Goal: Complete application form: Complete application form

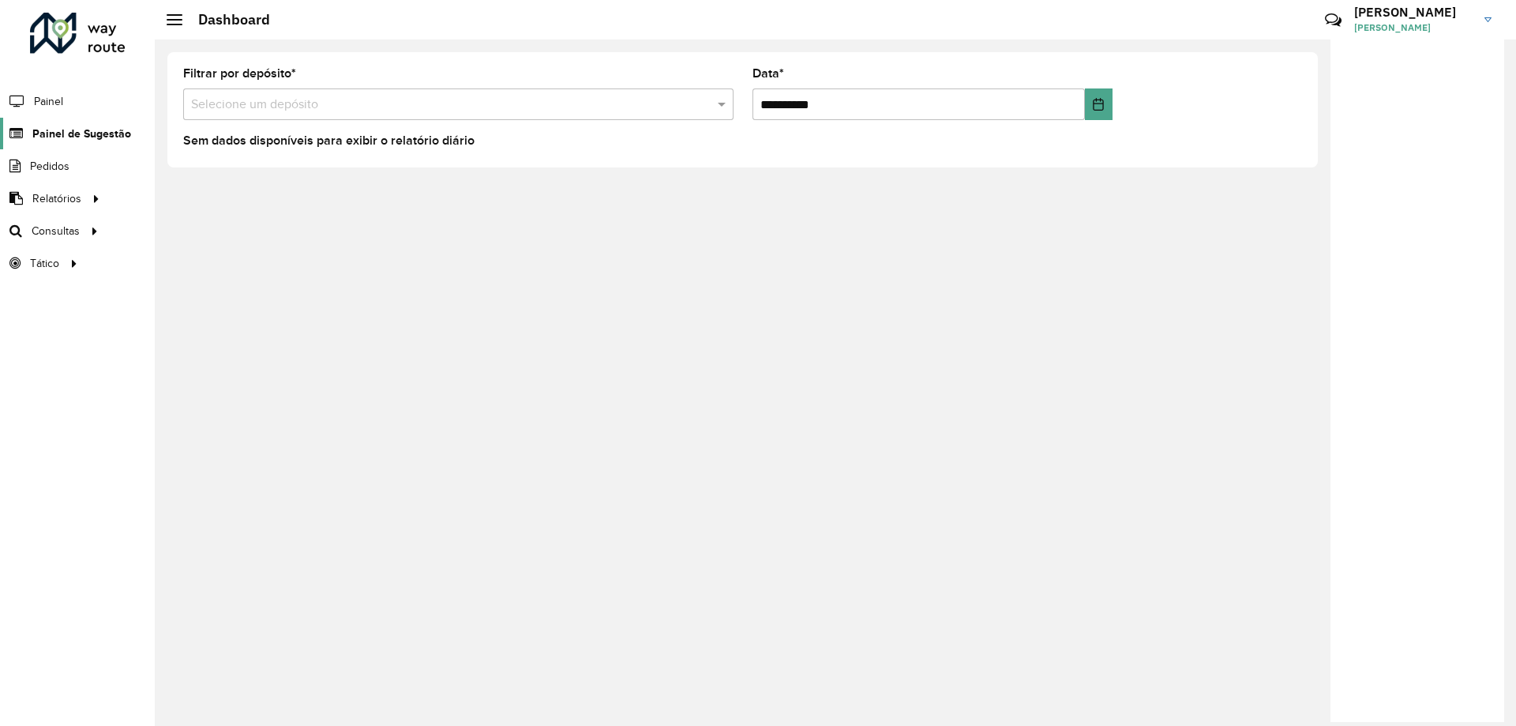
click at [92, 133] on span "Painel de Sugestão" at bounding box center [81, 134] width 99 height 17
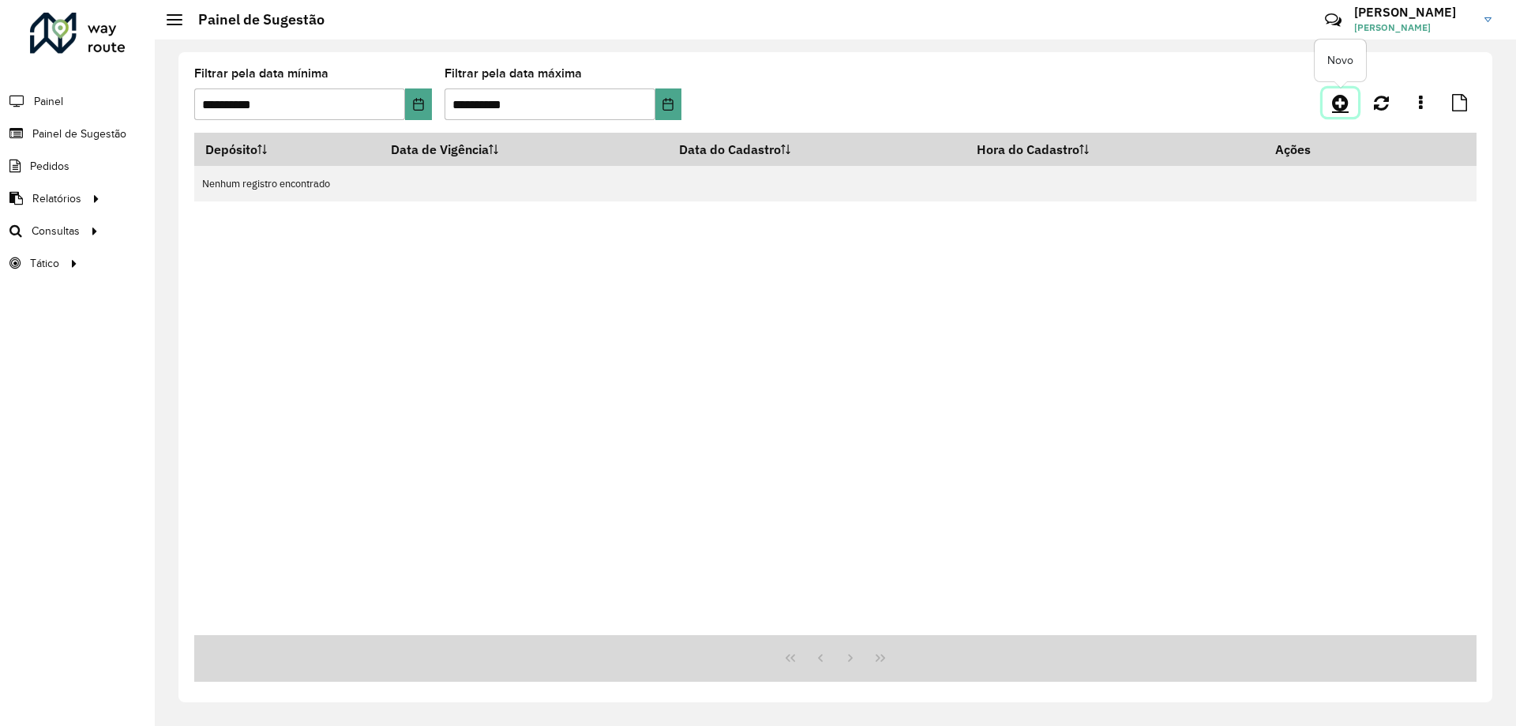
click at [1330, 110] on link at bounding box center [1341, 102] width 36 height 28
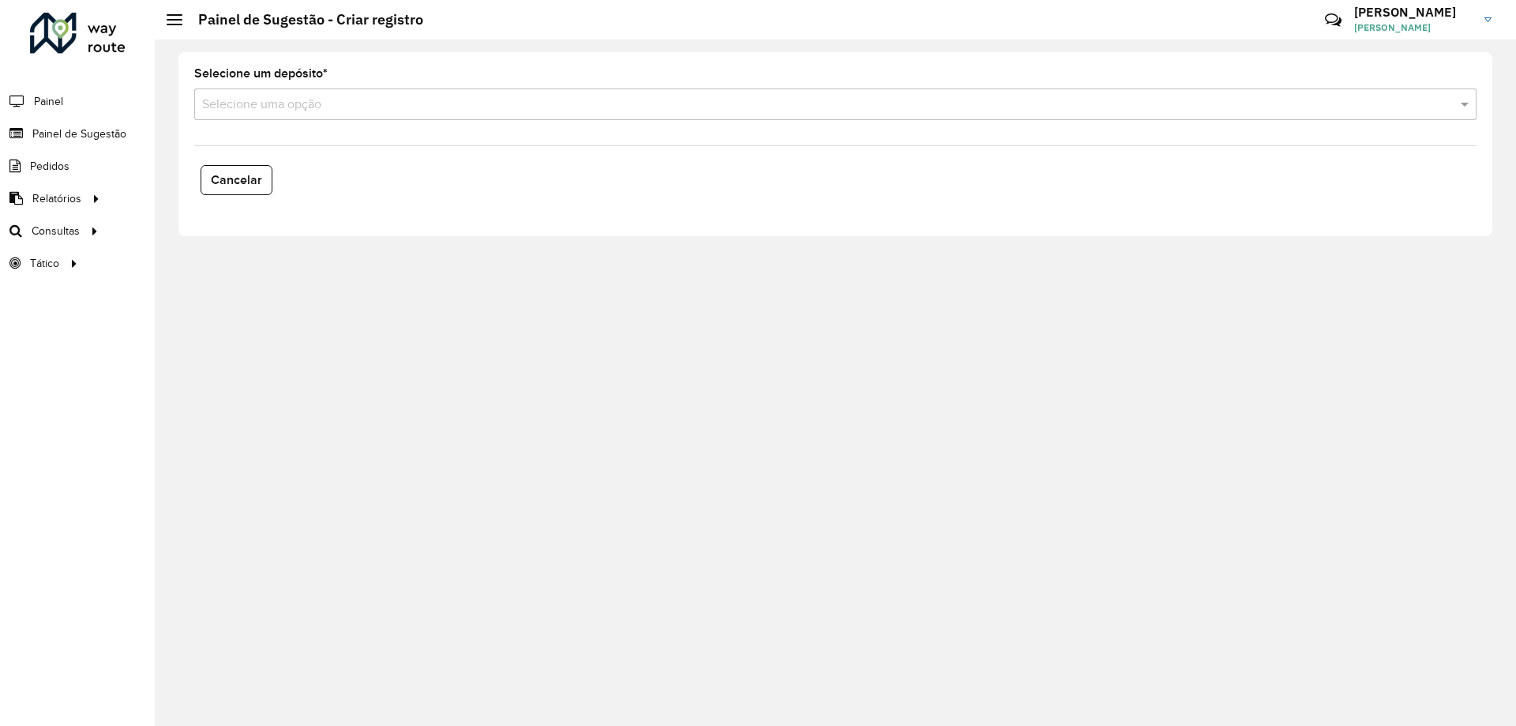
click at [310, 108] on input "text" at bounding box center [819, 105] width 1235 height 19
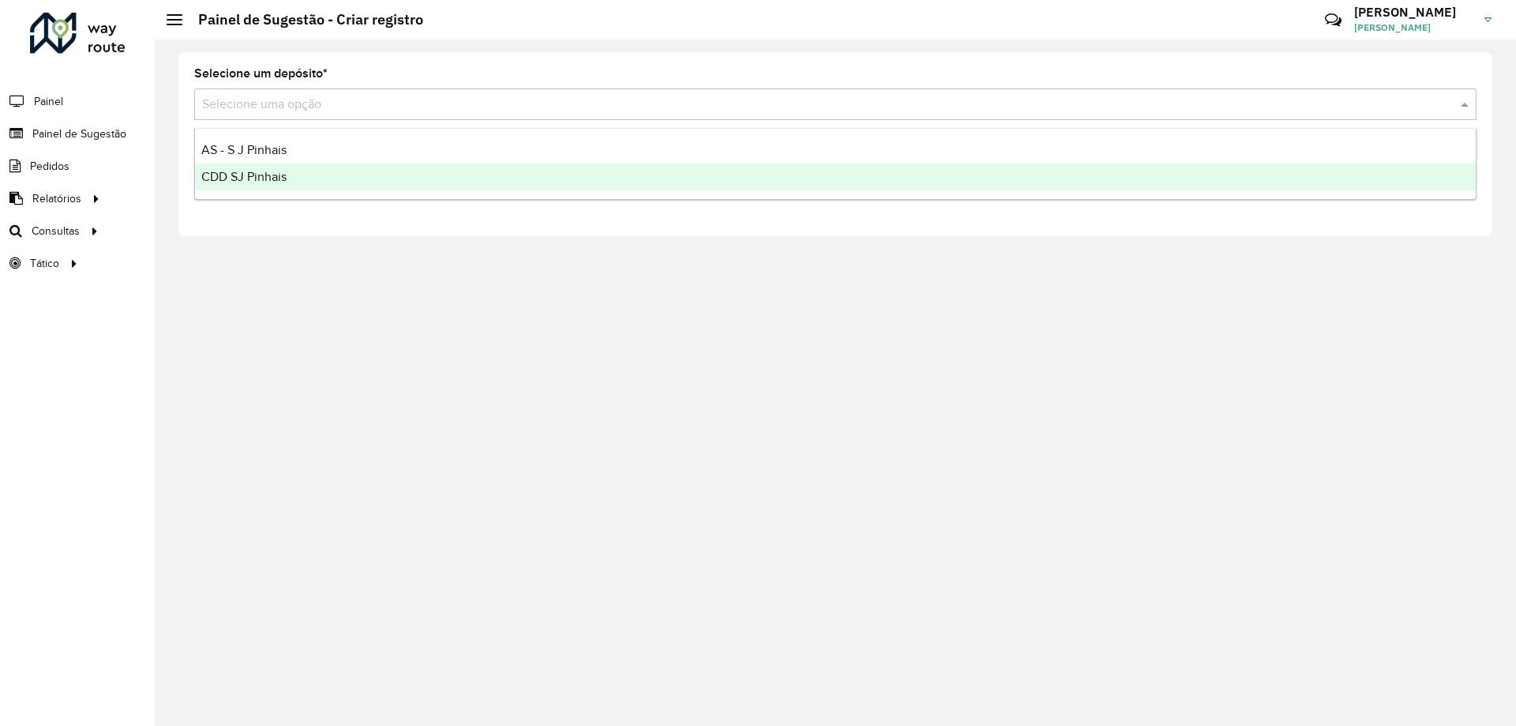
click at [303, 165] on div "CDD SJ Pinhais" at bounding box center [835, 176] width 1281 height 27
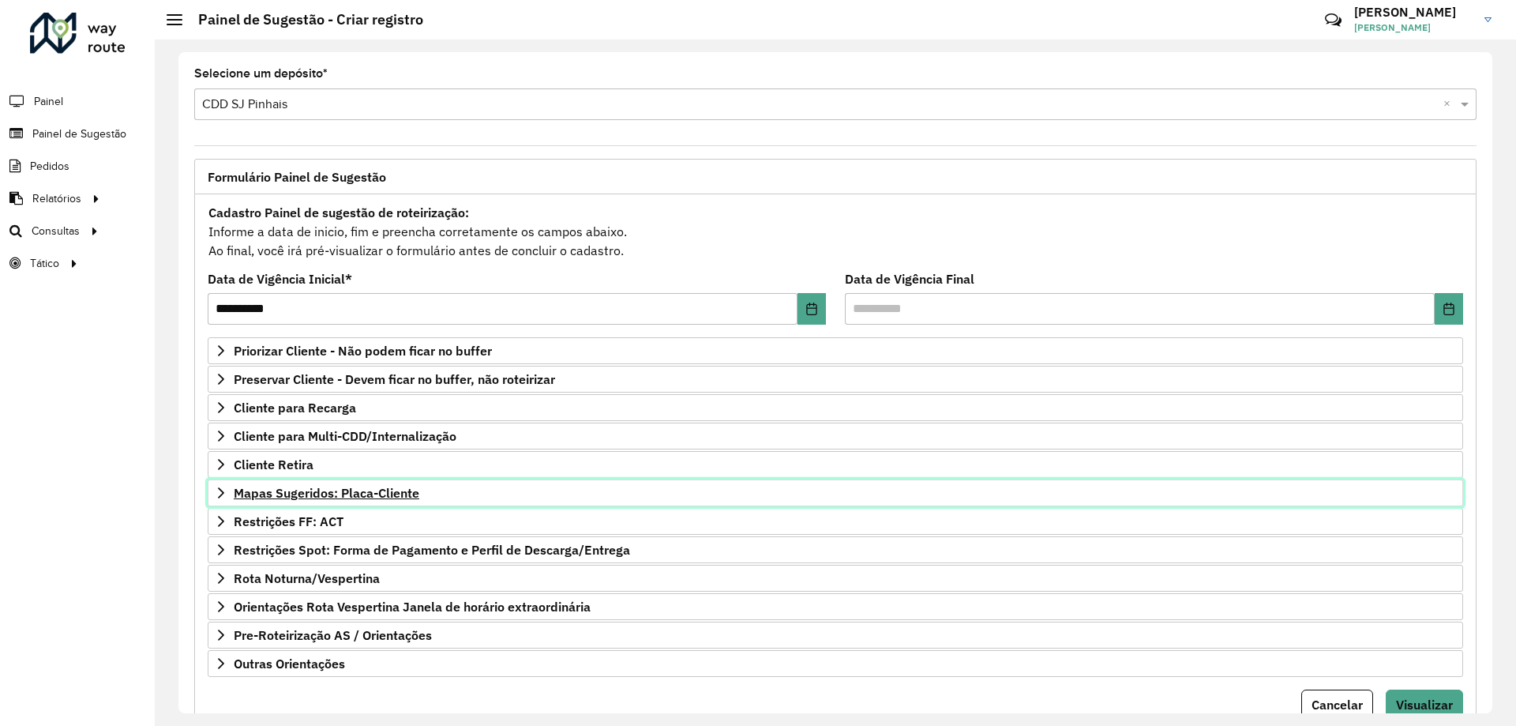
click at [249, 494] on span "Mapas Sugeridos: Placa-Cliente" at bounding box center [327, 492] width 186 height 13
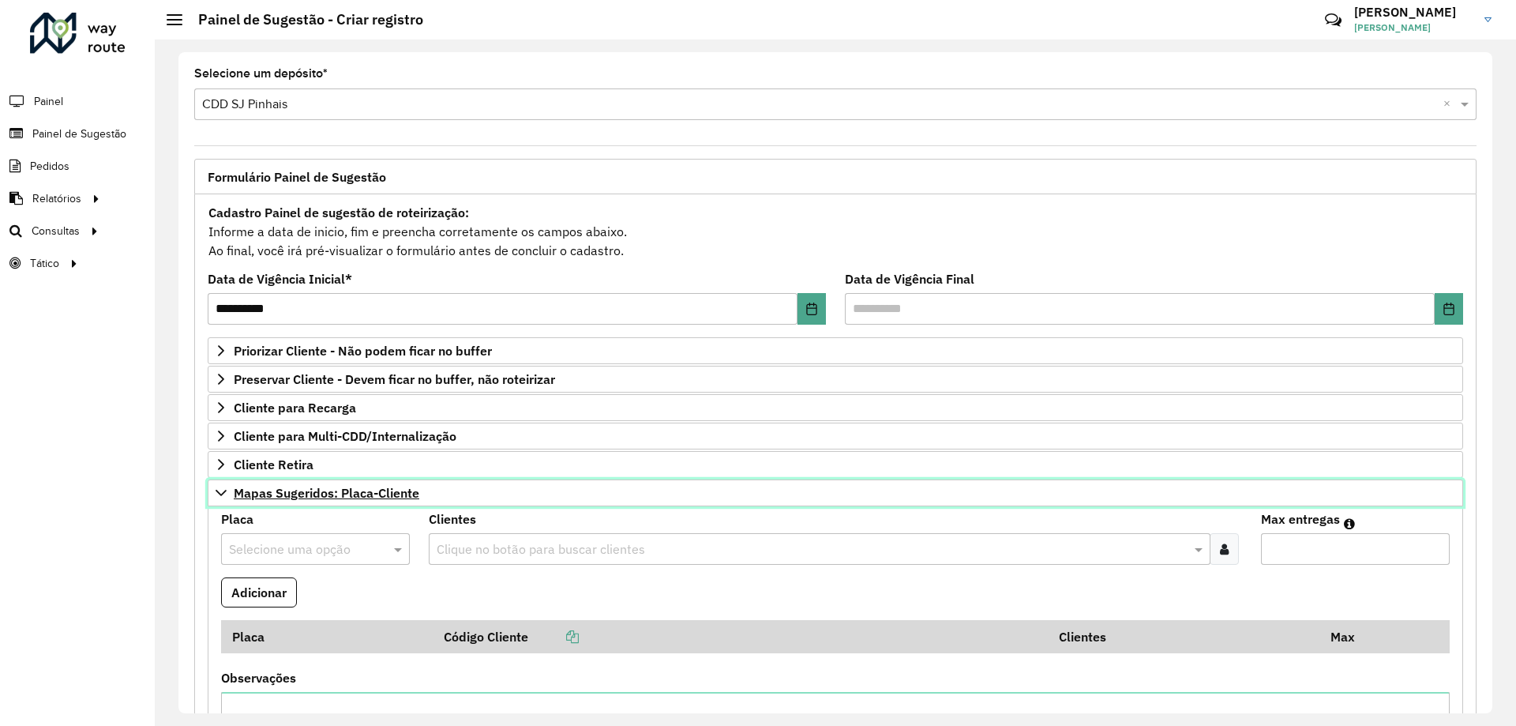
scroll to position [158, 0]
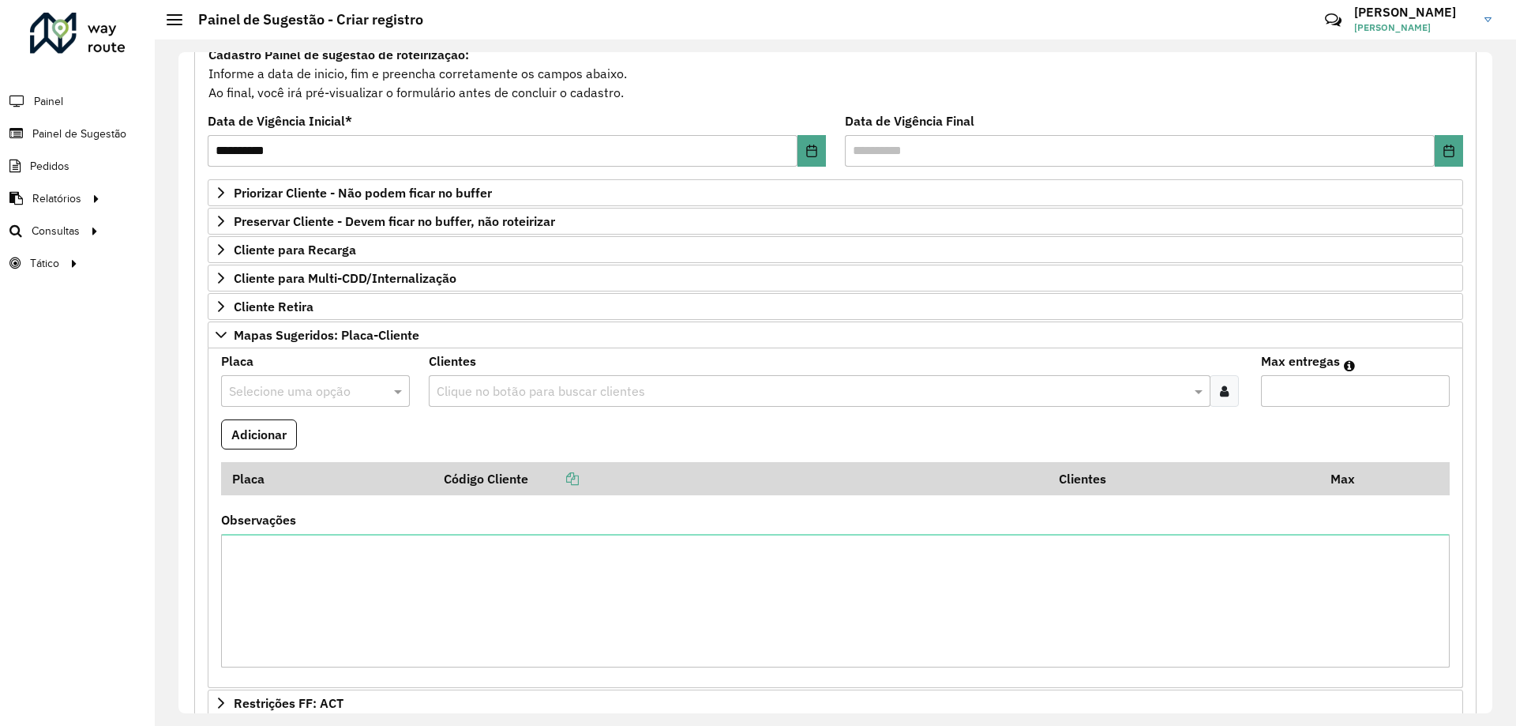
click at [331, 392] on input "text" at bounding box center [299, 391] width 141 height 19
type input "***"
click at [343, 431] on div "AXF9321" at bounding box center [315, 436] width 186 height 27
click at [549, 397] on input "text" at bounding box center [811, 391] width 757 height 19
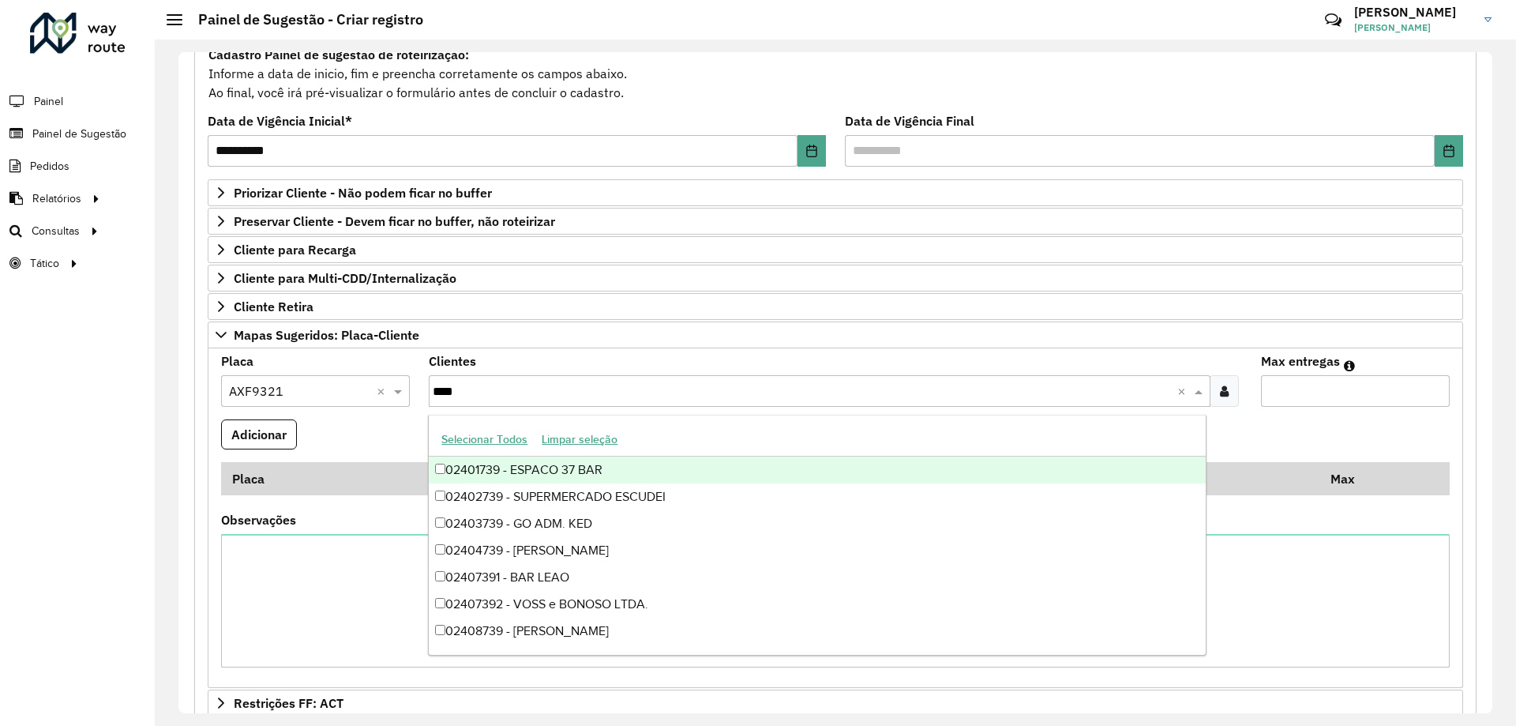
type input "*****"
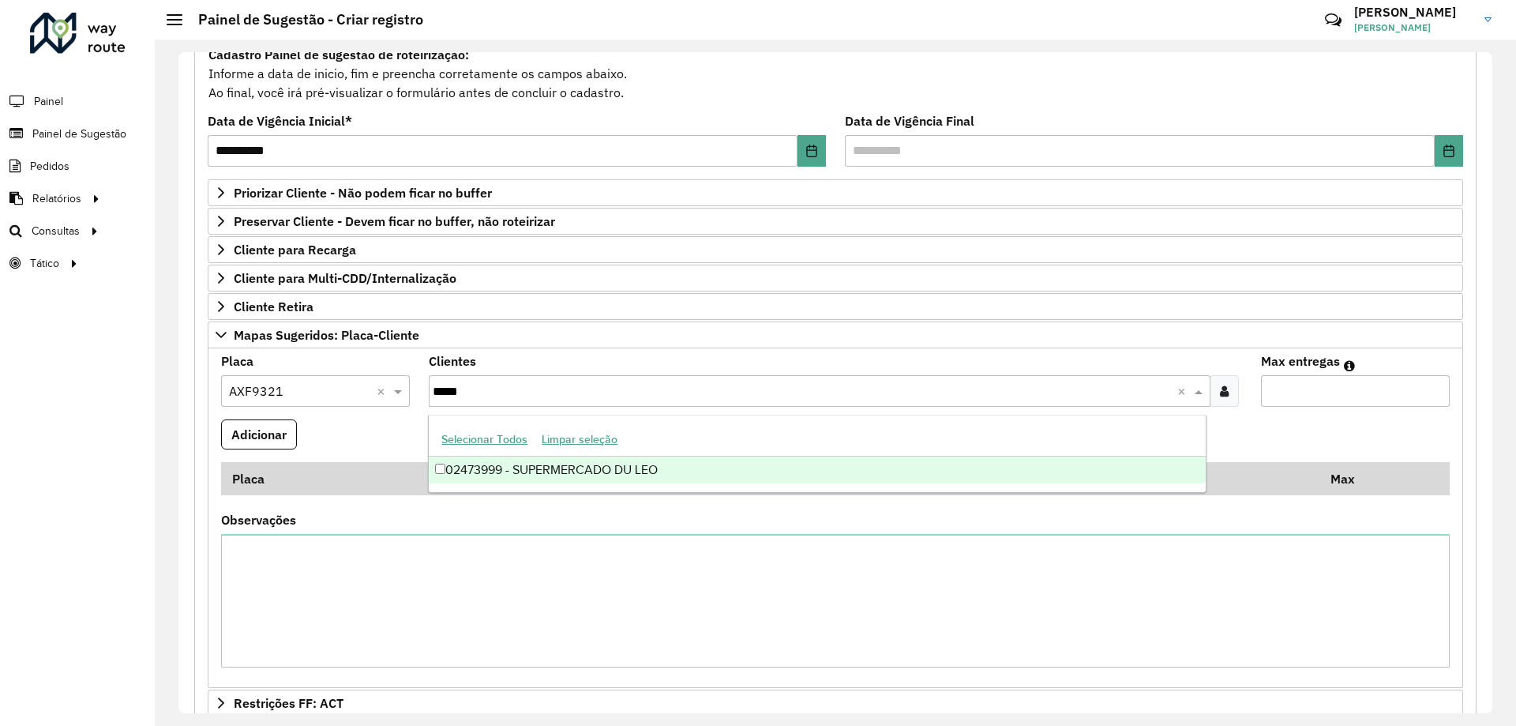
click at [684, 465] on div "02473999 - SUPERMERCADO DU LEO" at bounding box center [817, 469] width 776 height 27
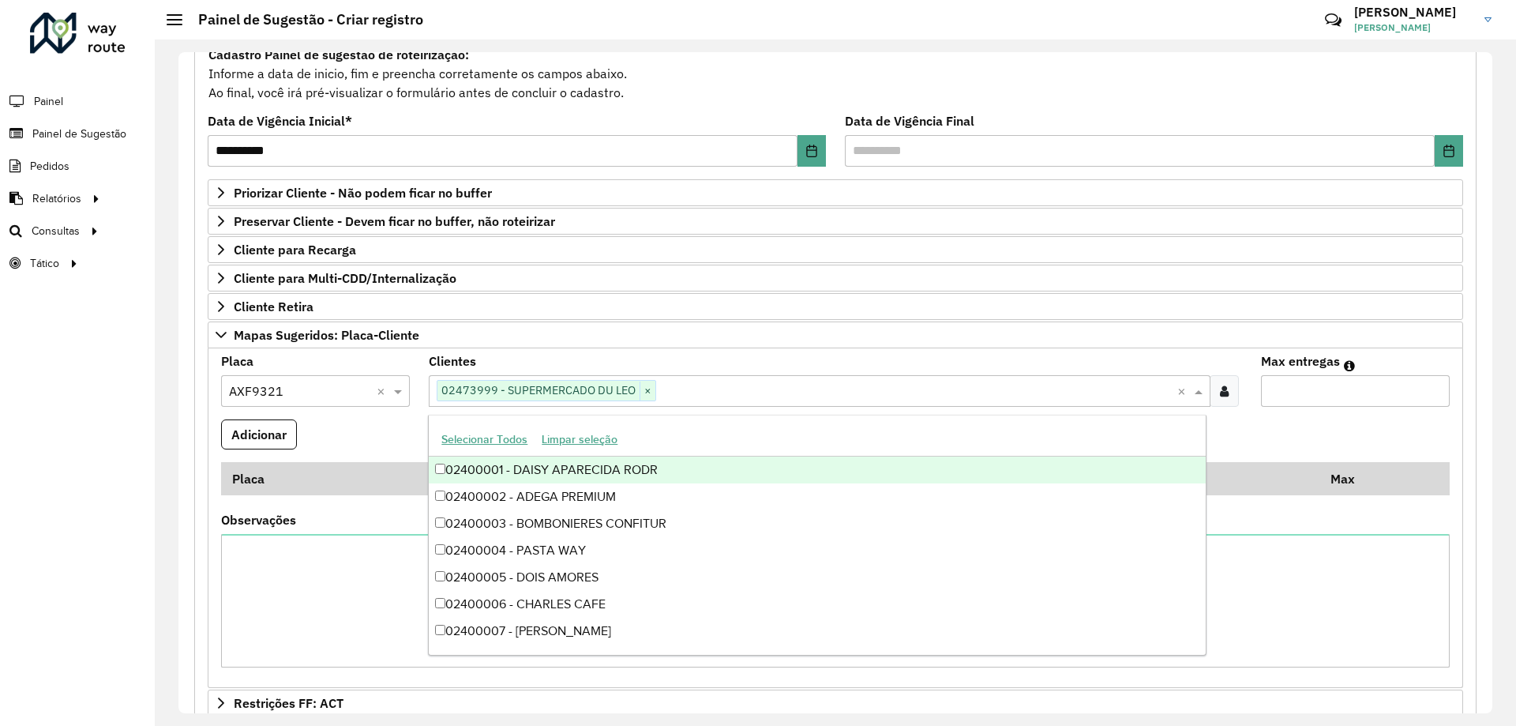
click at [1296, 392] on input "Max entregas" at bounding box center [1355, 391] width 189 height 32
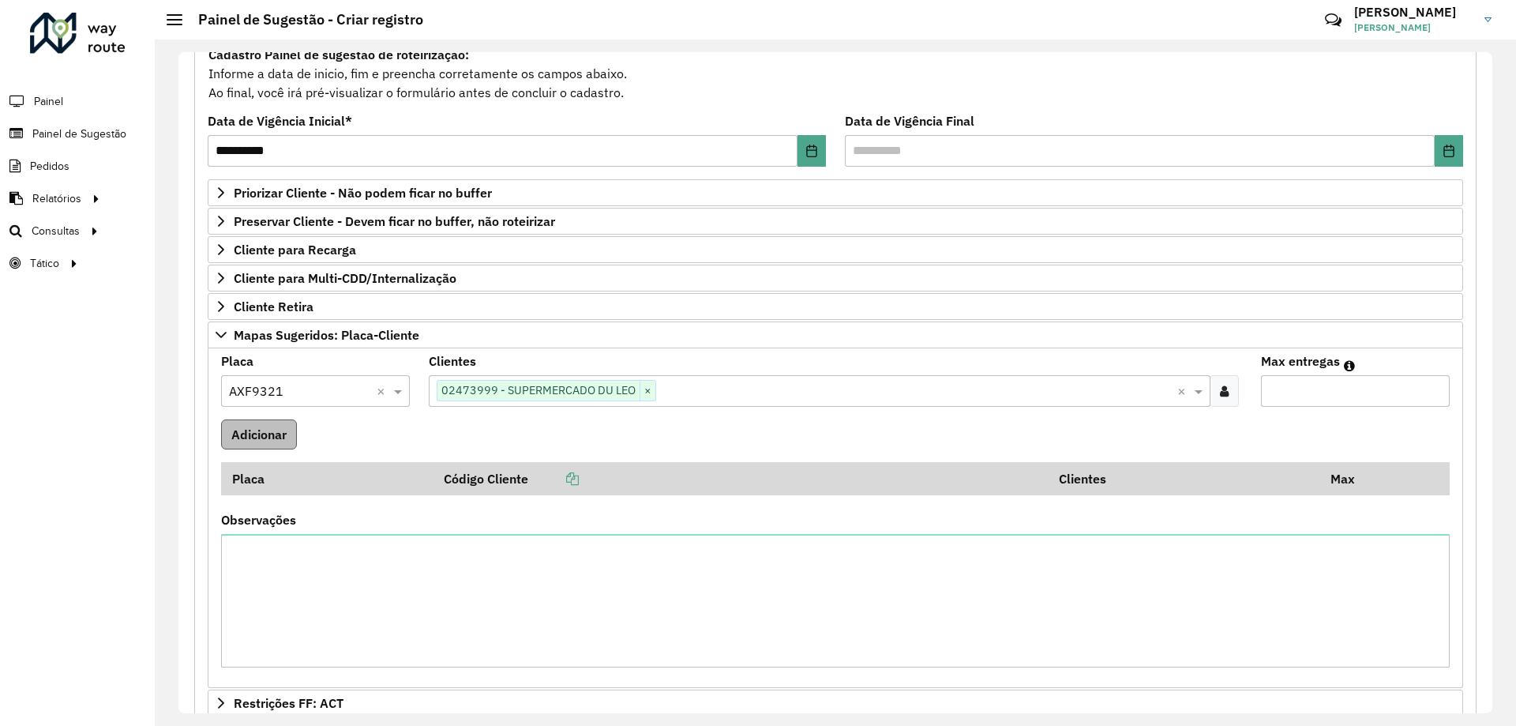
type input "*"
click at [275, 433] on button "Adicionar" at bounding box center [259, 434] width 76 height 30
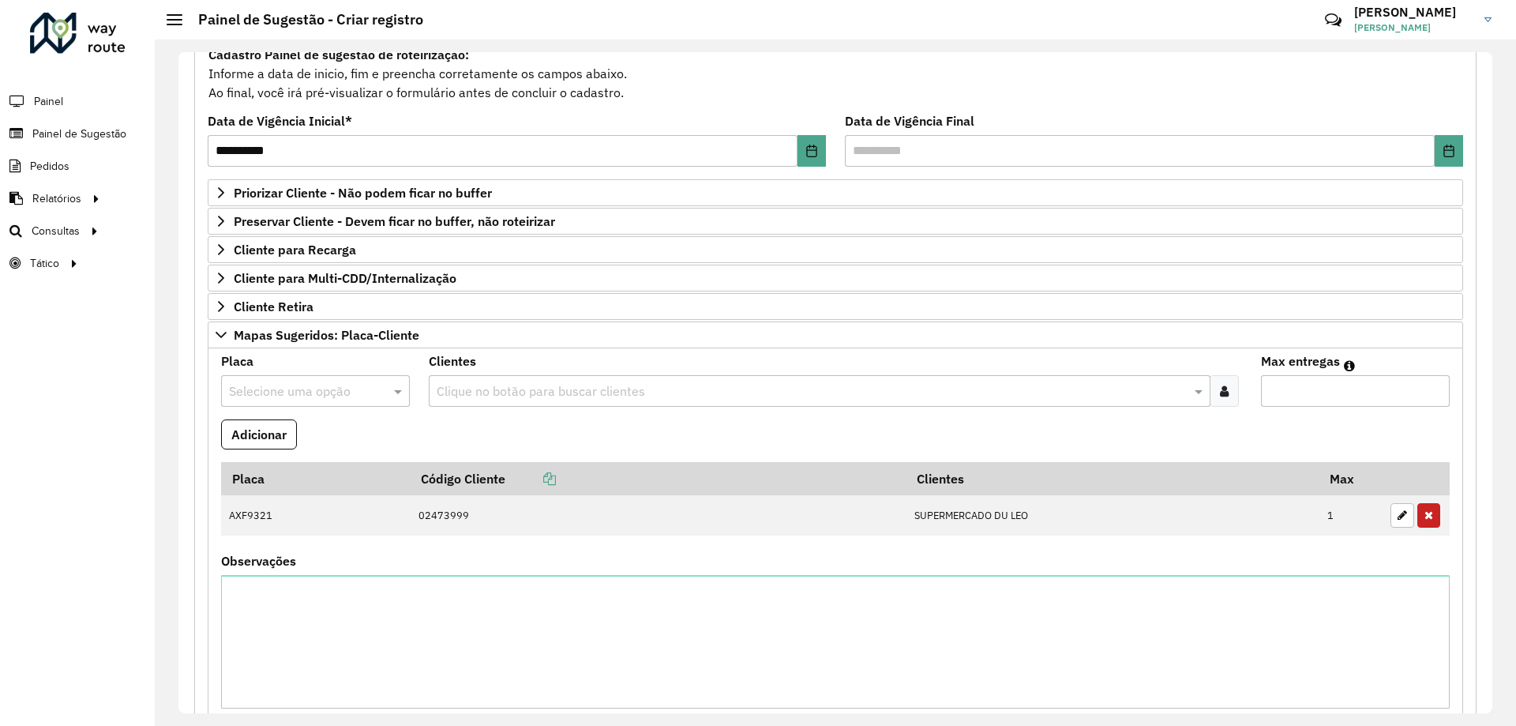
click at [531, 432] on formly-field "Adicionar" at bounding box center [836, 440] width 1248 height 43
click at [300, 387] on input "text" at bounding box center [299, 391] width 141 height 19
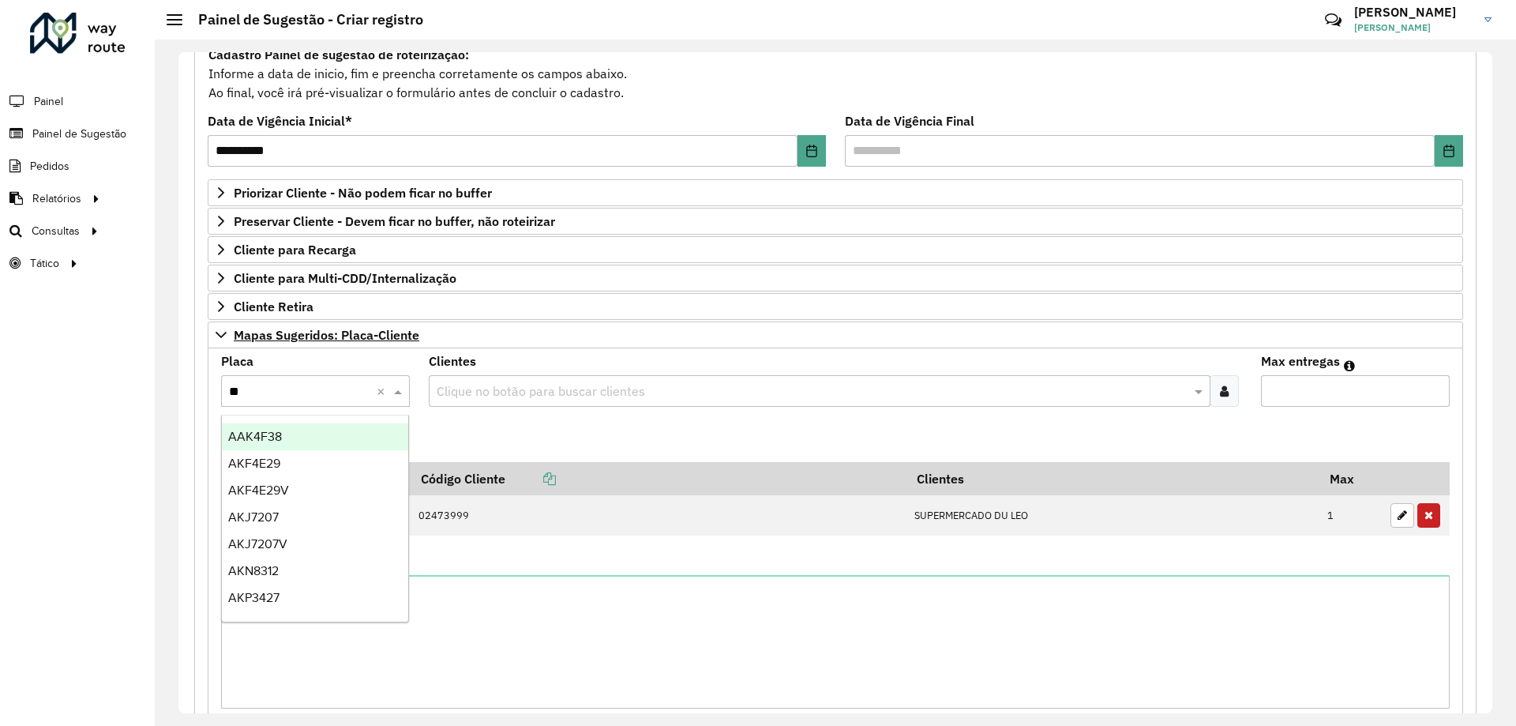
type input "***"
click at [319, 439] on div "AKJ7207" at bounding box center [315, 436] width 186 height 27
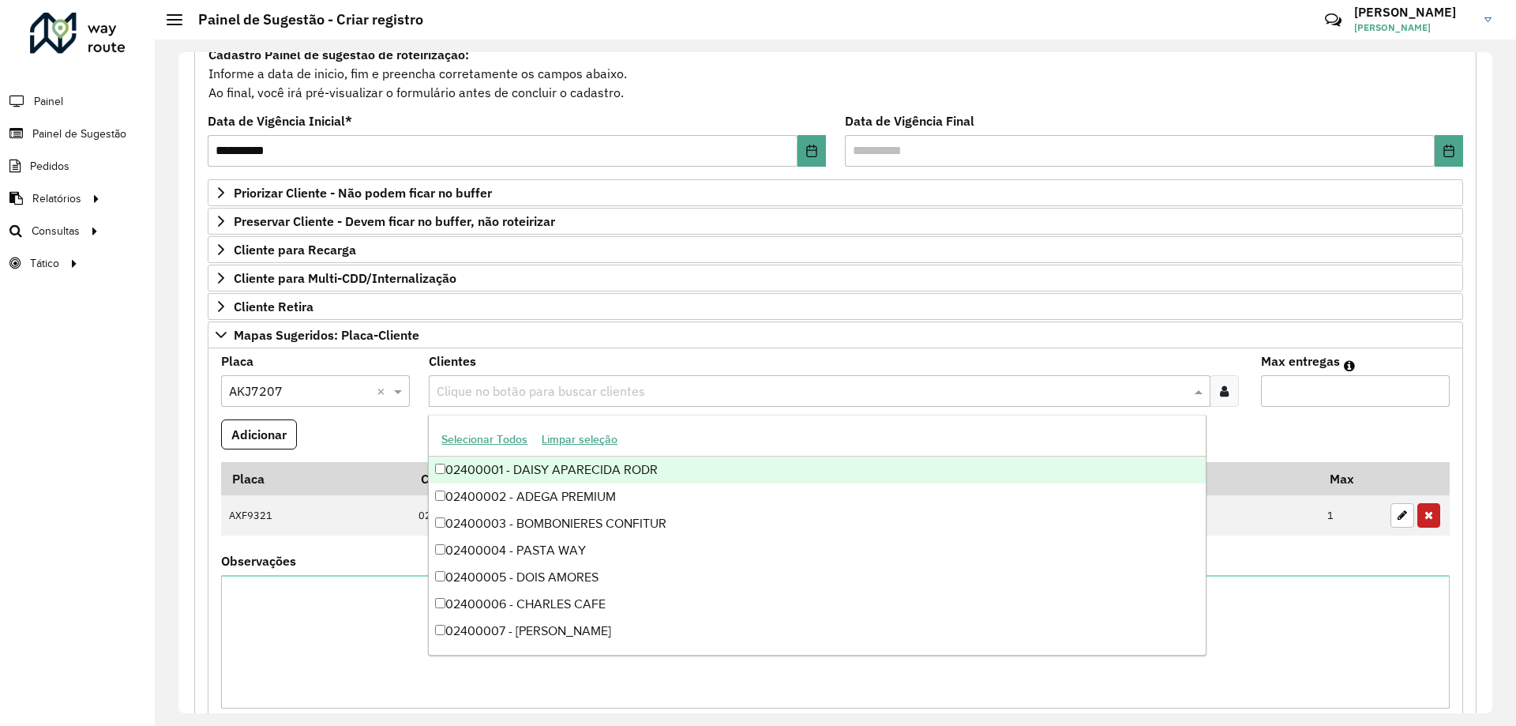
click at [577, 391] on input "text" at bounding box center [811, 391] width 757 height 19
type input "***"
click at [659, 467] on div "02400836 - SUPERMERCADO SUPERPA" at bounding box center [817, 469] width 776 height 27
click at [1287, 386] on input "Max entregas" at bounding box center [1355, 391] width 189 height 32
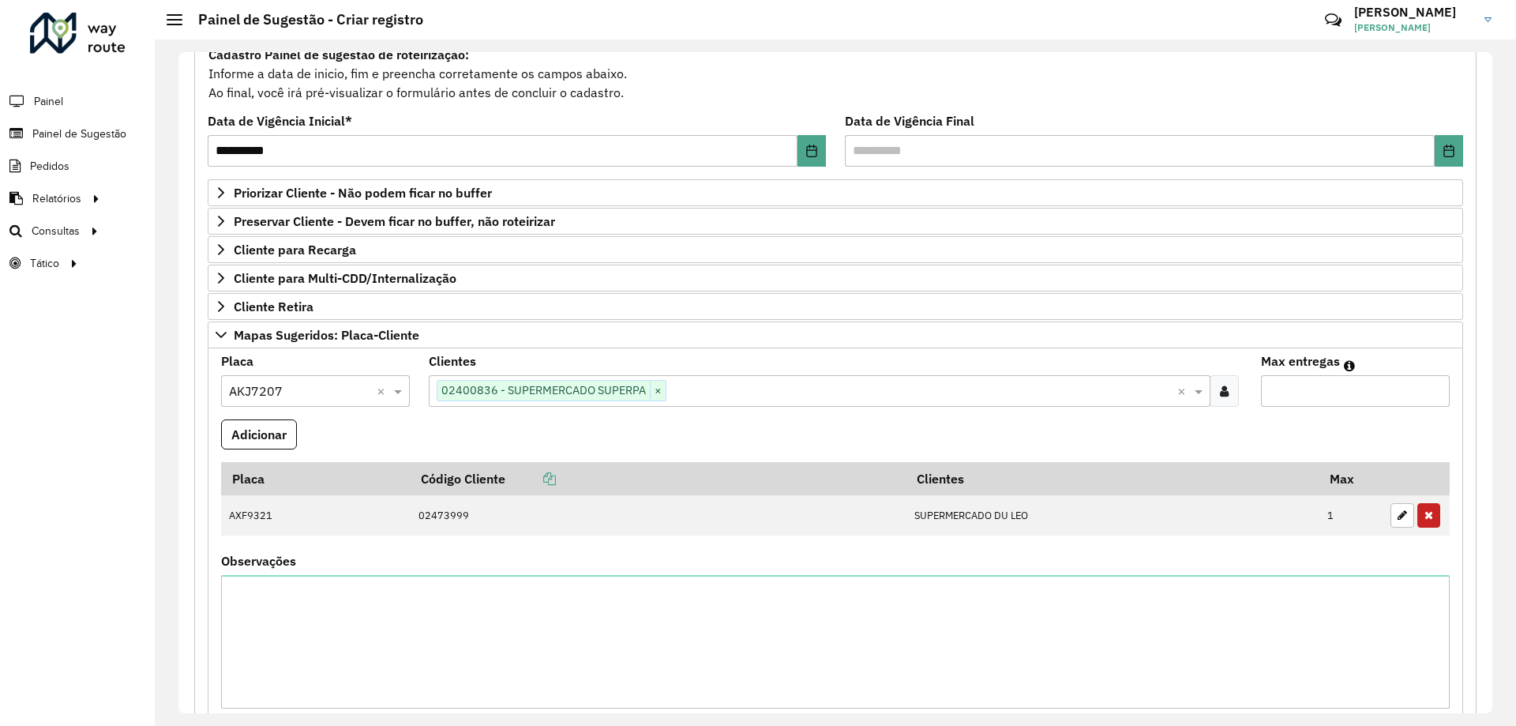
type input "*"
click at [1139, 435] on formly-field "Adicionar" at bounding box center [836, 440] width 1248 height 43
click at [264, 449] on button "Adicionar" at bounding box center [259, 434] width 76 height 30
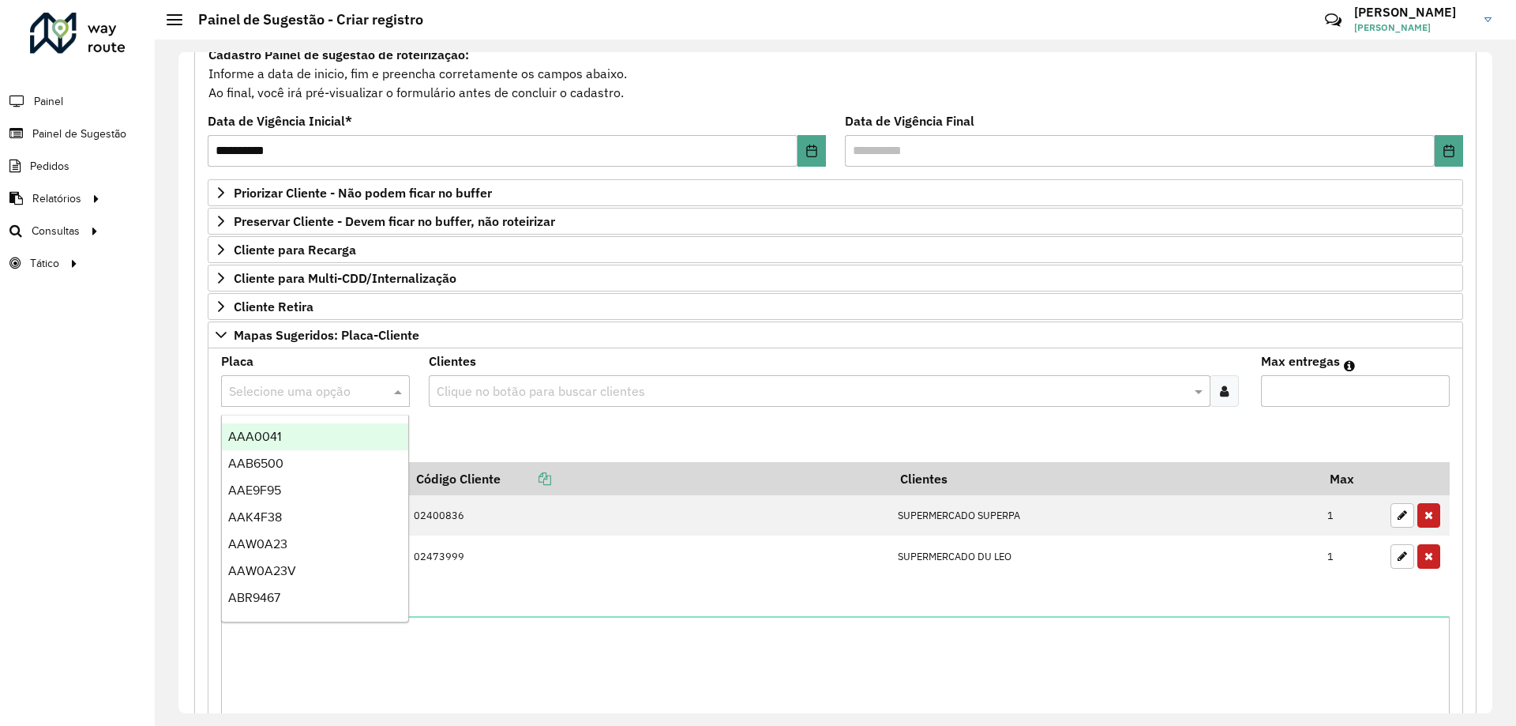
click at [280, 385] on input "text" at bounding box center [299, 391] width 141 height 19
type input "***"
click at [297, 439] on div "HRS7438" at bounding box center [315, 436] width 186 height 27
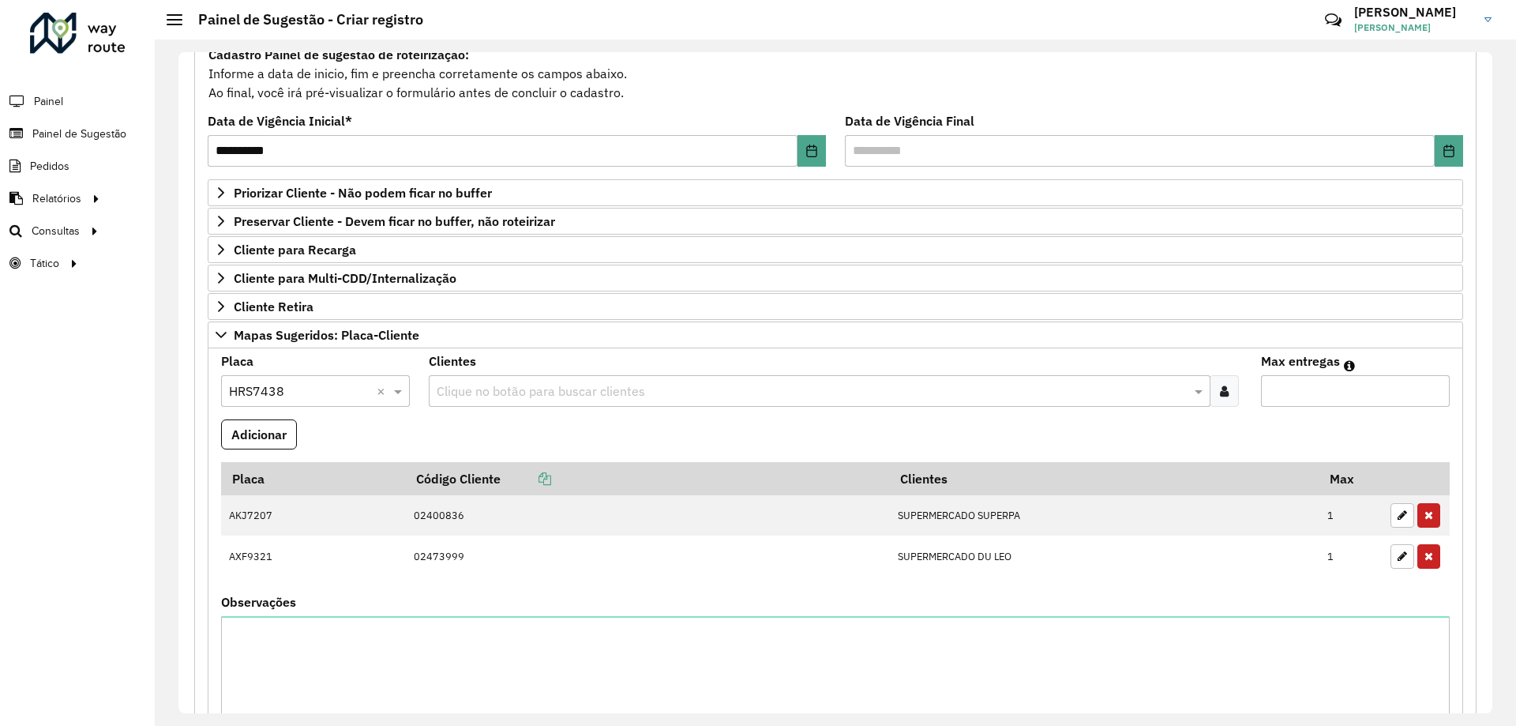
click at [509, 396] on input "text" at bounding box center [811, 391] width 757 height 19
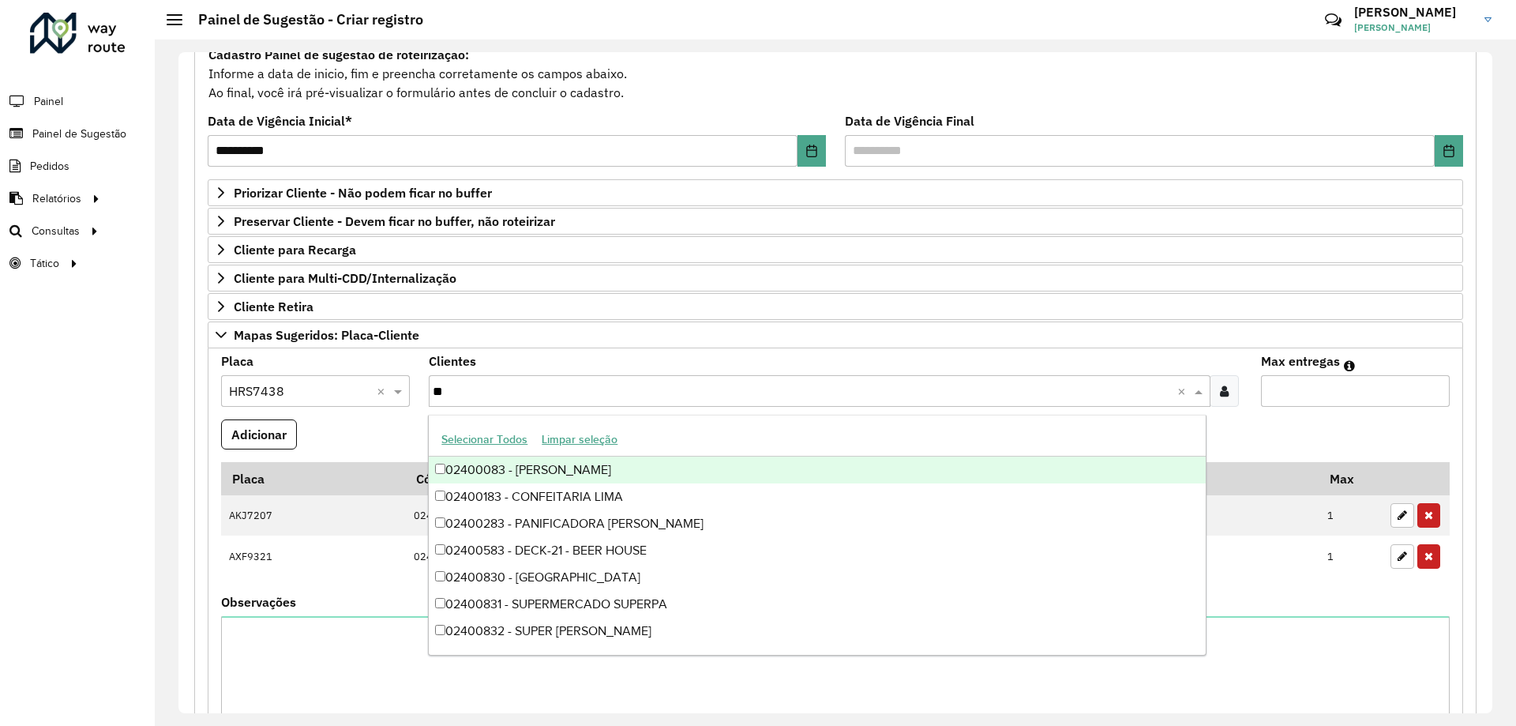
type input "***"
click at [614, 464] on div "02400836 - SUPERMERCADO SUPERPA" at bounding box center [817, 469] width 776 height 27
click at [1309, 396] on input "Max entregas" at bounding box center [1355, 391] width 189 height 32
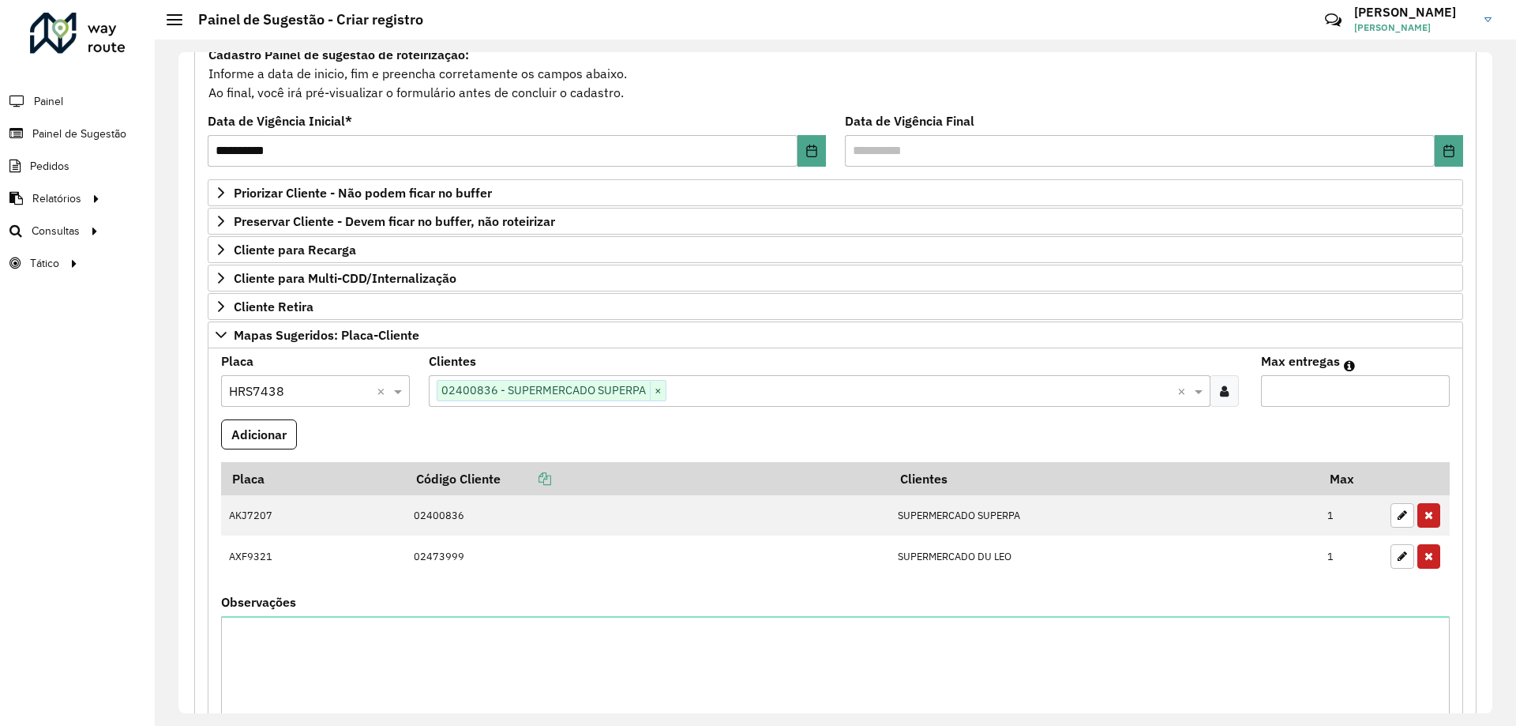
type input "*"
click at [1282, 419] on formly-field "Adicionar" at bounding box center [836, 440] width 1248 height 43
click at [260, 426] on button "Adicionar" at bounding box center [259, 434] width 76 height 30
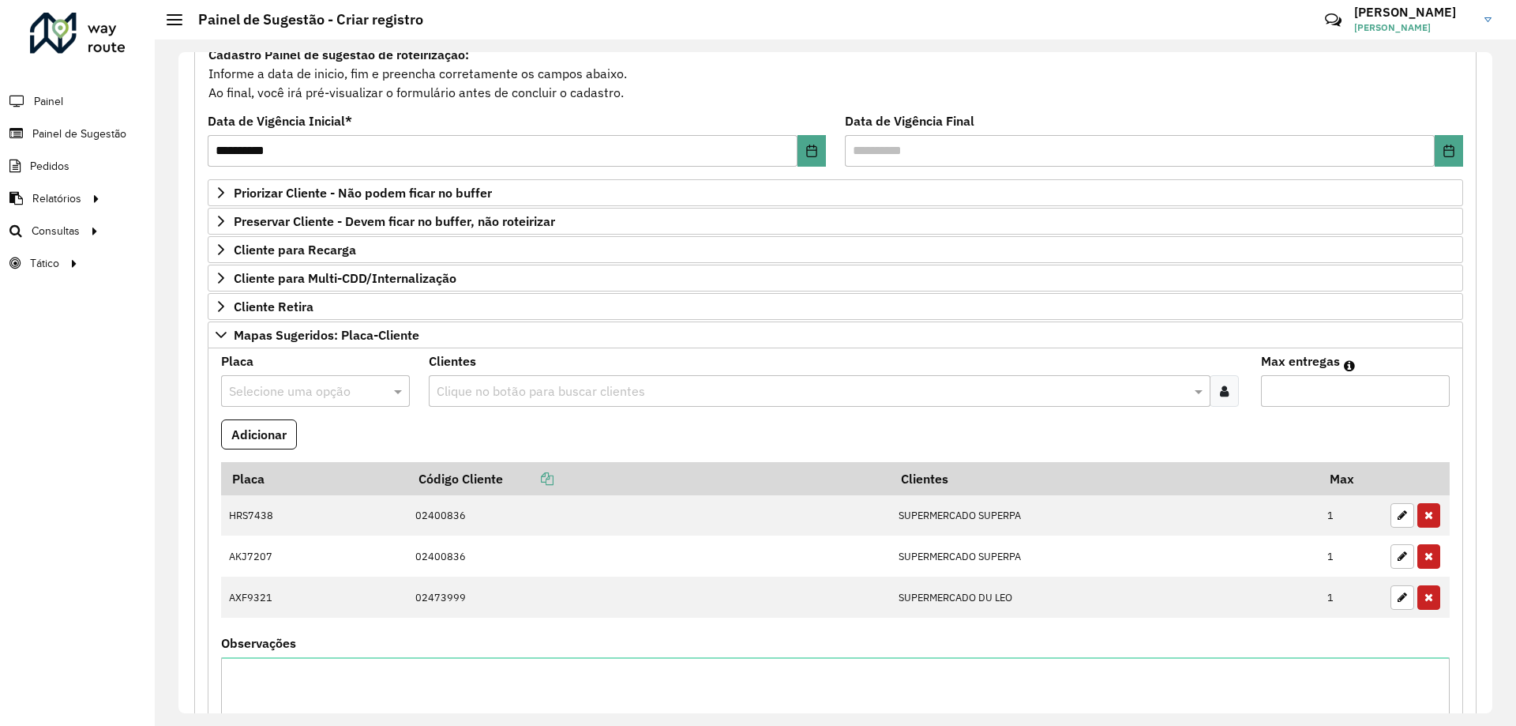
click at [279, 396] on input "text" at bounding box center [299, 391] width 141 height 19
type input "***"
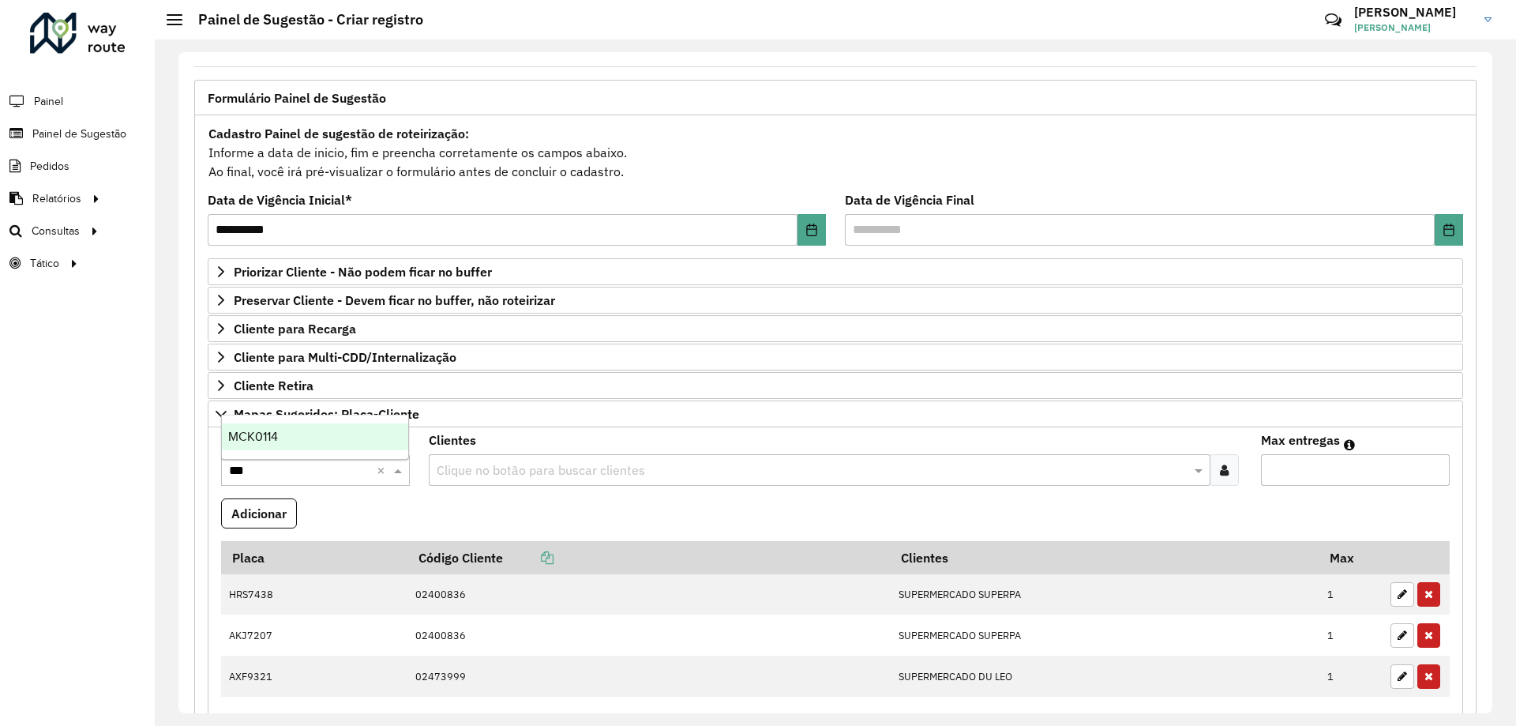
click at [294, 442] on div "MCK0114" at bounding box center [315, 436] width 186 height 27
click at [470, 524] on formly-field "Adicionar" at bounding box center [836, 519] width 1248 height 43
click at [520, 465] on input "text" at bounding box center [811, 470] width 757 height 19
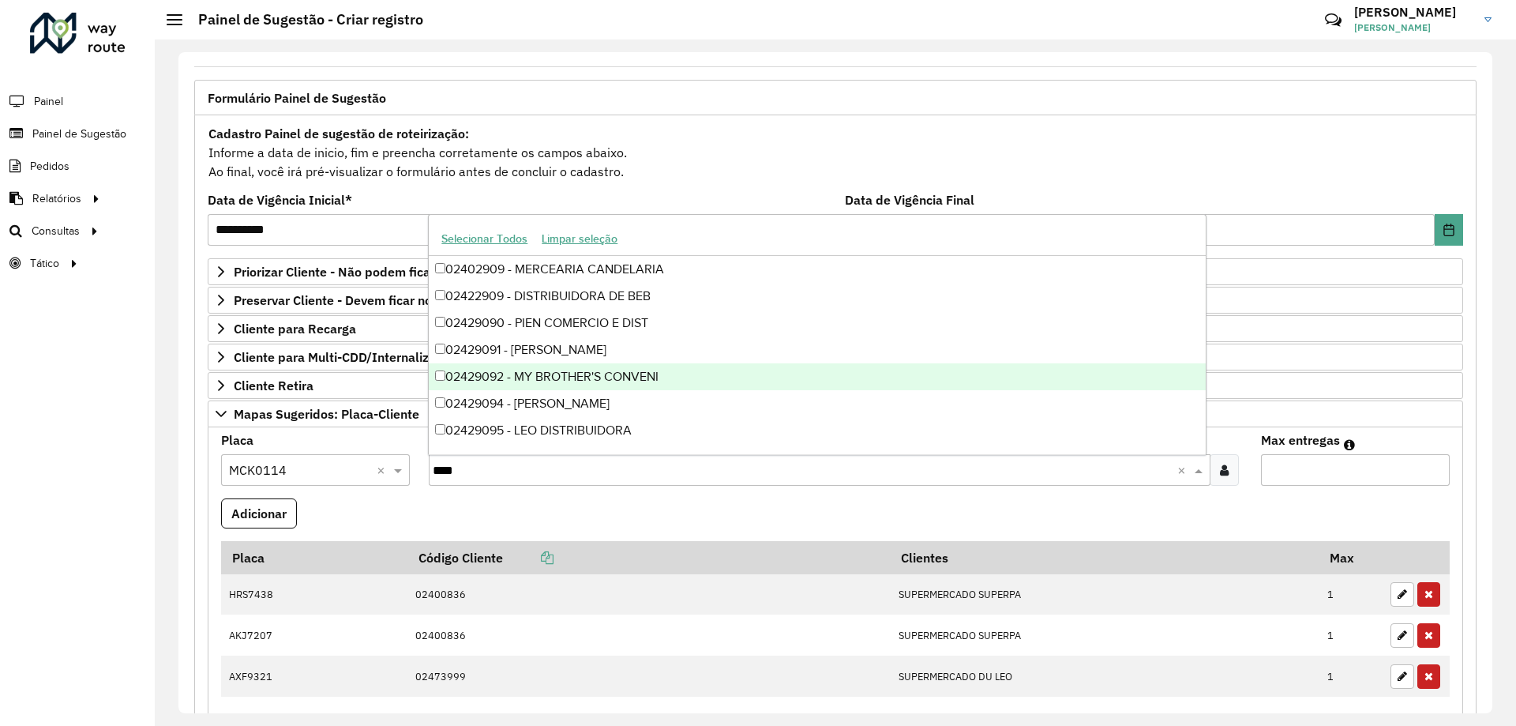
type input "*****"
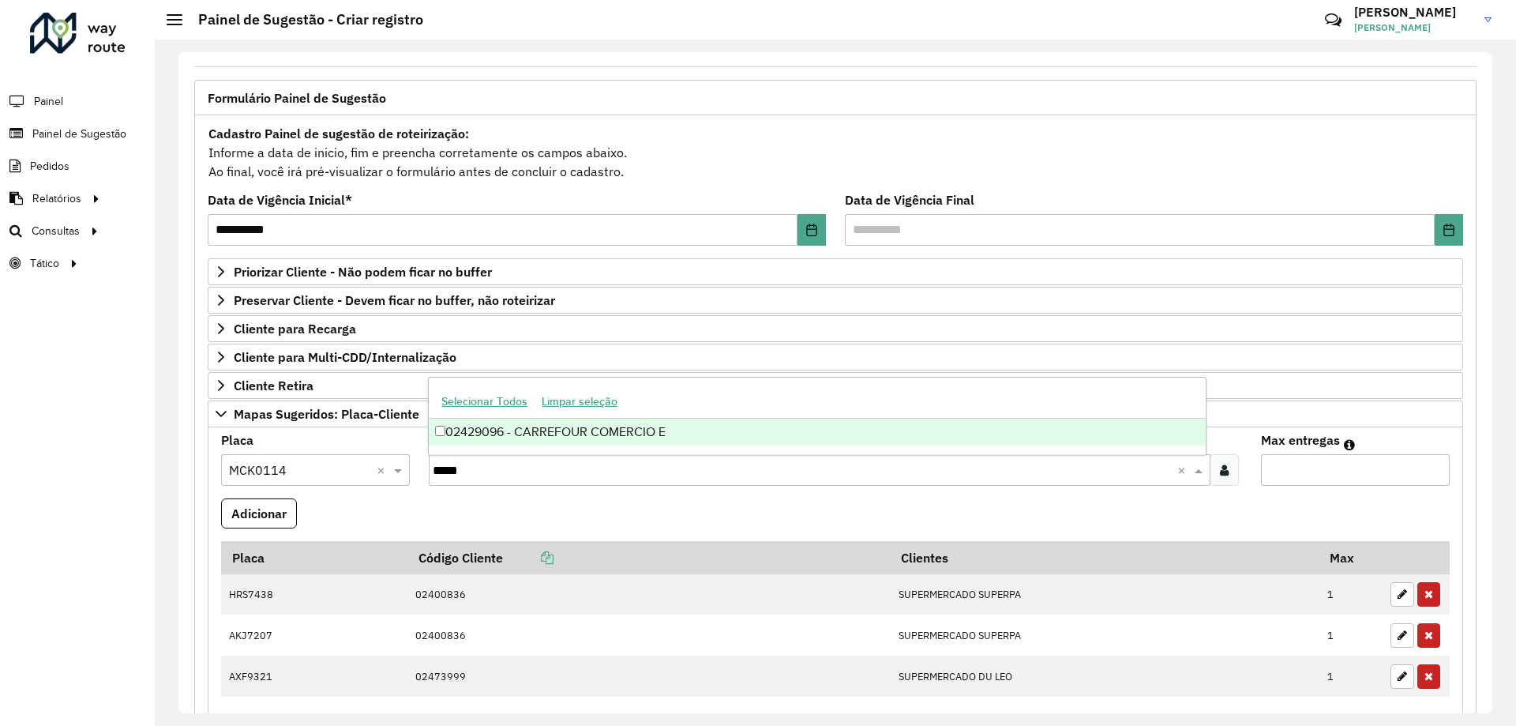
click at [692, 426] on div "02429096 - CARREFOUR COMERCIO E" at bounding box center [817, 431] width 776 height 27
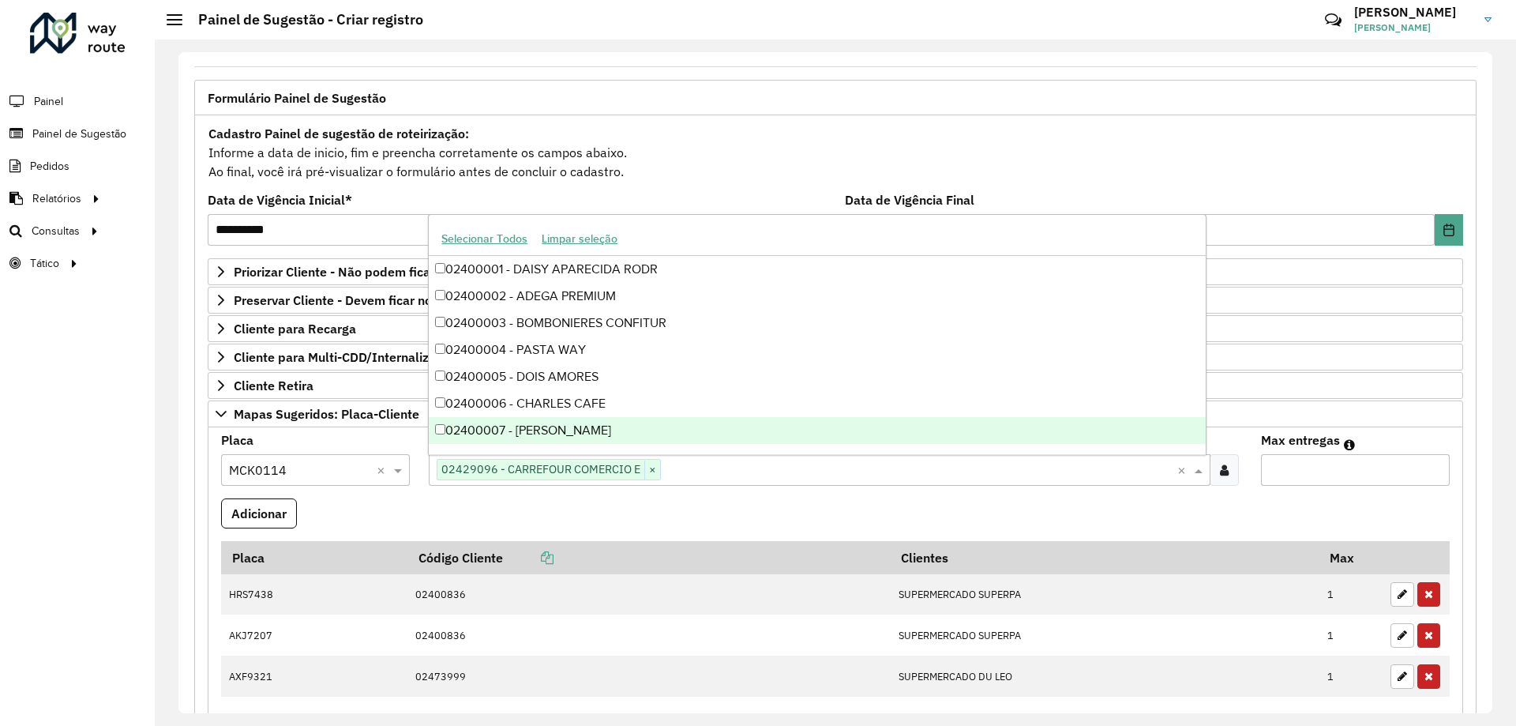
click at [1330, 471] on input "Max entregas" at bounding box center [1355, 470] width 189 height 32
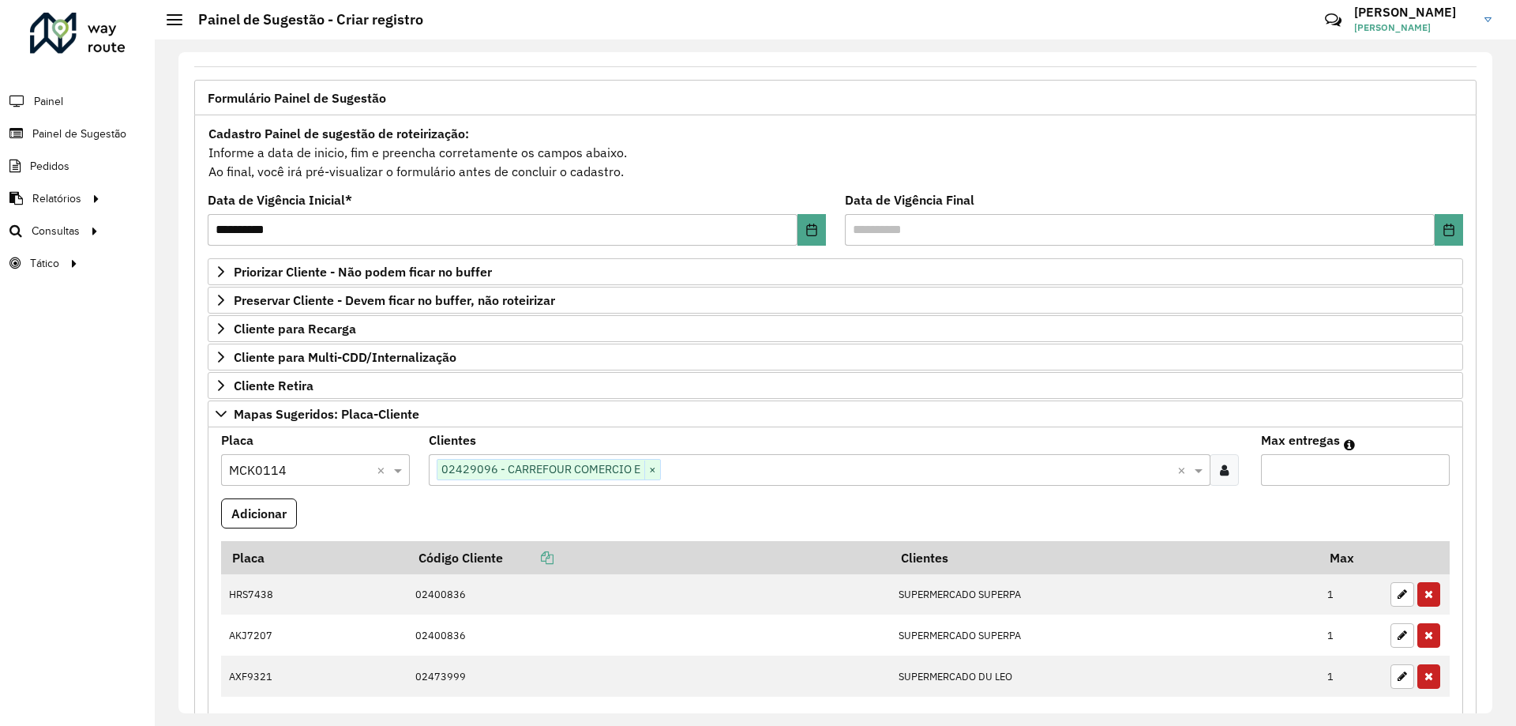
type input "*"
click at [285, 515] on button "Adicionar" at bounding box center [259, 513] width 76 height 30
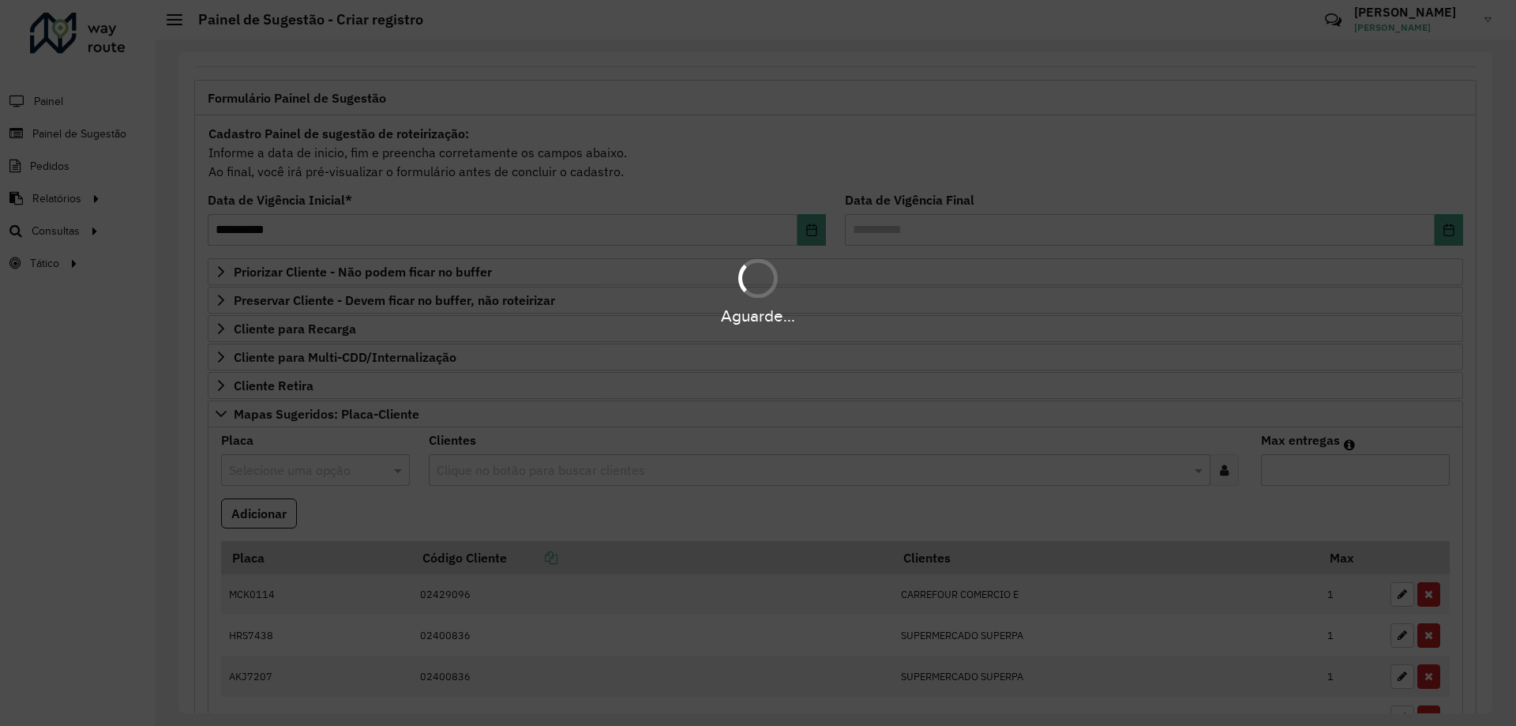
click at [369, 505] on div "Aguarde..." at bounding box center [758, 363] width 1516 height 726
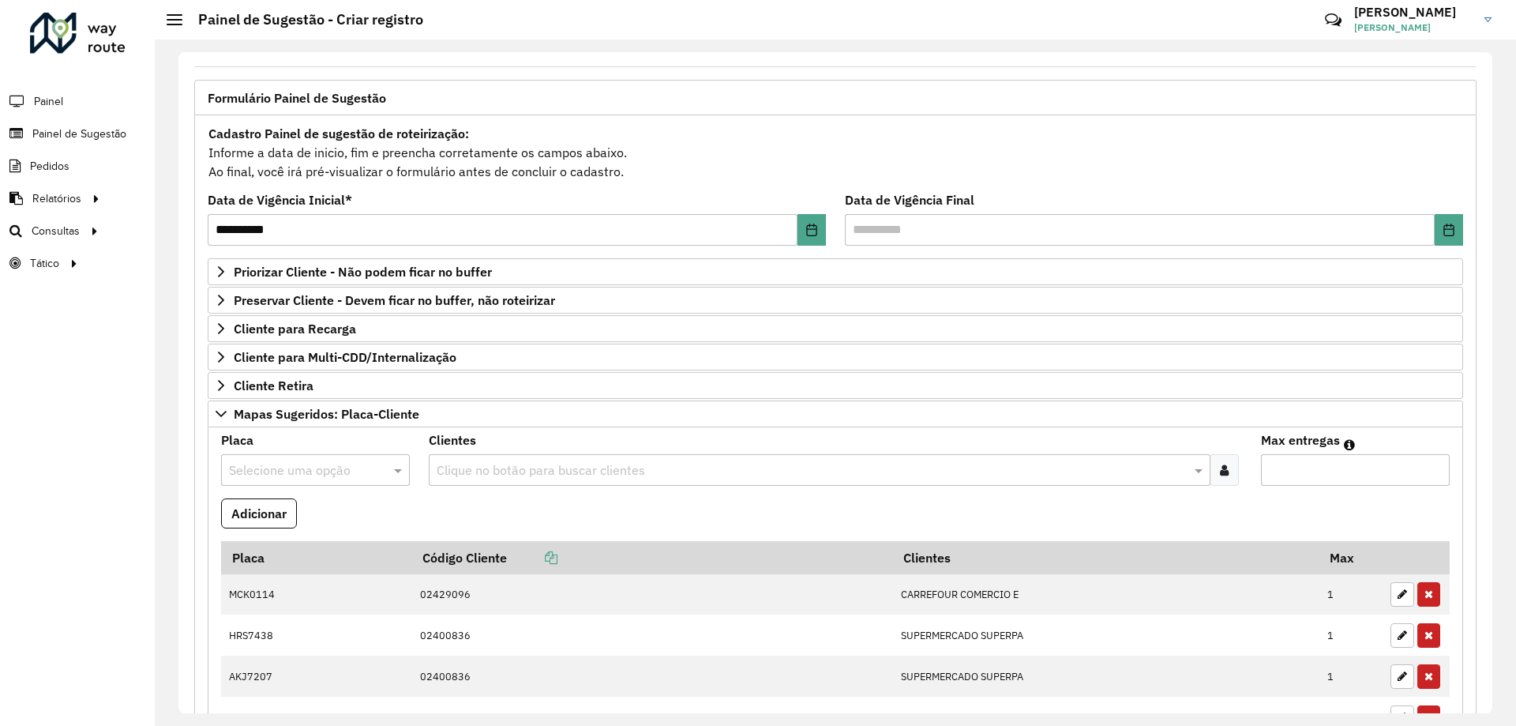
click at [332, 482] on div "Selecione uma opção" at bounding box center [315, 470] width 189 height 32
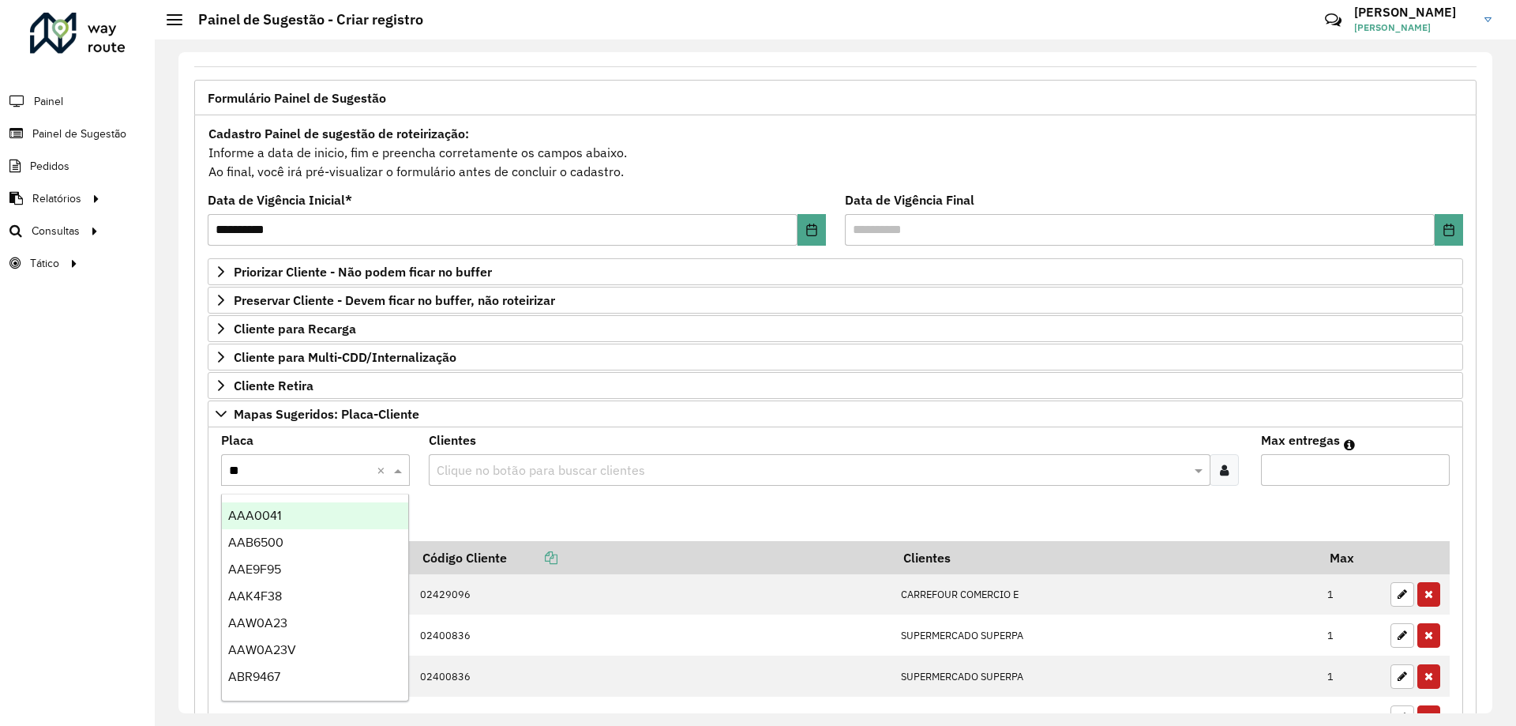
type input "***"
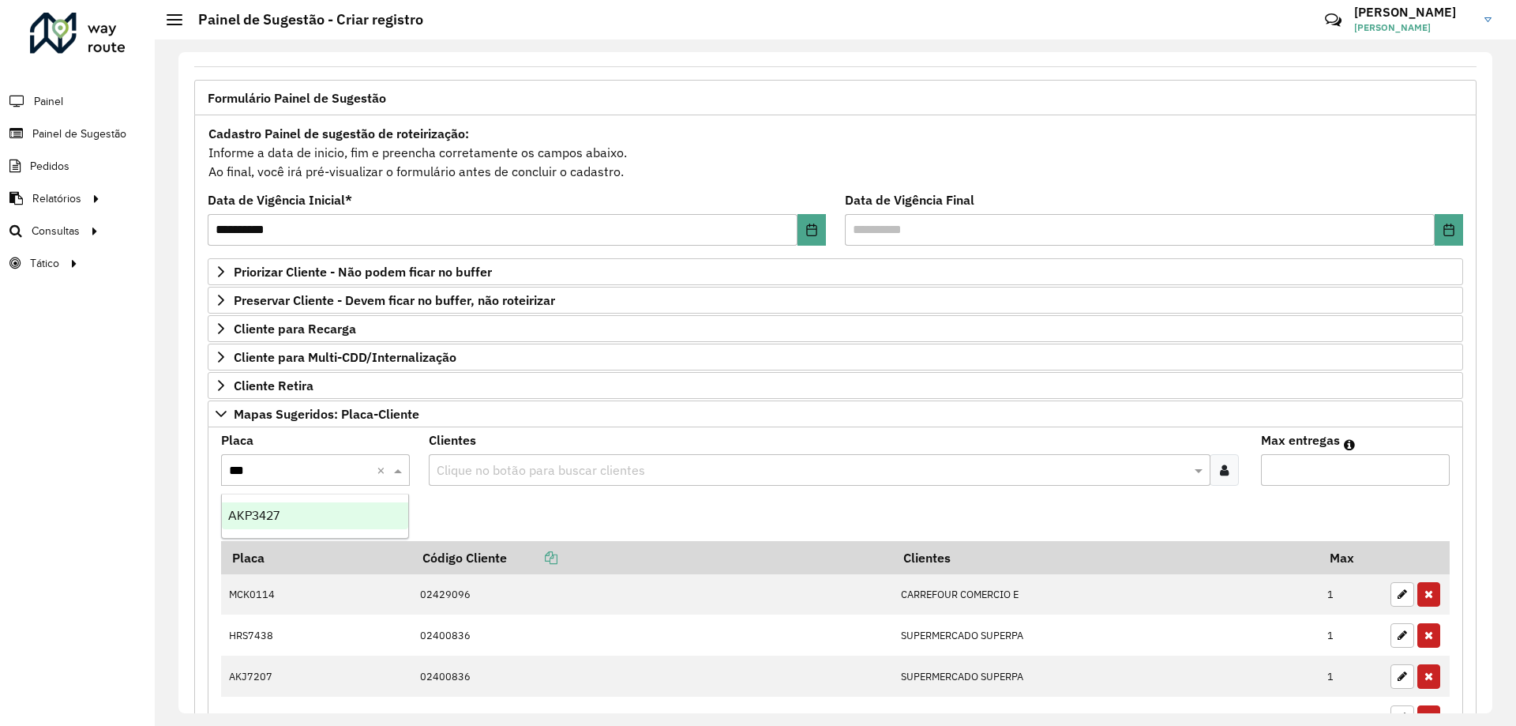
click at [343, 512] on div "AKP3427" at bounding box center [315, 515] width 186 height 27
click at [452, 517] on formly-field "Adicionar" at bounding box center [836, 519] width 1248 height 43
click at [499, 465] on input "text" at bounding box center [811, 470] width 757 height 19
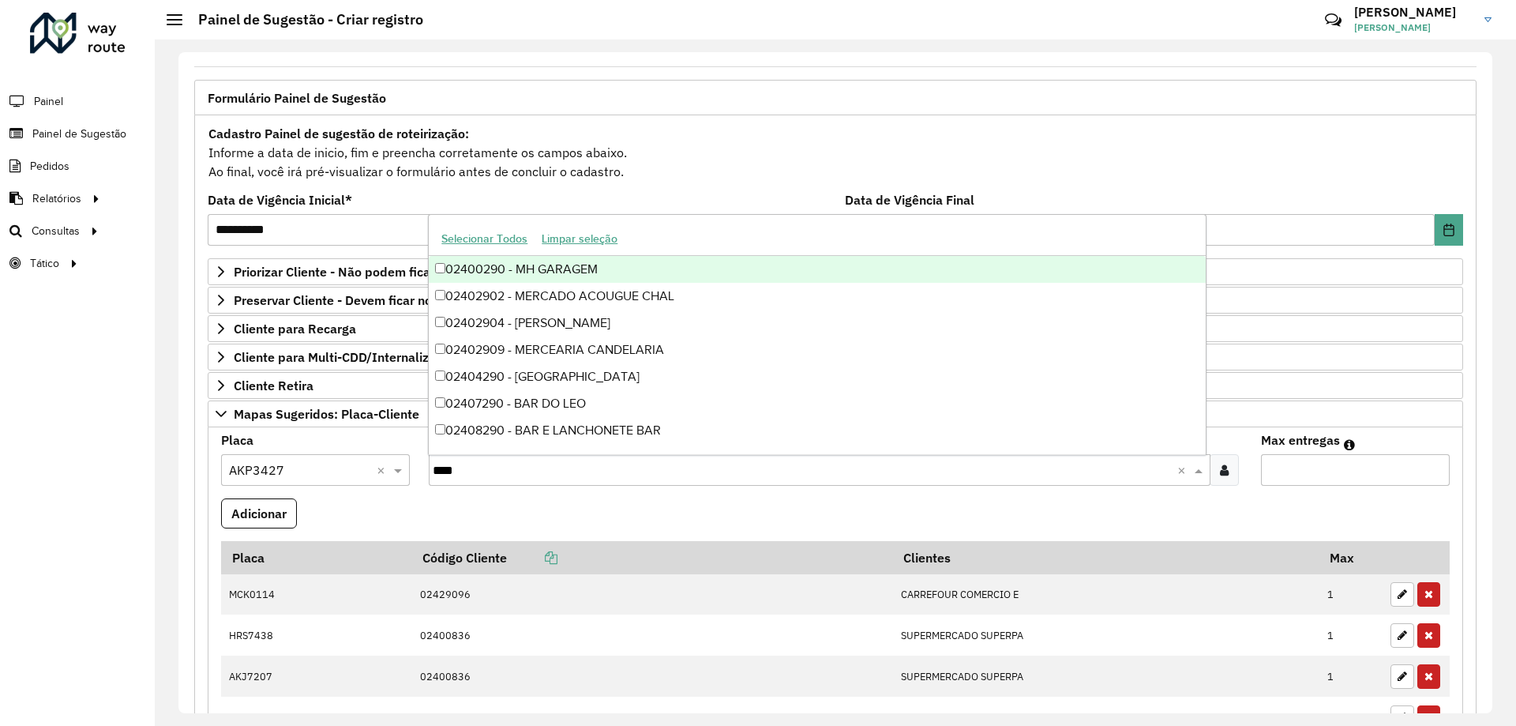
type input "*****"
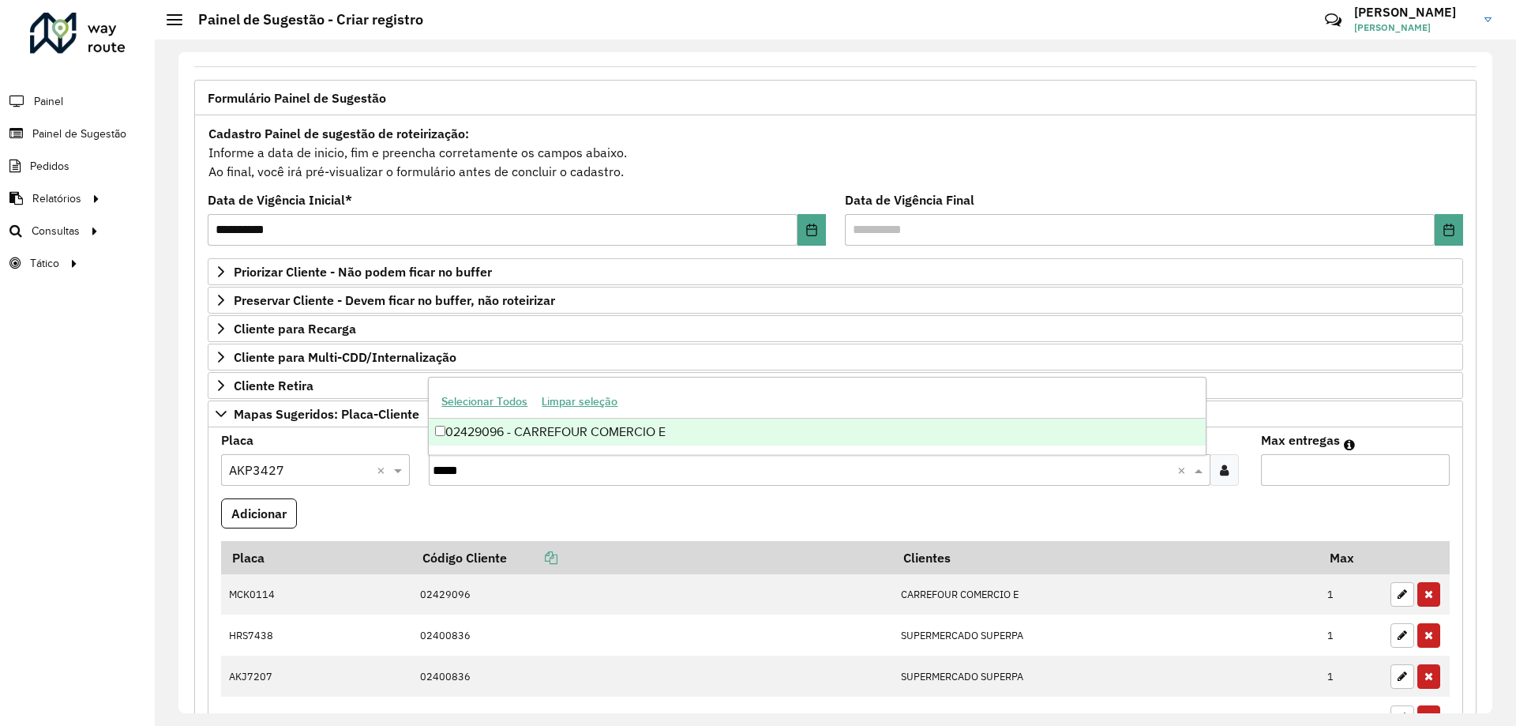
click at [576, 433] on div "02429096 - CARREFOUR COMERCIO E" at bounding box center [817, 431] width 776 height 27
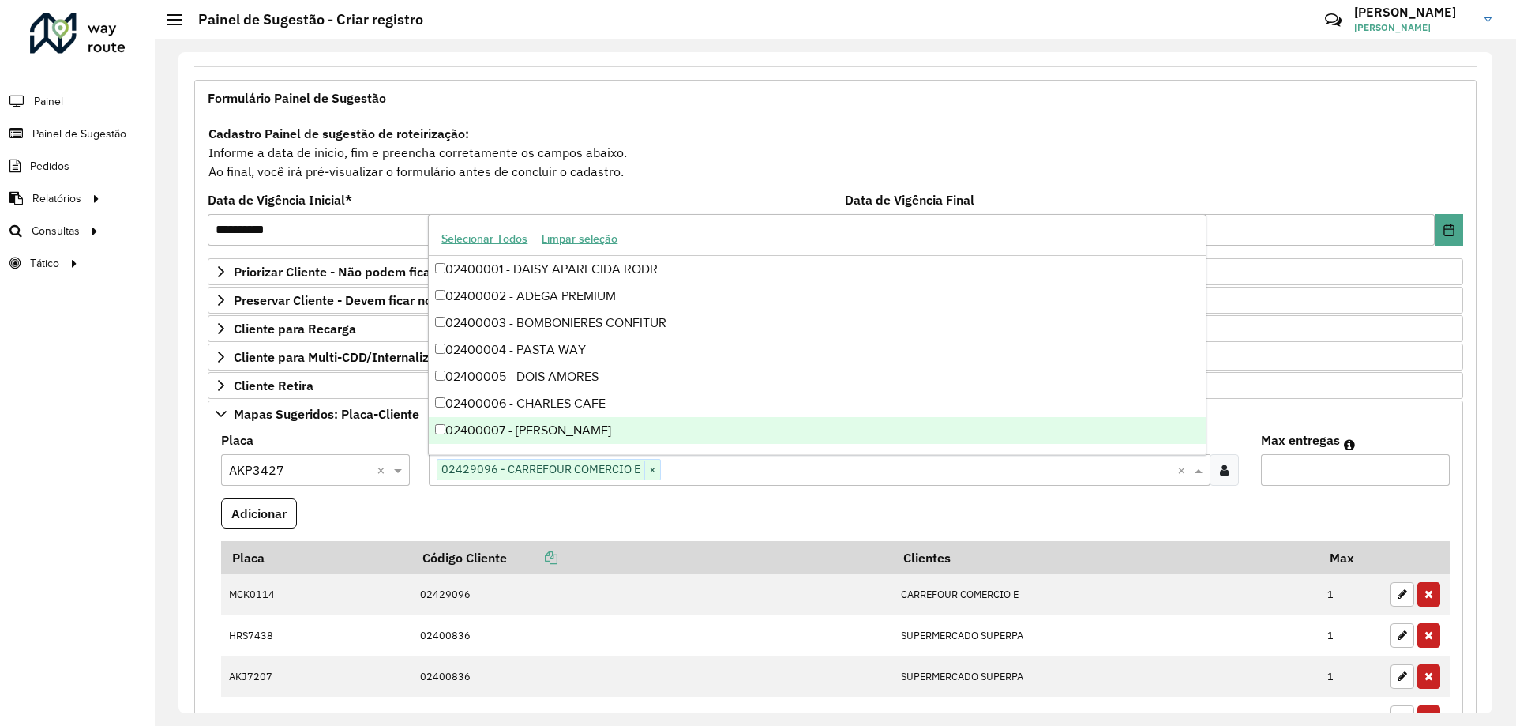
click at [1189, 513] on formly-field "Adicionar" at bounding box center [836, 519] width 1248 height 43
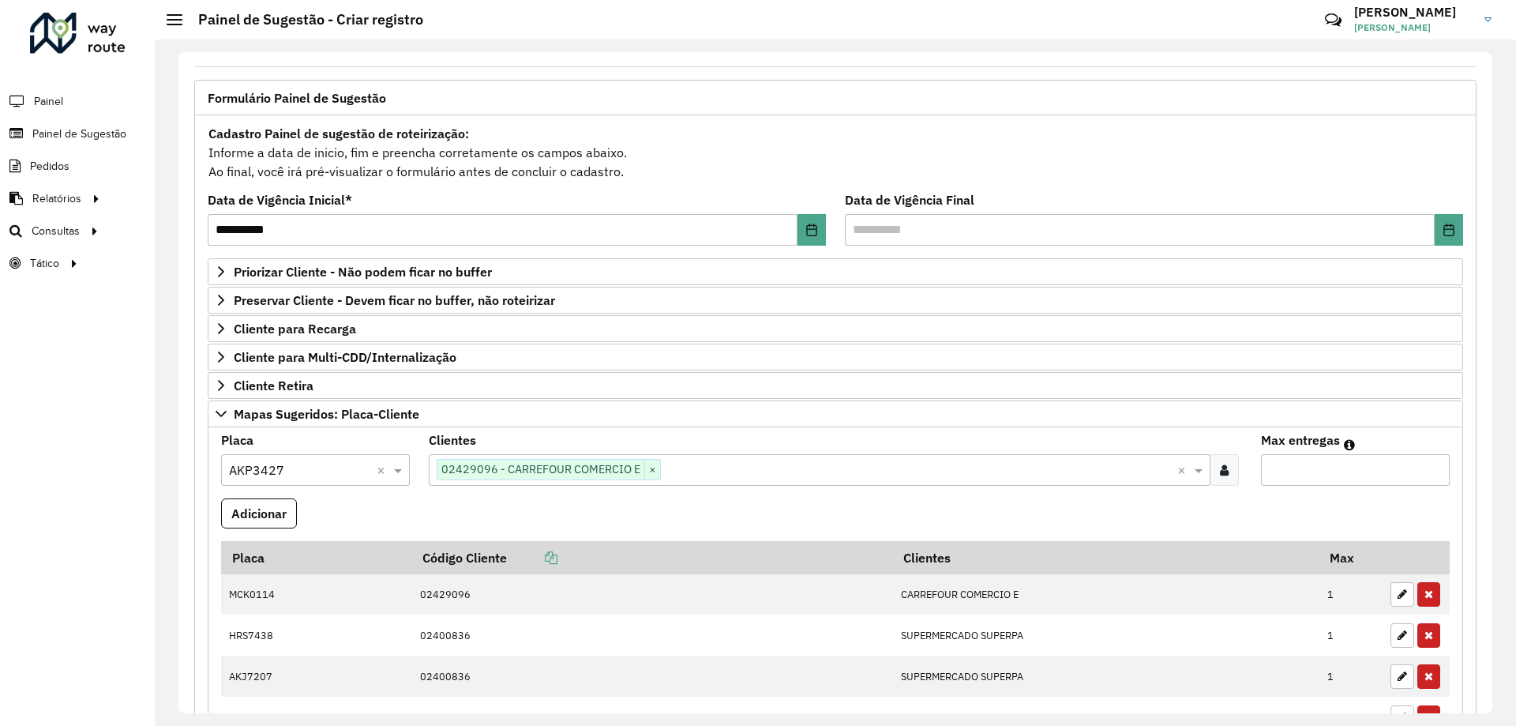
click at [1304, 479] on input "Max entregas" at bounding box center [1355, 470] width 189 height 32
type input "*"
click at [268, 514] on button "Adicionar" at bounding box center [259, 513] width 76 height 30
click at [464, 502] on hb-app "**********" at bounding box center [758, 363] width 1516 height 726
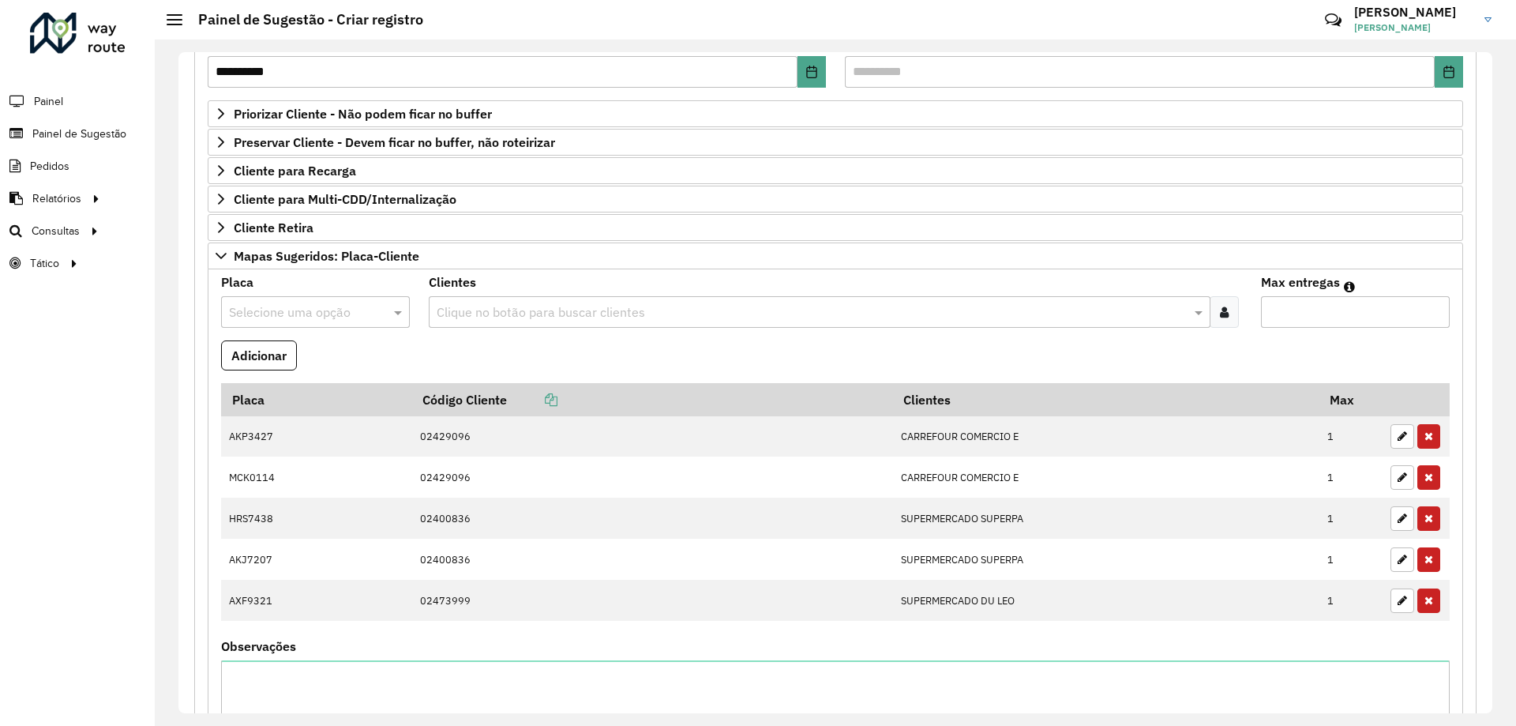
click at [307, 320] on input "text" at bounding box center [299, 312] width 141 height 19
type input "***"
click at [318, 349] on div "CVP8292" at bounding box center [315, 357] width 186 height 27
click at [467, 354] on formly-field "Adicionar" at bounding box center [836, 361] width 1248 height 43
click at [494, 317] on input "text" at bounding box center [811, 312] width 757 height 19
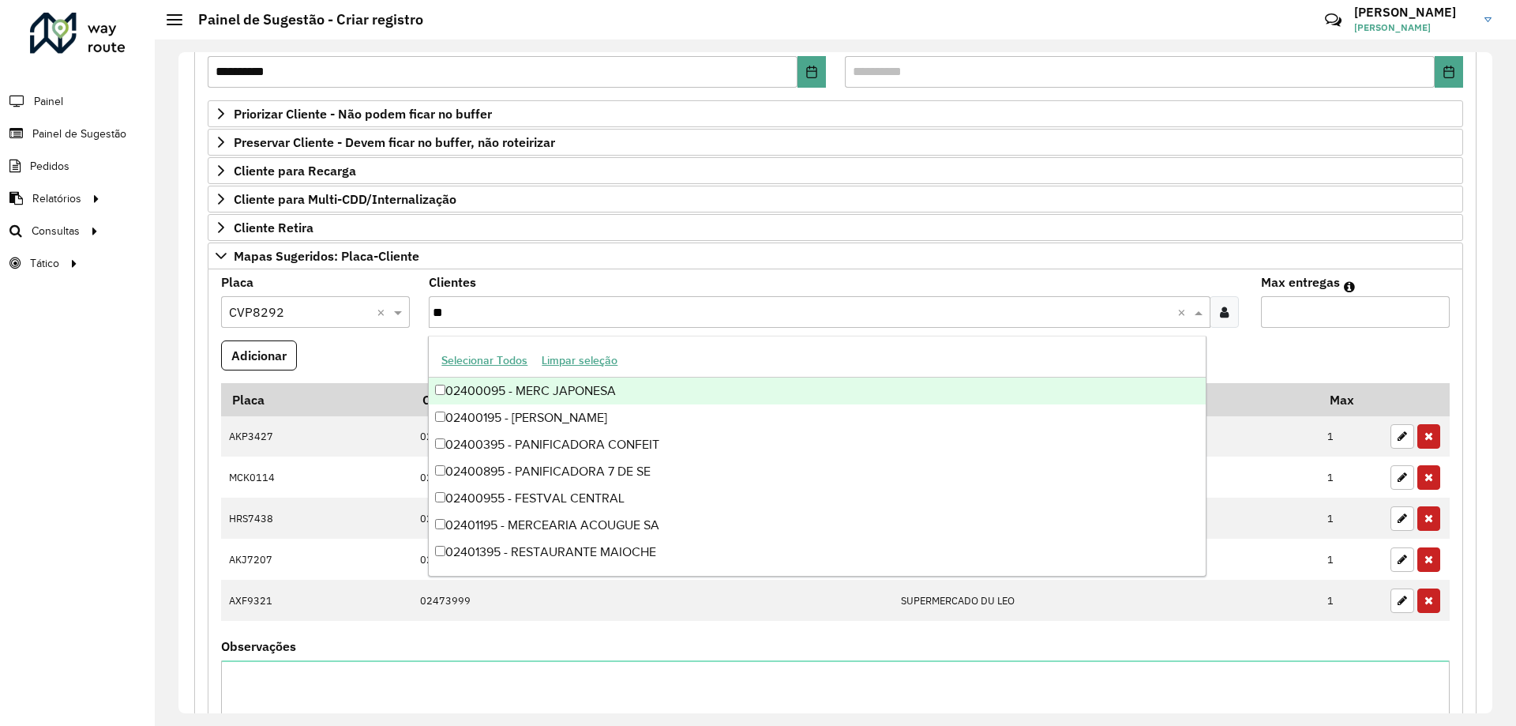
type input "***"
click at [542, 384] on div "02400955 - FESTVAL CENTRAL" at bounding box center [817, 390] width 776 height 27
click at [1338, 334] on formly-field "Max entregas" at bounding box center [1356, 308] width 208 height 64
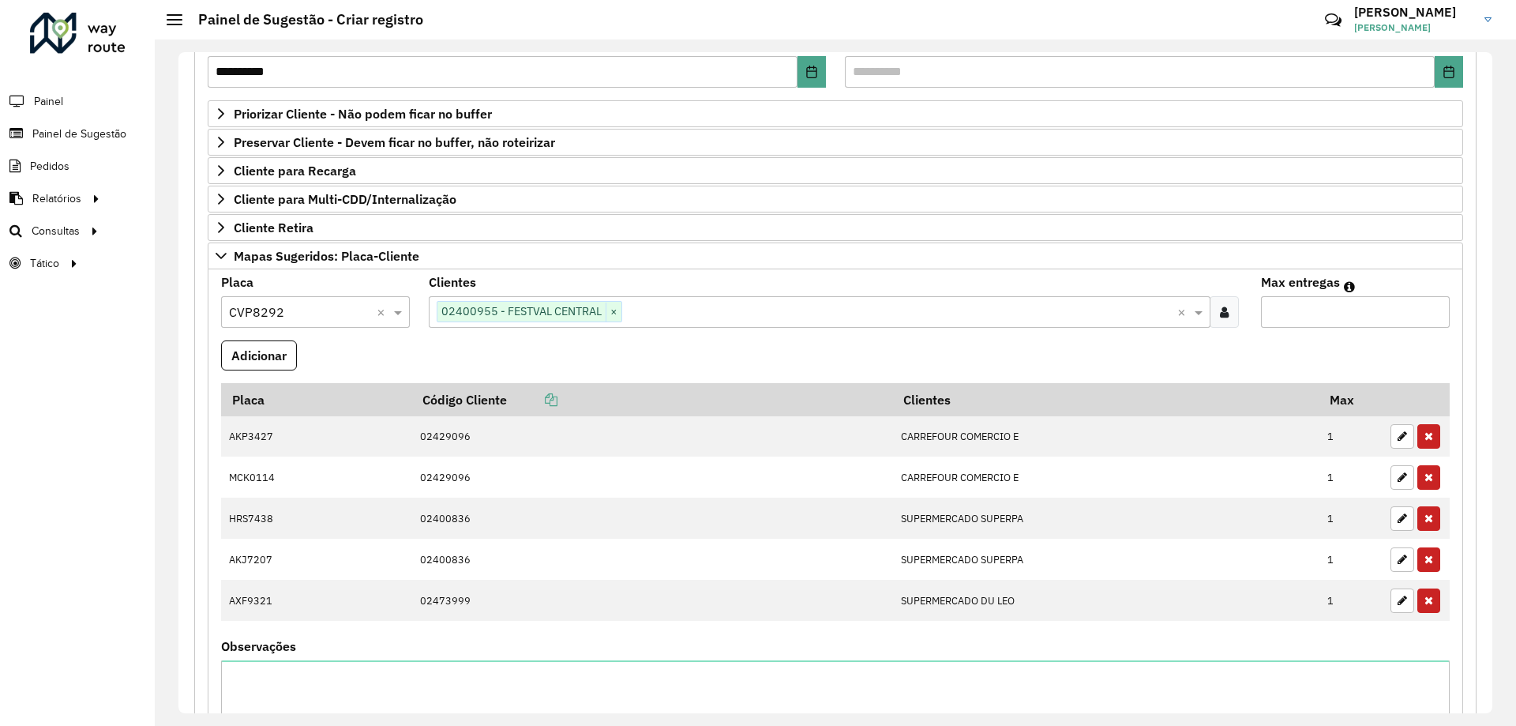
click at [1334, 323] on input "Max entregas" at bounding box center [1355, 312] width 189 height 32
type input "*"
click at [262, 350] on button "Adicionar" at bounding box center [259, 355] width 76 height 30
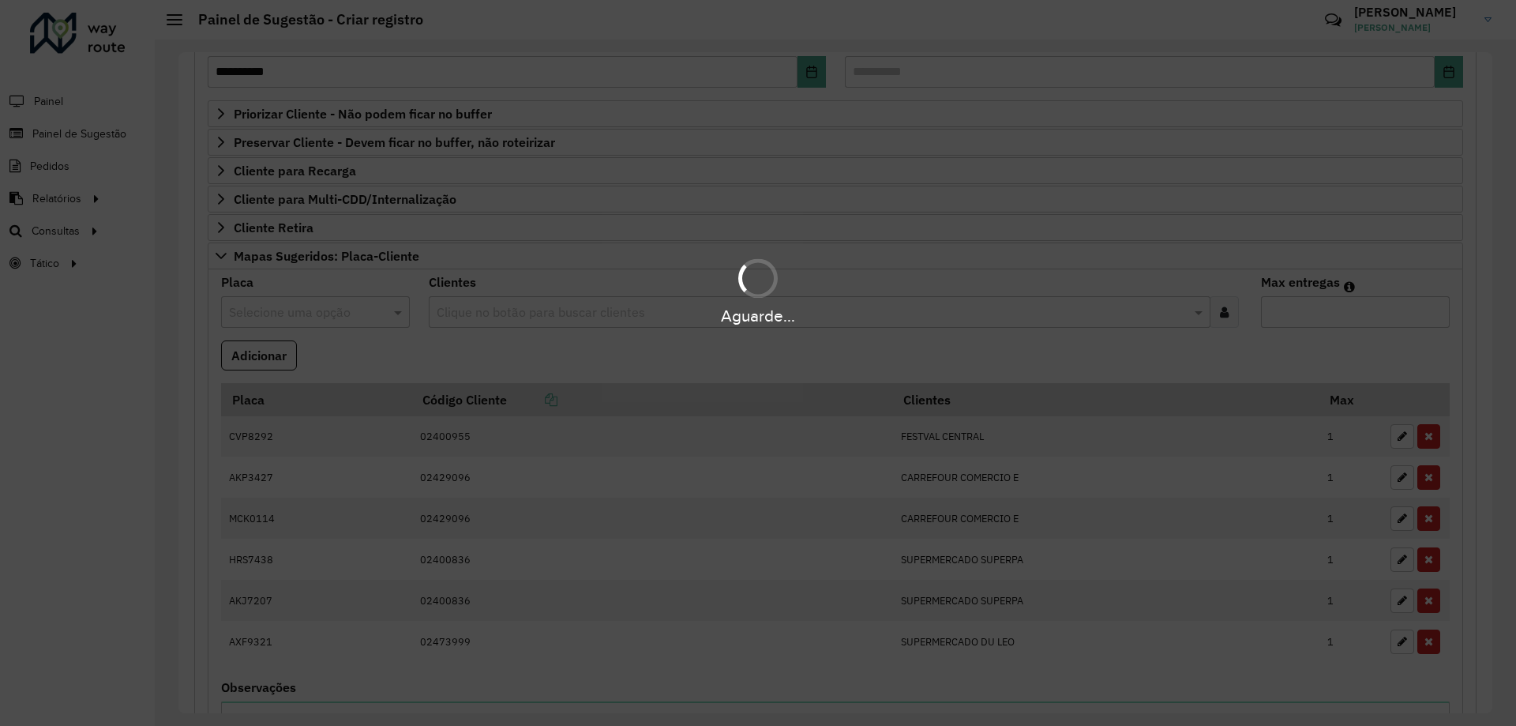
click at [451, 348] on hb-app "**********" at bounding box center [758, 363] width 1516 height 726
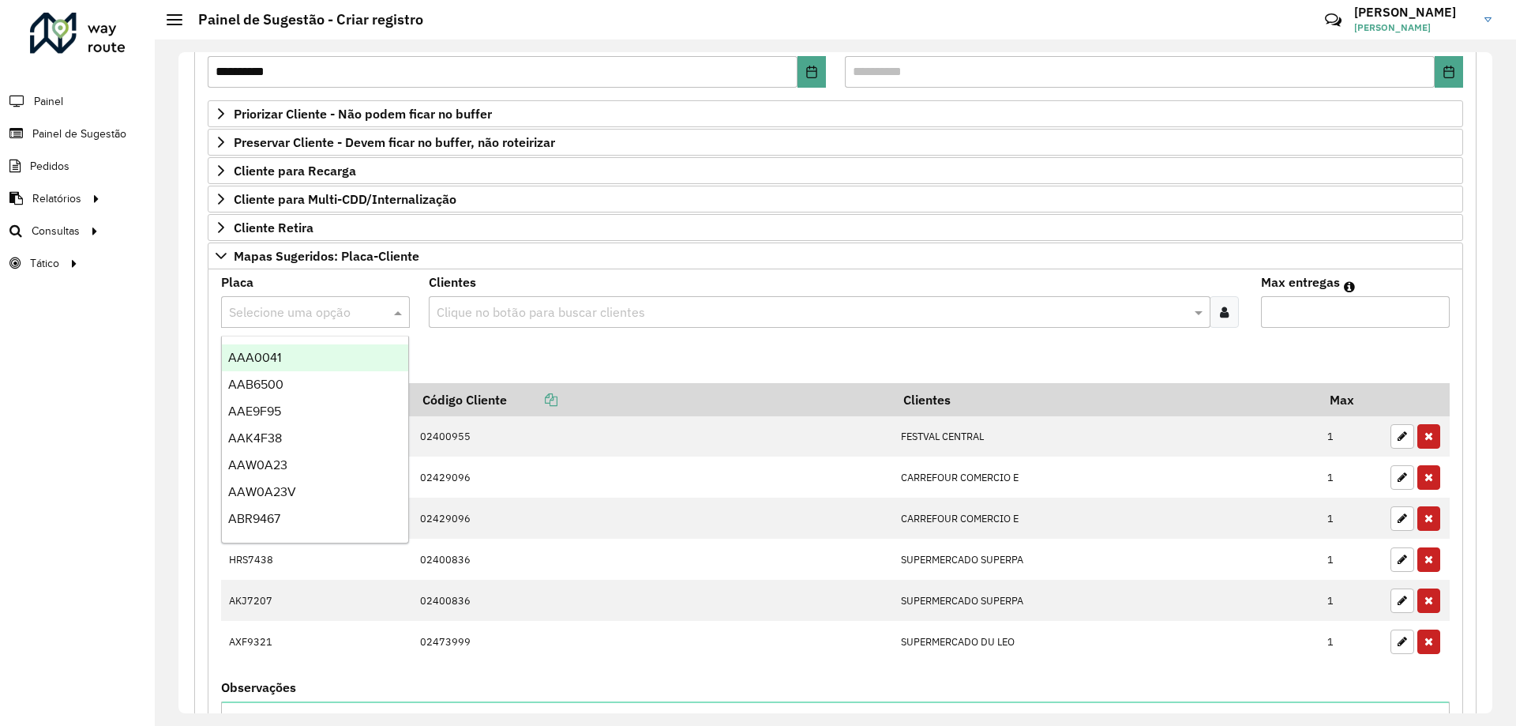
click at [238, 310] on input "text" at bounding box center [299, 312] width 141 height 19
type input "***"
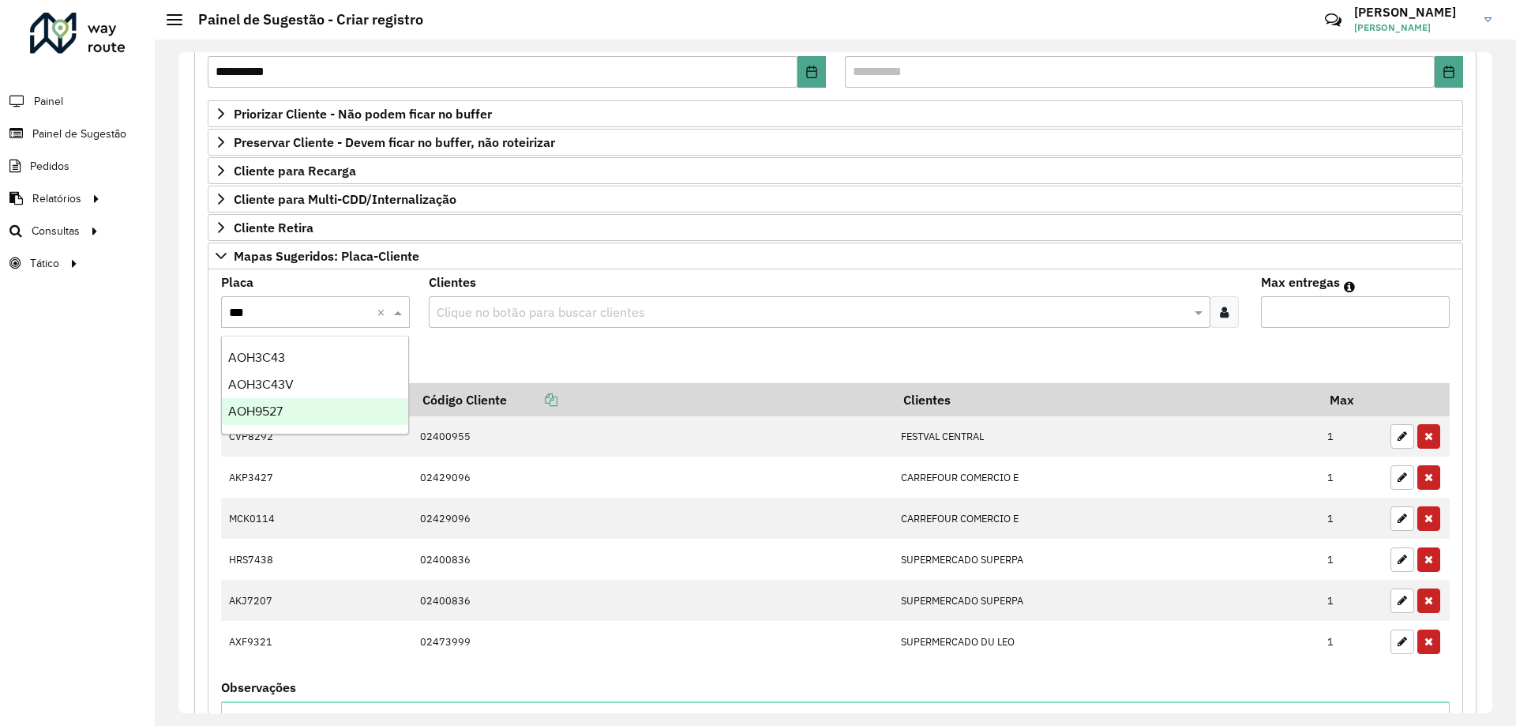
click at [304, 415] on div "AOH9527" at bounding box center [315, 411] width 186 height 27
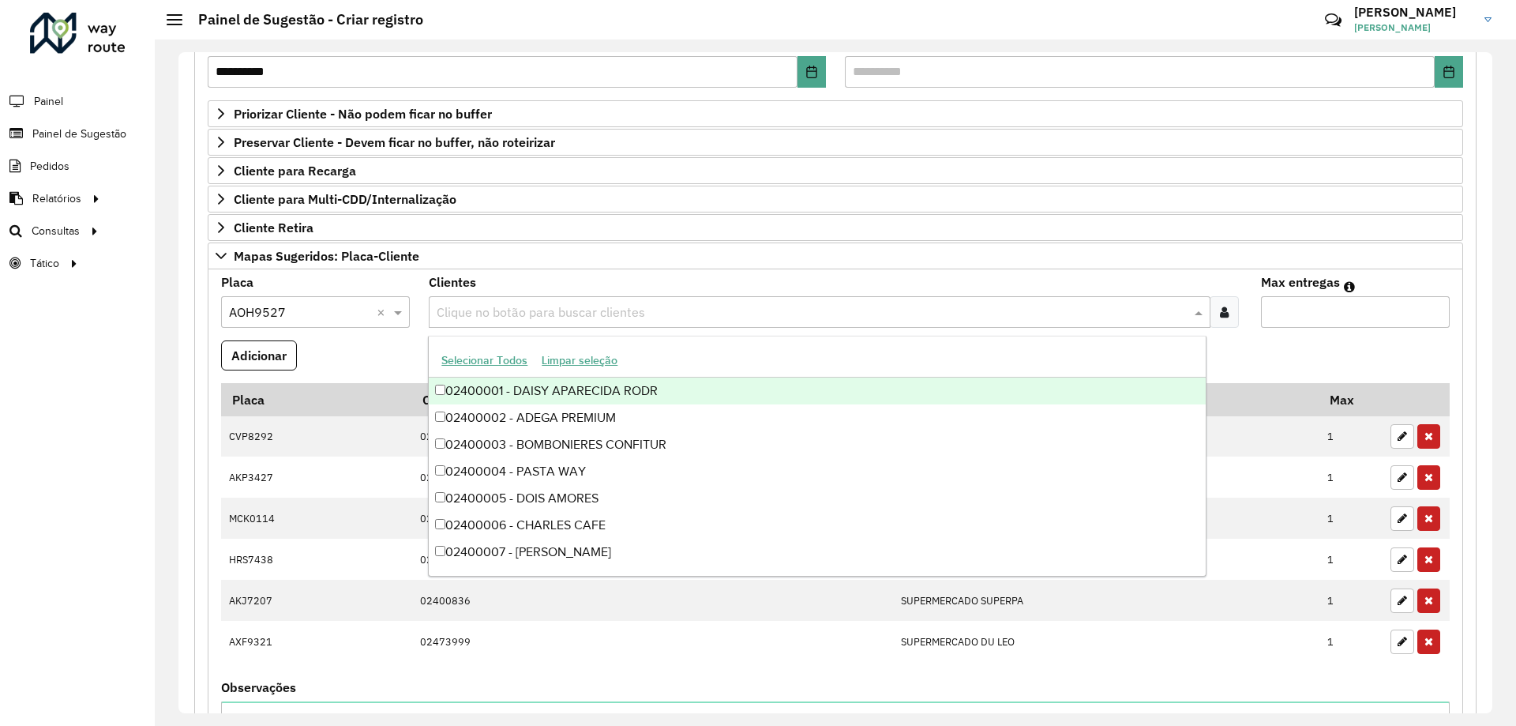
click at [483, 310] on input "text" at bounding box center [811, 312] width 757 height 19
type input "****"
click at [623, 383] on div "02407143 - CONDOR CENTRAL" at bounding box center [817, 390] width 776 height 27
click at [1270, 358] on formly-field "Adicionar" at bounding box center [836, 361] width 1248 height 43
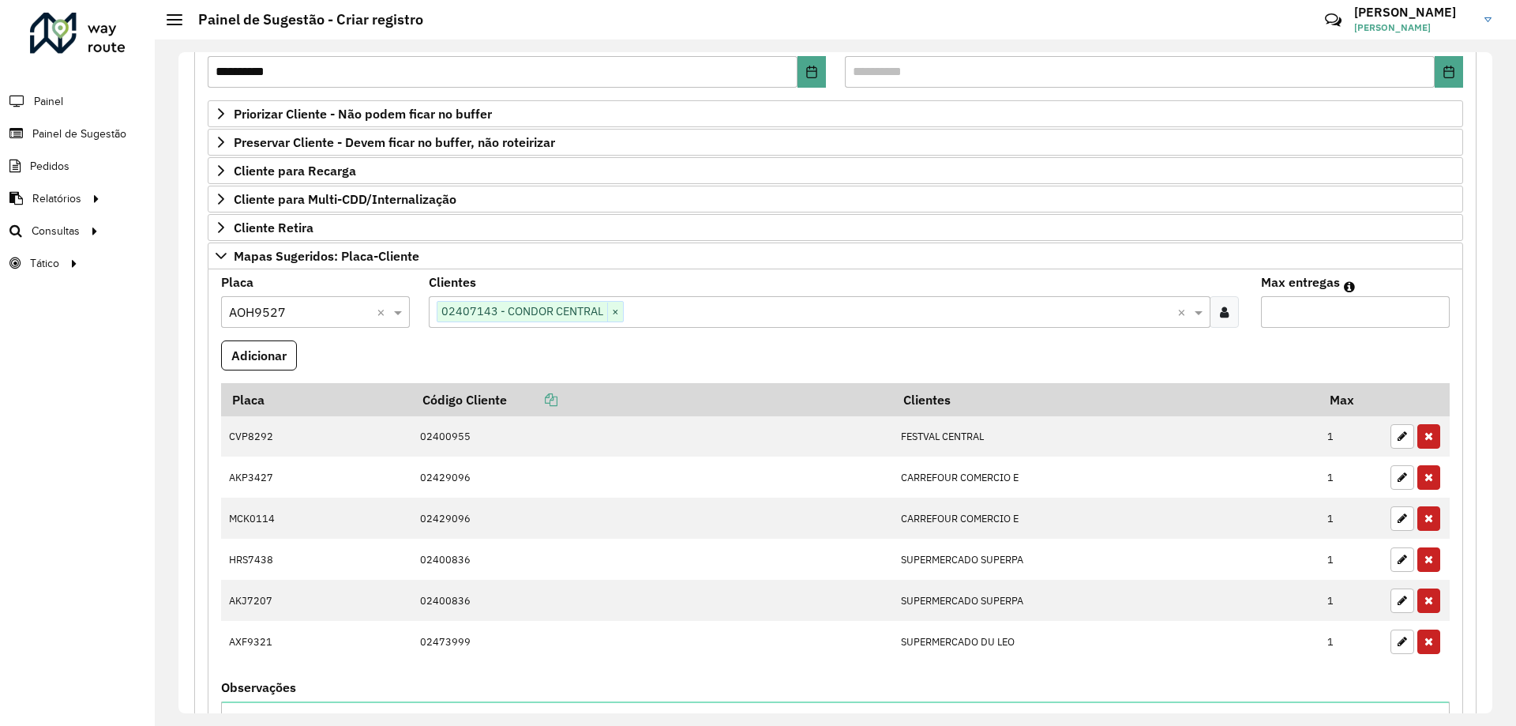
click at [1285, 318] on input "Max entregas" at bounding box center [1355, 312] width 189 height 32
type input "*"
click at [261, 358] on button "Adicionar" at bounding box center [259, 355] width 76 height 30
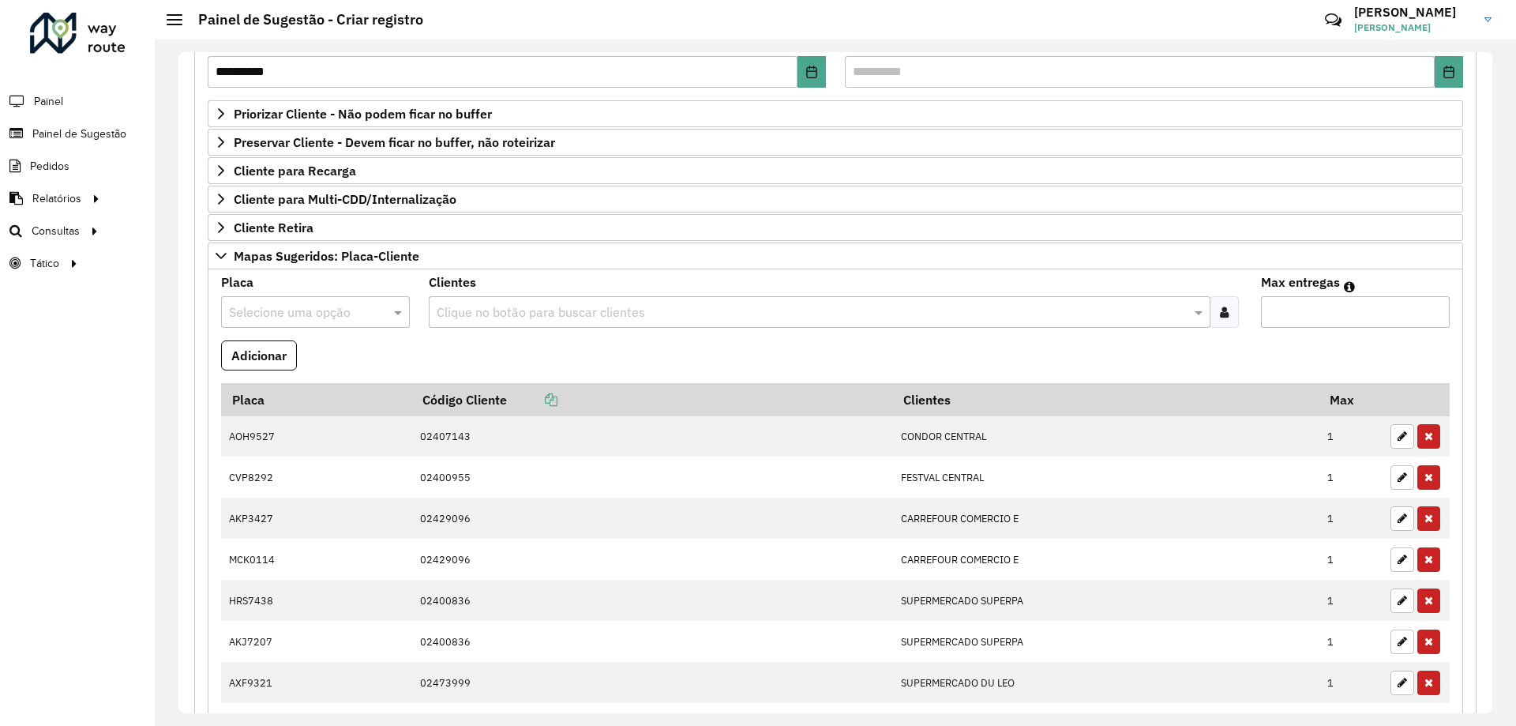
click at [331, 306] on input "text" at bounding box center [299, 312] width 141 height 19
type input "***"
click at [312, 387] on div "MPQ6H23" at bounding box center [315, 384] width 186 height 27
click at [471, 351] on formly-field "Adicionar" at bounding box center [836, 361] width 1248 height 43
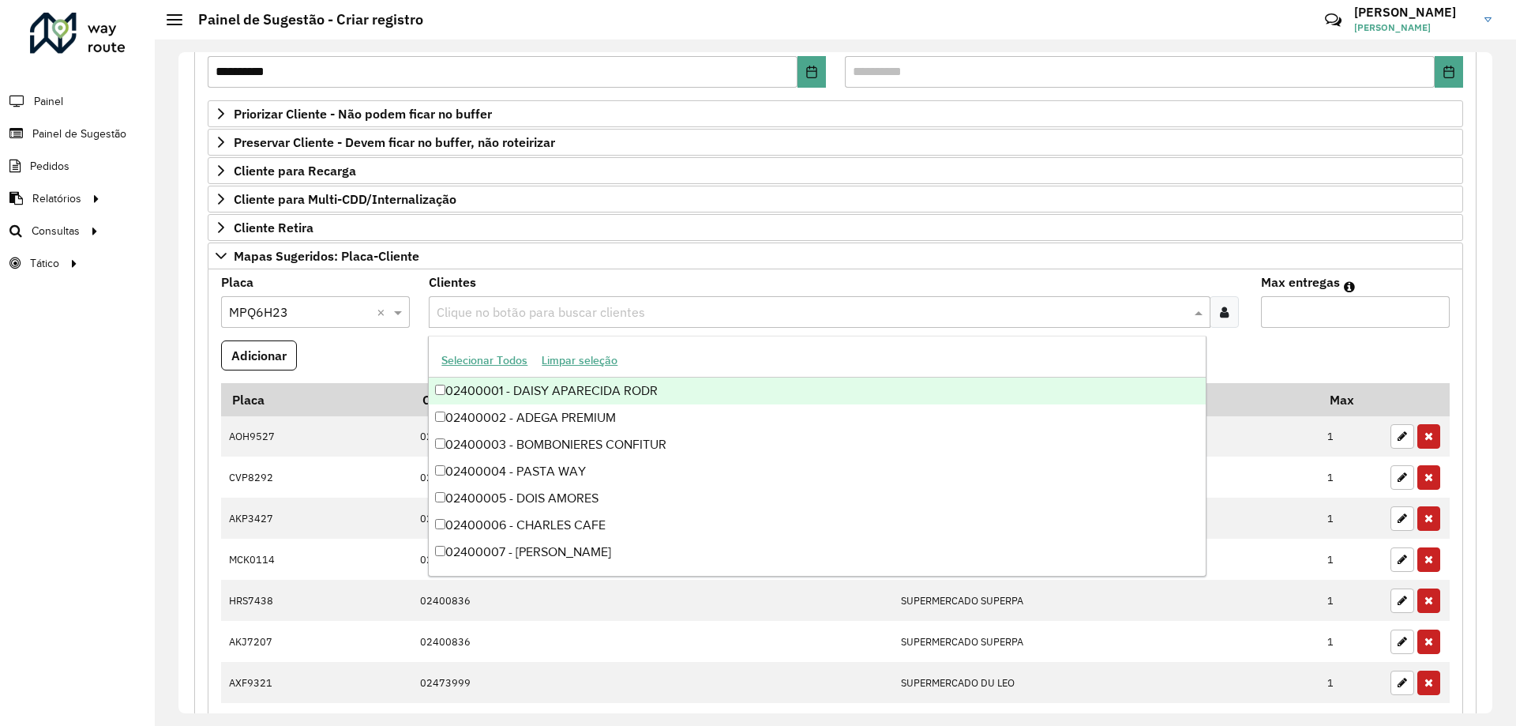
click at [483, 325] on div "Clique no botão para buscar clientes" at bounding box center [819, 312] width 781 height 32
type input "*****"
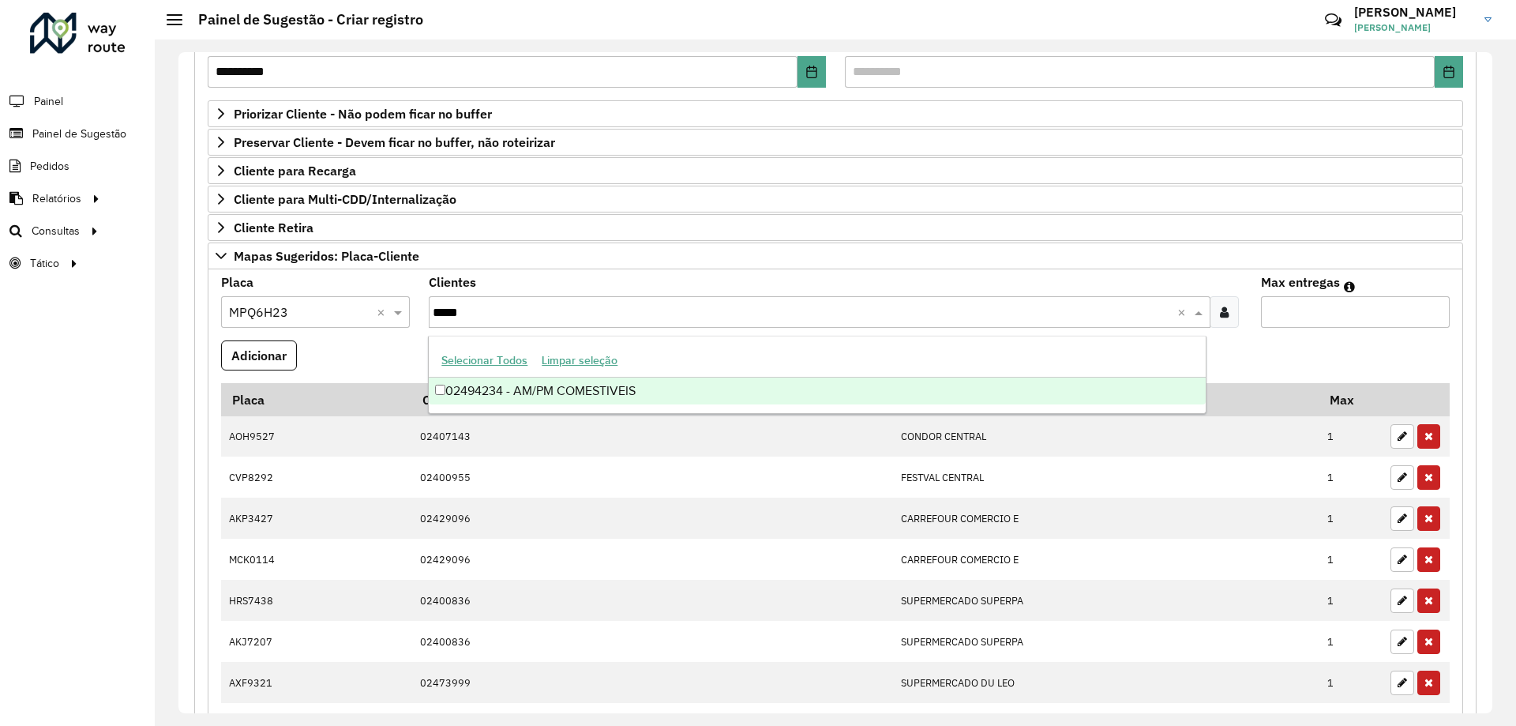
click at [536, 384] on div "02494234 - AM/PM COMESTIVEIS" at bounding box center [817, 390] width 776 height 27
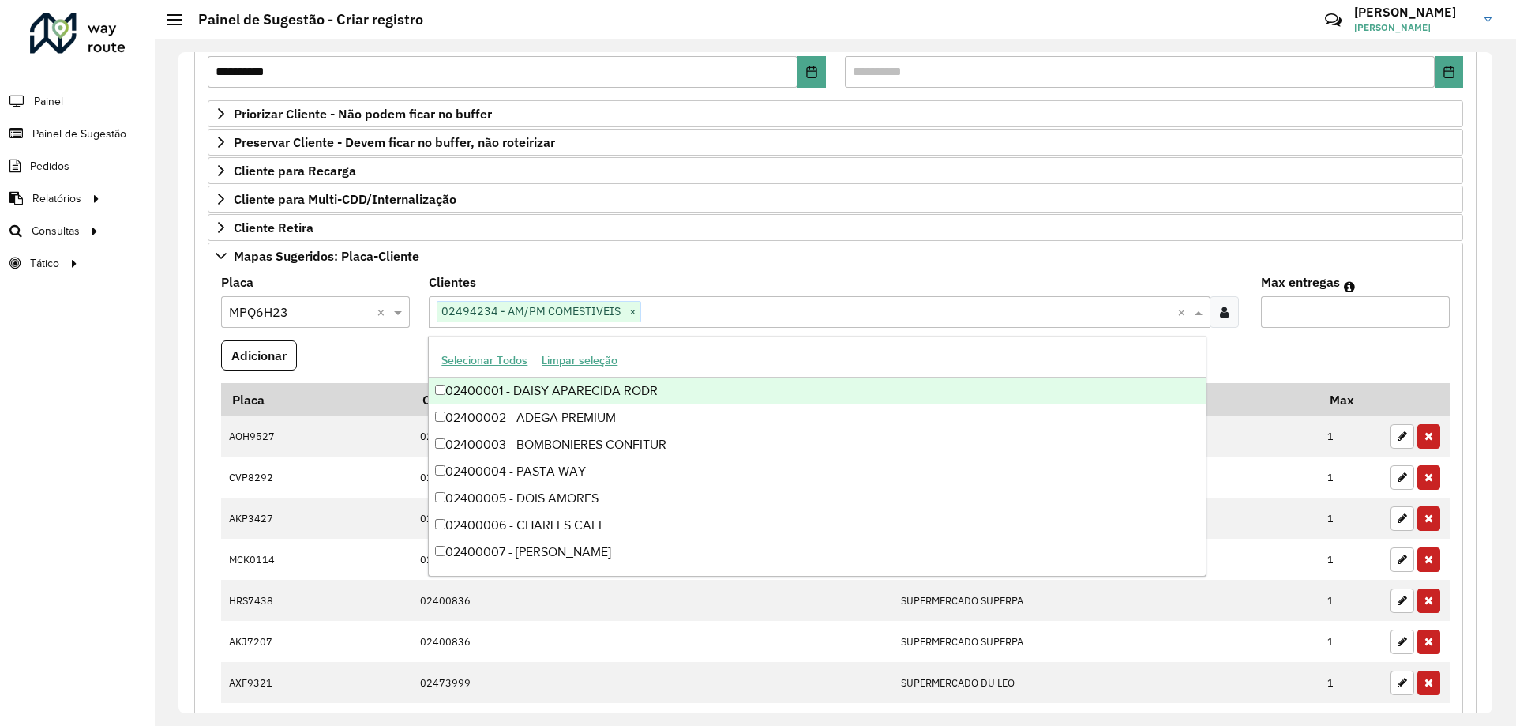
click at [404, 355] on formly-field "Adicionar" at bounding box center [836, 361] width 1248 height 43
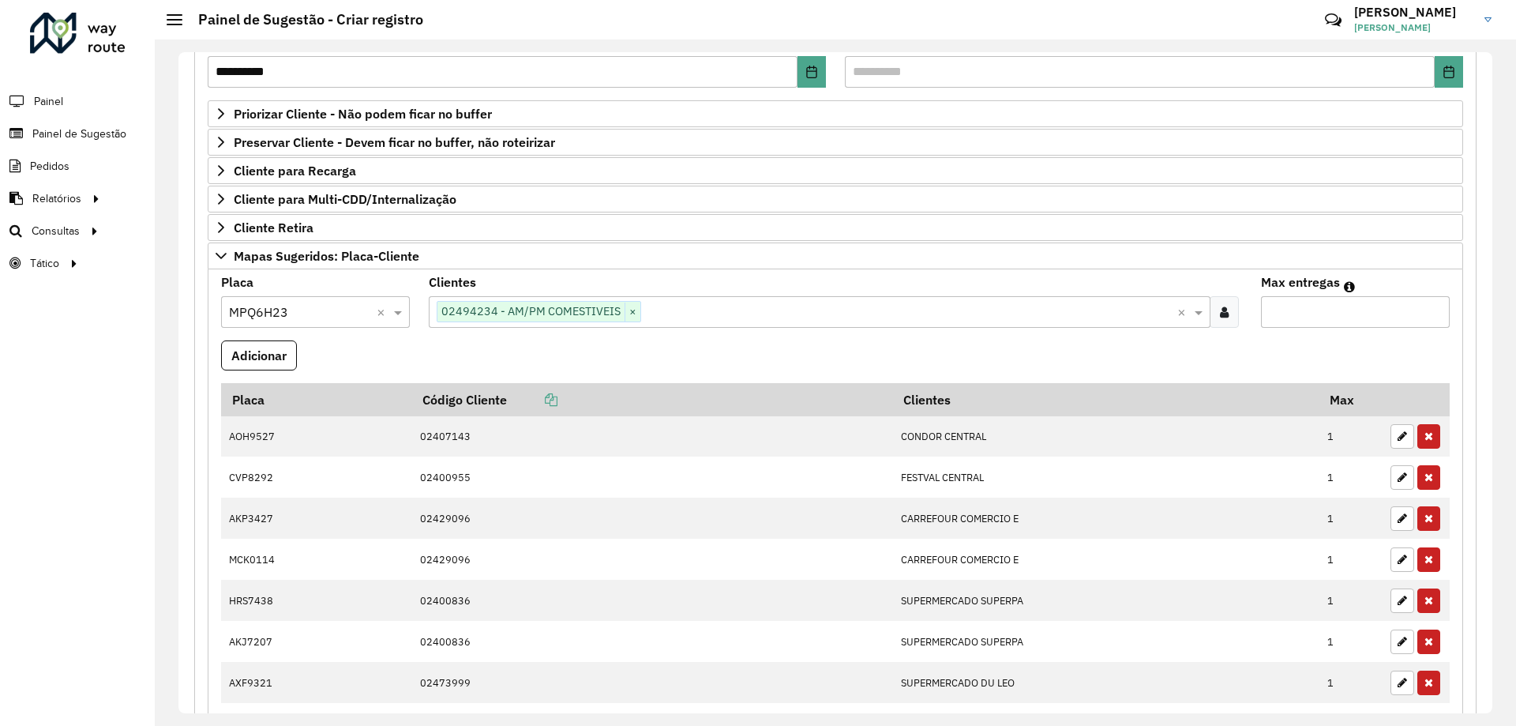
click at [1312, 294] on div "Max entregas" at bounding box center [1355, 301] width 189 height 51
click at [1312, 298] on input "Max entregas" at bounding box center [1355, 312] width 189 height 32
type input "*"
click at [242, 355] on button "Adicionar" at bounding box center [259, 355] width 76 height 30
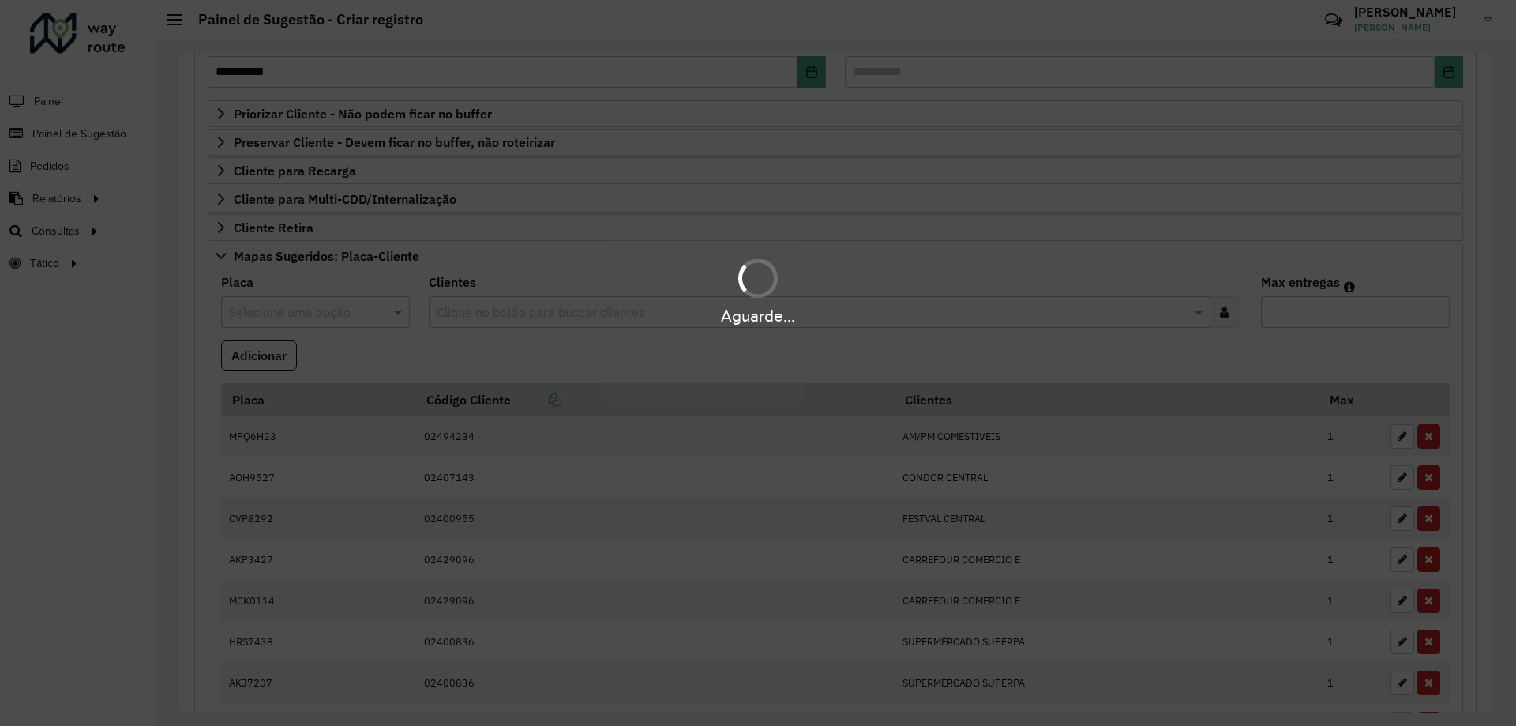
click at [348, 349] on div "Aguarde..." at bounding box center [758, 363] width 1516 height 726
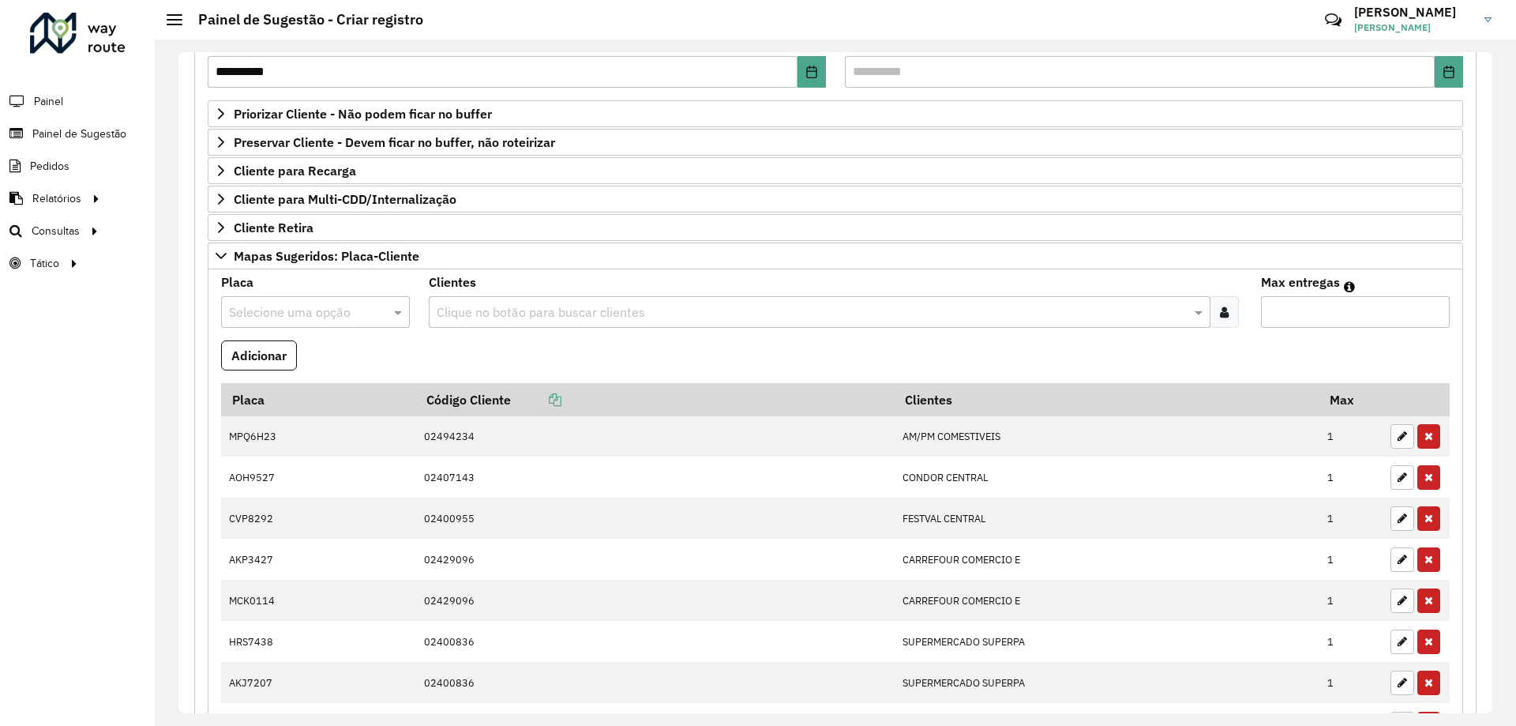
click at [300, 292] on div "Placa Selecione uma opção" at bounding box center [315, 301] width 189 height 51
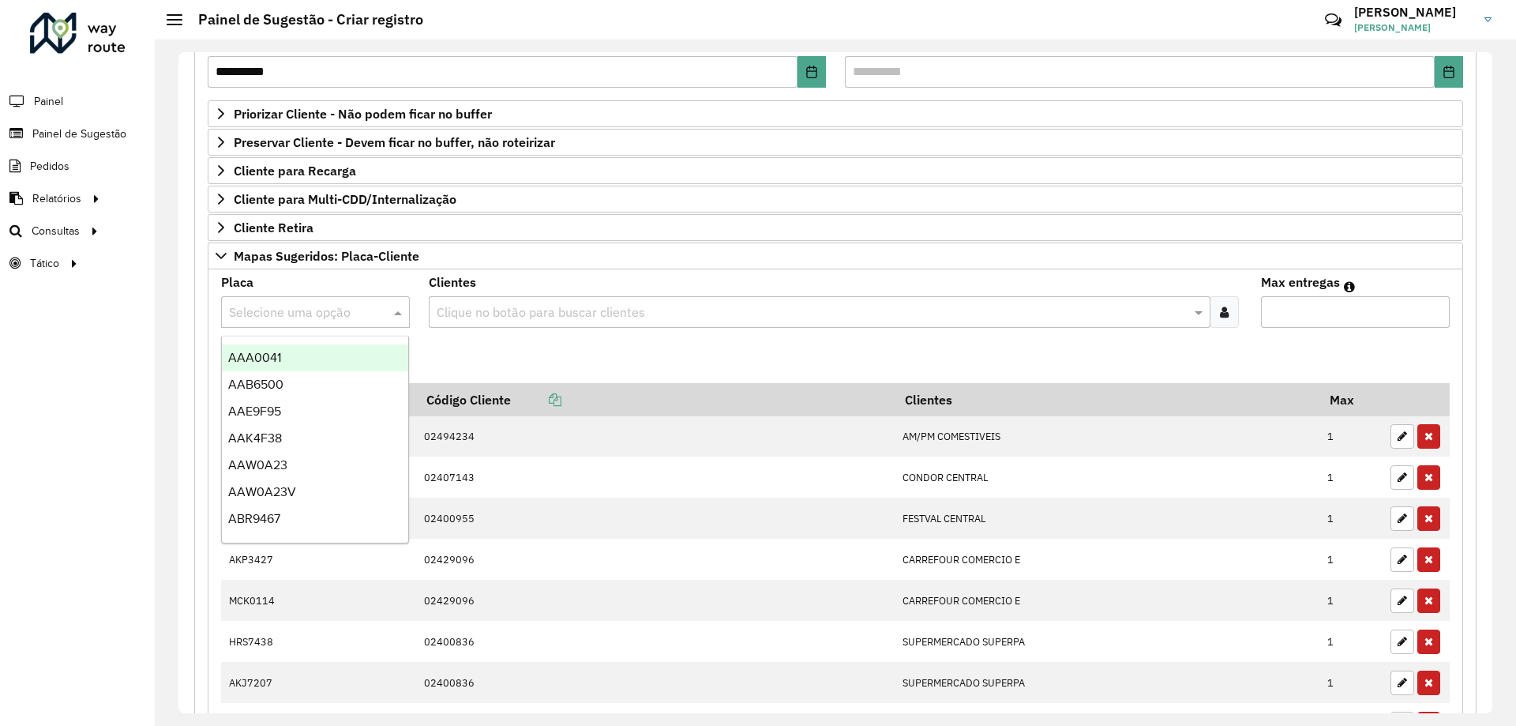
click at [305, 307] on input "text" at bounding box center [299, 312] width 141 height 19
type input "***"
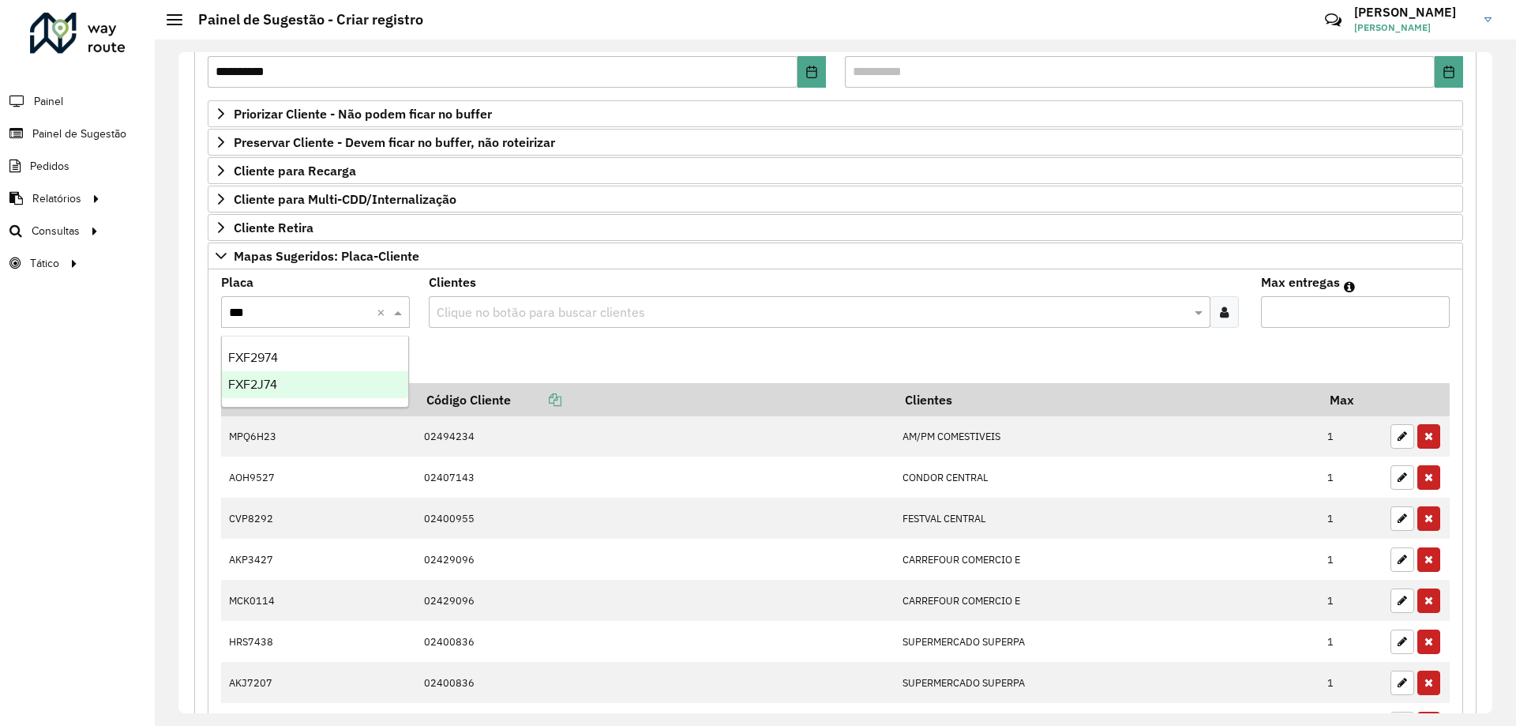
click at [305, 385] on div "FXF2J74" at bounding box center [315, 384] width 186 height 27
click at [497, 332] on formly-field "Clientes Clique no botão para buscar clientes" at bounding box center [834, 308] width 831 height 64
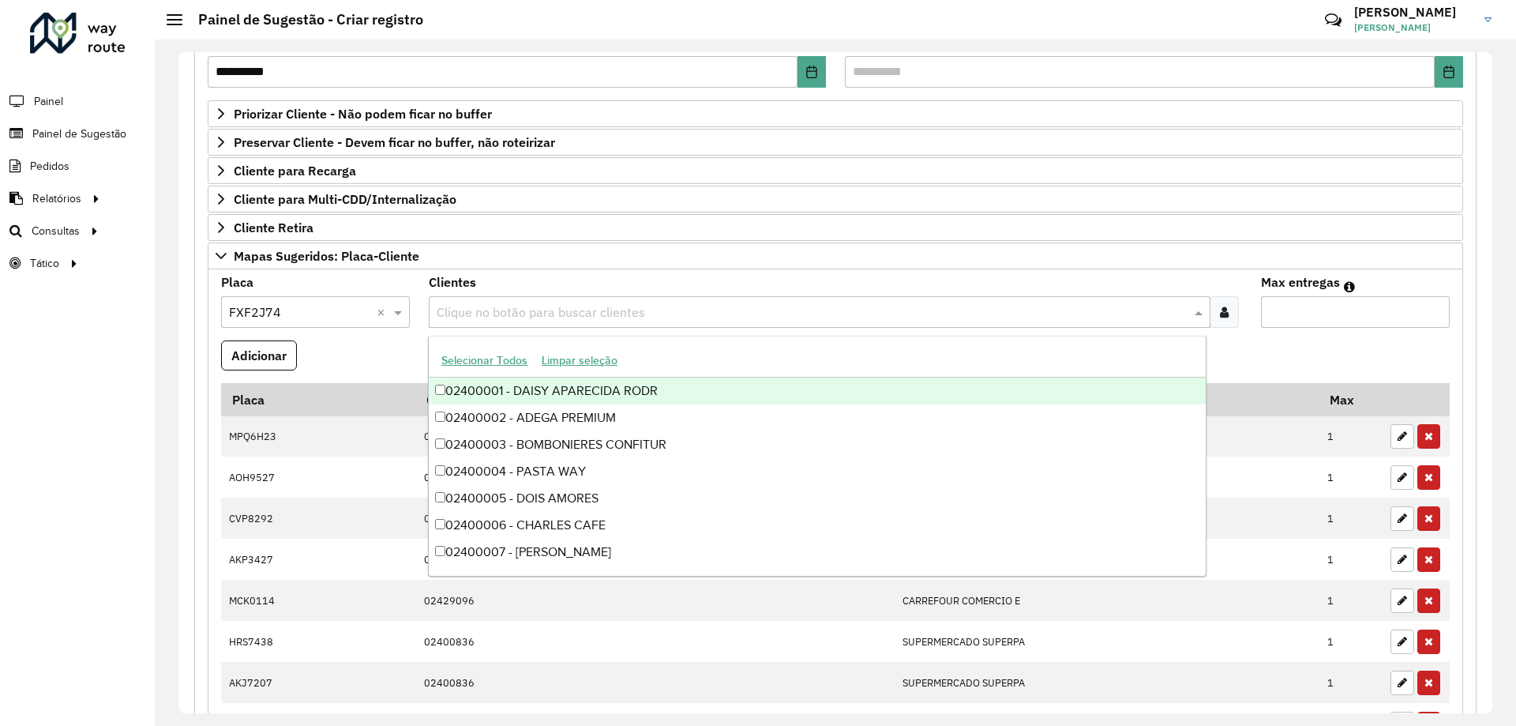
click at [508, 315] on input "text" at bounding box center [811, 312] width 757 height 19
type input "*****"
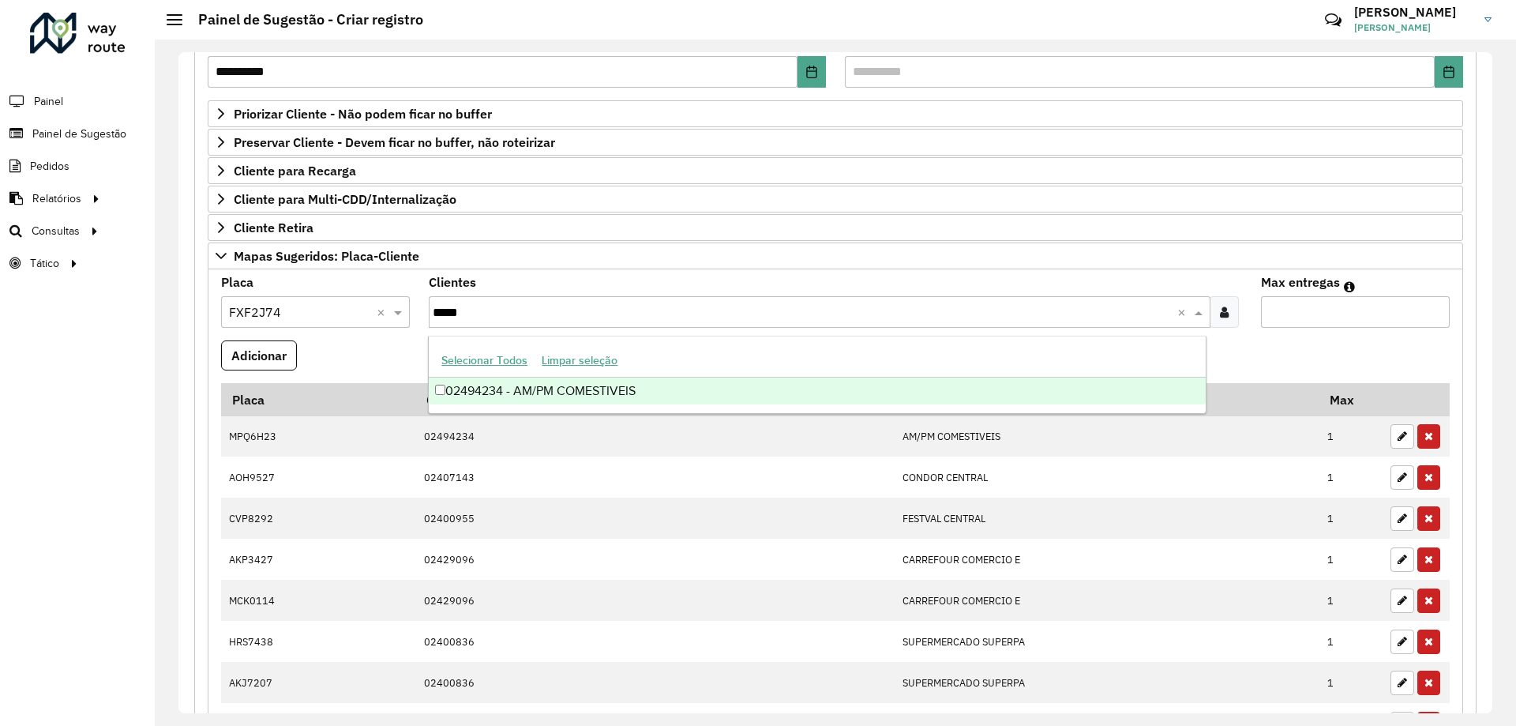
click at [580, 386] on div "02494234 - AM/PM COMESTIVEIS" at bounding box center [817, 390] width 776 height 27
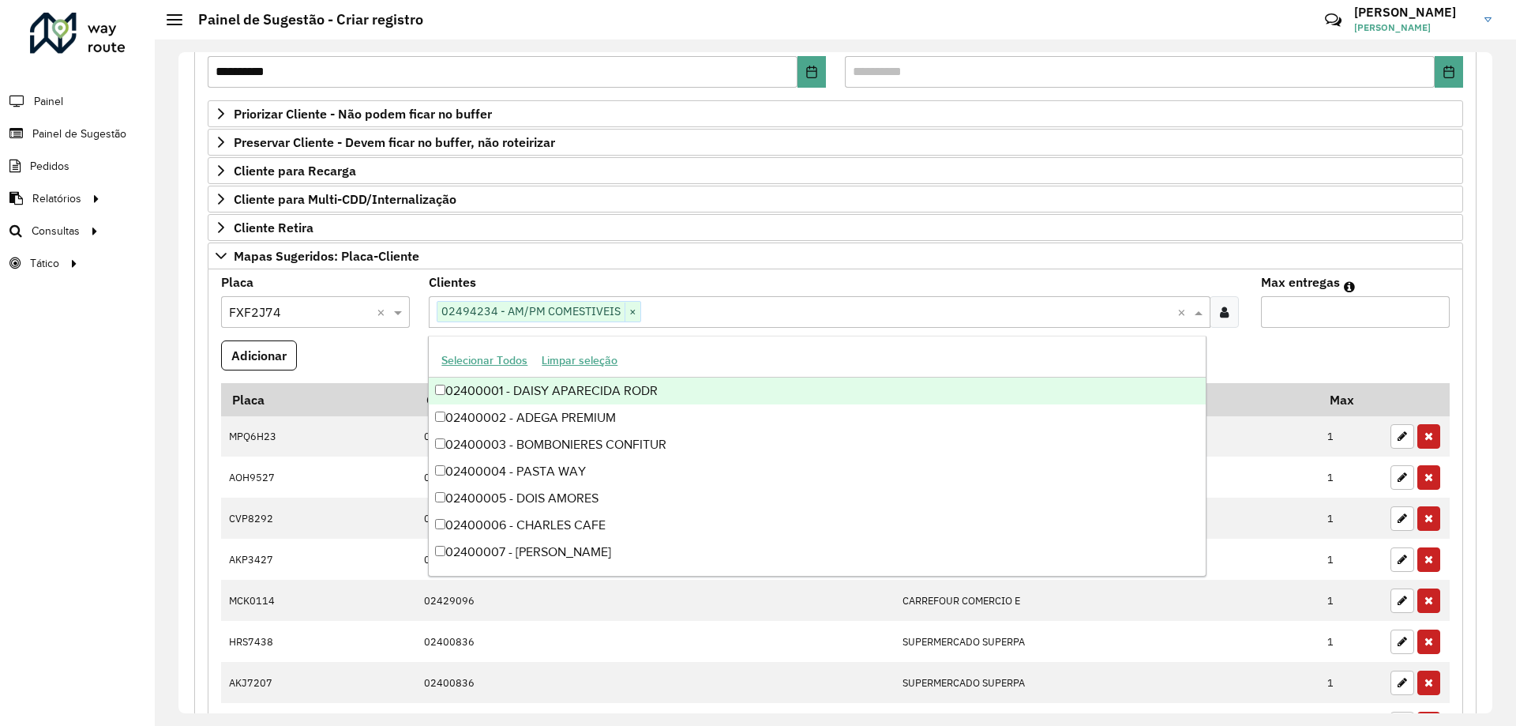
click at [1301, 343] on formly-field "Adicionar" at bounding box center [836, 361] width 1248 height 43
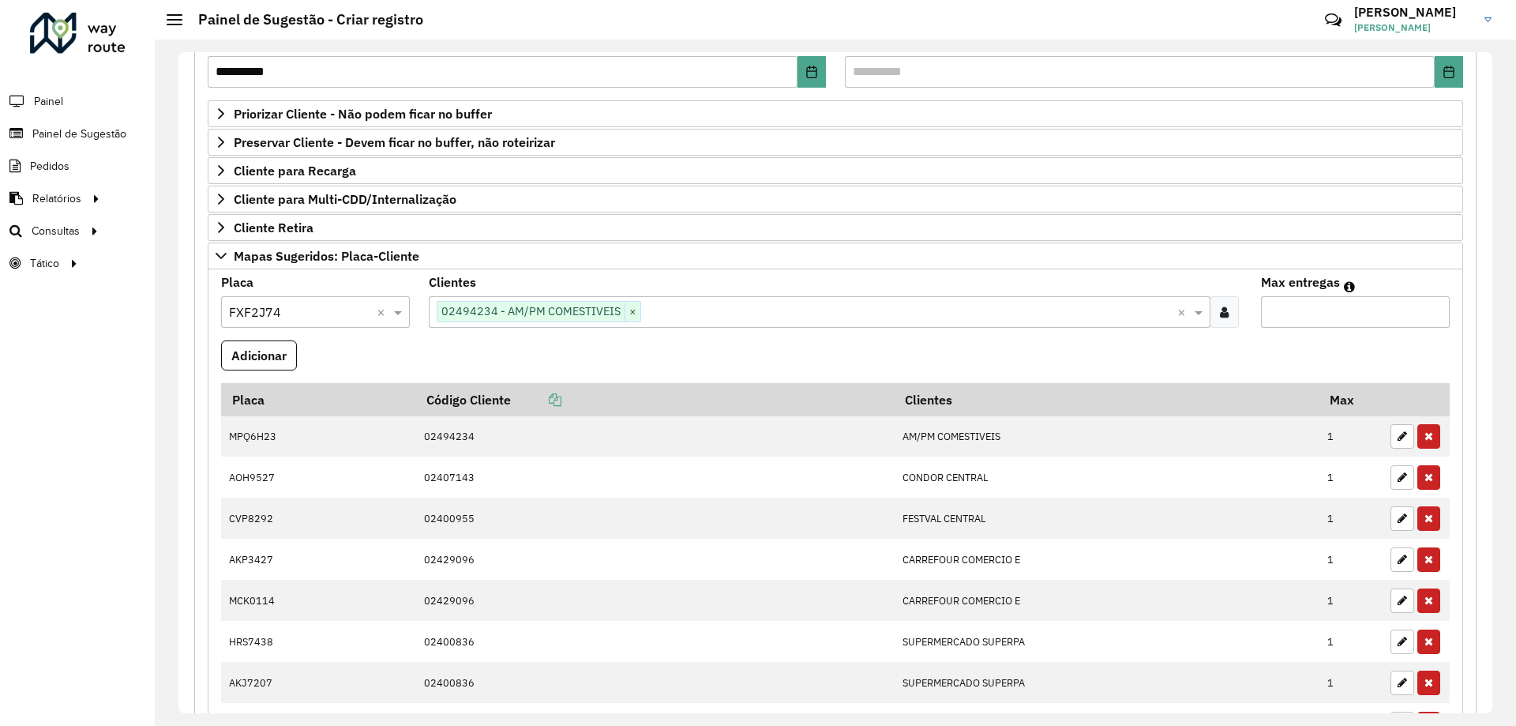
click at [1297, 325] on input "Max entregas" at bounding box center [1355, 312] width 189 height 32
type input "*"
click at [294, 353] on button "Adicionar" at bounding box center [259, 355] width 76 height 30
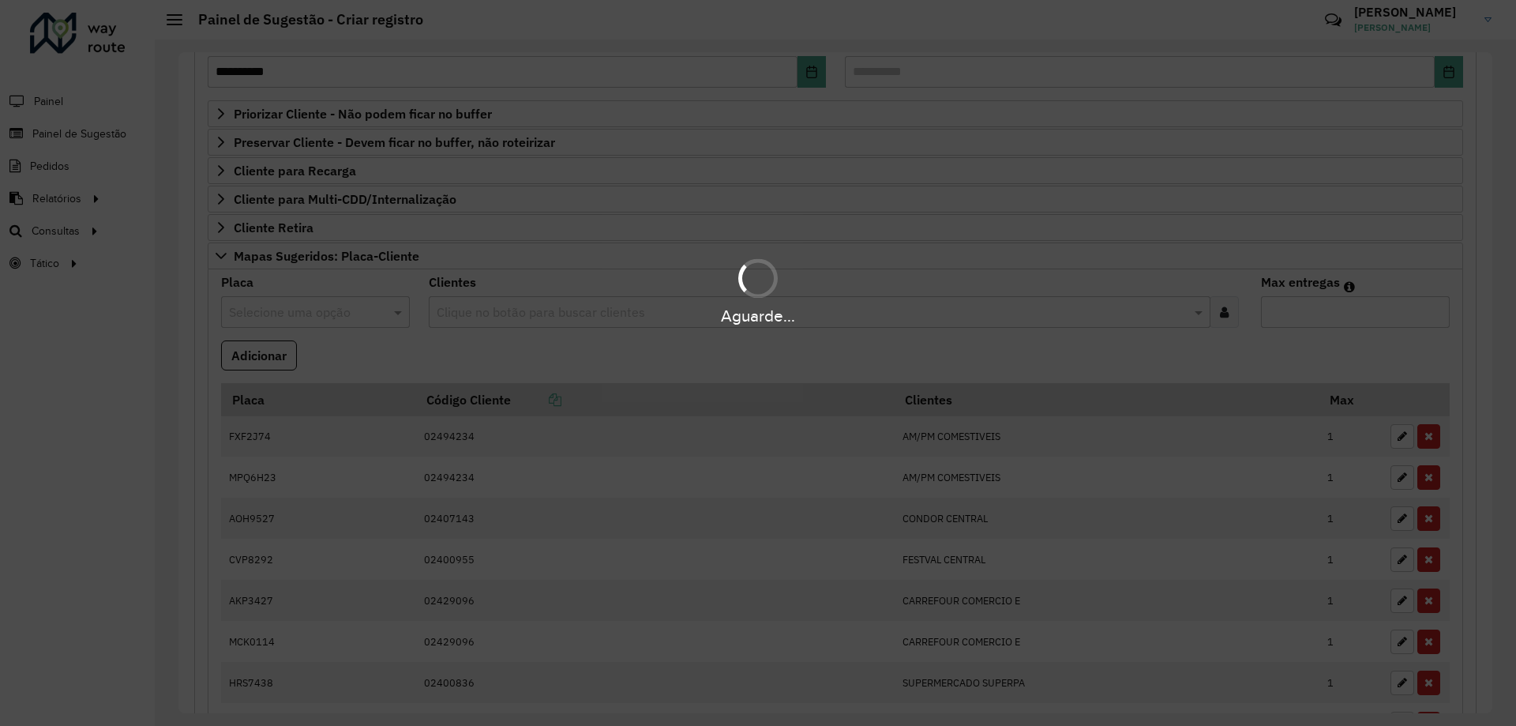
click at [561, 343] on div "Aguarde..." at bounding box center [758, 363] width 1516 height 726
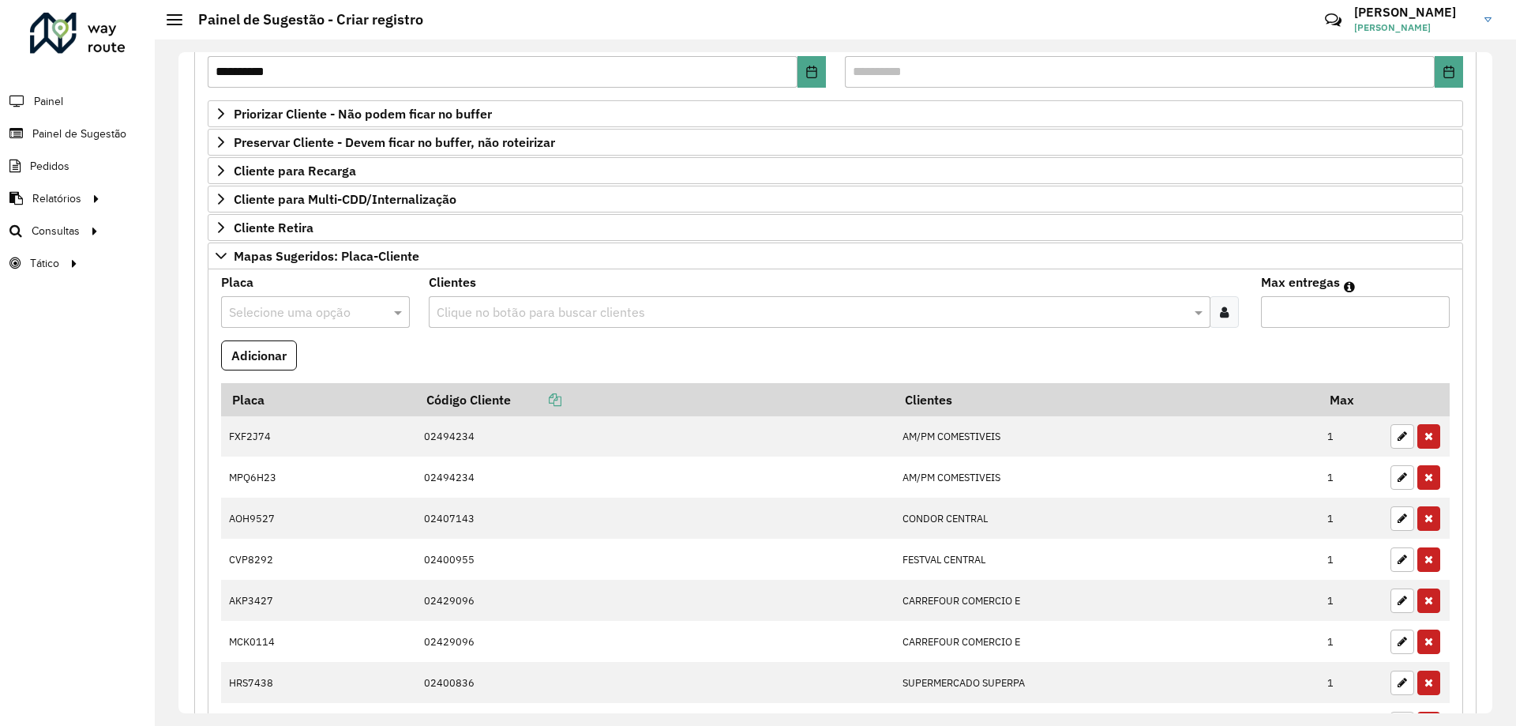
click at [250, 314] on input "text" at bounding box center [299, 312] width 141 height 19
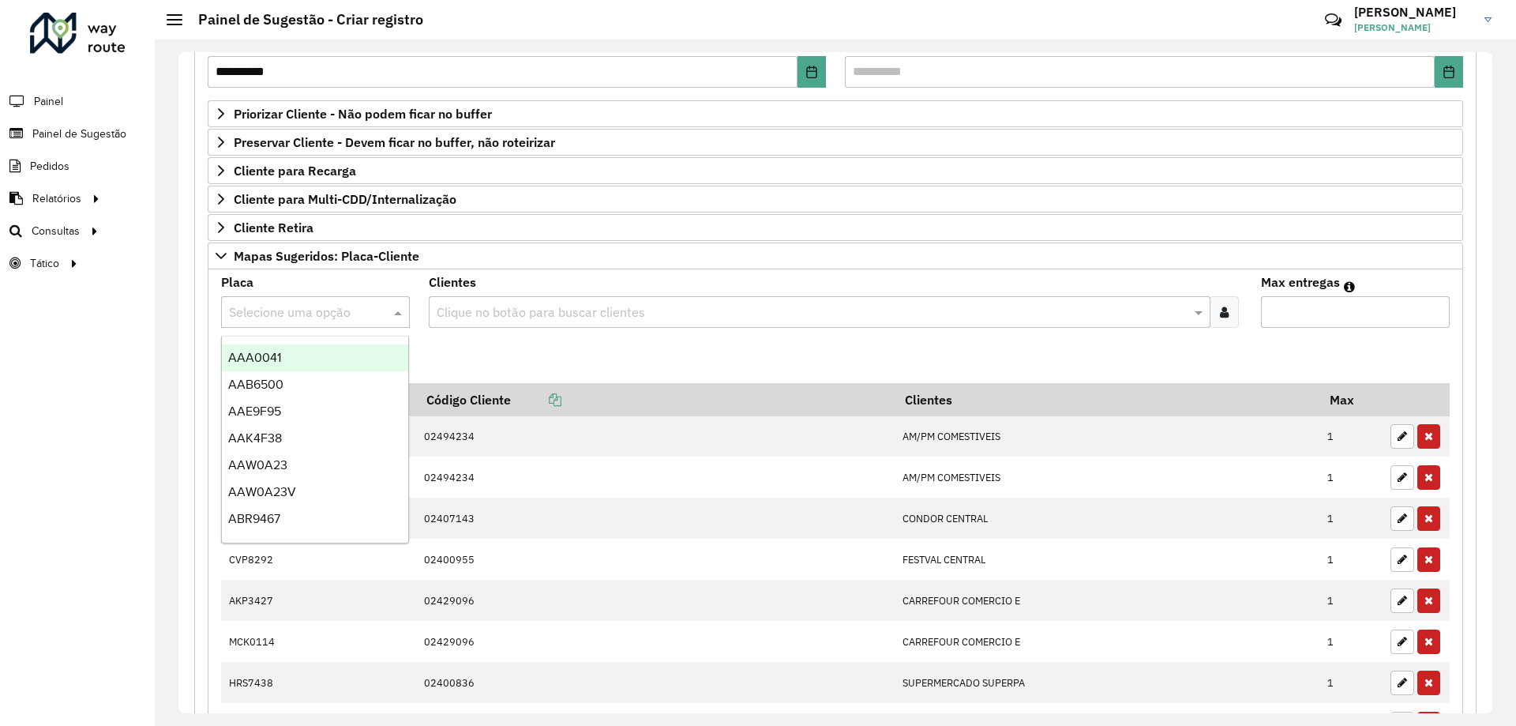
type input "*"
click at [464, 360] on formly-field "Adicionar" at bounding box center [836, 361] width 1248 height 43
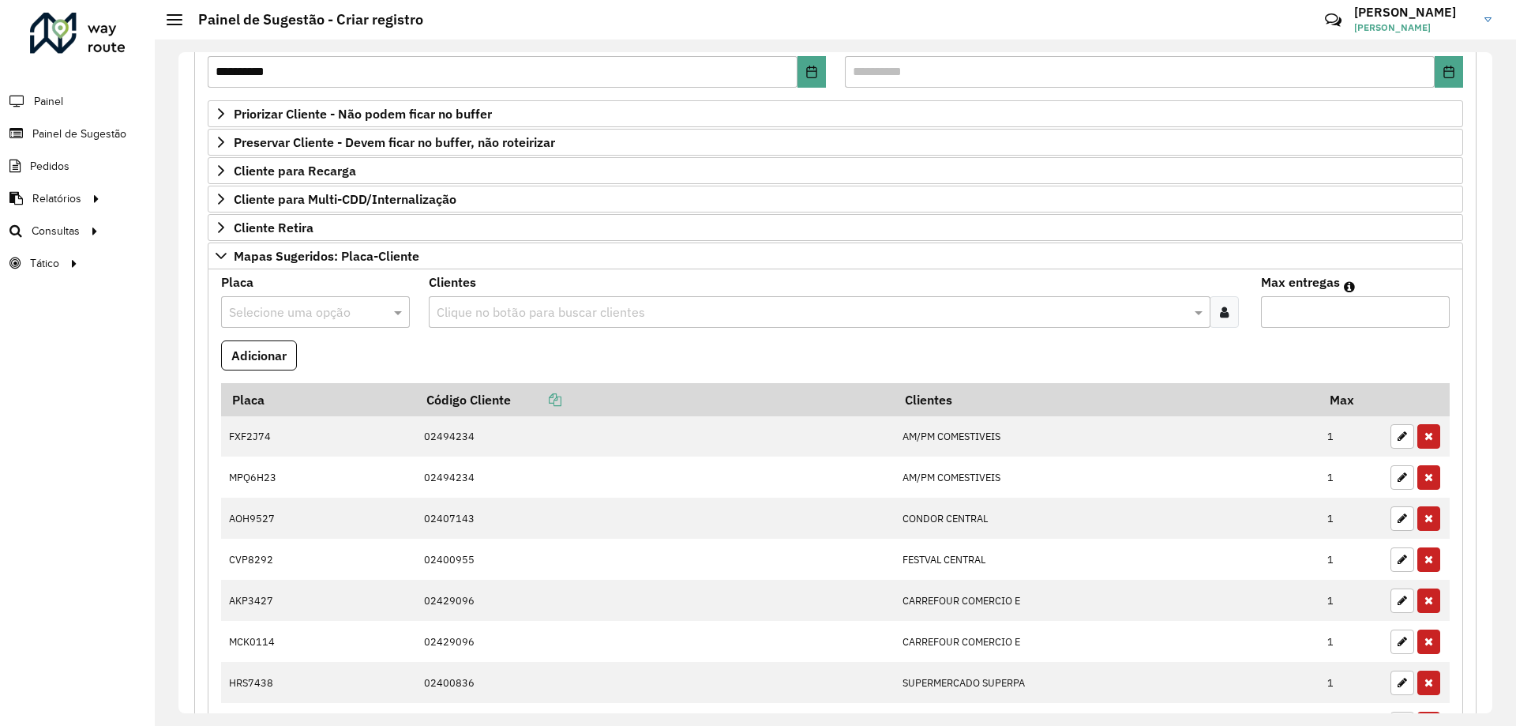
click at [294, 303] on input "text" at bounding box center [299, 312] width 141 height 19
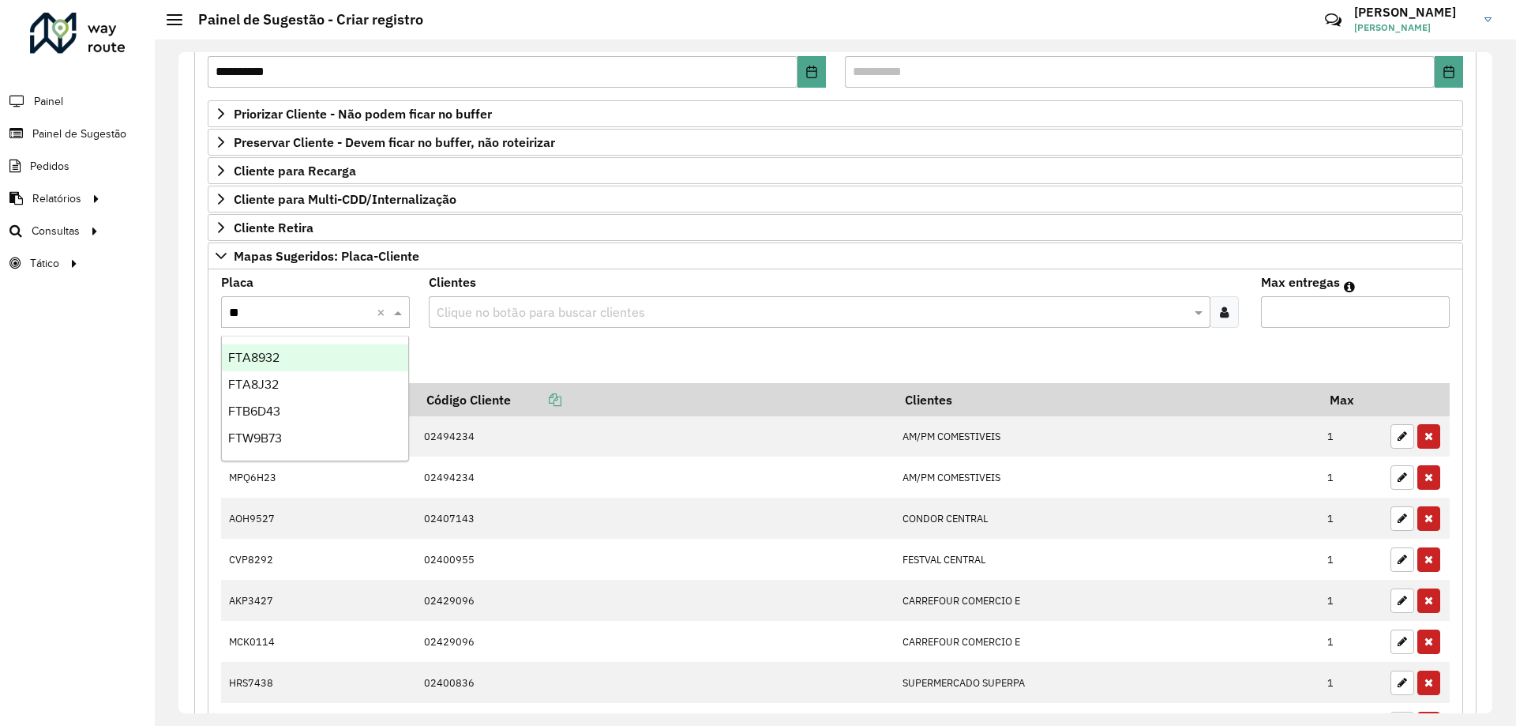
type input "***"
click at [311, 389] on div "FTA8J32" at bounding box center [315, 384] width 186 height 27
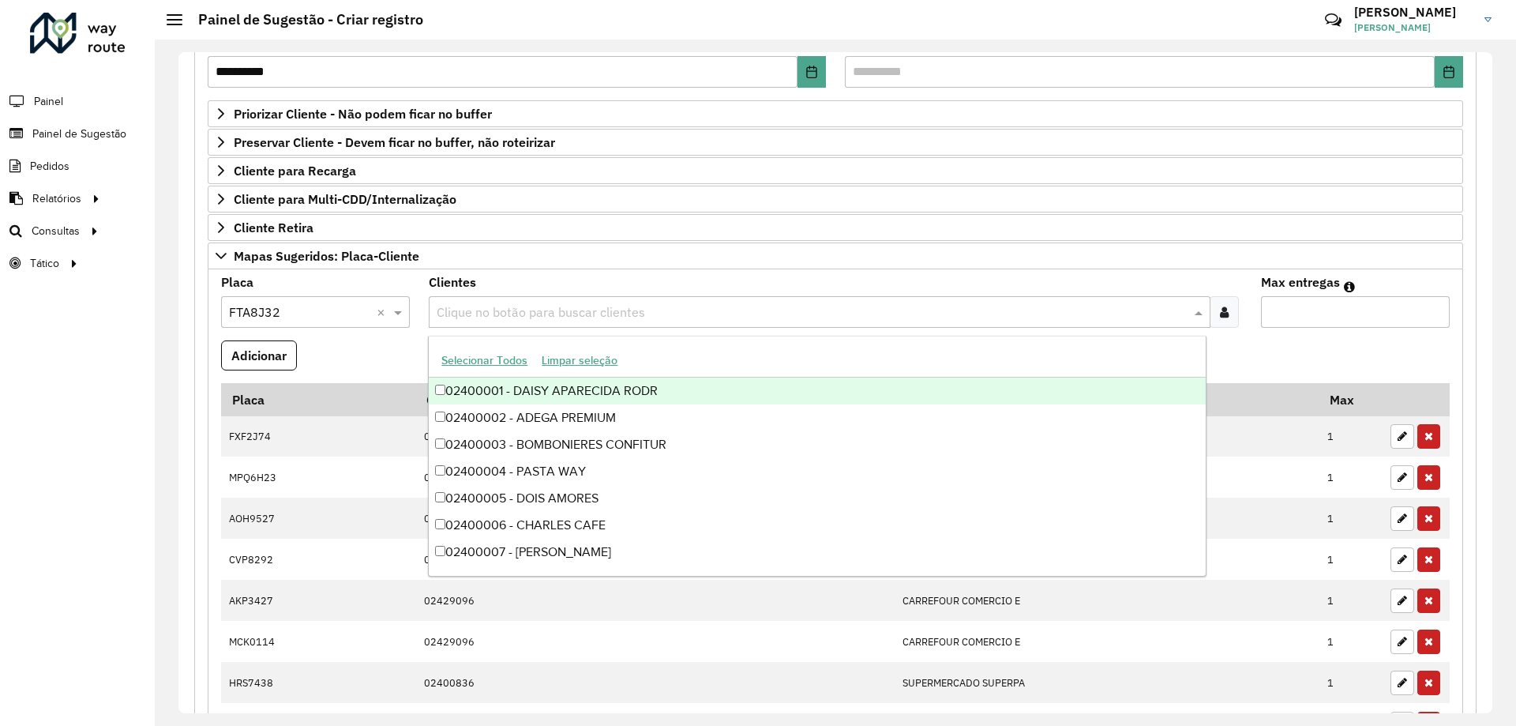
click at [514, 303] on input "text" at bounding box center [811, 312] width 757 height 19
type input "*****"
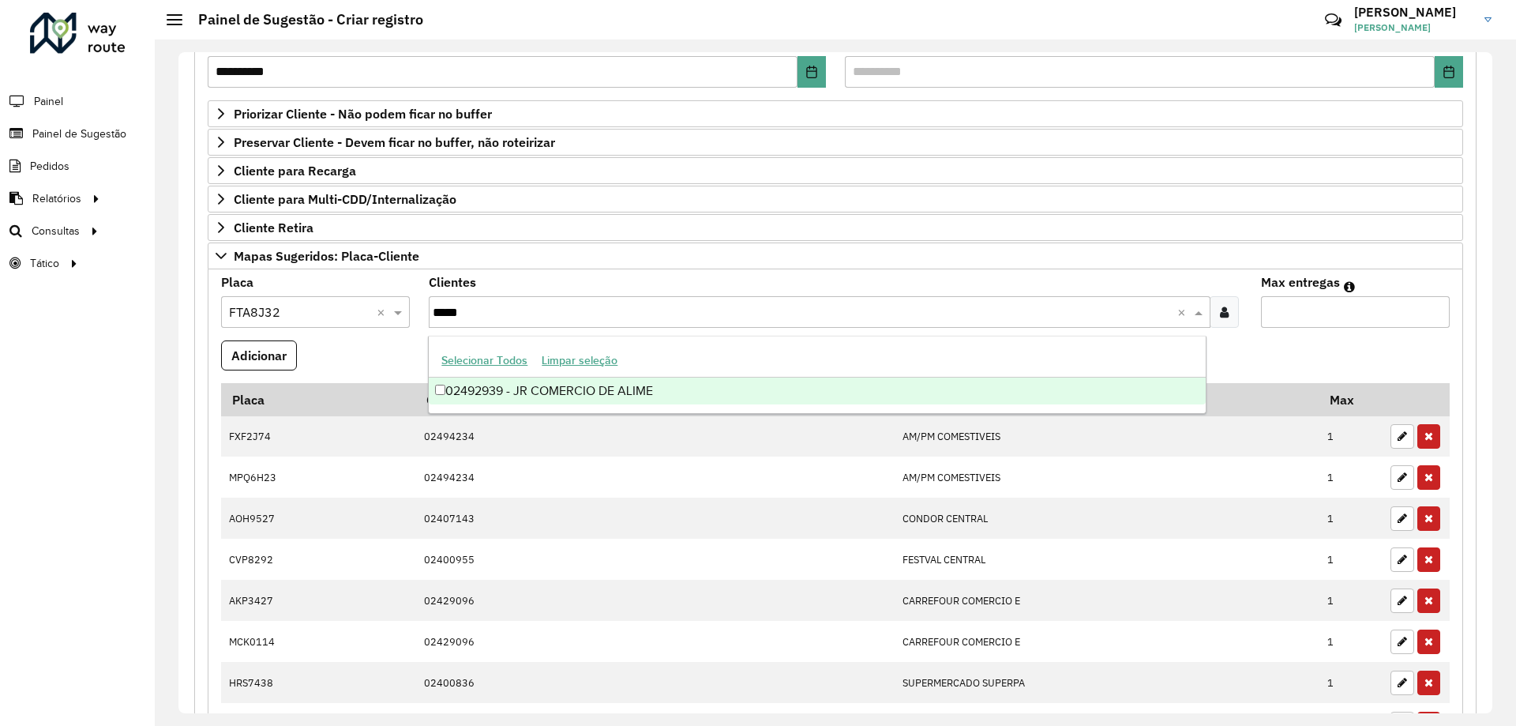
click at [722, 396] on div "02492939 - JR COMERCIO DE ALIME" at bounding box center [817, 390] width 776 height 27
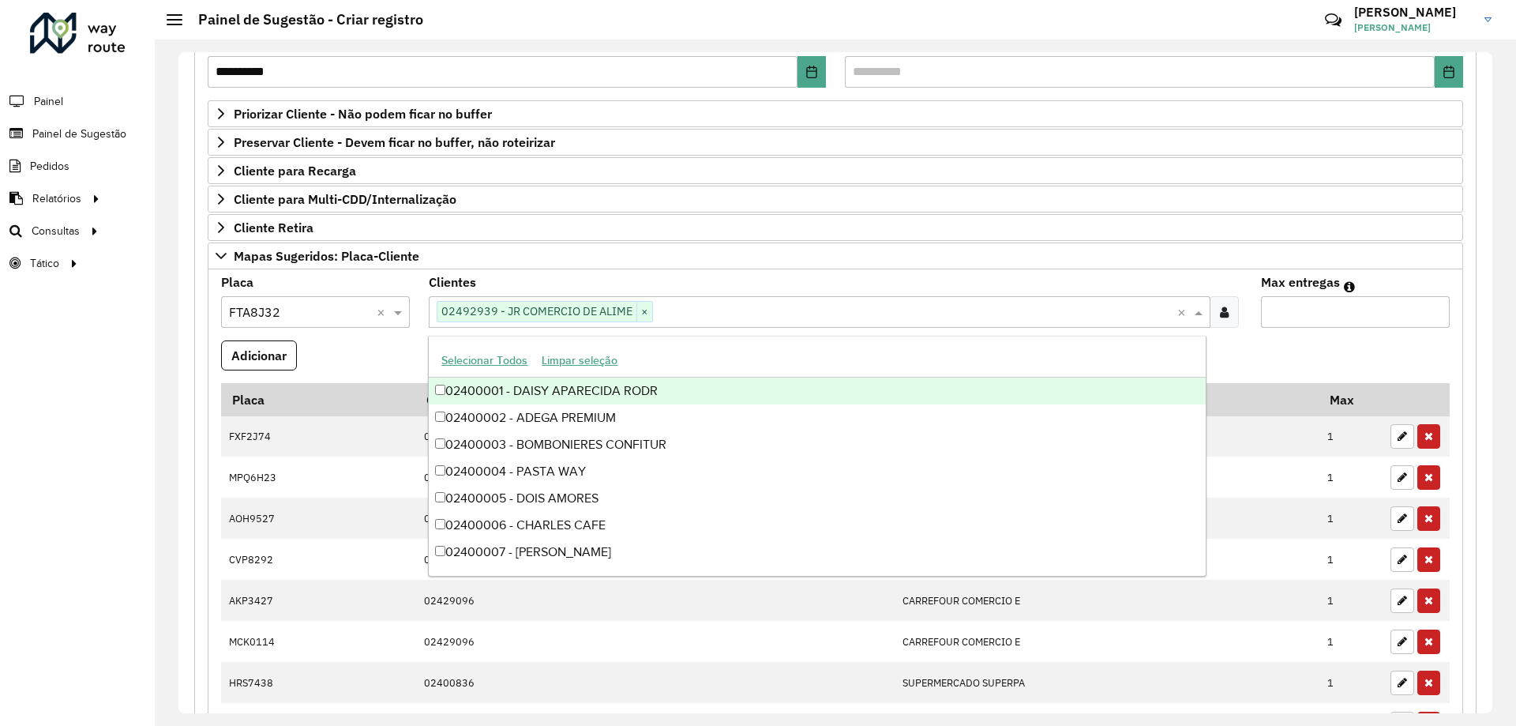
click at [1260, 354] on formly-field "Adicionar" at bounding box center [836, 361] width 1248 height 43
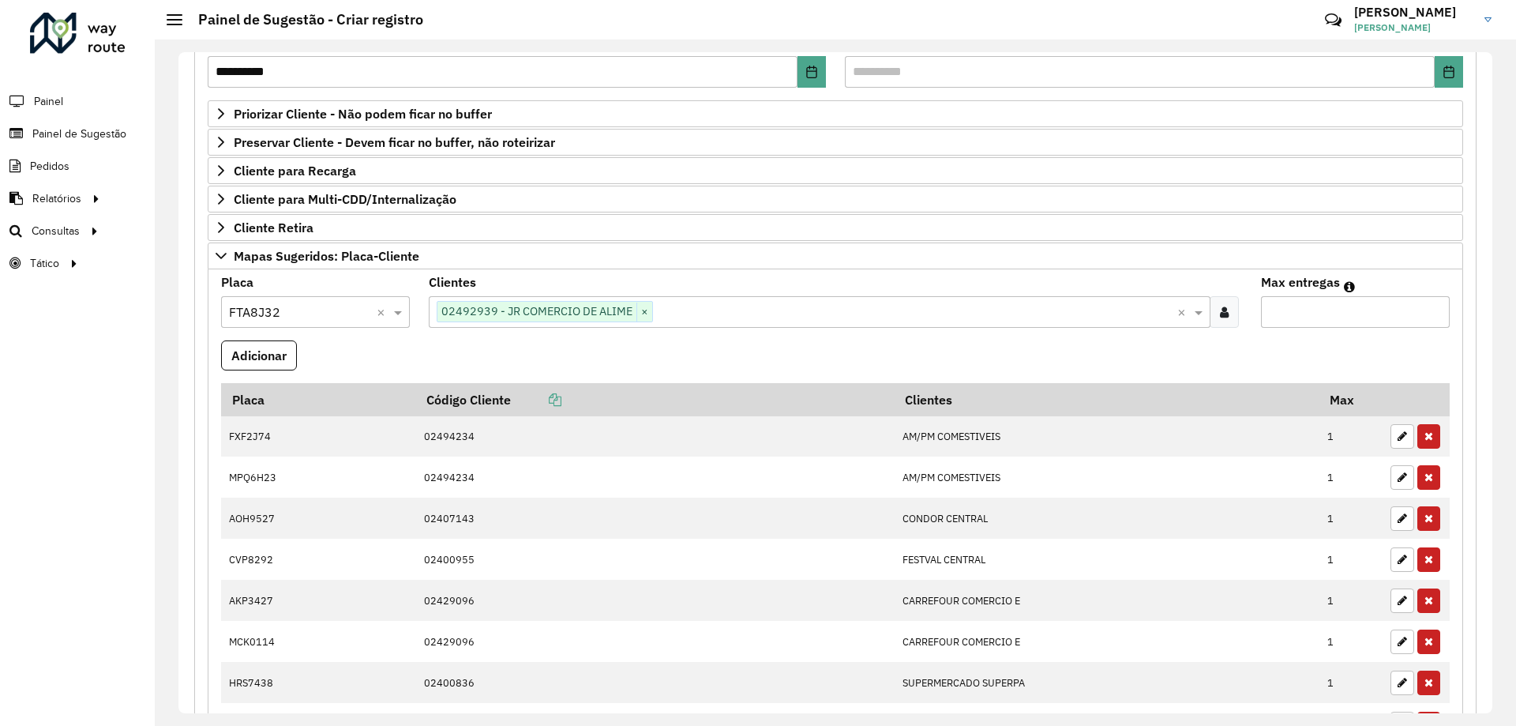
click at [1277, 325] on input "Max entregas" at bounding box center [1355, 312] width 189 height 32
type input "*"
click at [275, 355] on button "Adicionar" at bounding box center [259, 355] width 76 height 30
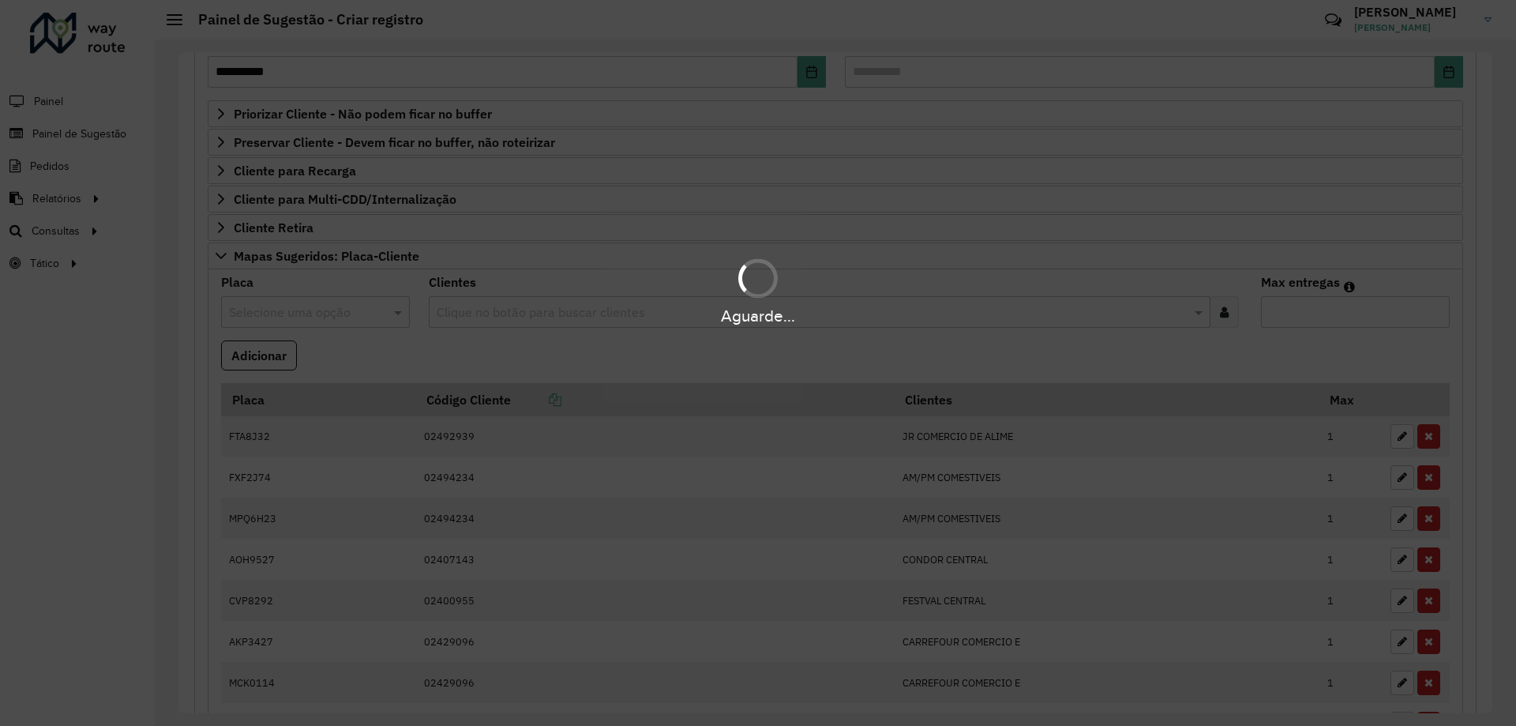
click at [408, 351] on hb-app "**********" at bounding box center [758, 363] width 1516 height 726
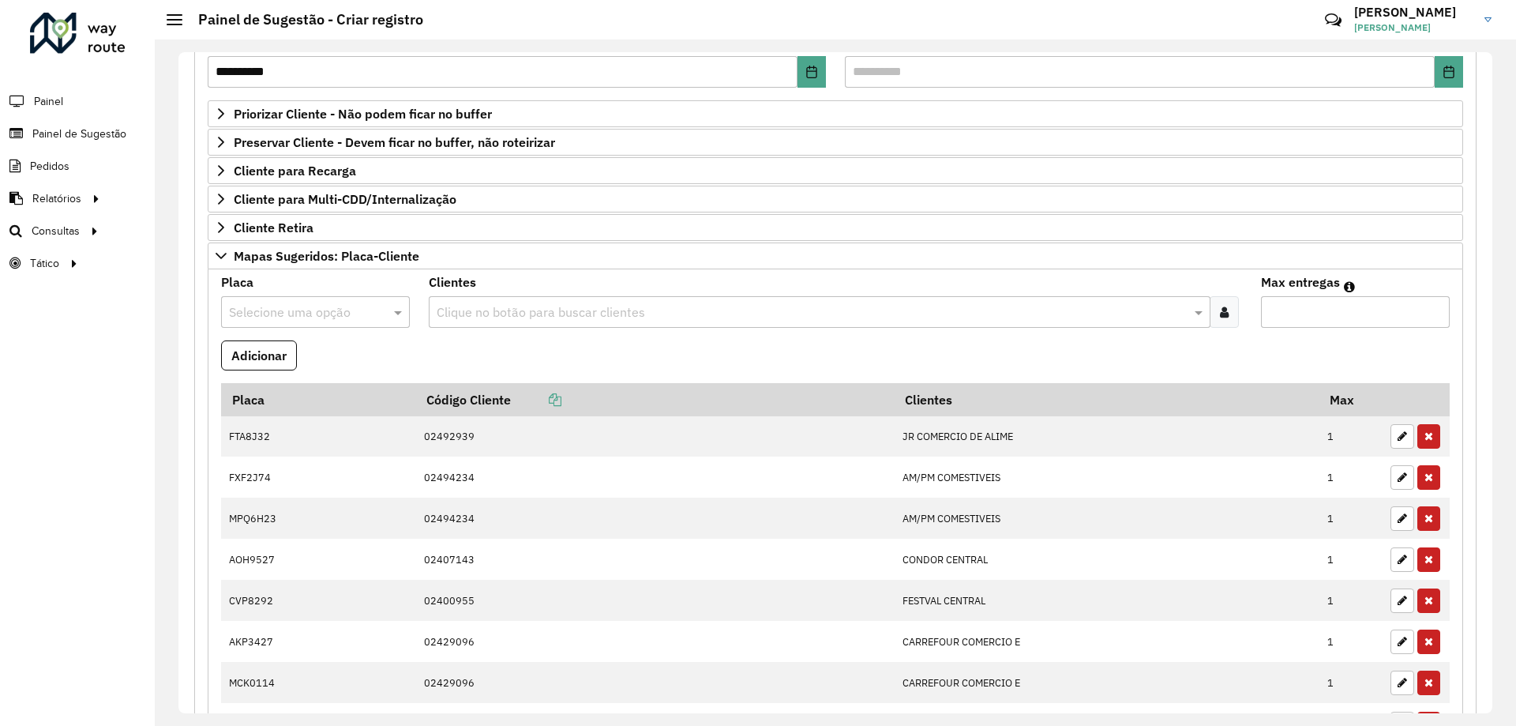
click at [250, 318] on input "text" at bounding box center [299, 312] width 141 height 19
type input "***"
click at [294, 381] on div "FUS9I46" at bounding box center [315, 384] width 186 height 27
click at [503, 355] on formly-field "Adicionar" at bounding box center [836, 361] width 1248 height 43
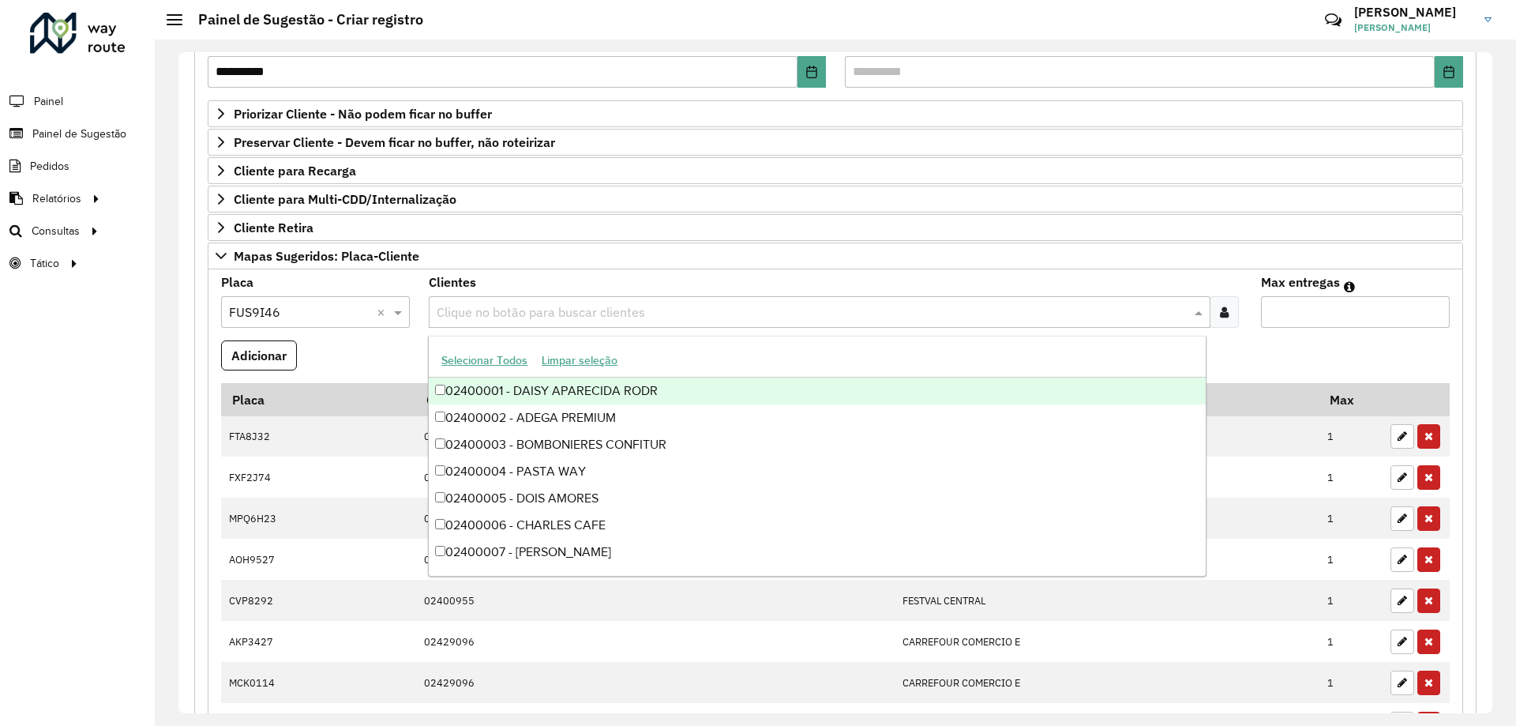
click at [510, 310] on input "text" at bounding box center [811, 312] width 757 height 19
type input "*****"
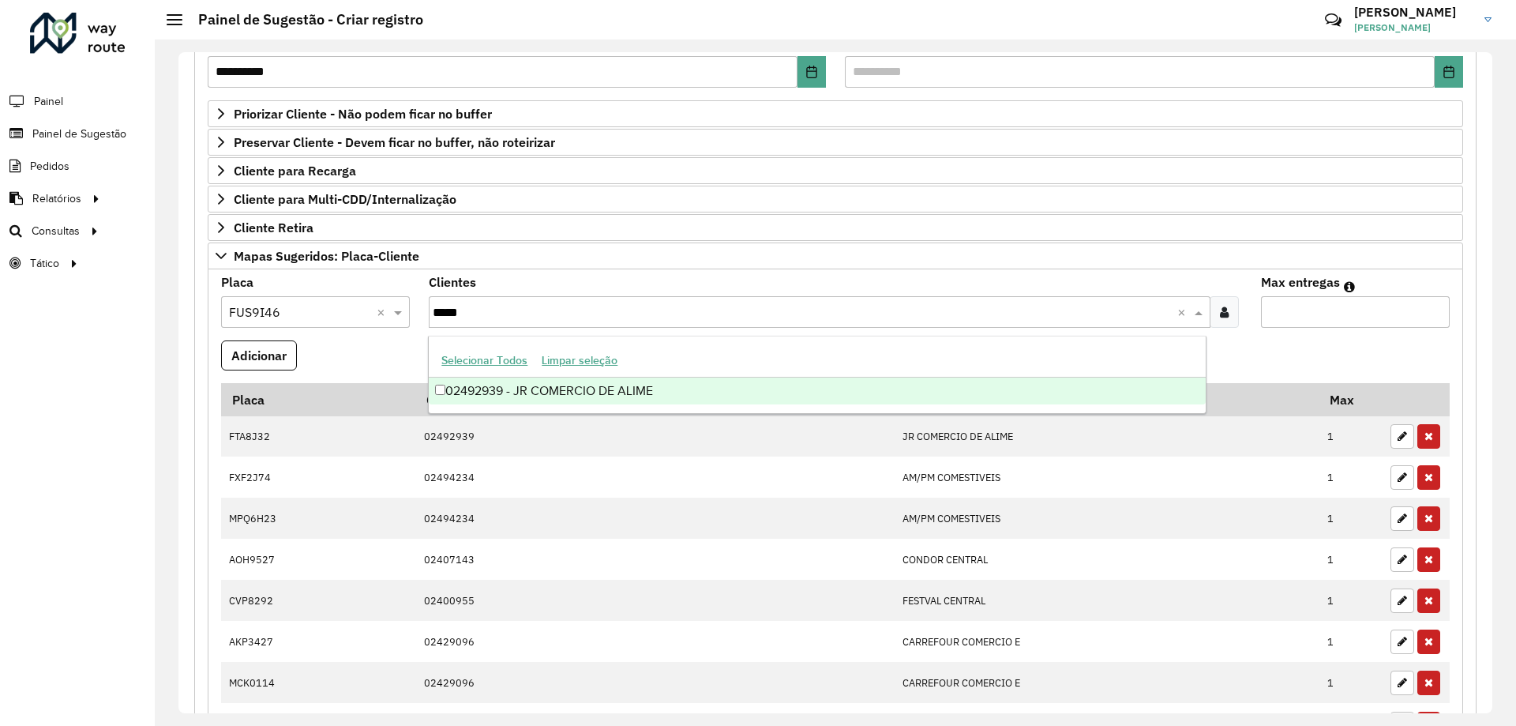
click at [520, 384] on div "02492939 - JR COMERCIO DE ALIME" at bounding box center [817, 390] width 776 height 27
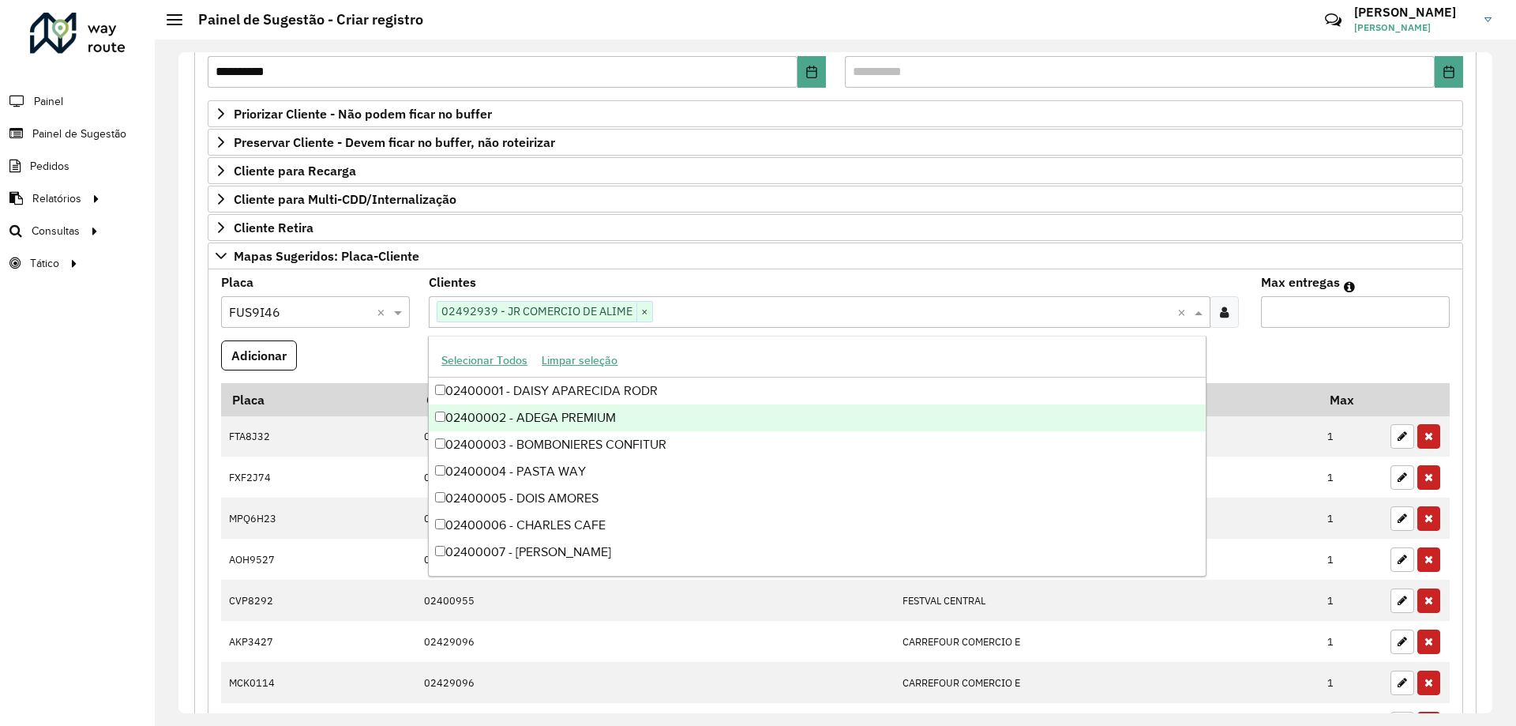
click at [1302, 351] on formly-field "Adicionar" at bounding box center [836, 361] width 1248 height 43
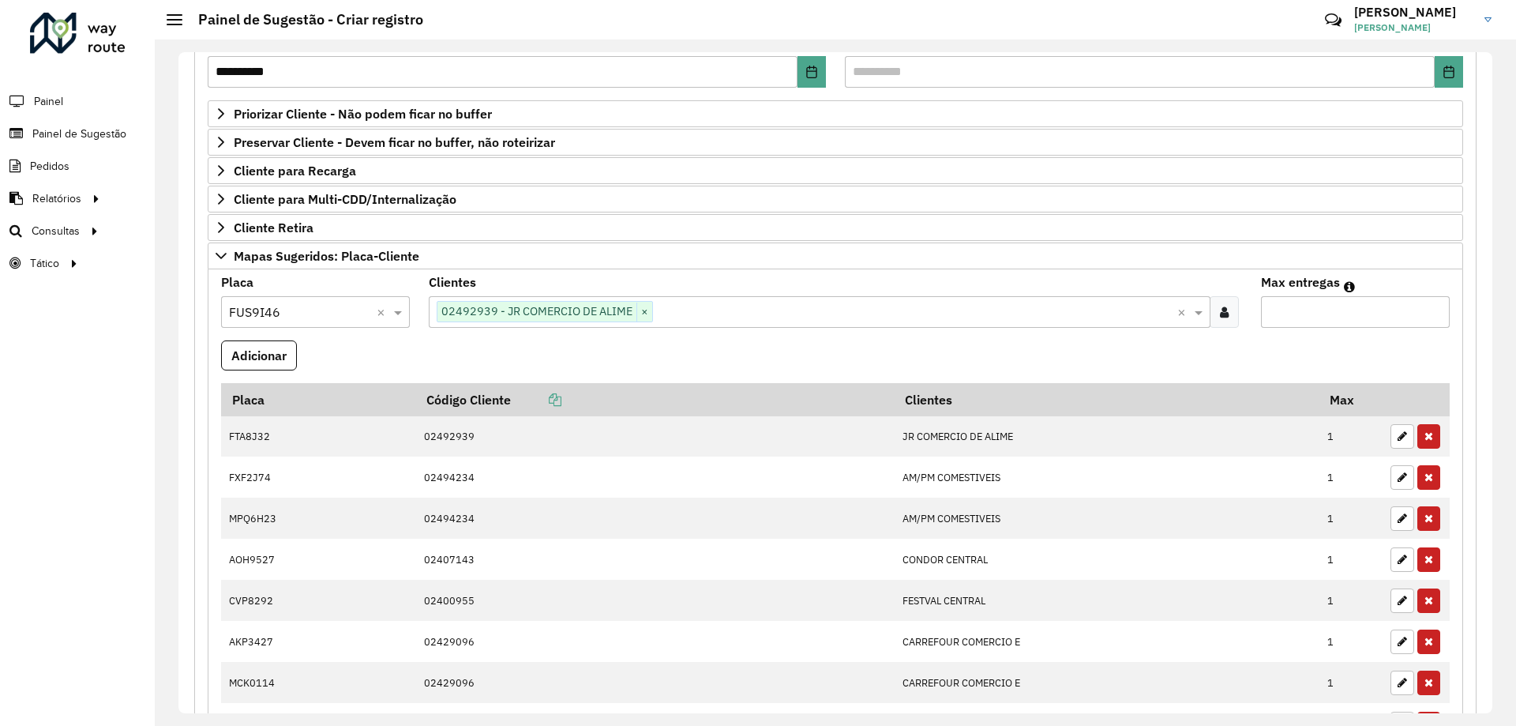
click at [1301, 330] on formly-field "Max entregas" at bounding box center [1356, 308] width 208 height 64
click at [1307, 323] on input "Max entregas" at bounding box center [1355, 312] width 189 height 32
type input "*"
click at [1240, 362] on formly-field "Adicionar" at bounding box center [836, 361] width 1248 height 43
click at [257, 348] on button "Adicionar" at bounding box center [259, 355] width 76 height 30
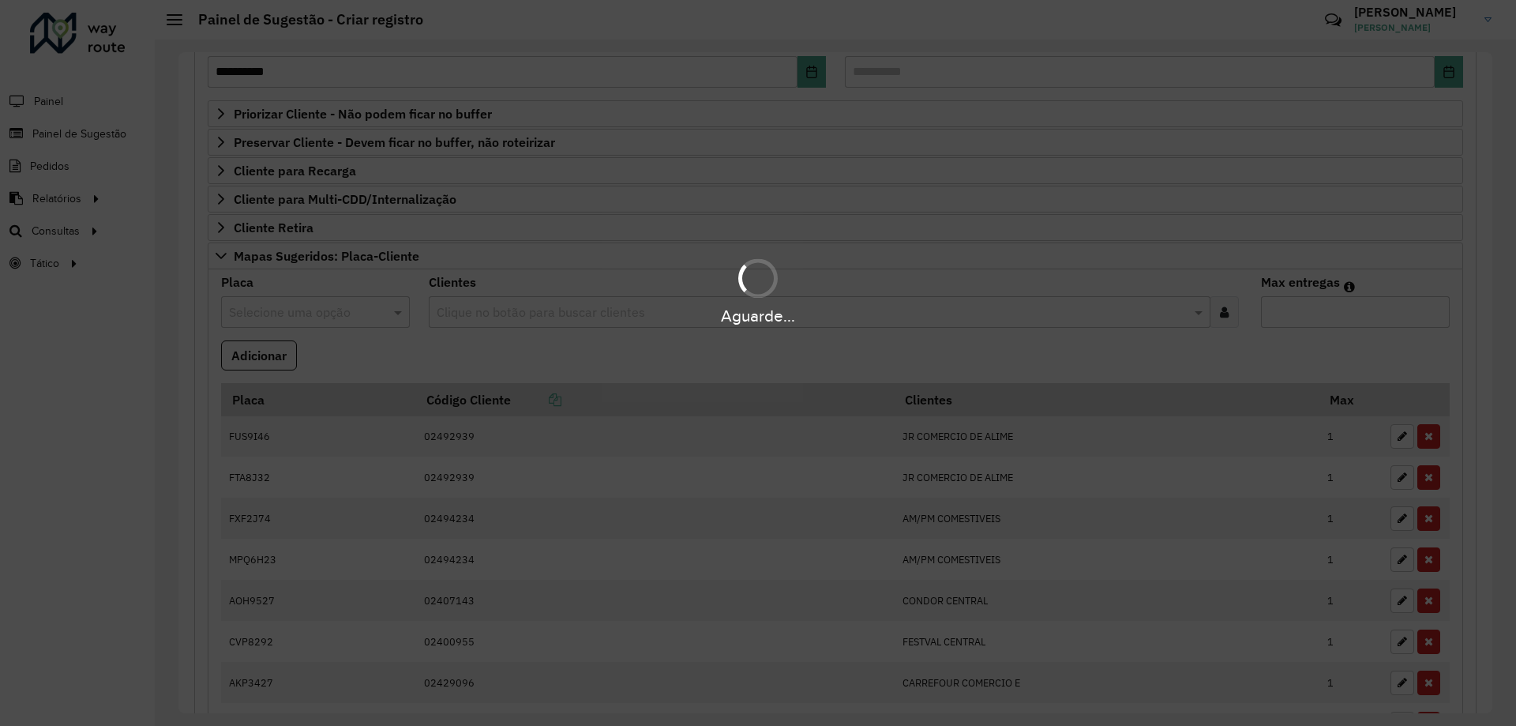
click at [615, 358] on div "Aguarde..." at bounding box center [758, 363] width 1516 height 726
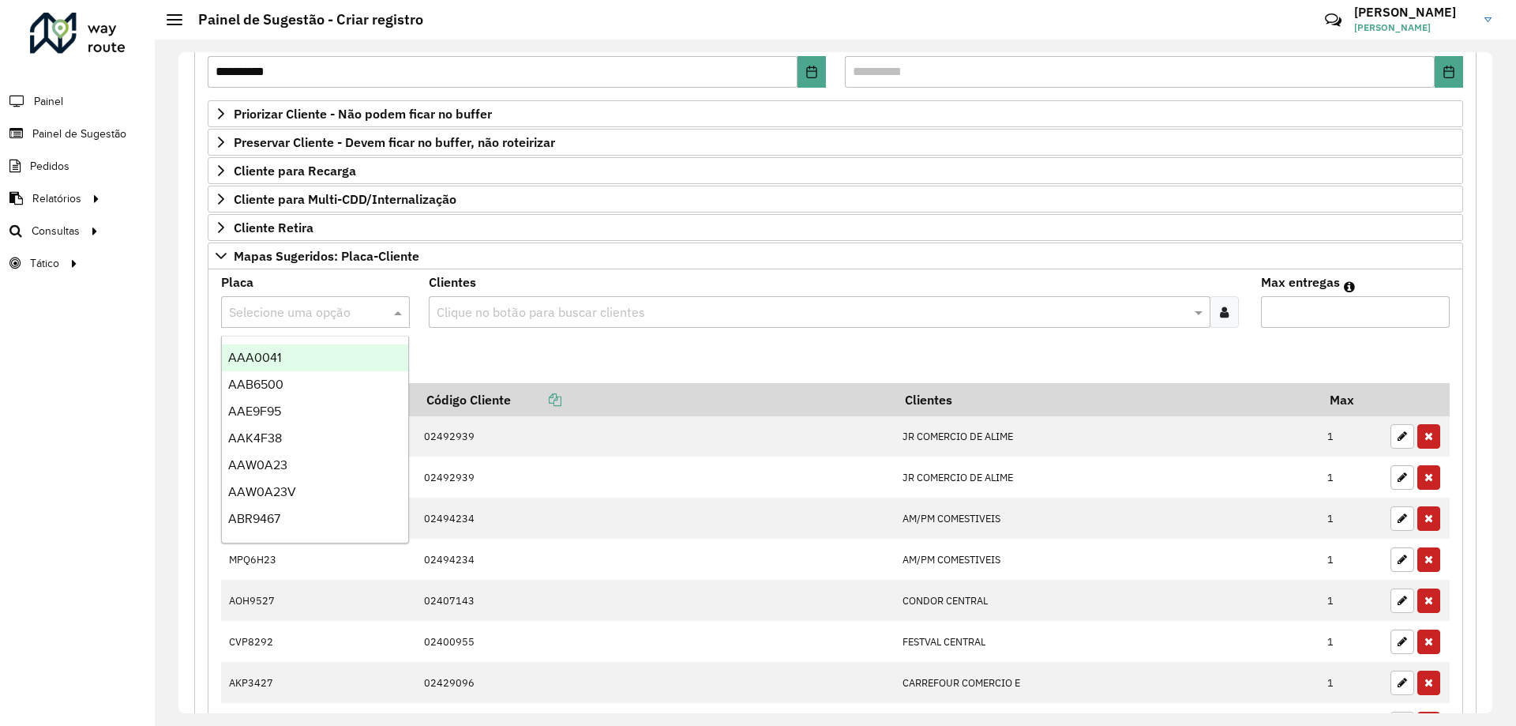
drag, startPoint x: 295, startPoint y: 300, endPoint x: 299, endPoint y: 310, distance: 10.3
click at [298, 308] on div "Selecione uma opção" at bounding box center [315, 312] width 189 height 32
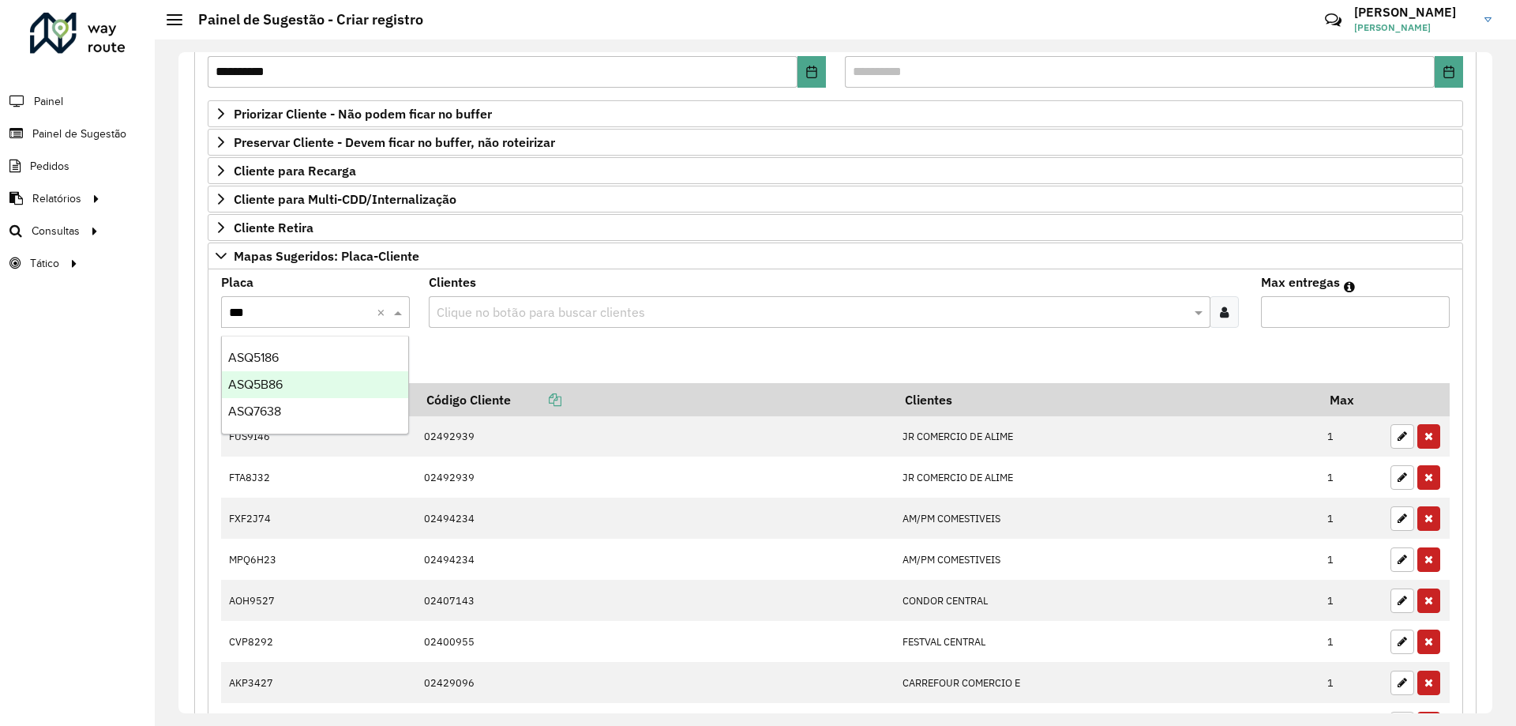
type input "***"
click at [340, 381] on div "ASQ5B86" at bounding box center [315, 384] width 186 height 27
click at [503, 339] on formly-field "Clientes Clique no botão para buscar clientes" at bounding box center [834, 308] width 831 height 64
click at [523, 321] on input "text" at bounding box center [811, 312] width 757 height 19
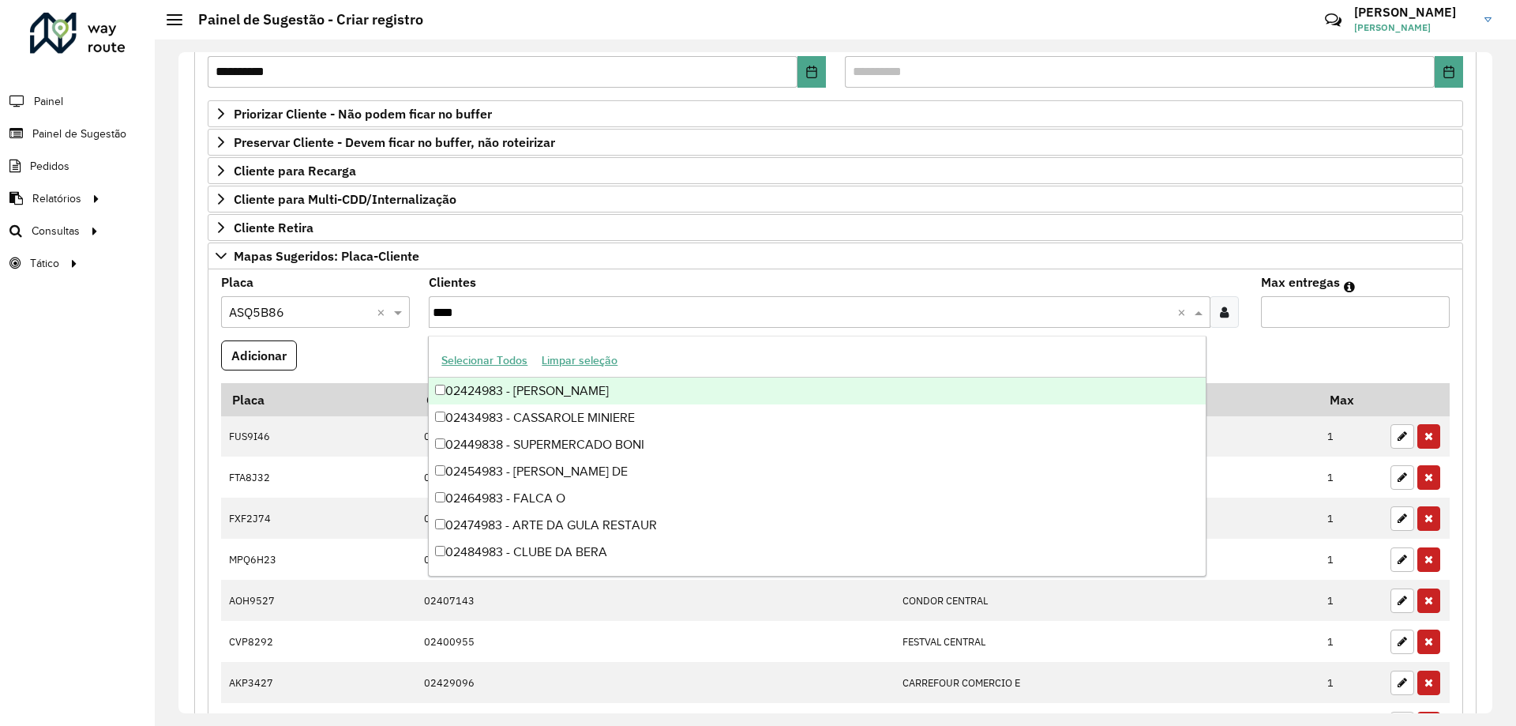
type input "*****"
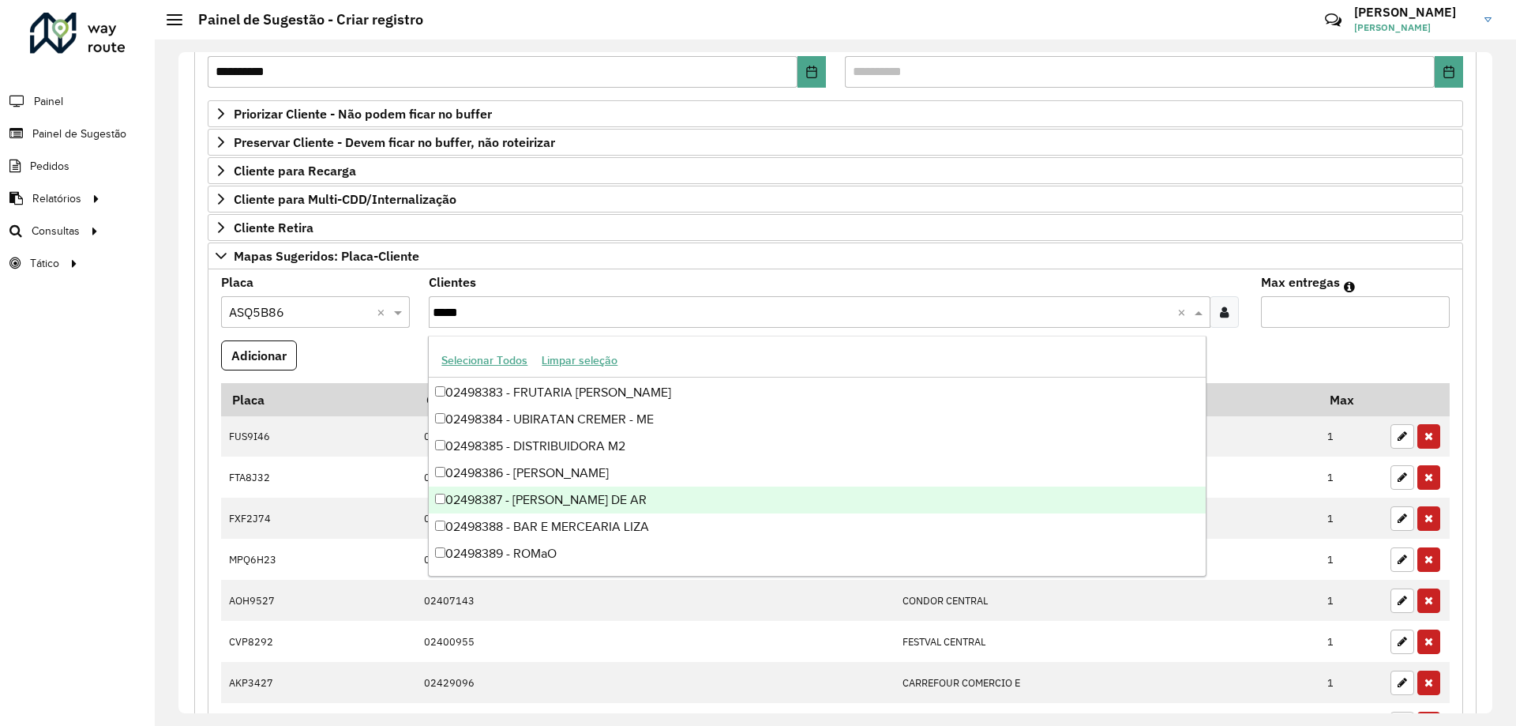
scroll to position [0, 0]
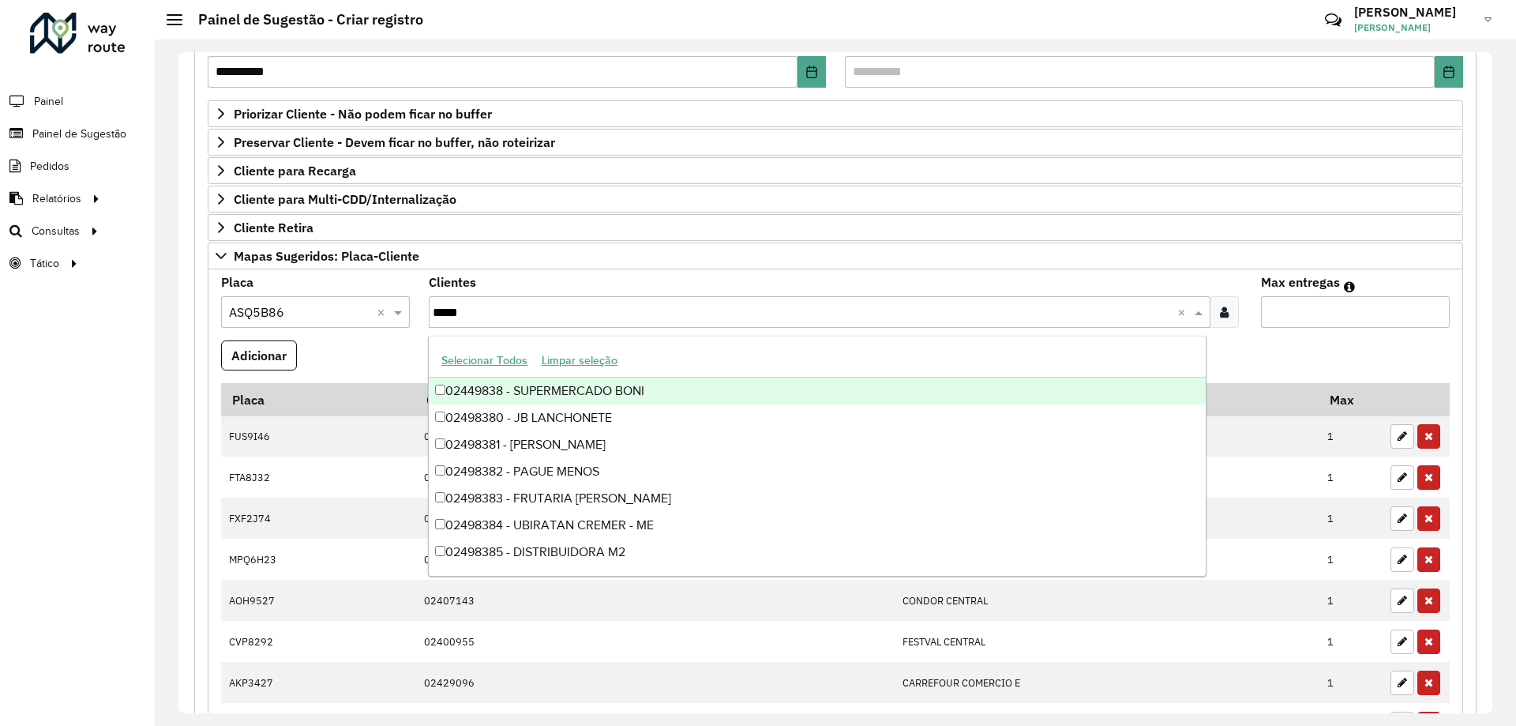
click at [624, 397] on div "02449838 - SUPERMERCADO BONI" at bounding box center [817, 390] width 776 height 27
click at [412, 352] on formly-field "Adicionar" at bounding box center [836, 361] width 1248 height 43
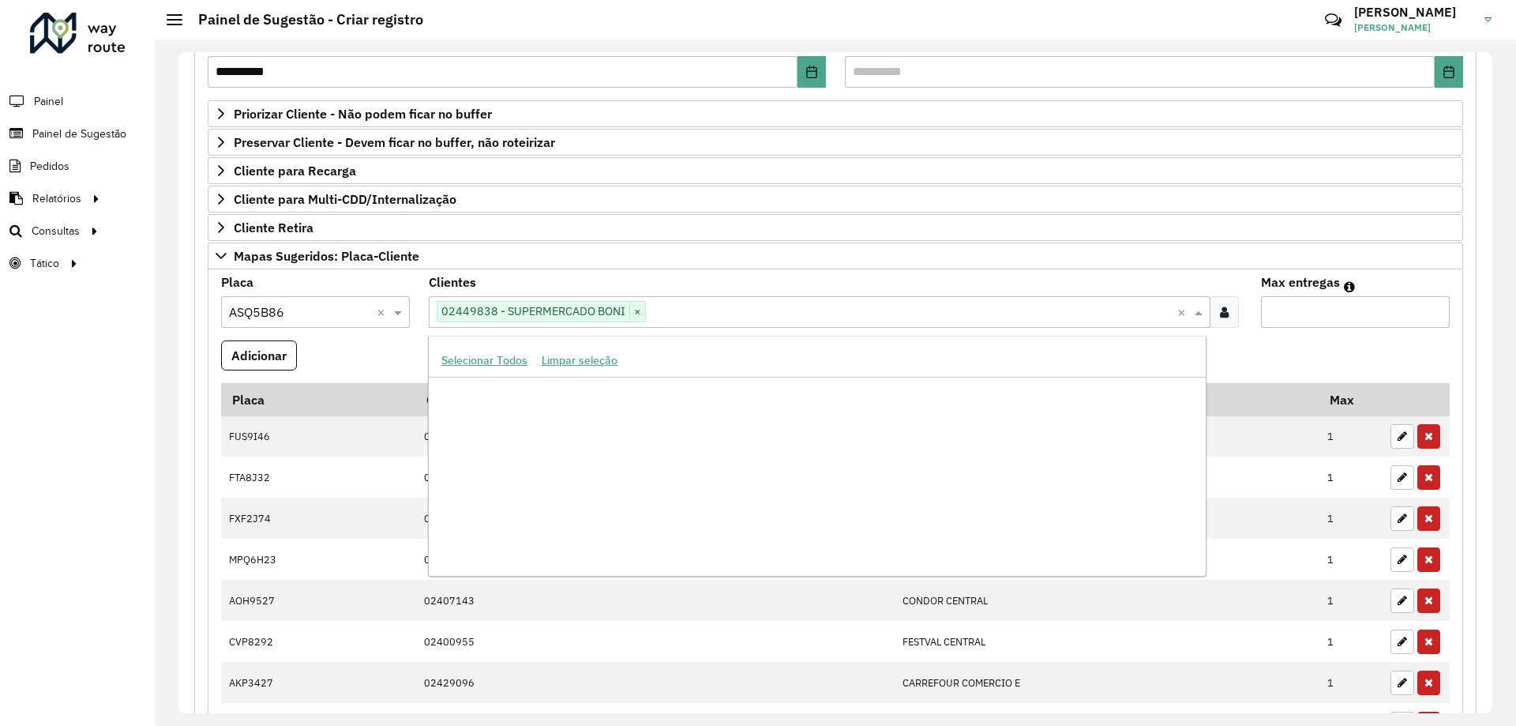
click at [692, 300] on div "Clique no botão para buscar clientes 02449838 - SUPERMERCADO BONI ×" at bounding box center [803, 311] width 748 height 29
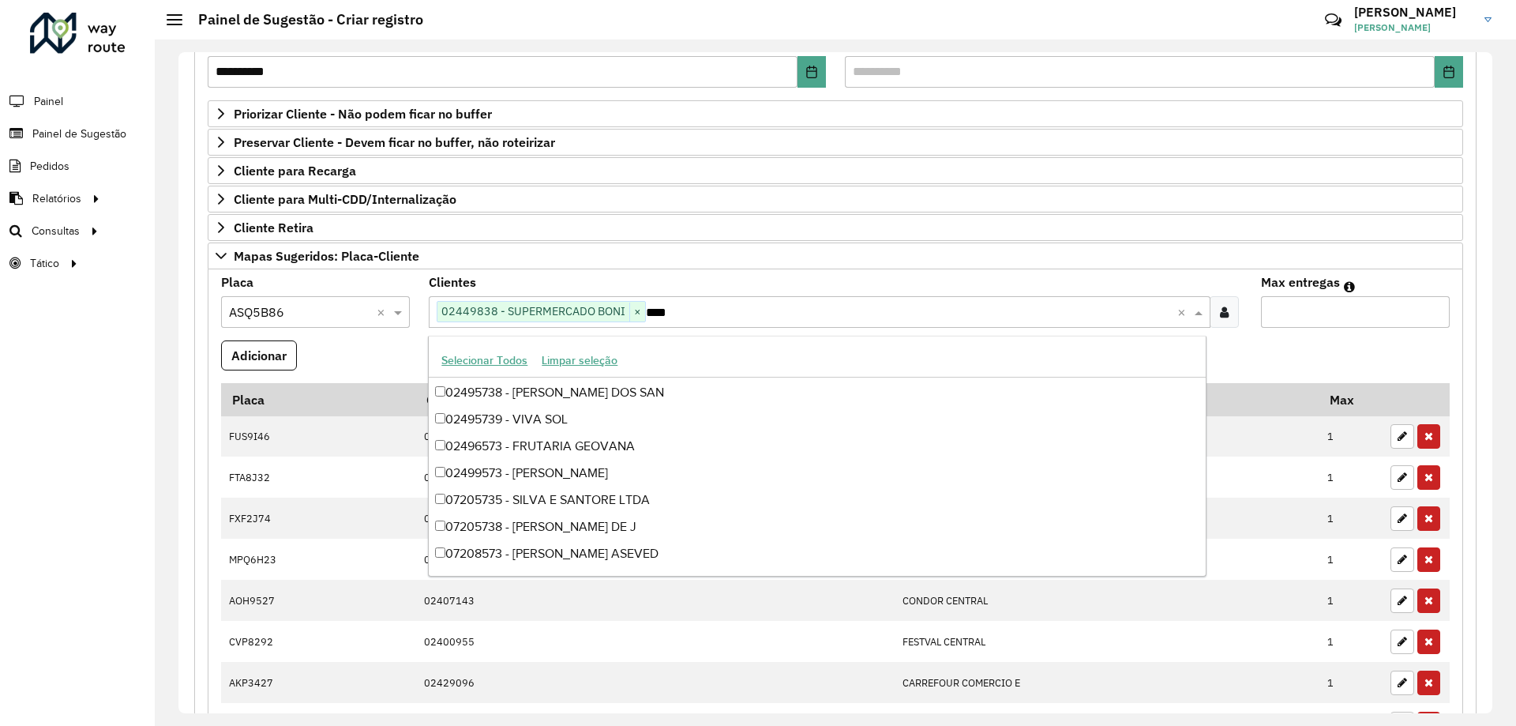
scroll to position [25, 0]
type input "*****"
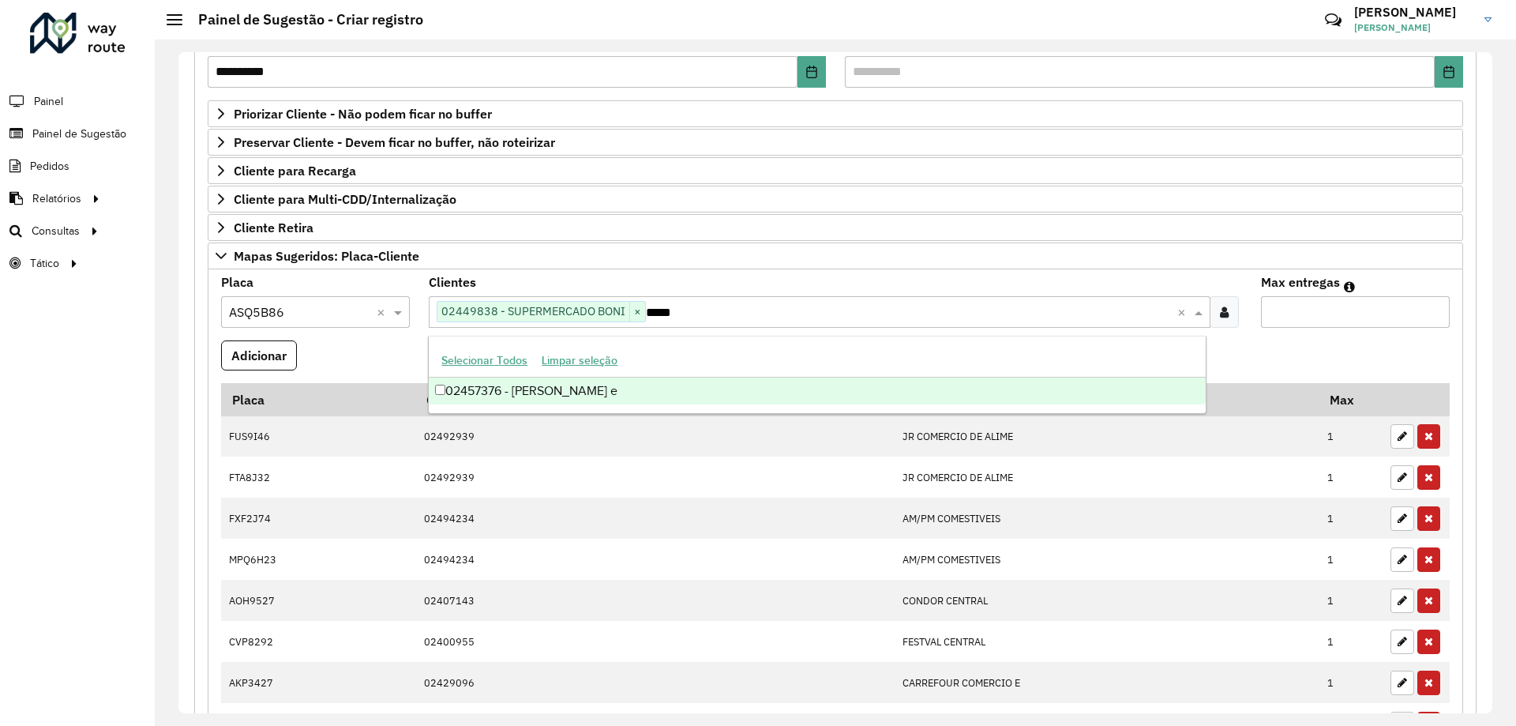
click at [672, 392] on div "02457376 - [PERSON_NAME] e" at bounding box center [817, 390] width 776 height 27
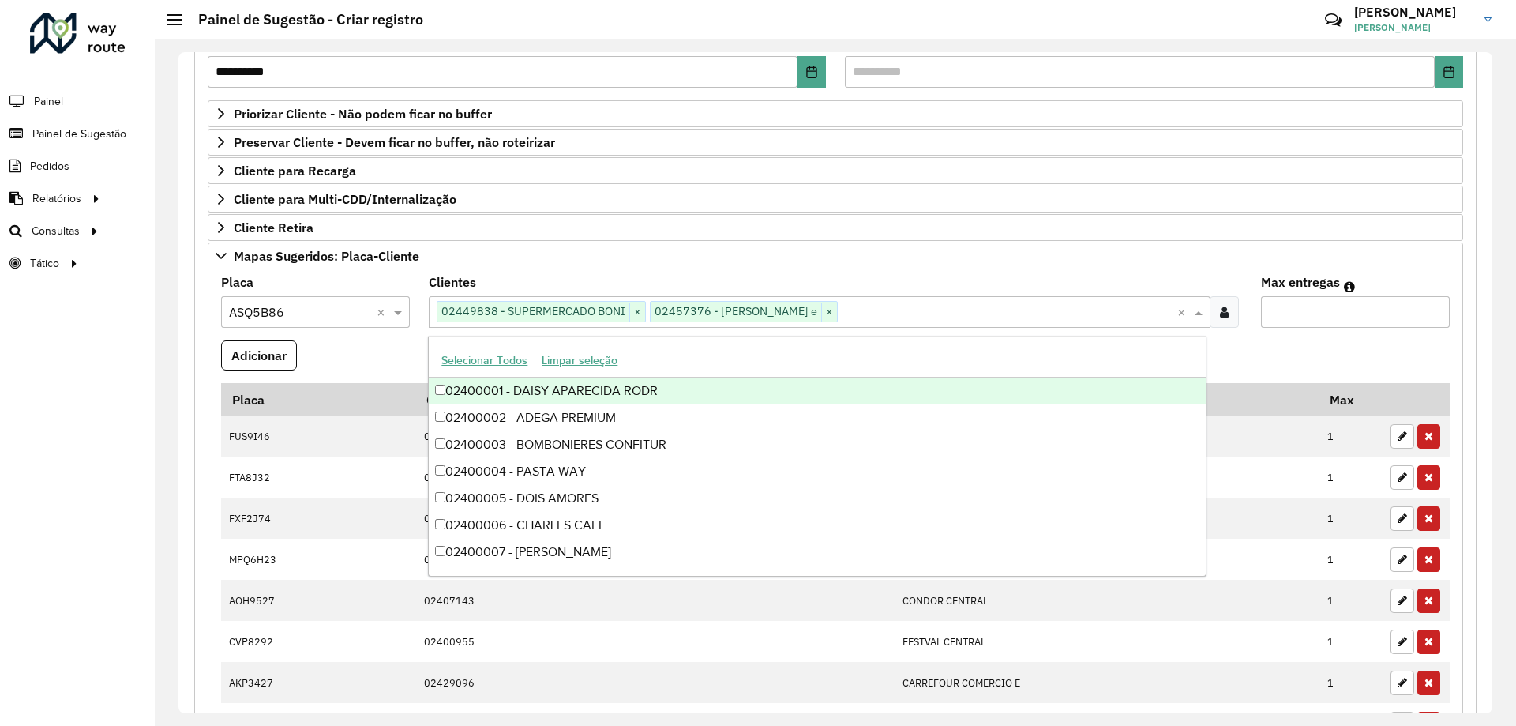
click at [343, 357] on formly-field "Adicionar" at bounding box center [836, 361] width 1248 height 43
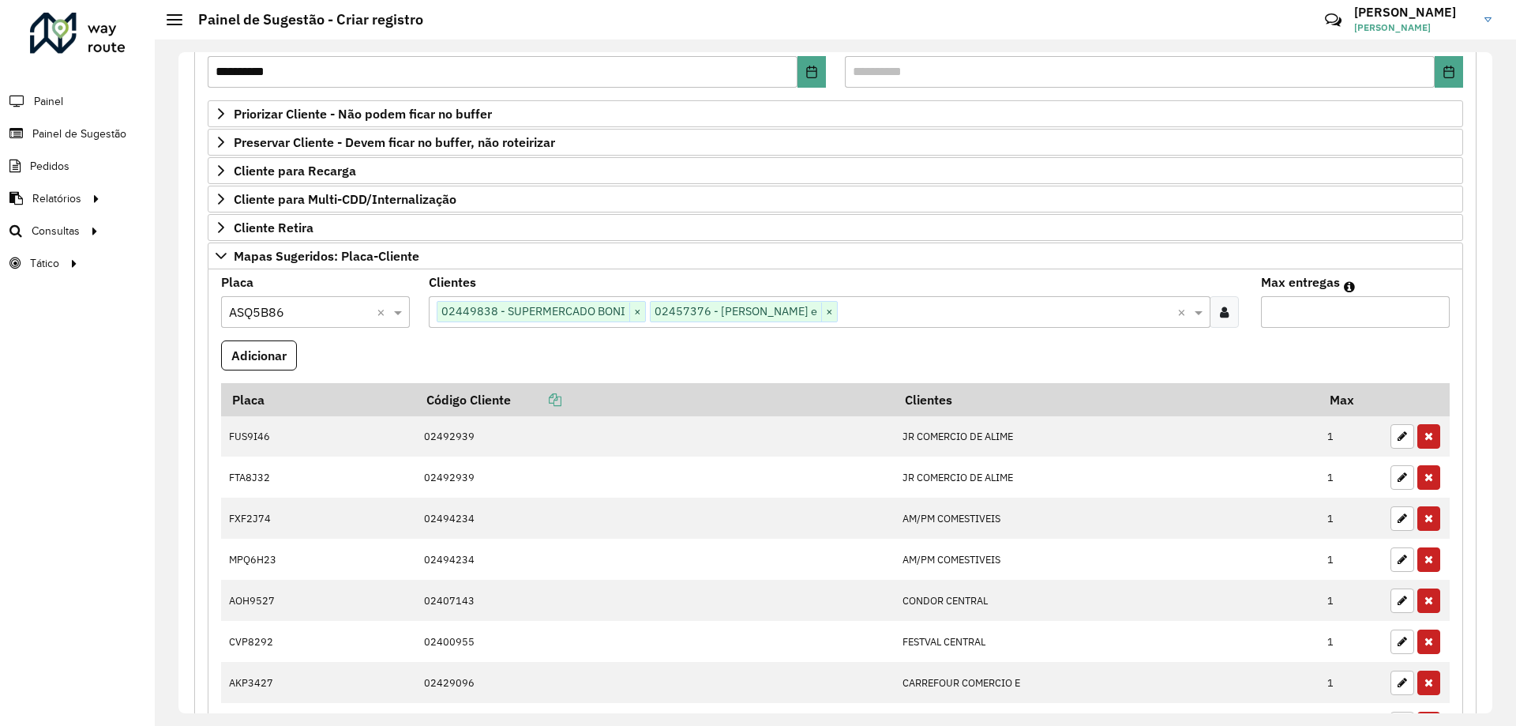
click at [1312, 321] on input "Max entregas" at bounding box center [1355, 312] width 189 height 32
type input "*"
click at [650, 354] on formly-field "Adicionar" at bounding box center [836, 361] width 1248 height 43
click at [290, 355] on button "Adicionar" at bounding box center [259, 355] width 76 height 30
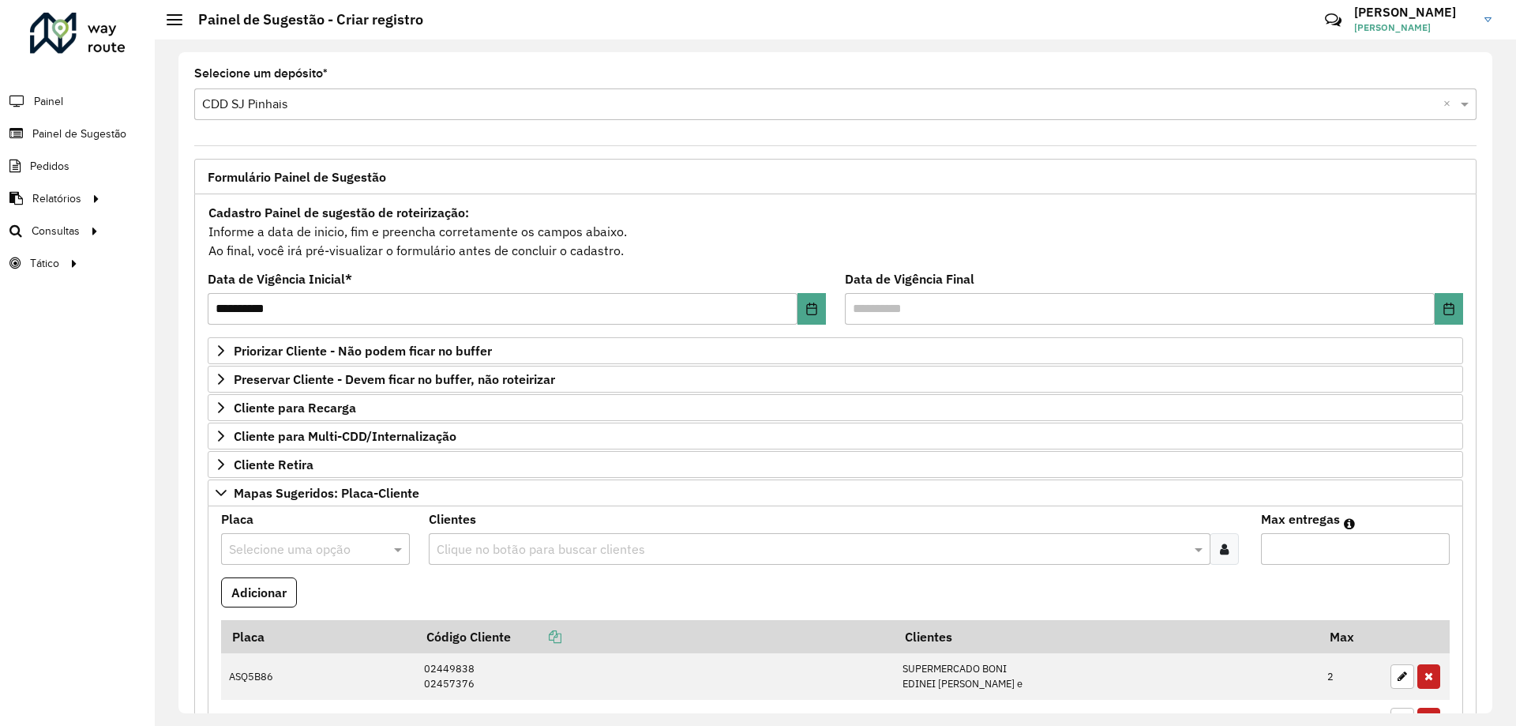
click at [300, 545] on input "text" at bounding box center [299, 549] width 141 height 19
type input "*"
type input "***"
click at [291, 509] on div "KEH1C39" at bounding box center [315, 510] width 186 height 27
click at [584, 555] on input "text" at bounding box center [811, 549] width 757 height 19
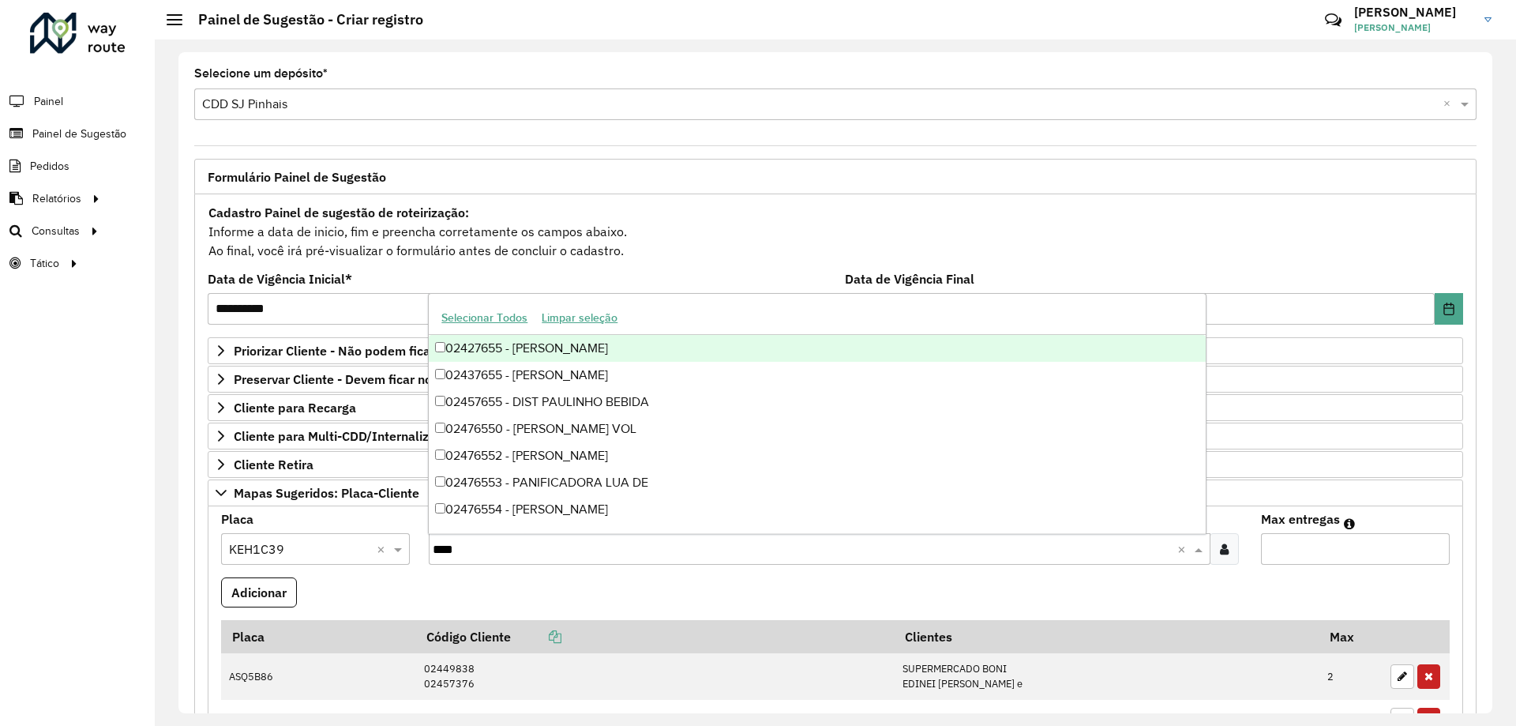
type input "*****"
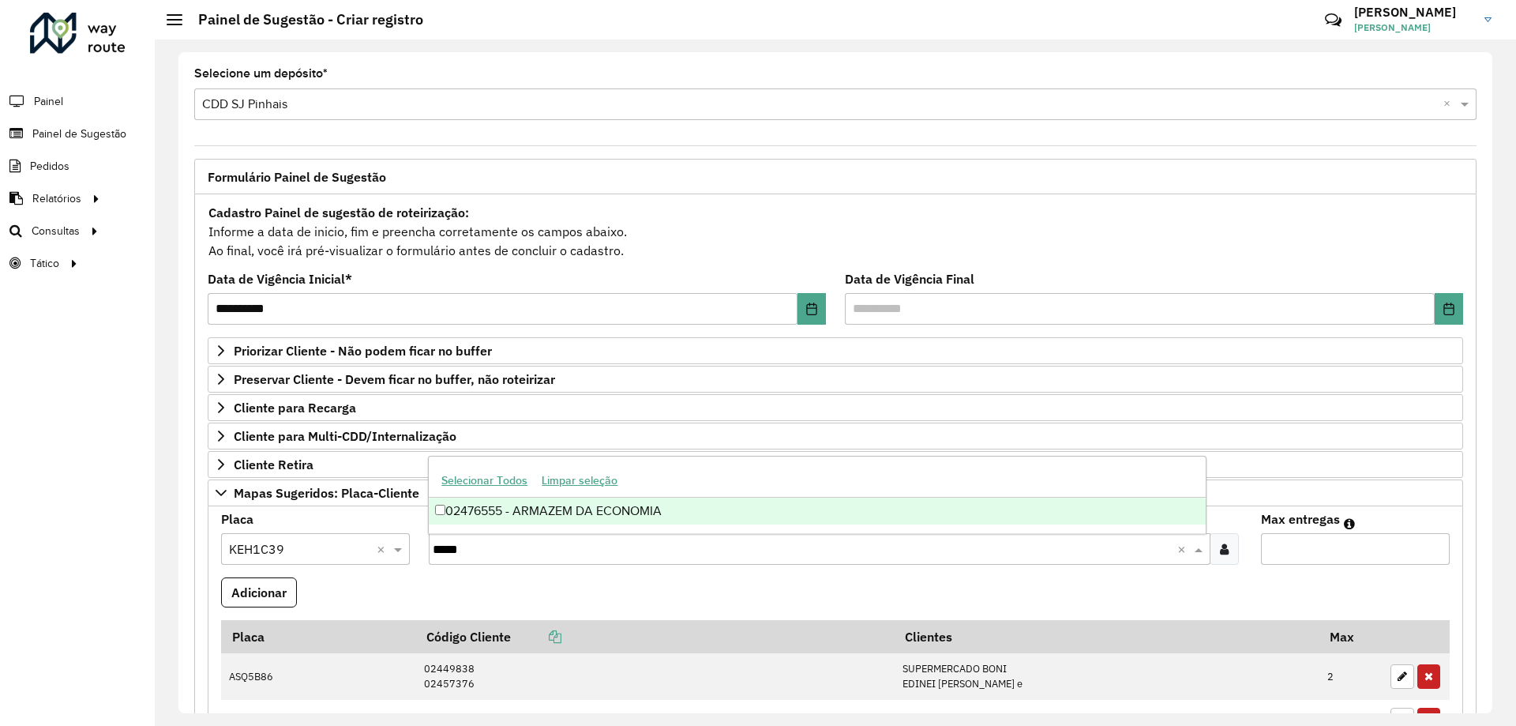
click at [682, 511] on div "02476555 - ARMAZEM DA ECONOMIA" at bounding box center [817, 510] width 776 height 27
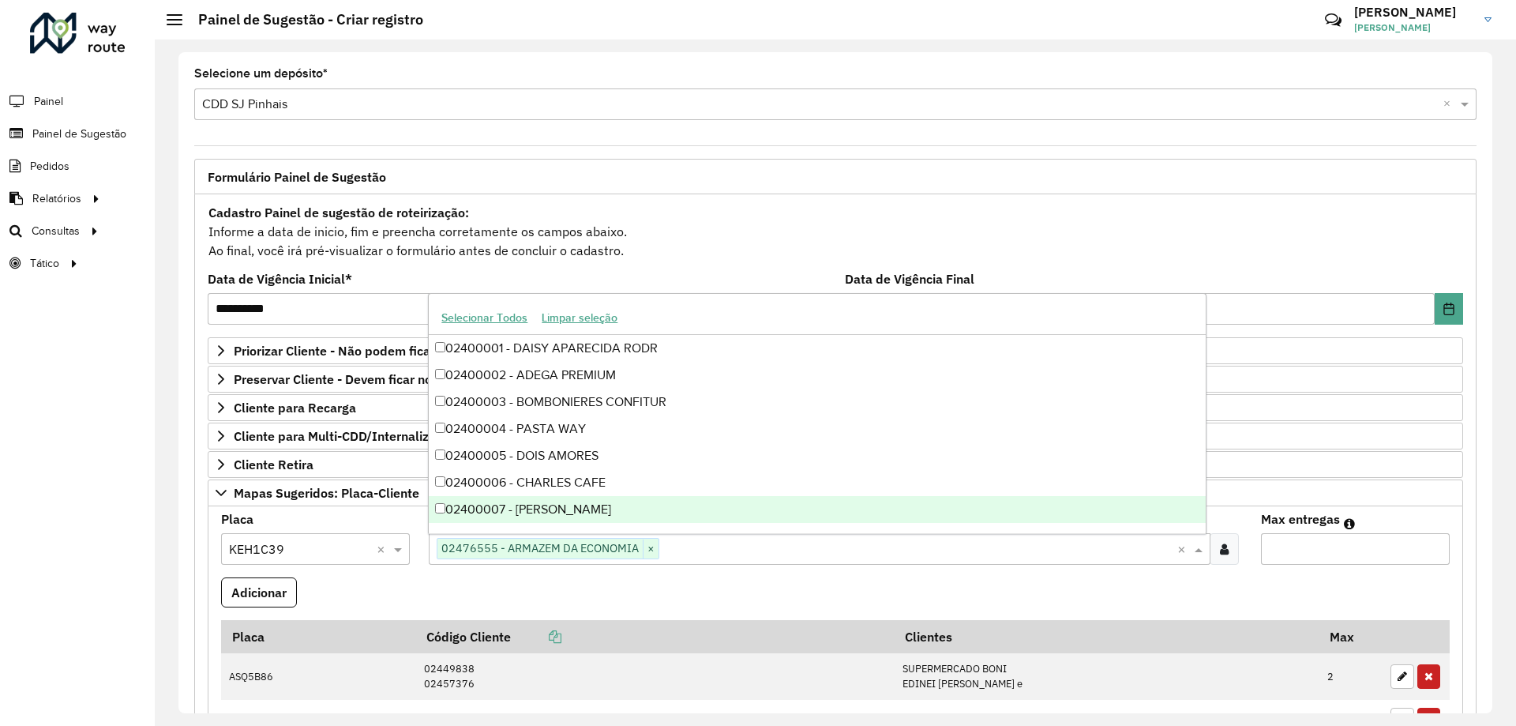
click at [1068, 580] on formly-field "Adicionar" at bounding box center [836, 598] width 1248 height 43
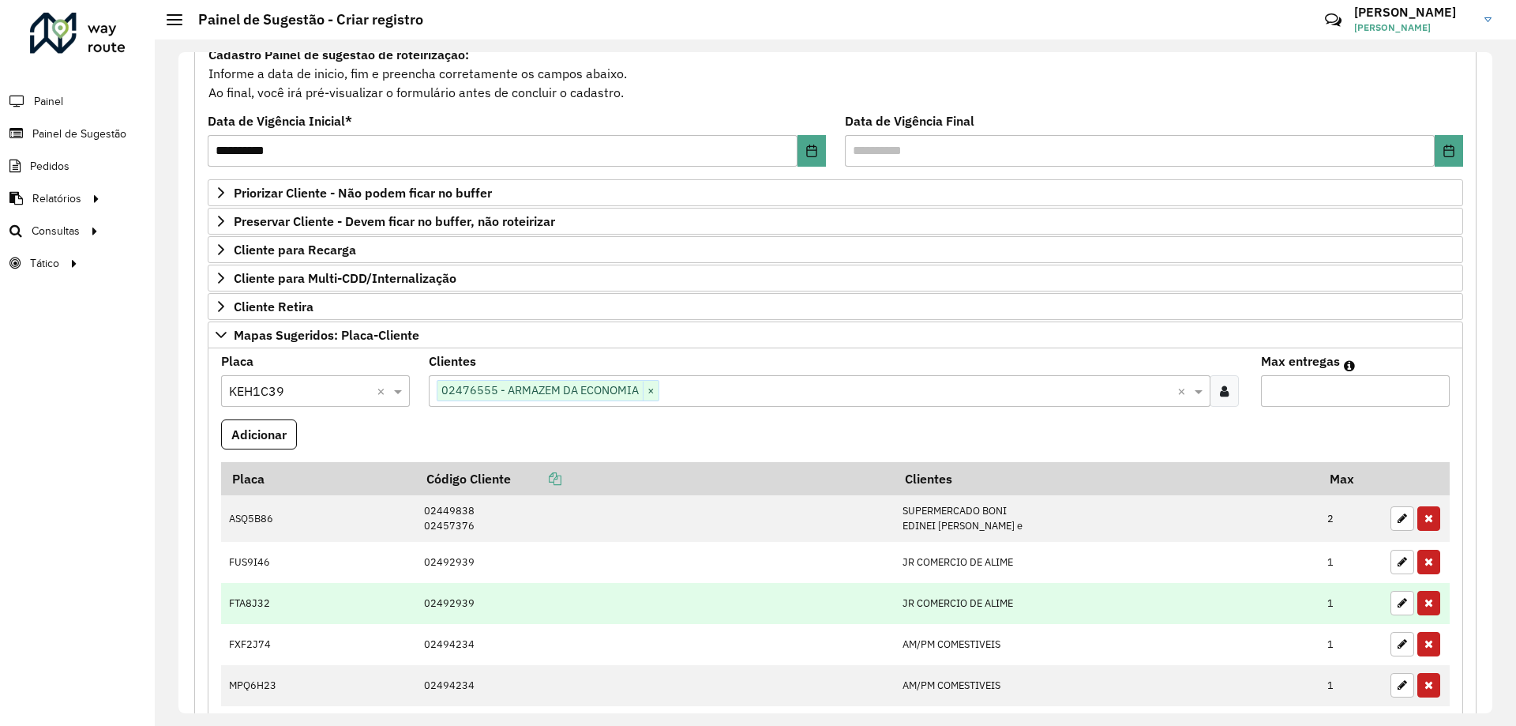
scroll to position [237, 0]
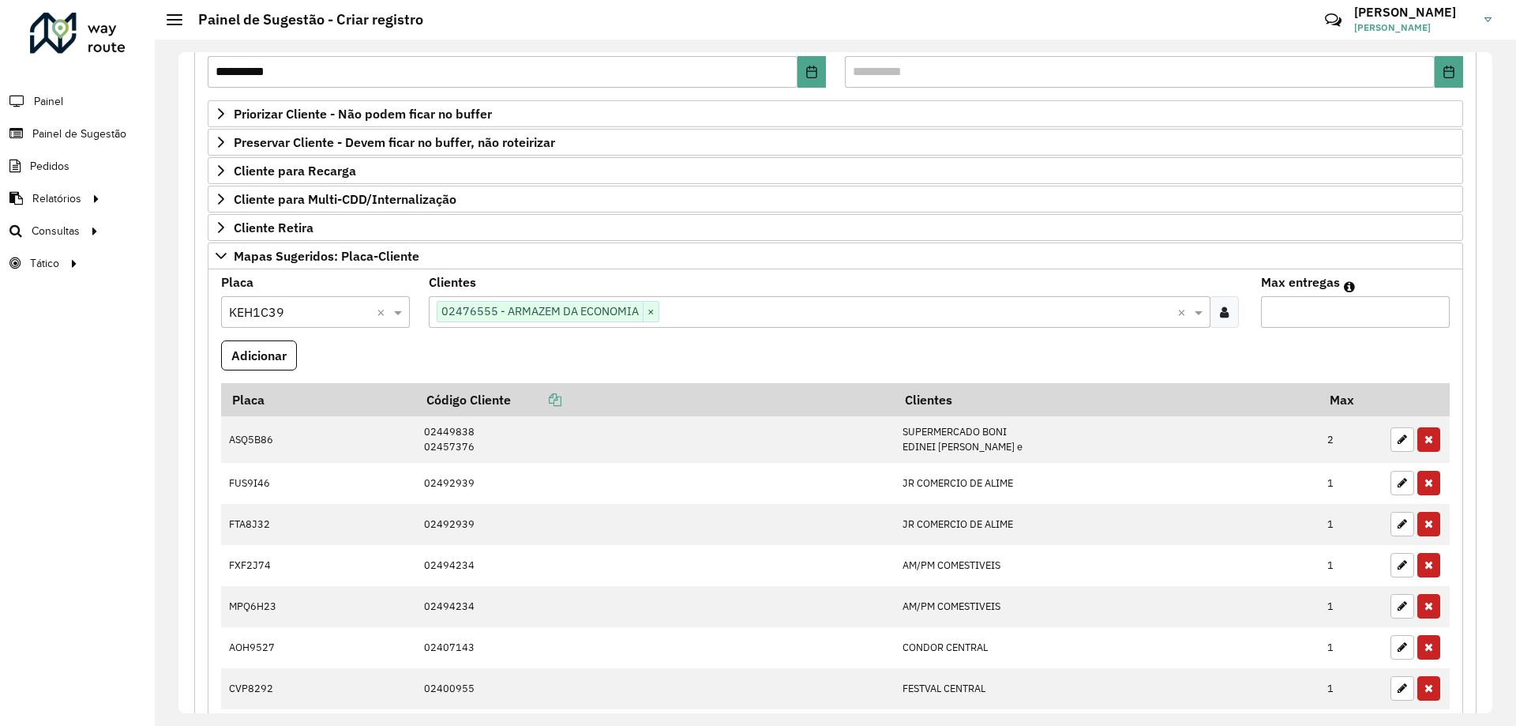
click at [742, 311] on input "text" at bounding box center [917, 312] width 517 height 19
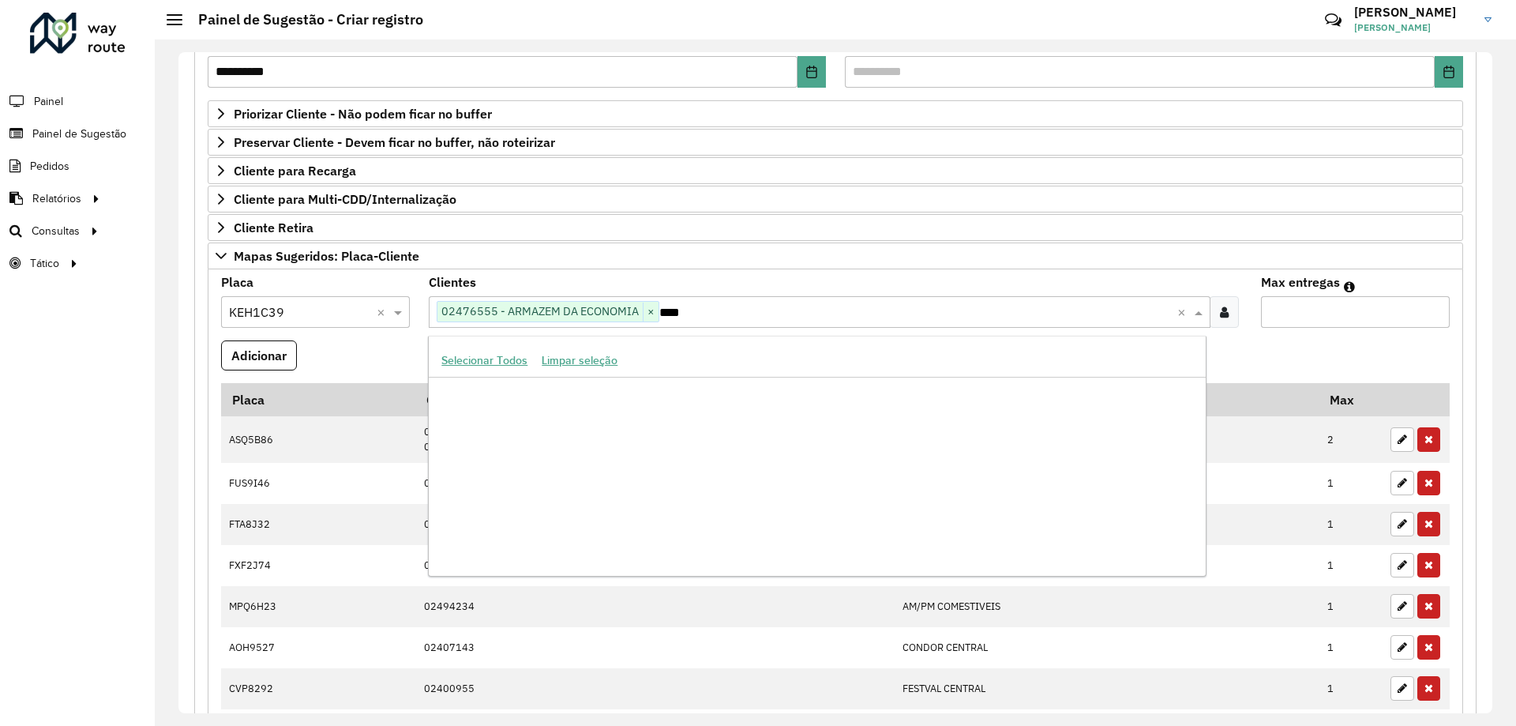
type input "*****"
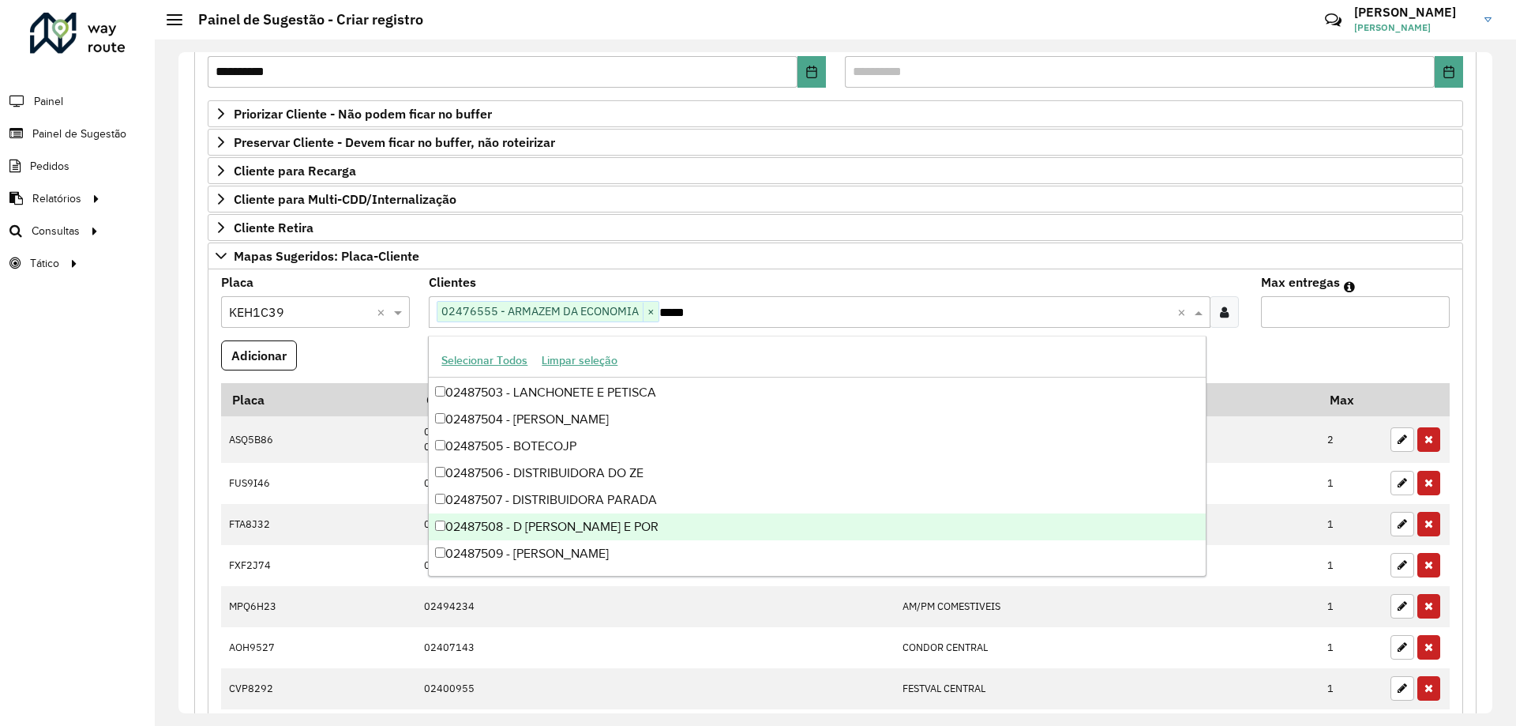
scroll to position [0, 0]
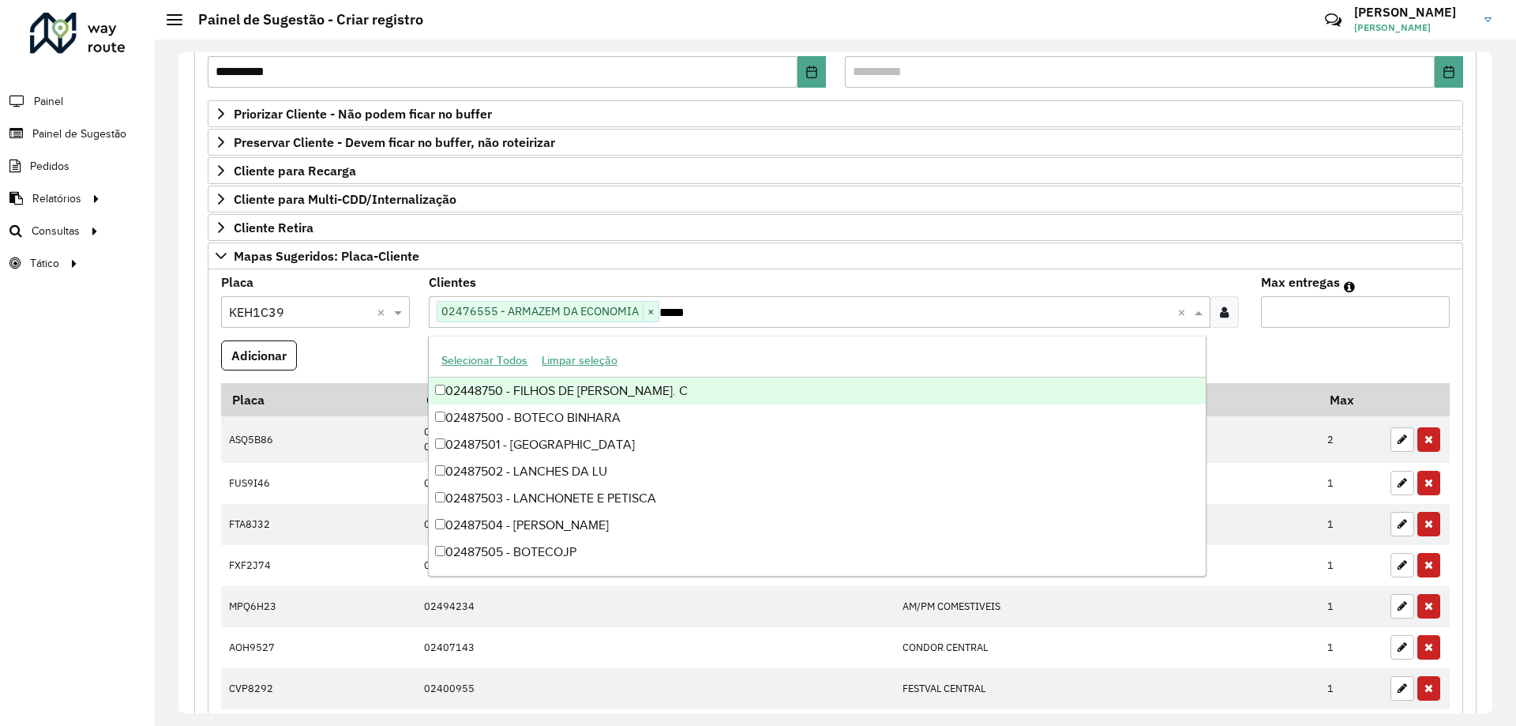
click at [717, 395] on div "02448750 - FILHOS DE [PERSON_NAME]. C" at bounding box center [817, 390] width 776 height 27
click at [1319, 367] on formly-field "Adicionar" at bounding box center [836, 361] width 1248 height 43
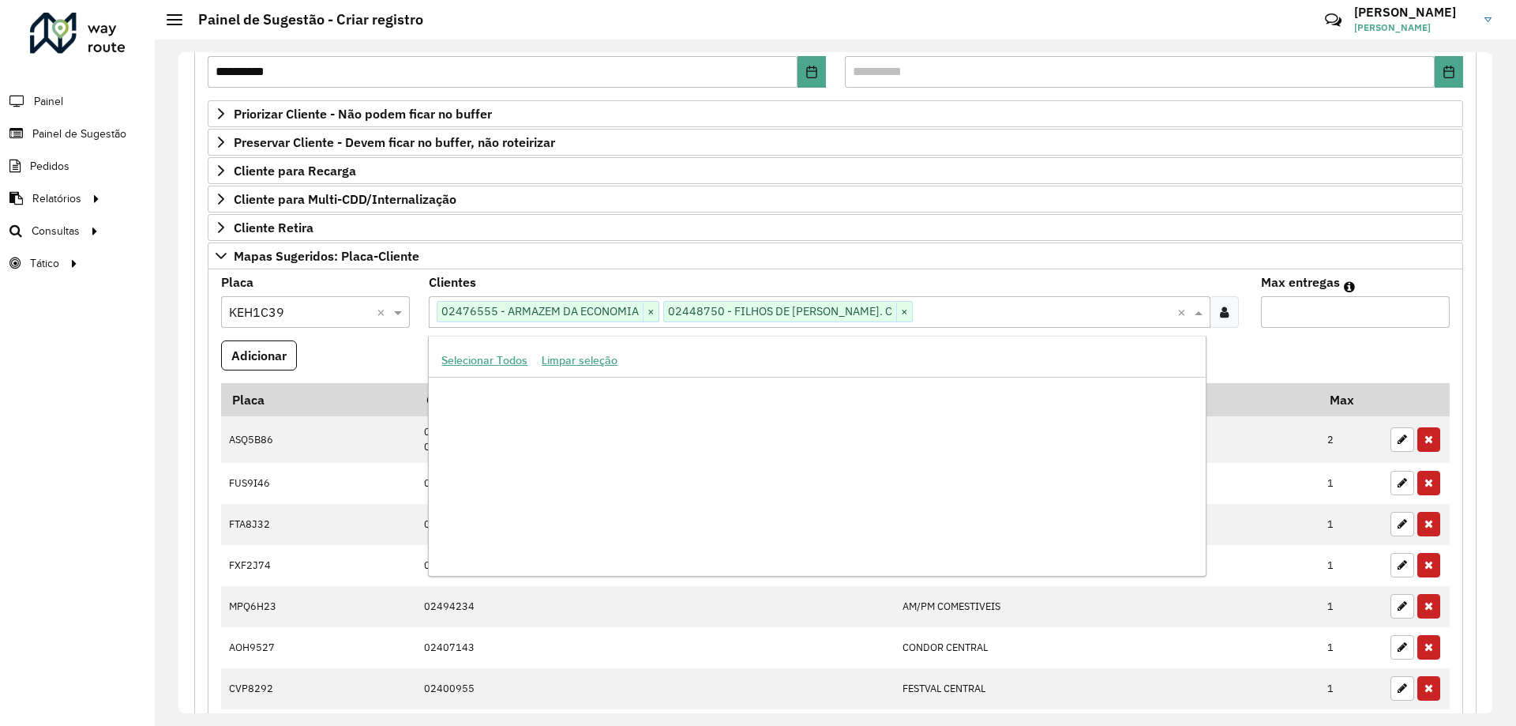
click at [913, 310] on input "text" at bounding box center [1045, 312] width 264 height 19
type input "****"
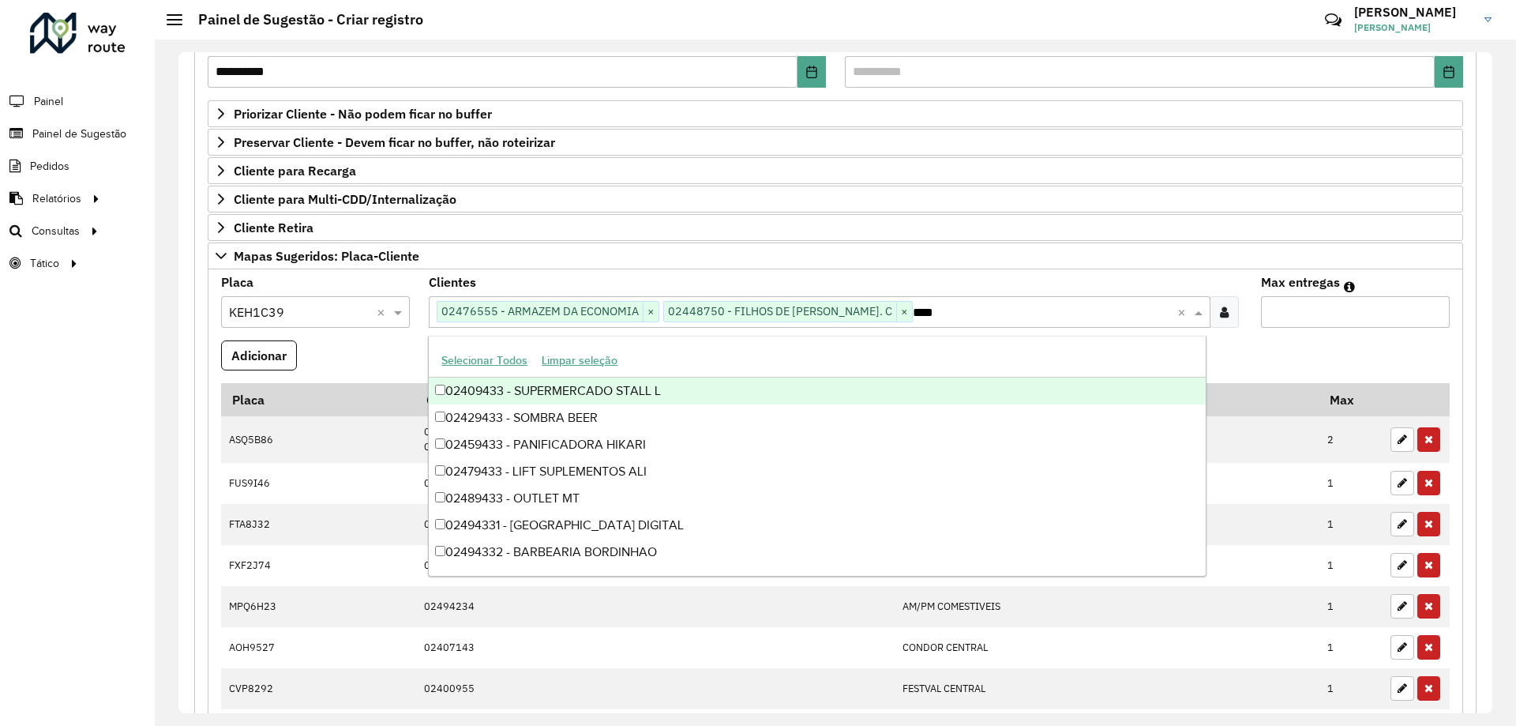
click at [614, 395] on div "02409433 - SUPERMERCADO STALL L" at bounding box center [817, 390] width 776 height 27
click at [1361, 328] on formly-field "Max entregas" at bounding box center [1356, 308] width 208 height 64
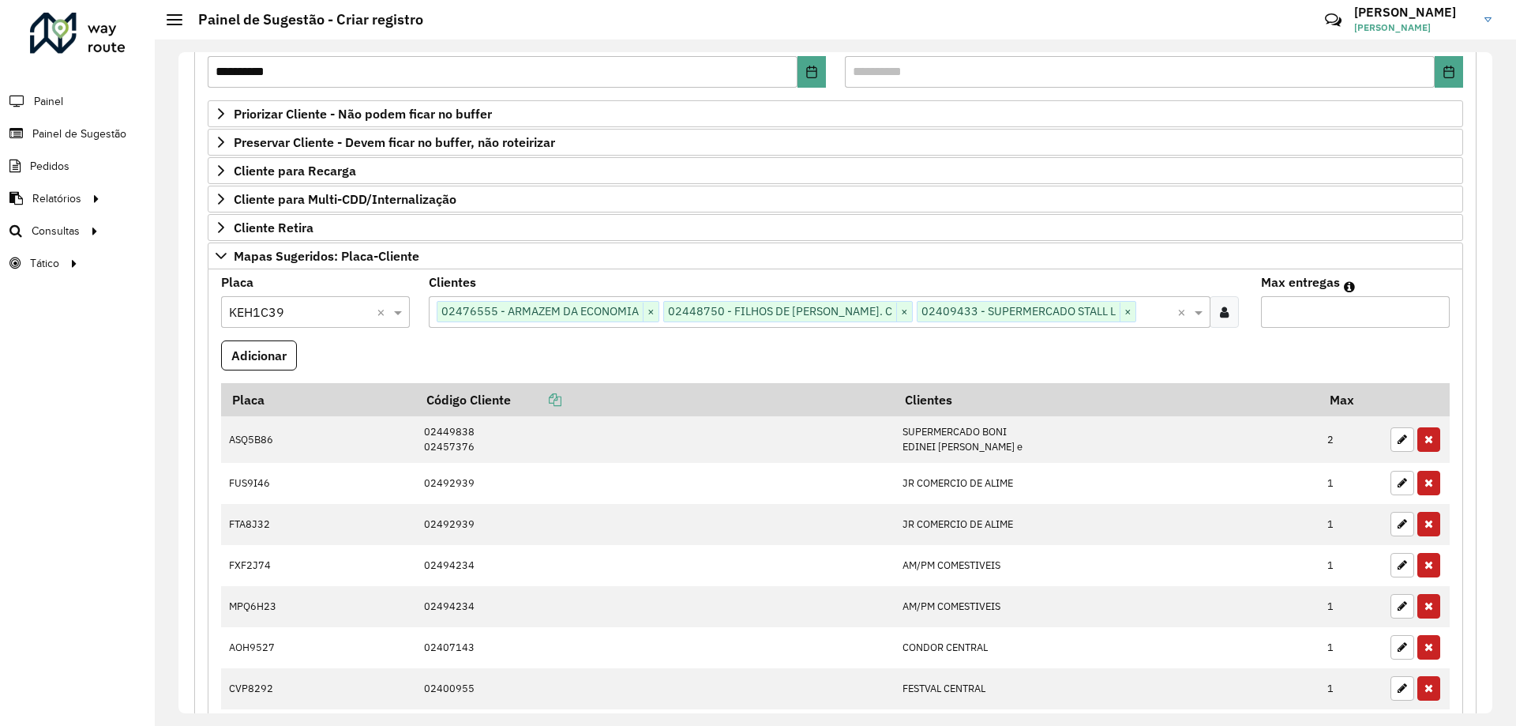
click at [1360, 316] on input "Max entregas" at bounding box center [1355, 312] width 189 height 32
type input "*"
click at [287, 353] on button "Adicionar" at bounding box center [259, 355] width 76 height 30
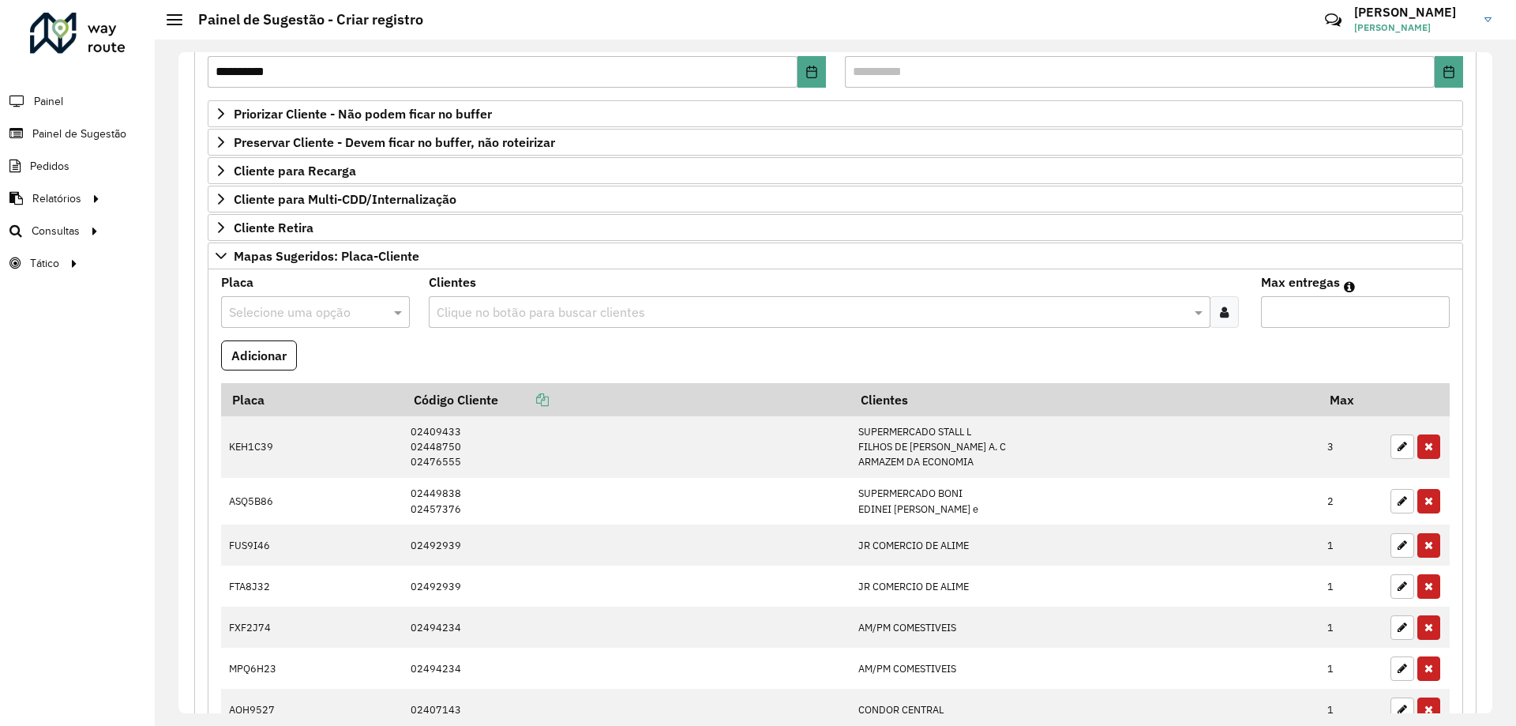
click at [643, 350] on formly-field "Adicionar" at bounding box center [836, 361] width 1248 height 43
click at [520, 360] on formly-field "Adicionar" at bounding box center [836, 361] width 1248 height 43
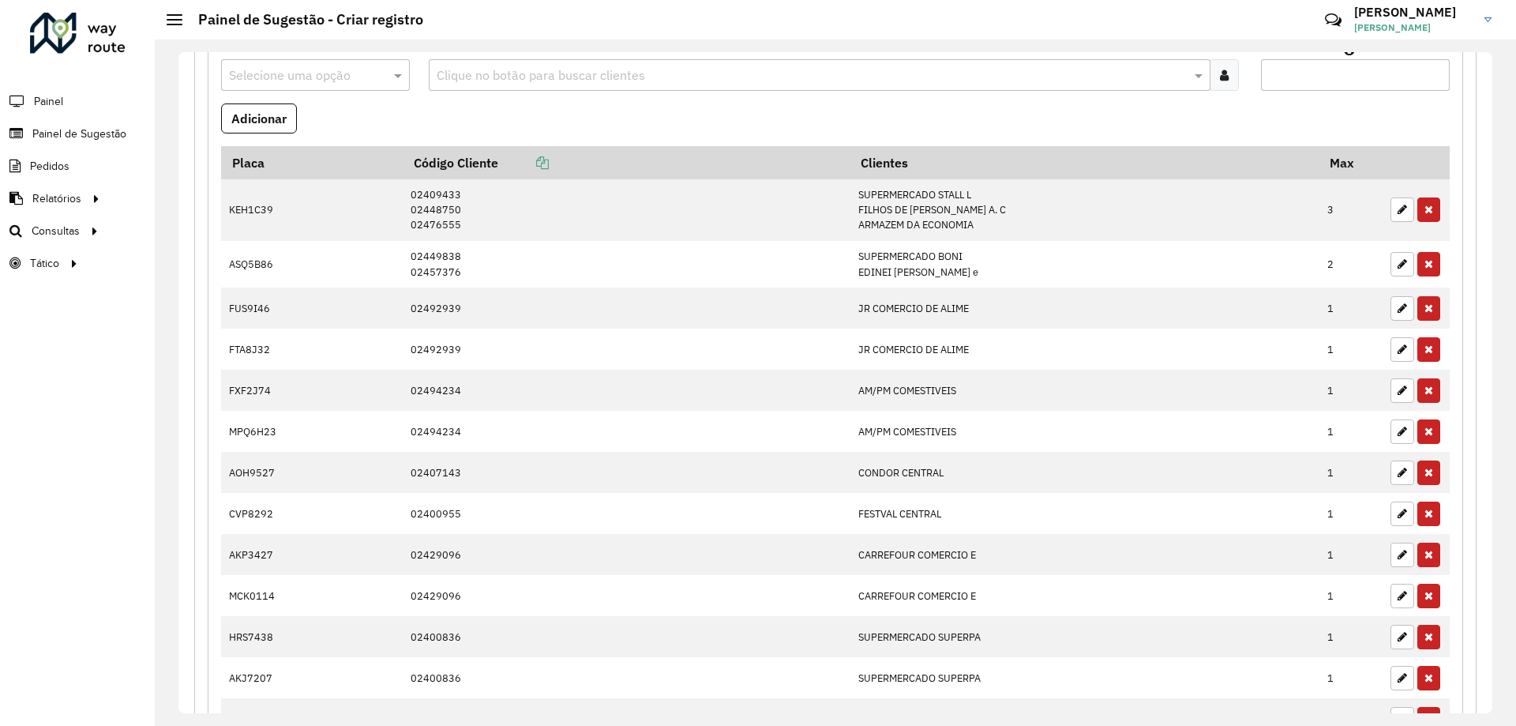
scroll to position [395, 0]
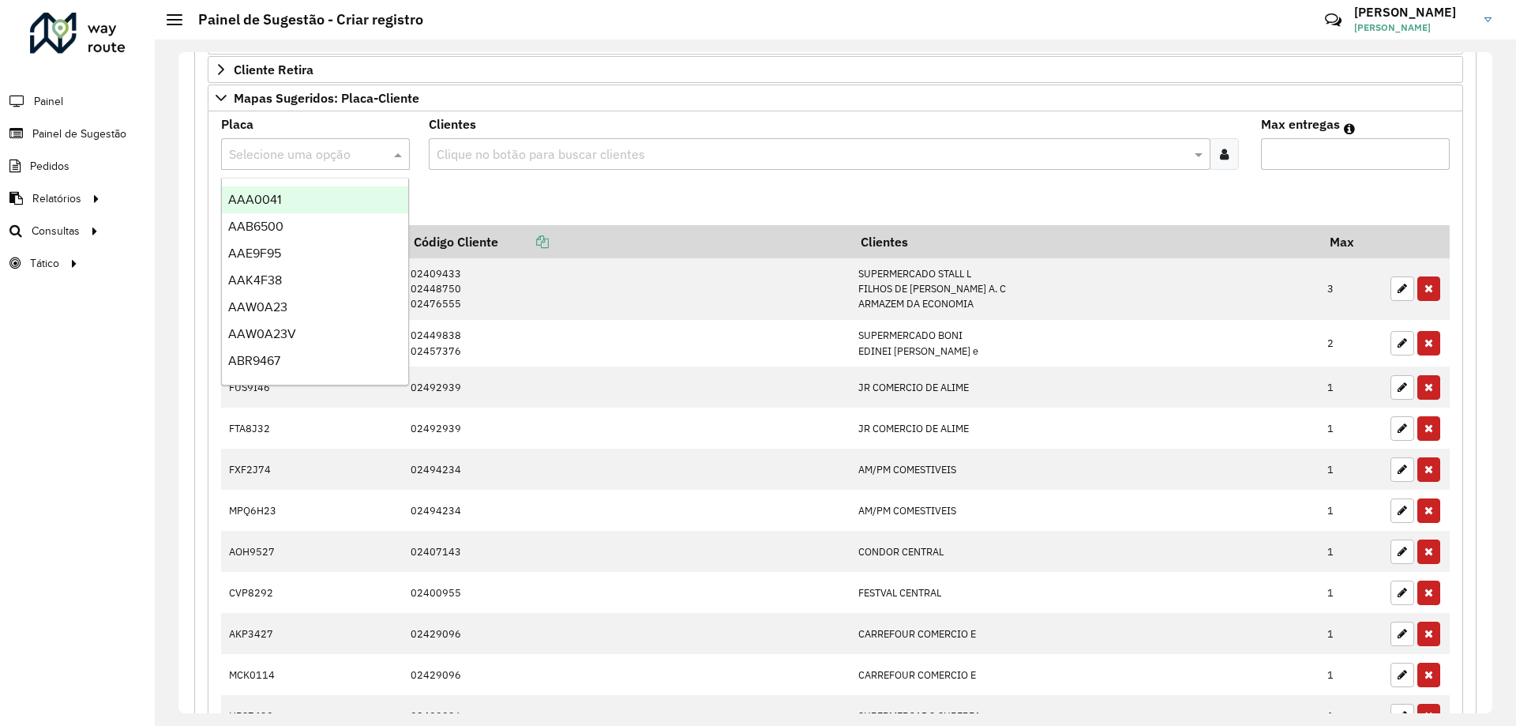
click at [331, 159] on input "text" at bounding box center [299, 154] width 141 height 19
type input "***"
click at [291, 194] on div "AJR4E53" at bounding box center [315, 199] width 186 height 27
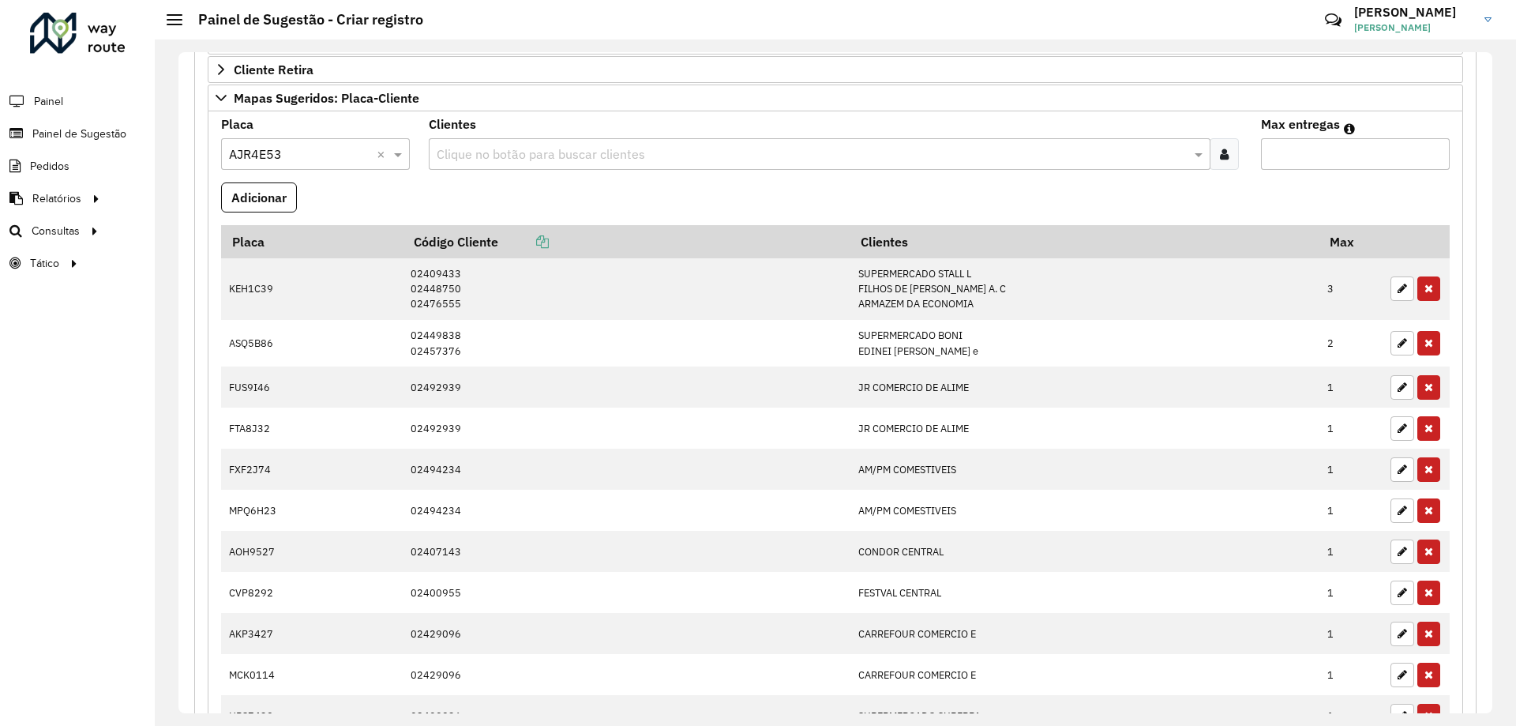
click at [473, 207] on formly-field "Adicionar" at bounding box center [836, 203] width 1248 height 43
click at [597, 139] on div "Clique no botão para buscar clientes" at bounding box center [819, 154] width 781 height 32
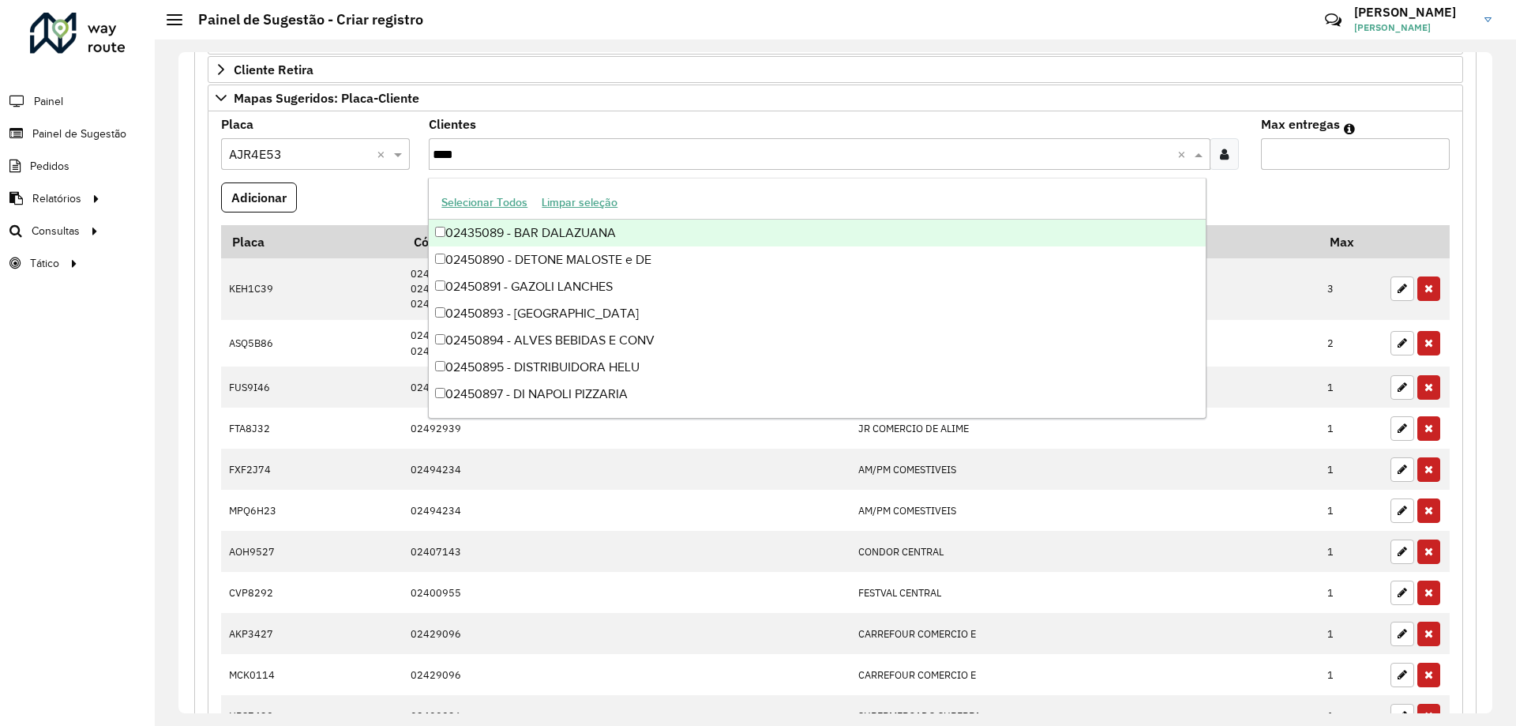
type input "*****"
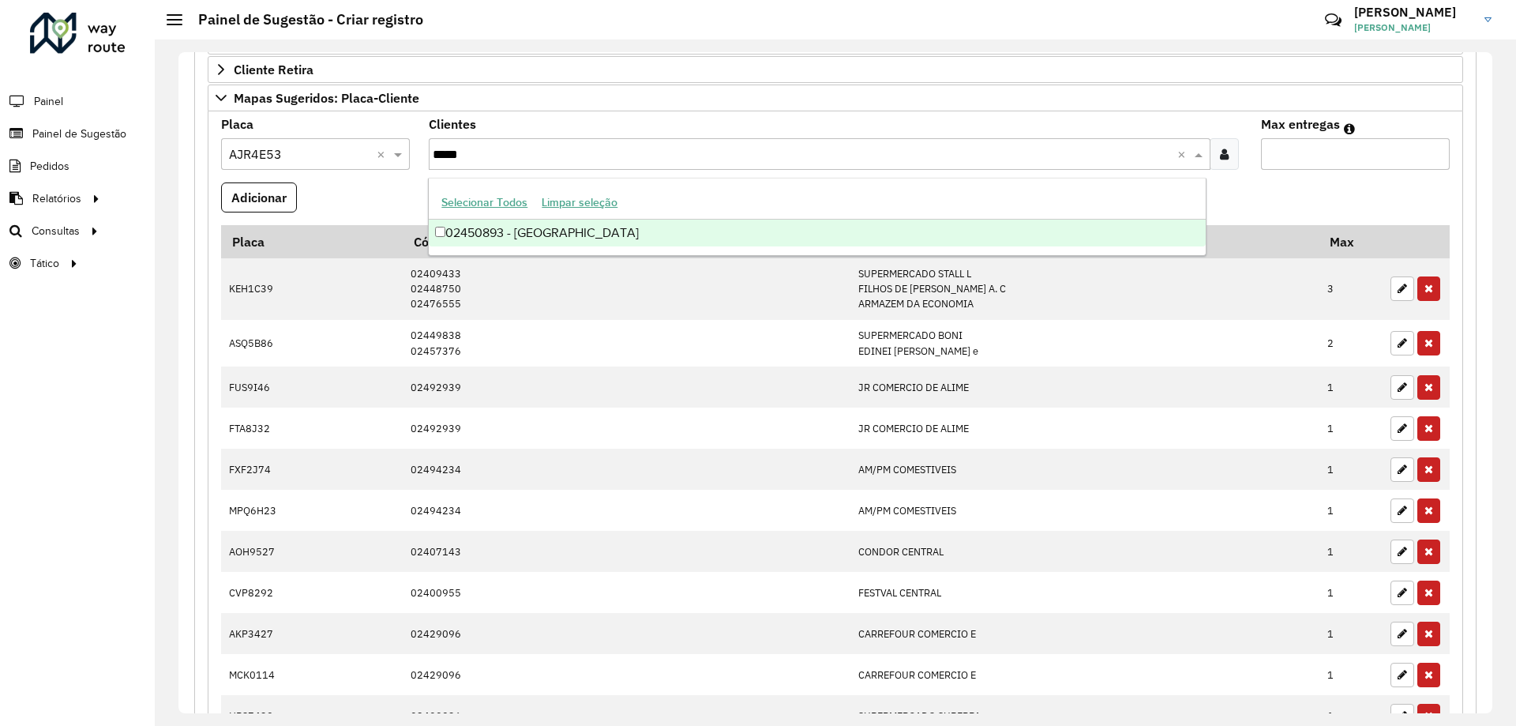
click at [744, 232] on div "02450893 - [GEOGRAPHIC_DATA]" at bounding box center [817, 233] width 776 height 27
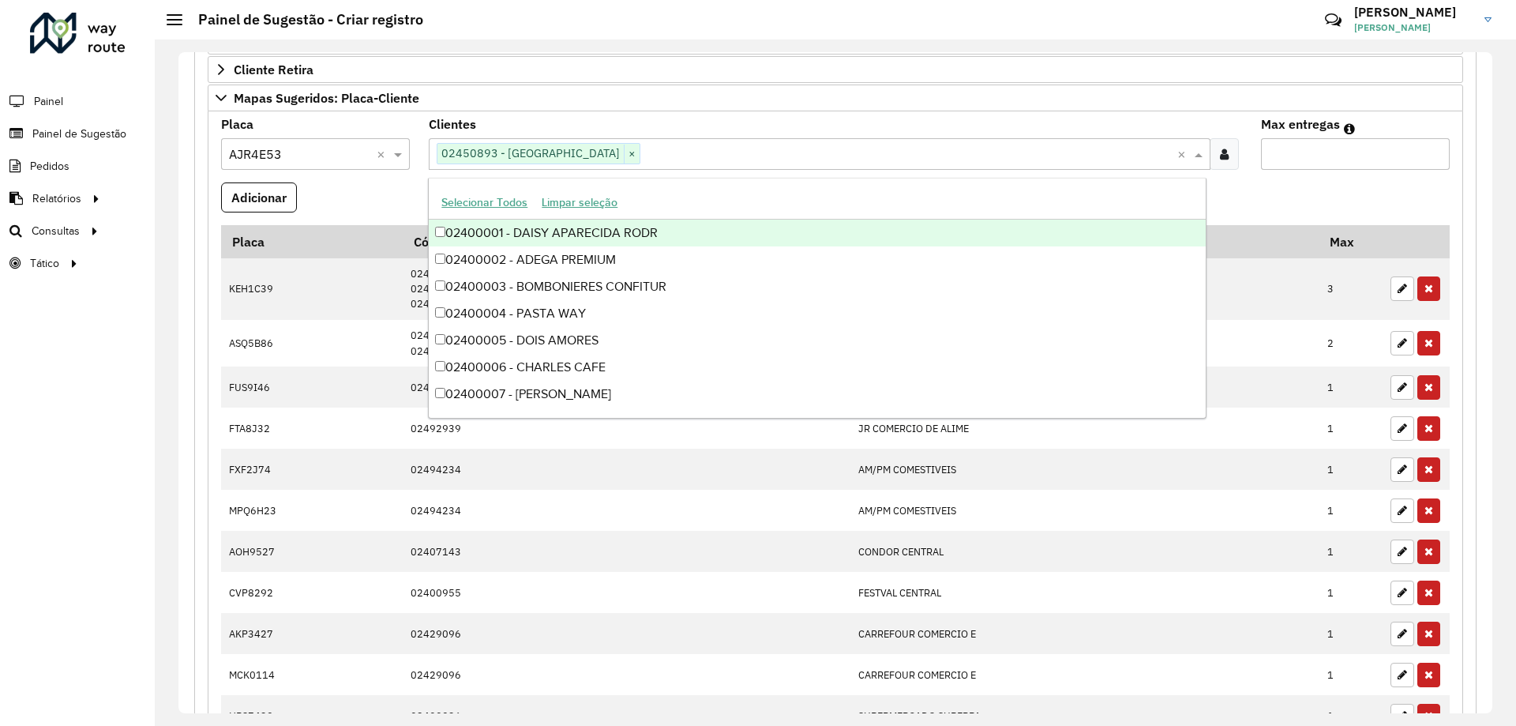
click at [367, 194] on formly-field "Adicionar" at bounding box center [836, 203] width 1248 height 43
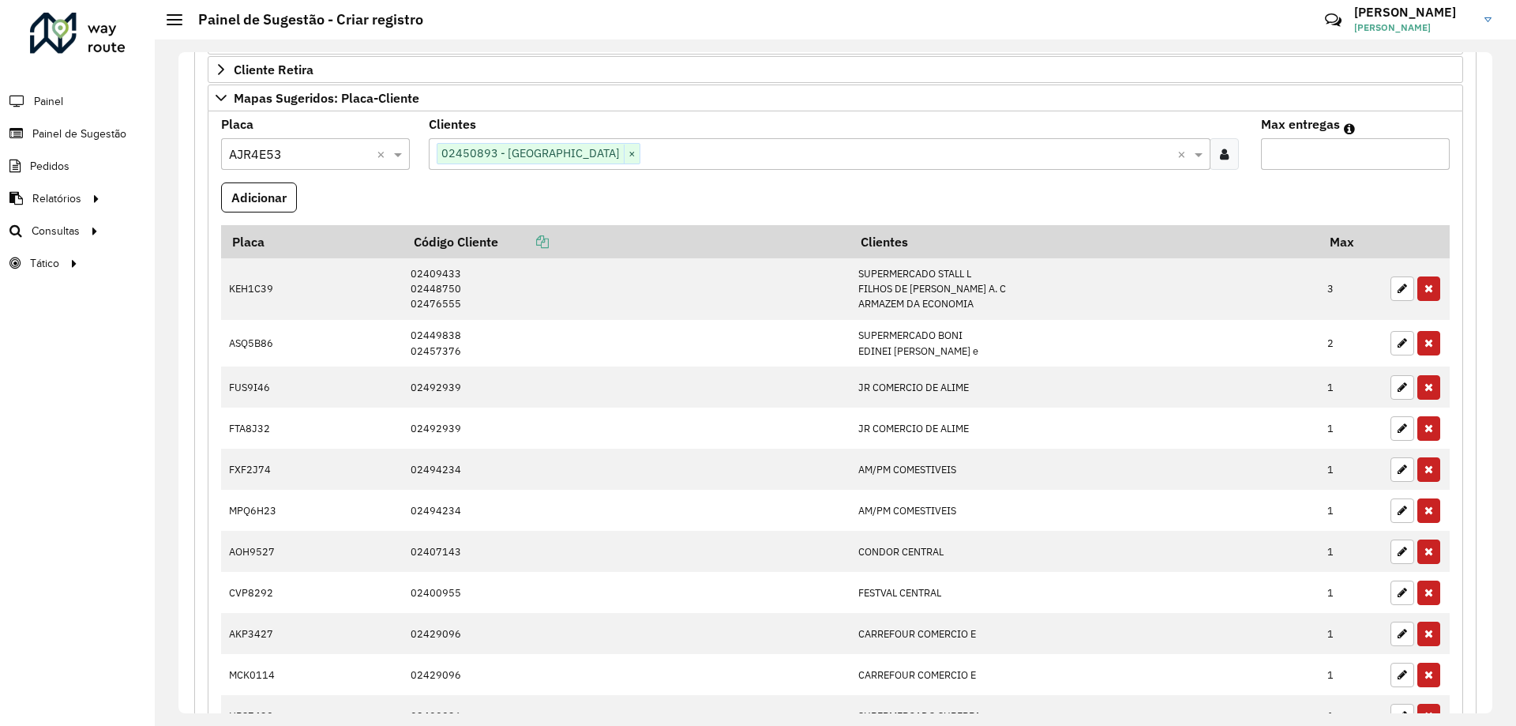
click at [665, 172] on formly-field "Clientes Clique no botão para buscar clientes 02450893 - Mercado bella vila × ×" at bounding box center [834, 150] width 831 height 64
click at [671, 156] on input "text" at bounding box center [908, 154] width 536 height 19
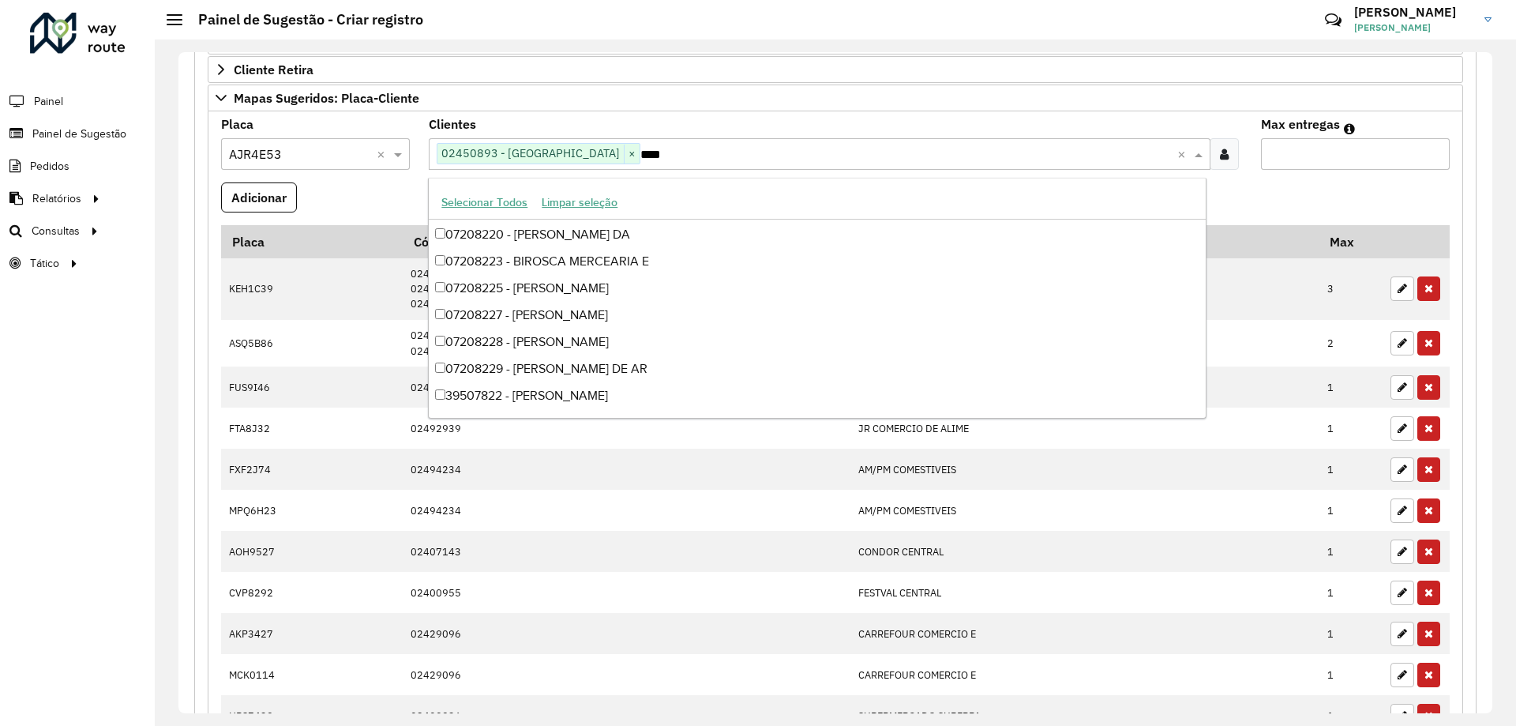
scroll to position [267, 0]
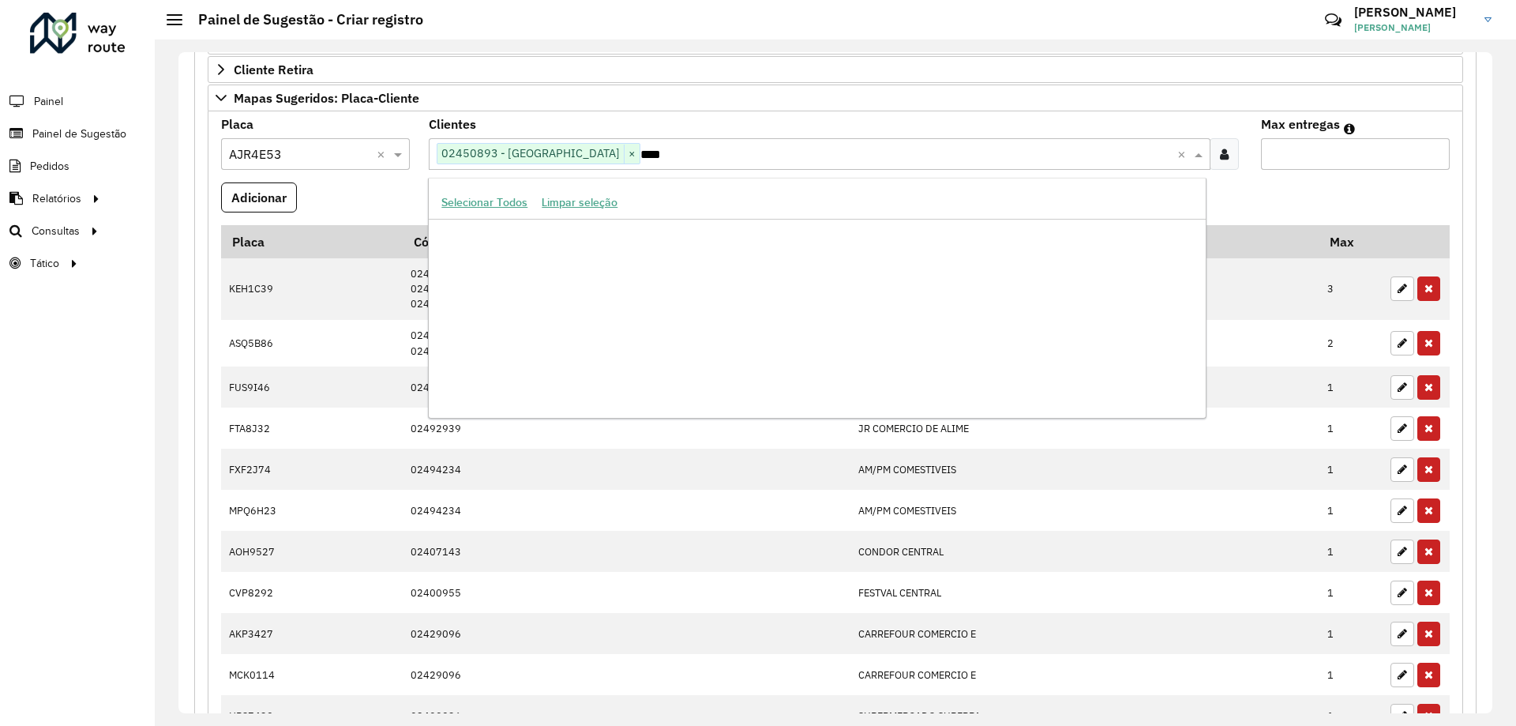
type input "*****"
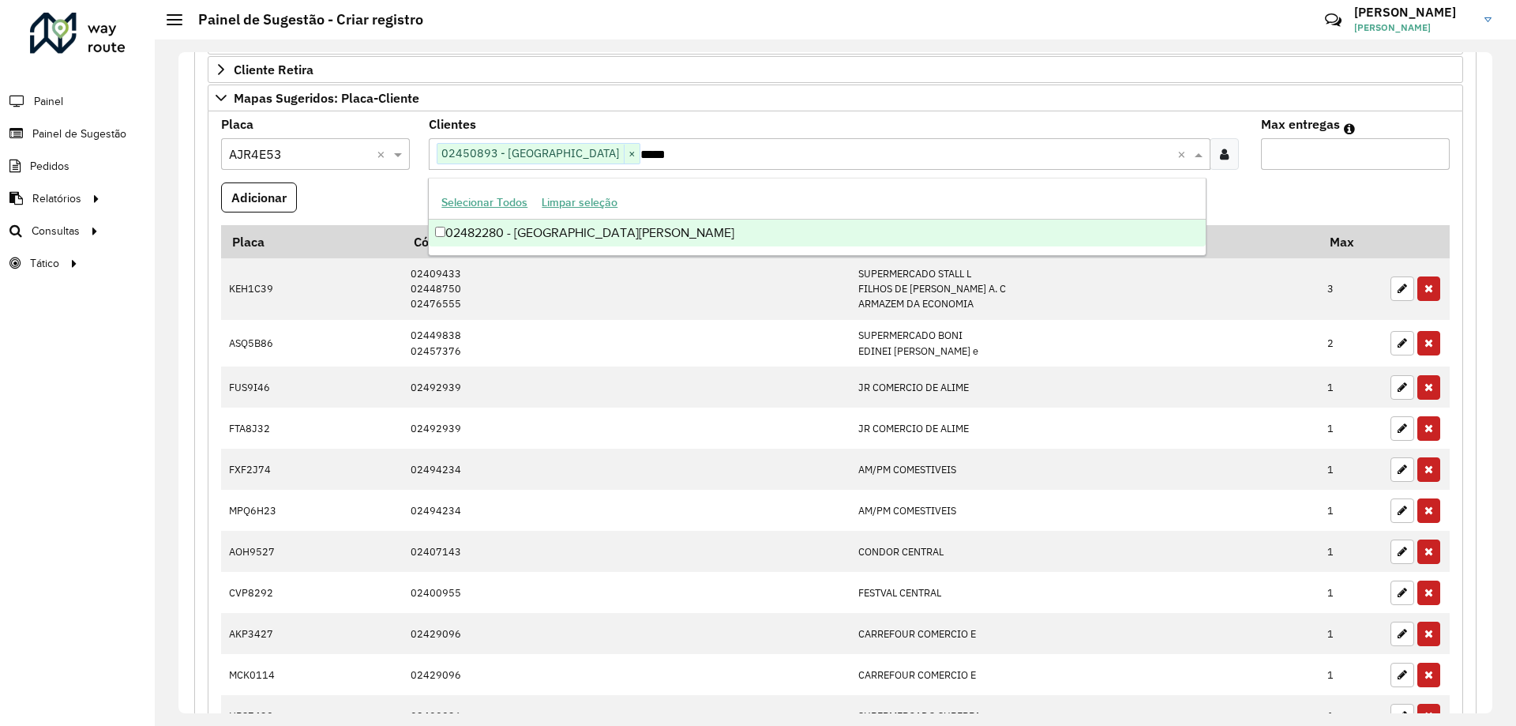
scroll to position [0, 0]
click at [674, 228] on div "02482280 - [GEOGRAPHIC_DATA][PERSON_NAME]" at bounding box center [817, 233] width 776 height 27
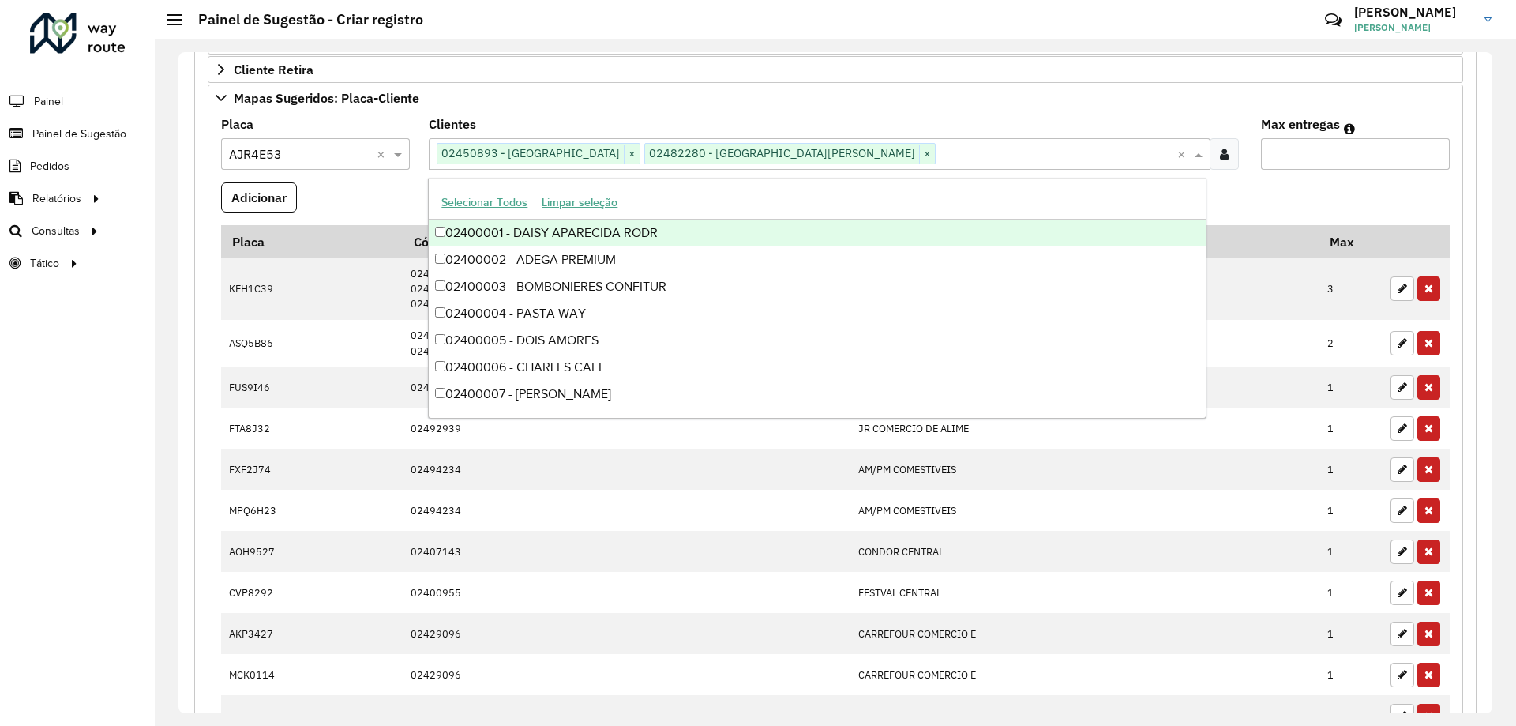
click at [1288, 194] on formly-field "Adicionar" at bounding box center [836, 203] width 1248 height 43
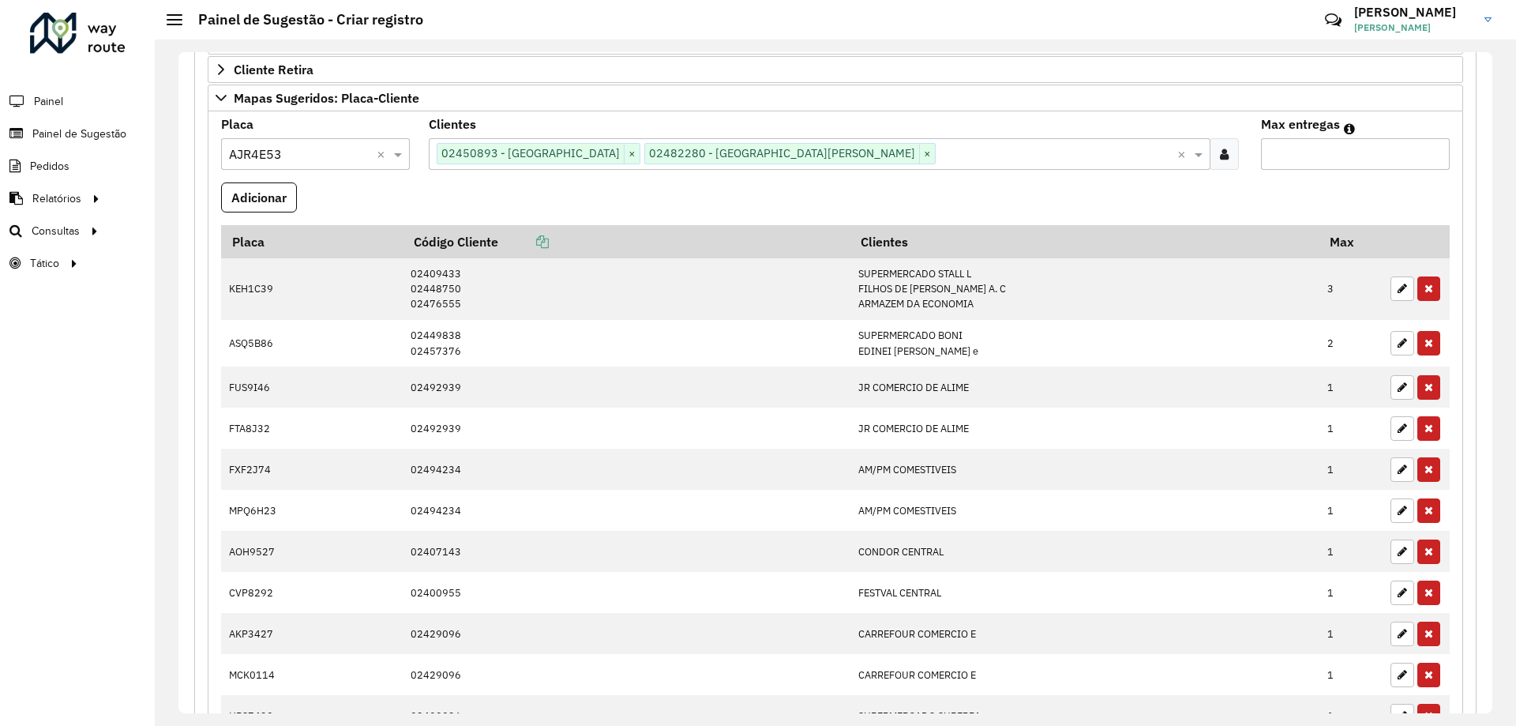
click at [1297, 164] on input "Max entregas" at bounding box center [1355, 154] width 189 height 32
type input "*"
click at [276, 198] on button "Adicionar" at bounding box center [259, 197] width 76 height 30
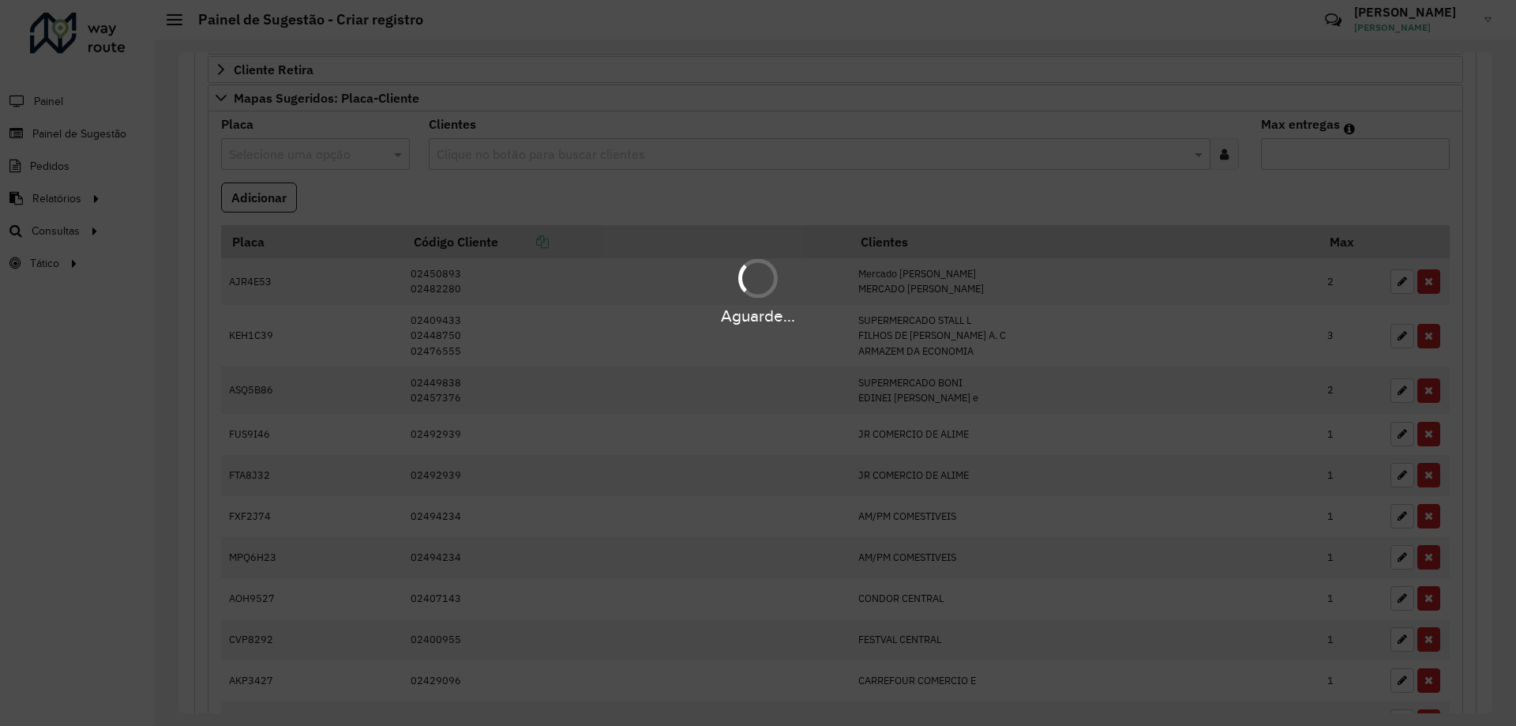
click at [464, 198] on div "Aguarde..." at bounding box center [758, 363] width 1516 height 726
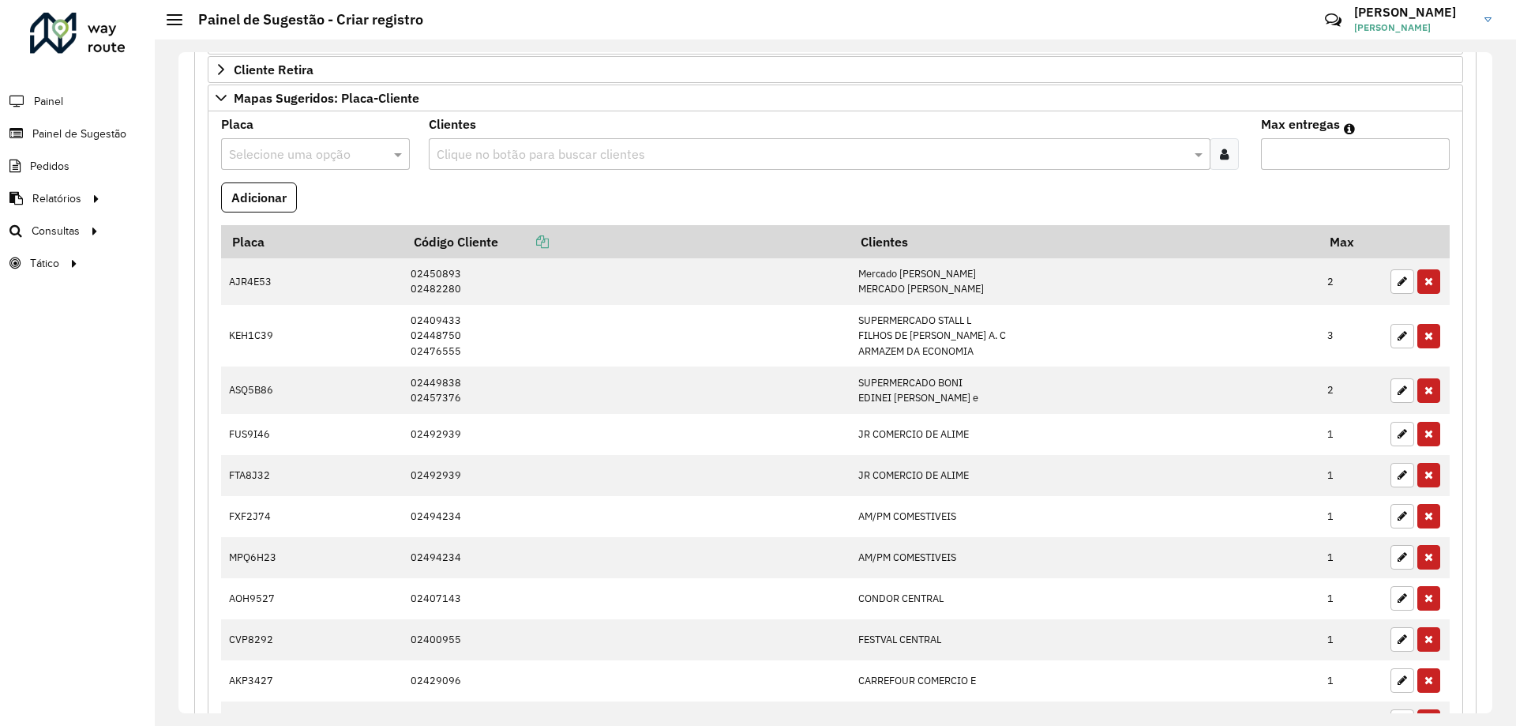
click at [298, 152] on input "text" at bounding box center [299, 154] width 141 height 19
type input "***"
click at [311, 208] on div "AUO0A87" at bounding box center [315, 199] width 186 height 27
click at [428, 193] on formly-field "Adicionar" at bounding box center [836, 203] width 1248 height 43
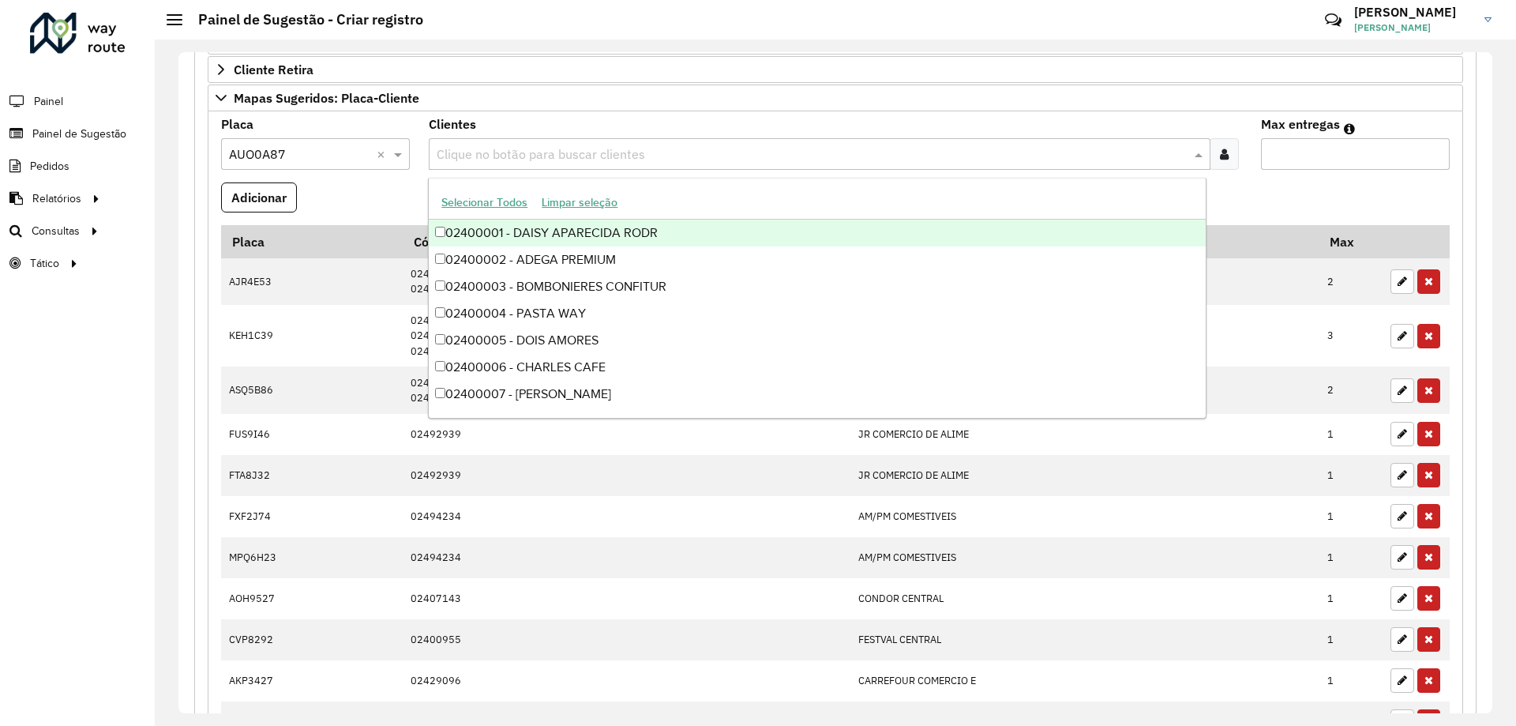
click at [473, 148] on input "text" at bounding box center [811, 154] width 757 height 19
type input "*****"
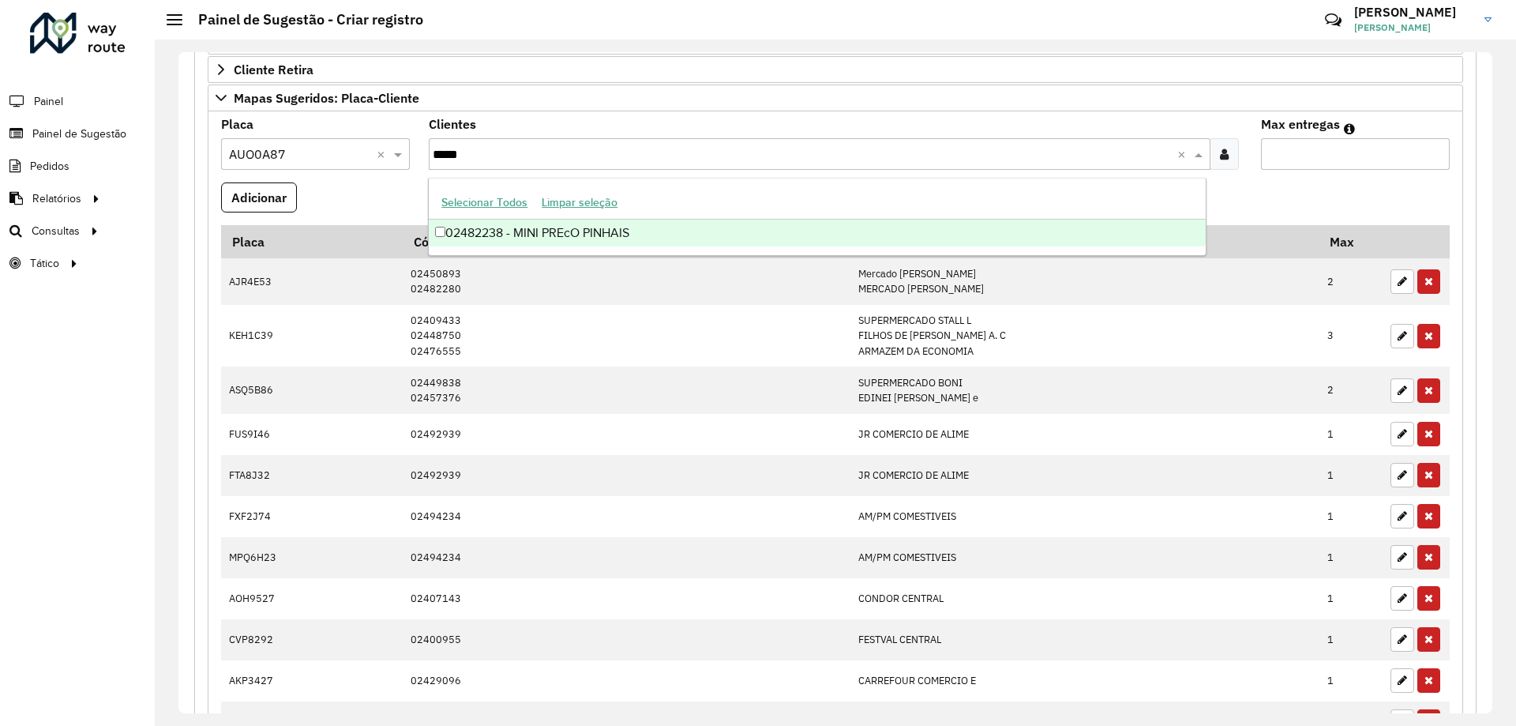
click at [682, 234] on div "02482238 - MINI PREcO PINHAIS" at bounding box center [817, 233] width 776 height 27
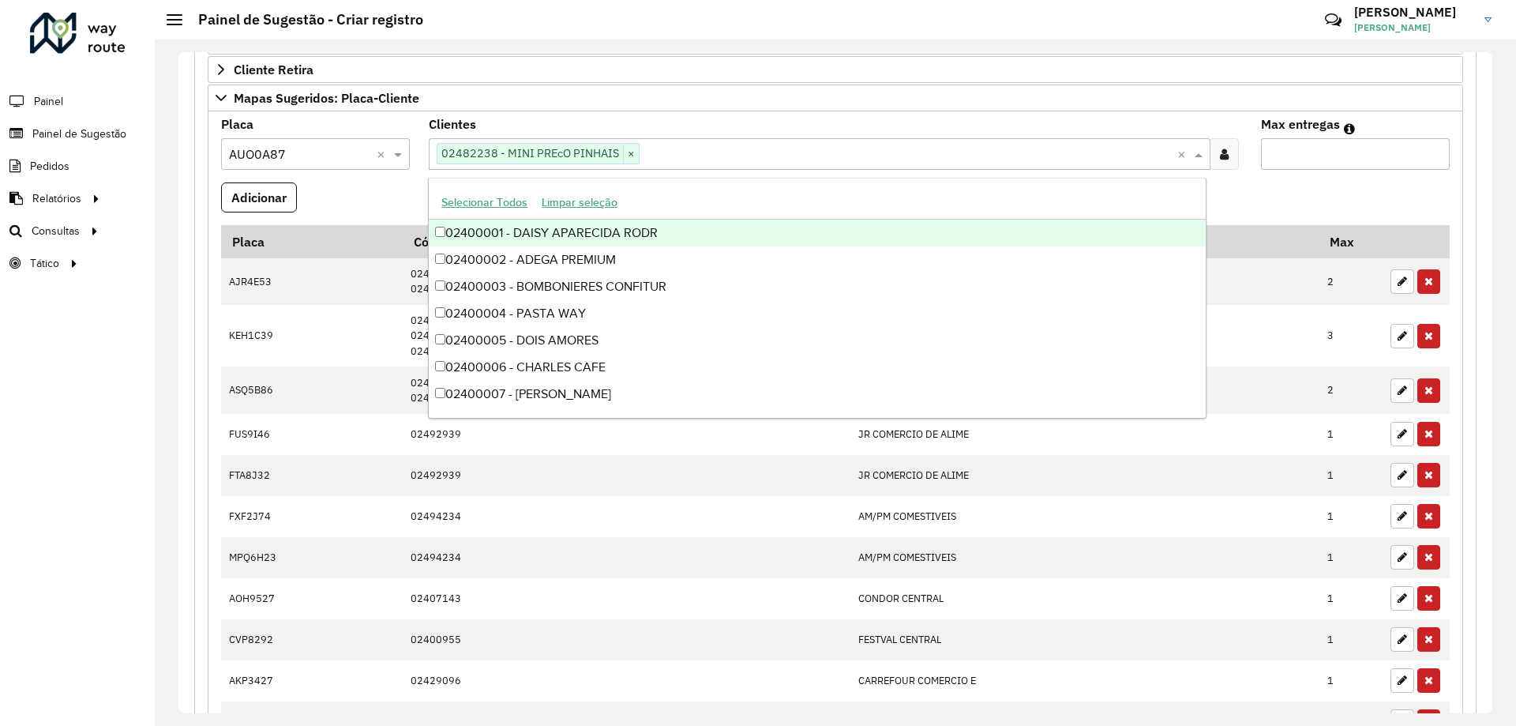
click at [313, 184] on formly-field "Adicionar" at bounding box center [836, 203] width 1248 height 43
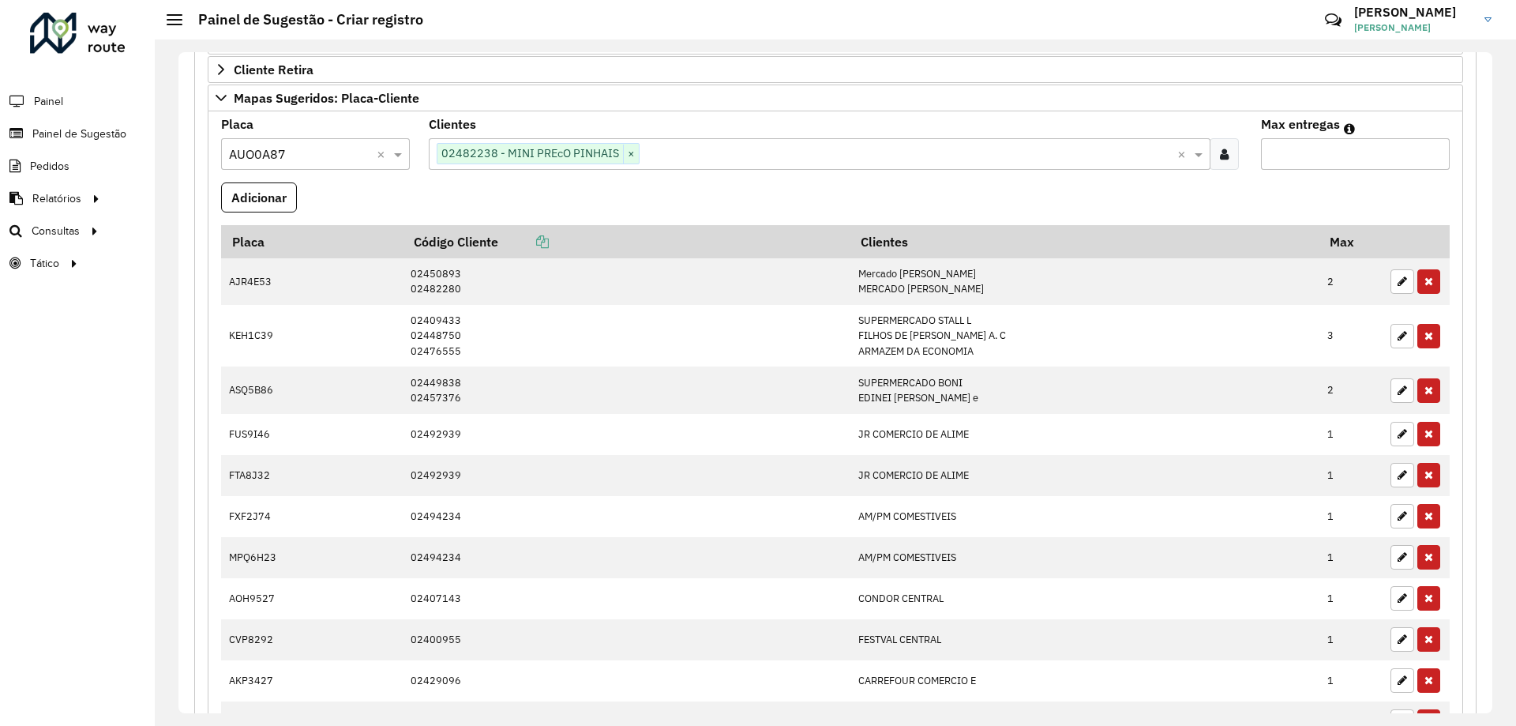
click at [697, 156] on input "text" at bounding box center [908, 154] width 537 height 19
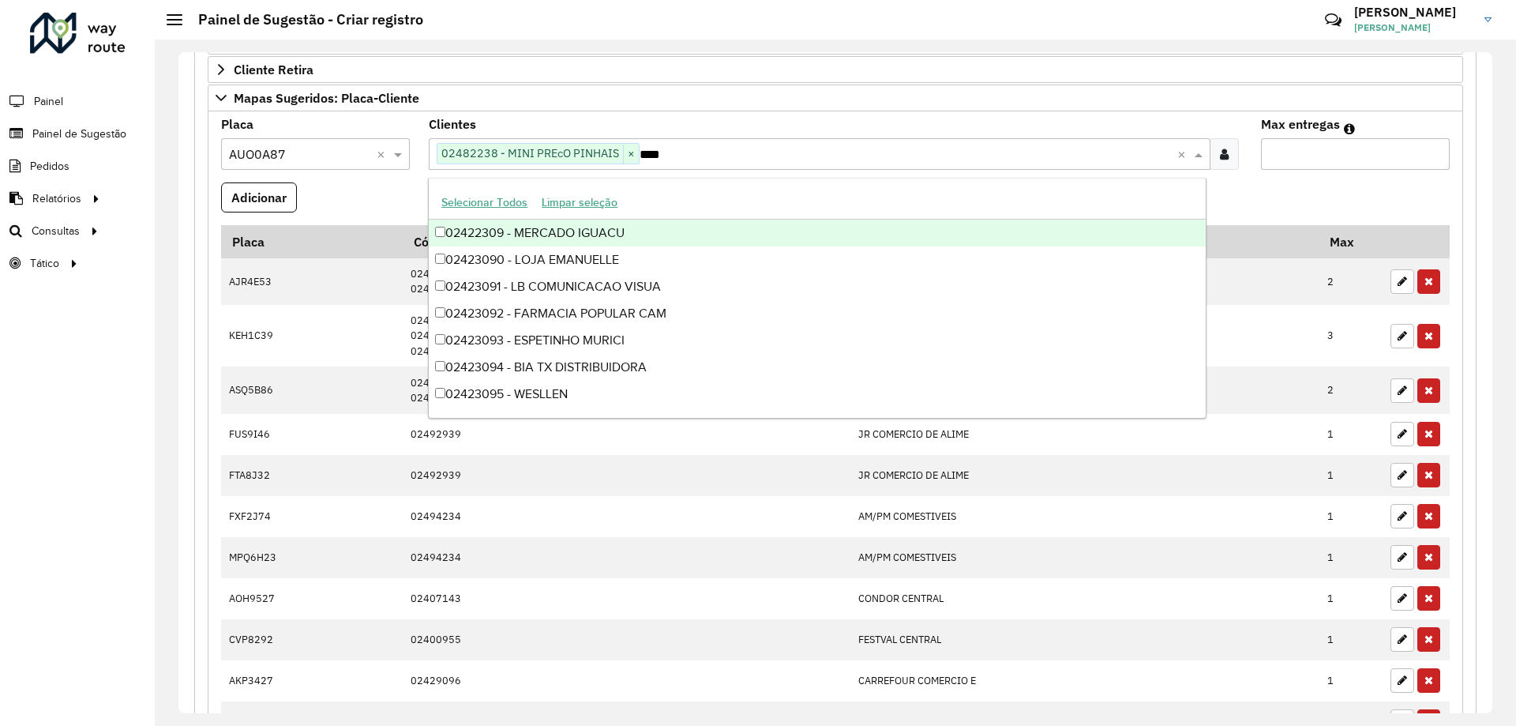
type input "*****"
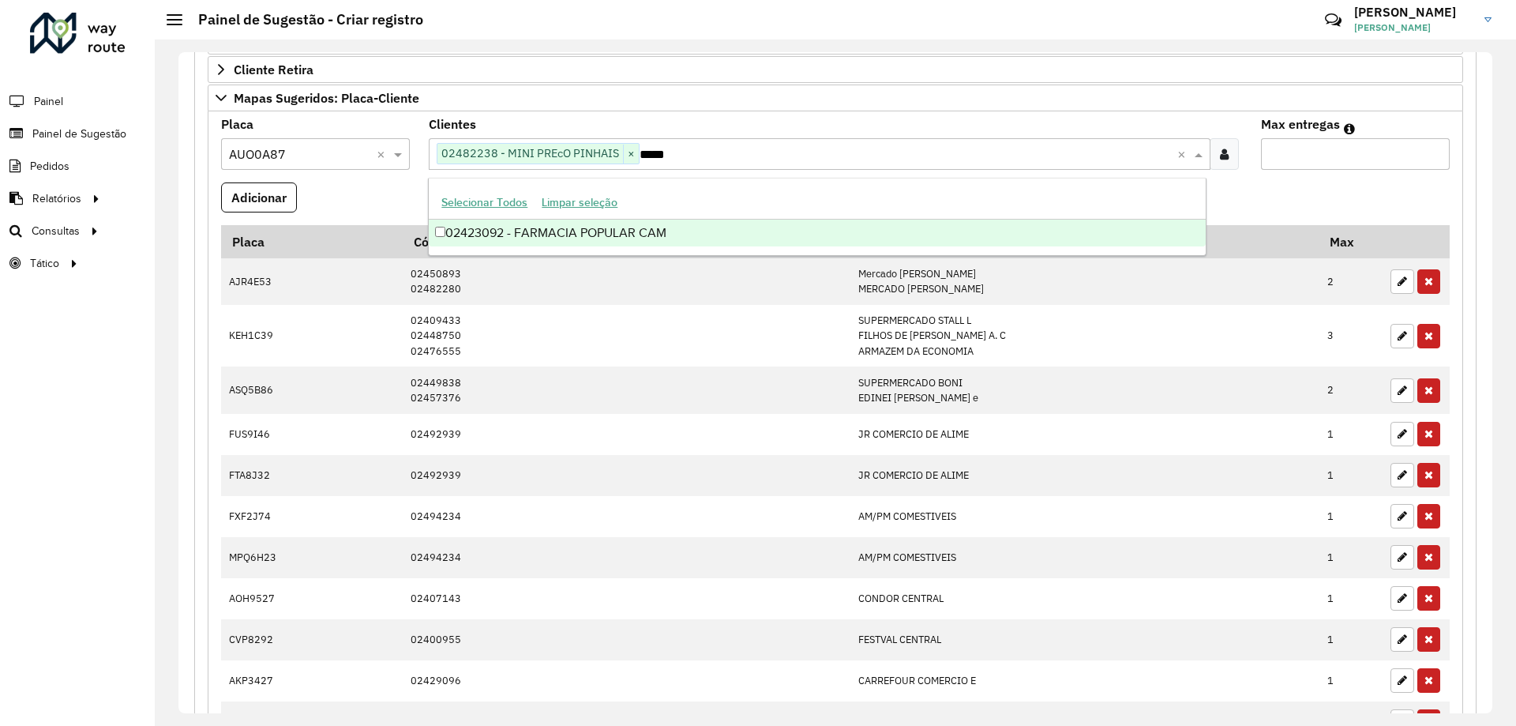
click at [708, 226] on div "02423092 - FARMACIA POPULAR CAM" at bounding box center [817, 233] width 776 height 27
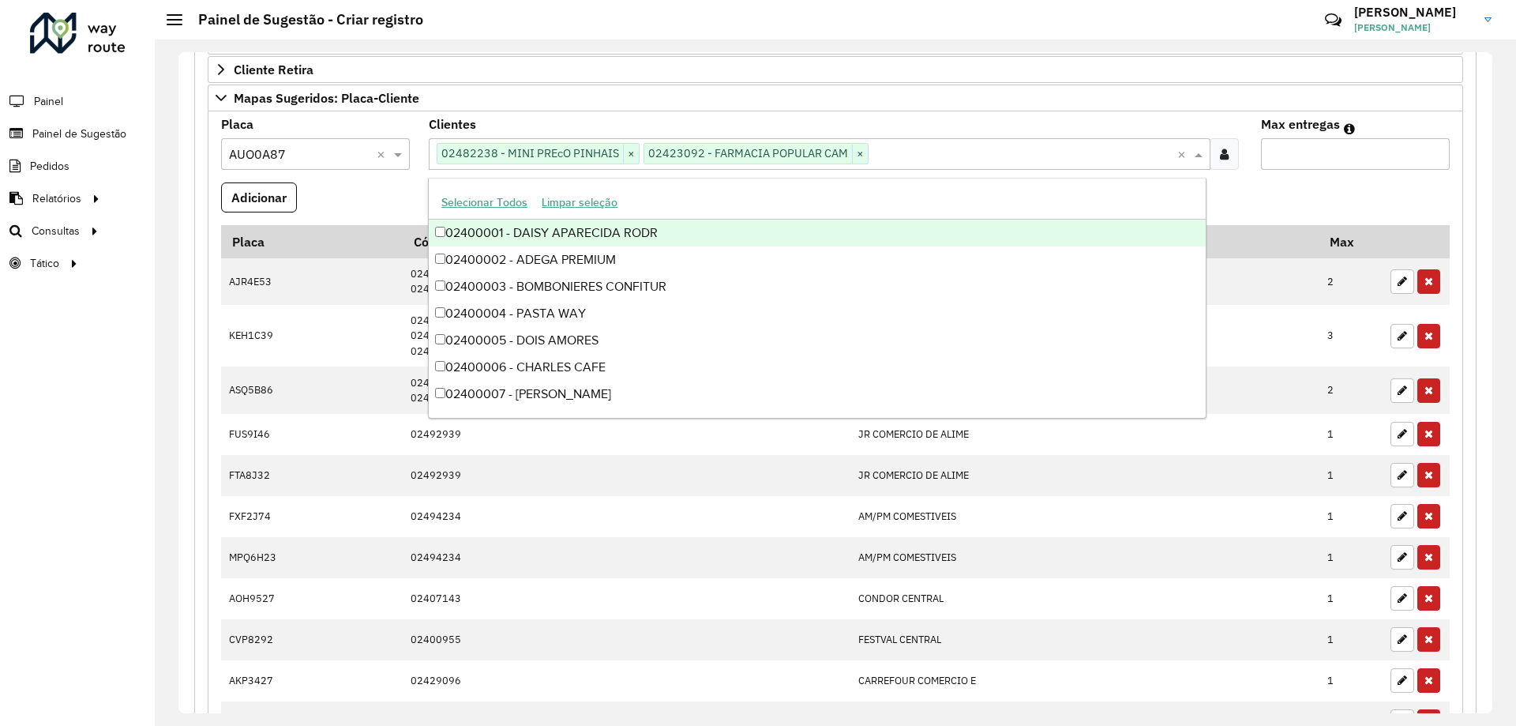
click at [385, 176] on formly-field "Placa Selecione uma opção × AUO0A87 ×" at bounding box center [316, 150] width 208 height 64
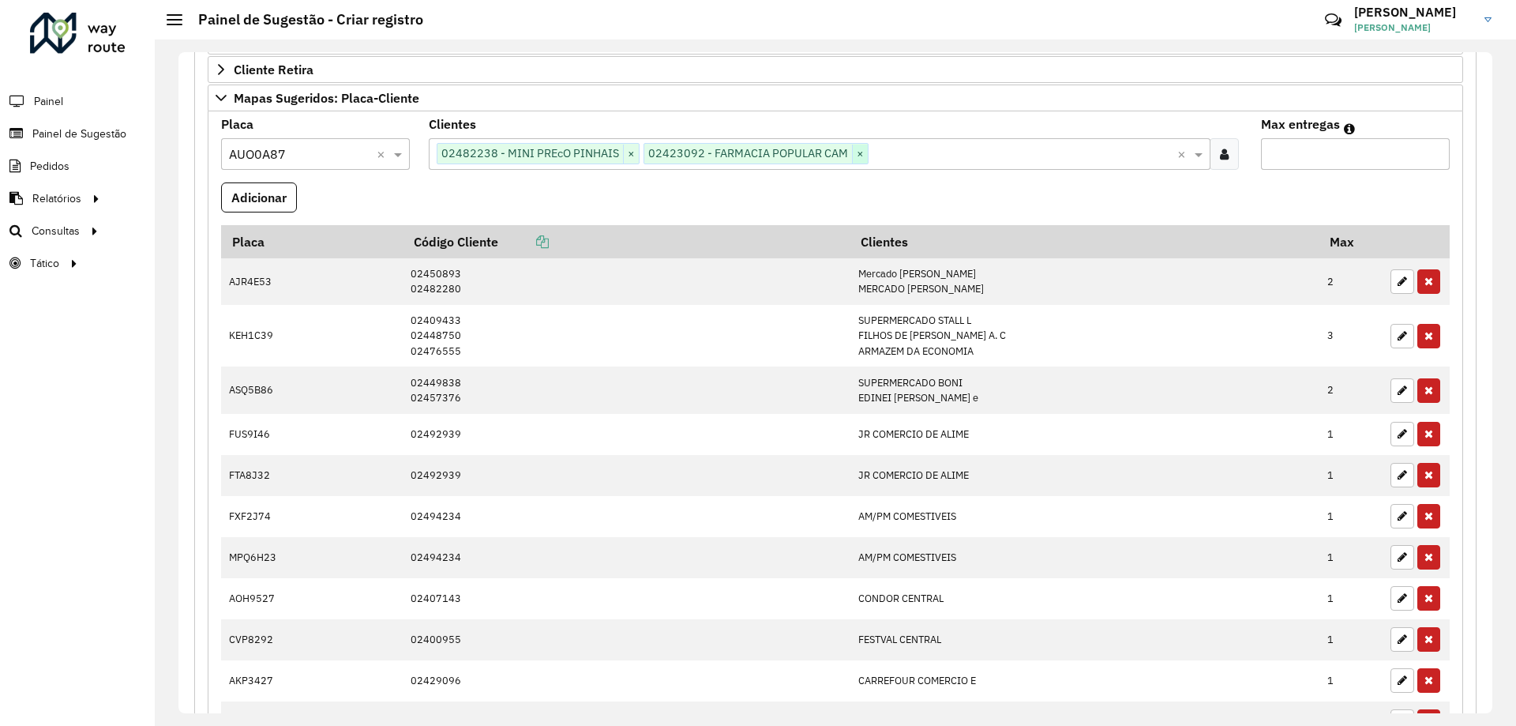
click at [856, 156] on span "×" at bounding box center [860, 154] width 16 height 19
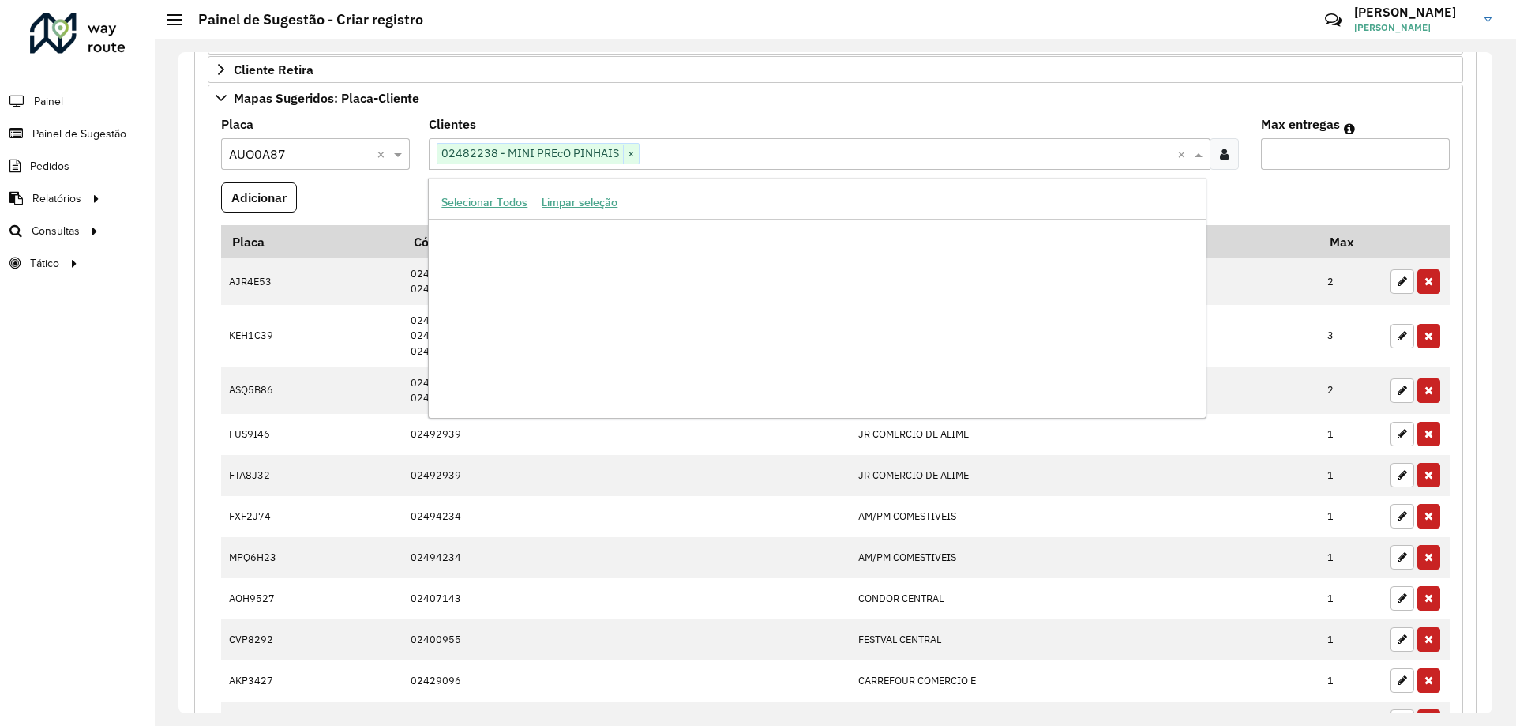
click at [856, 156] on input "text" at bounding box center [908, 154] width 537 height 19
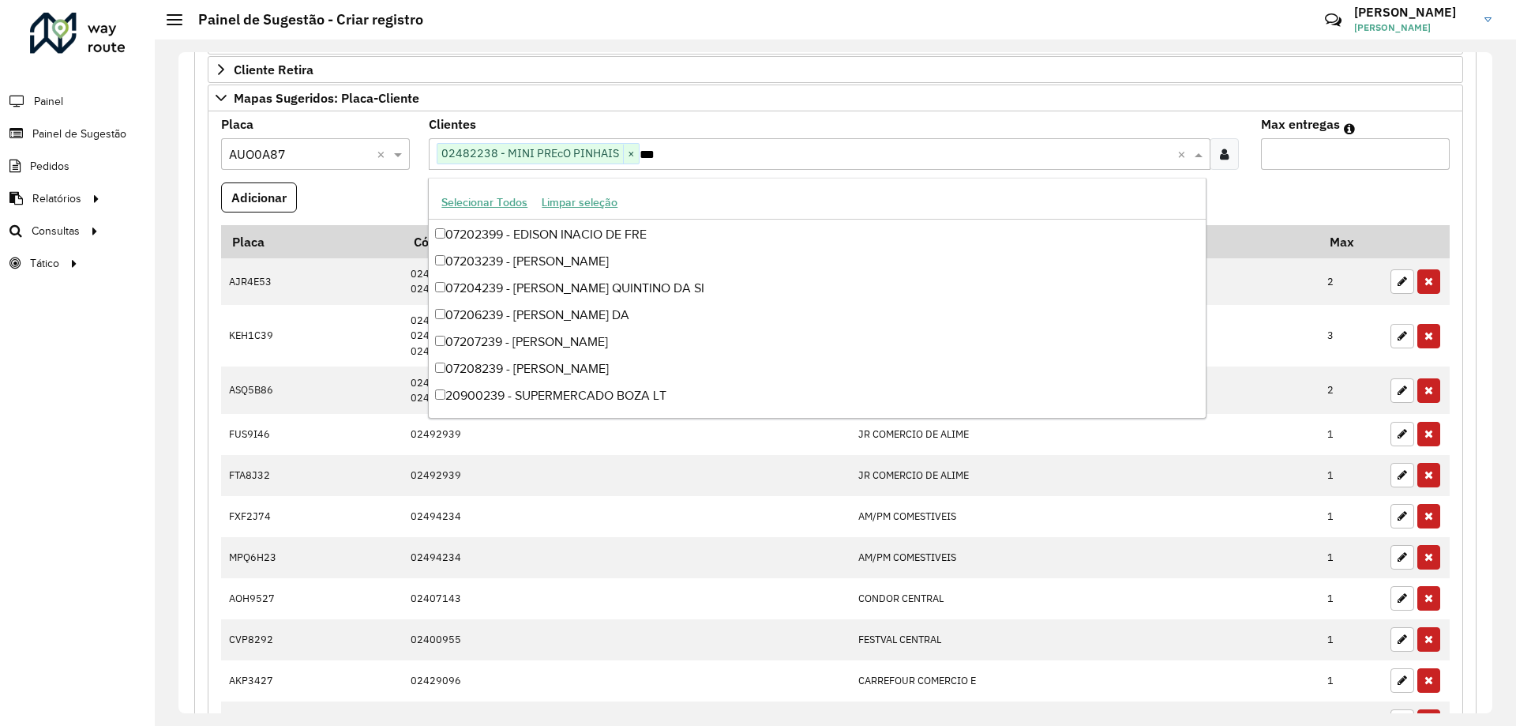
scroll to position [240, 0]
type input "*****"
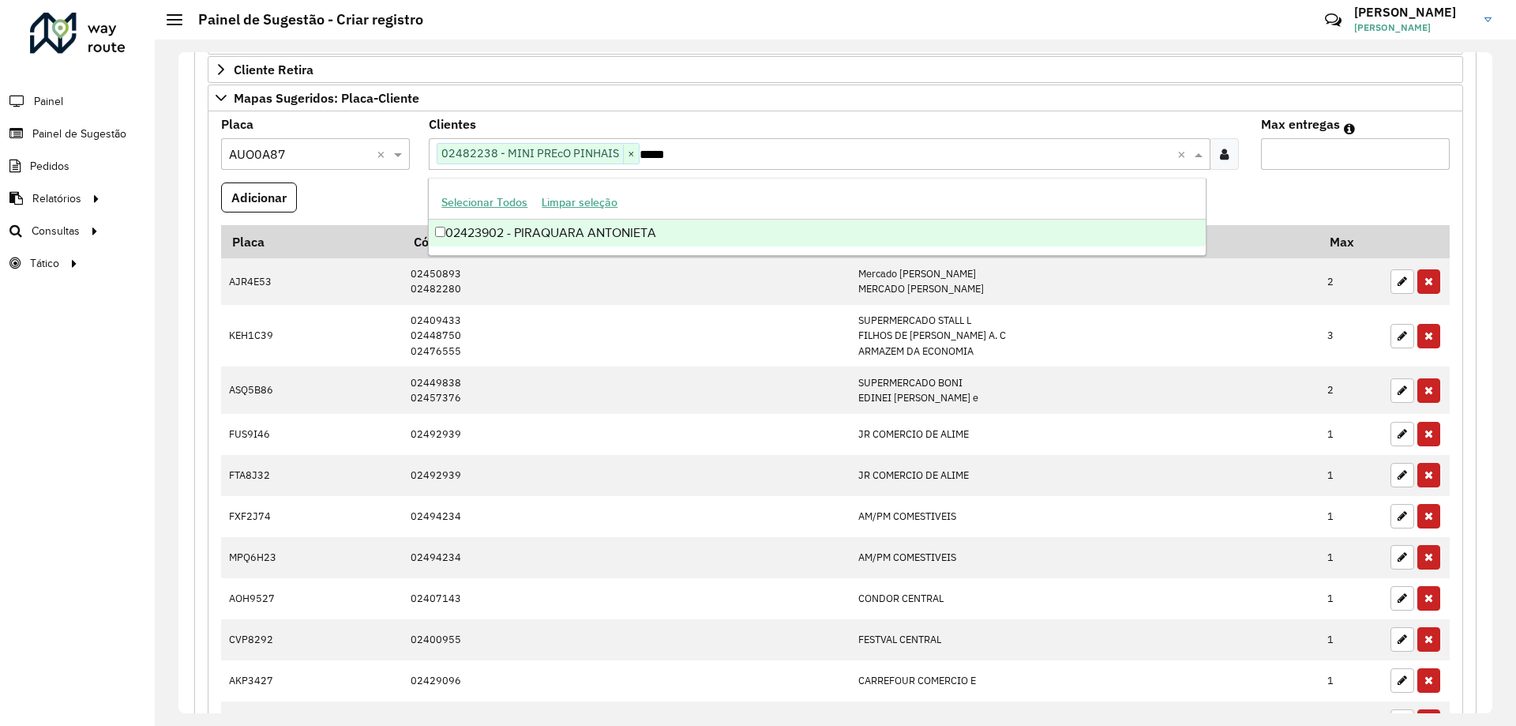
click at [647, 228] on div "02423902 - PIRAQUARA ANTONIETA" at bounding box center [817, 233] width 776 height 27
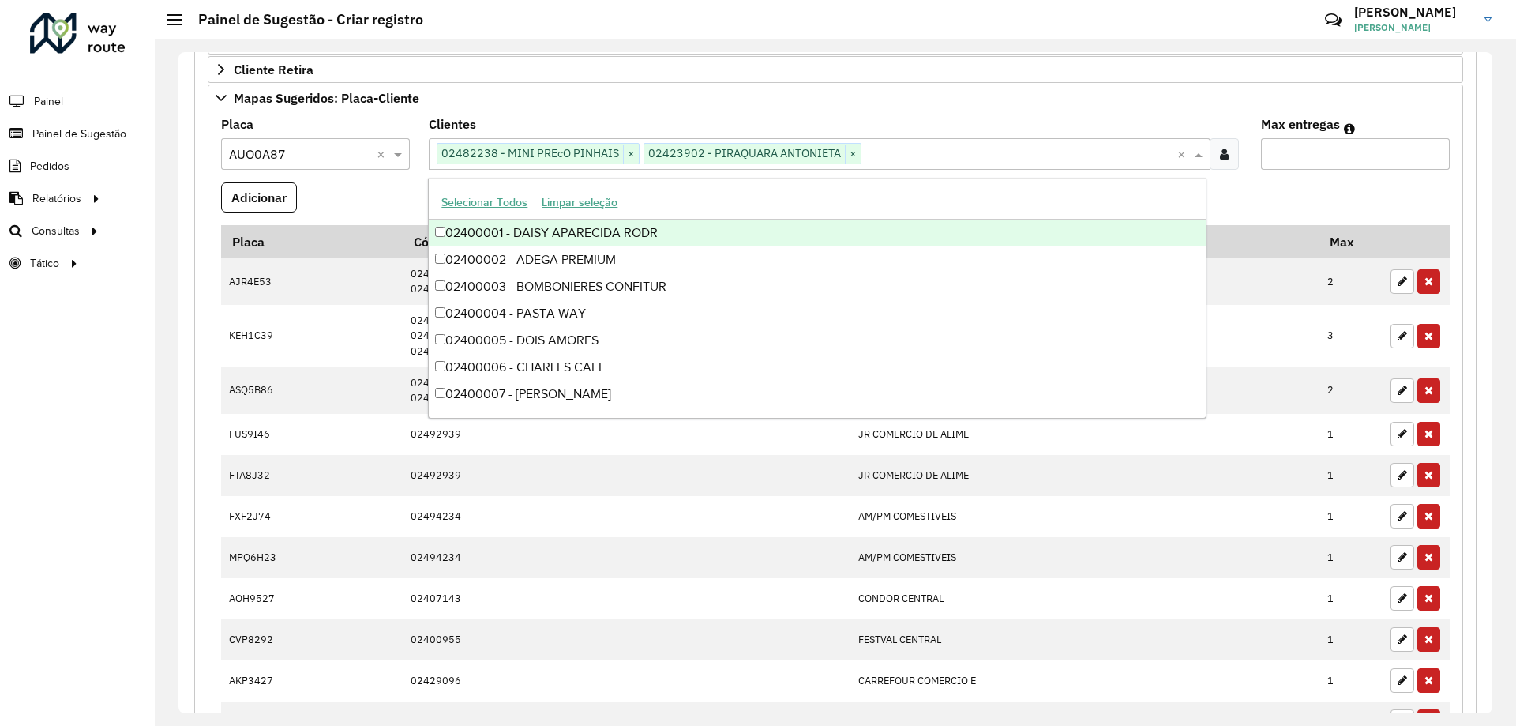
click at [356, 186] on formly-field "Adicionar" at bounding box center [836, 203] width 1248 height 43
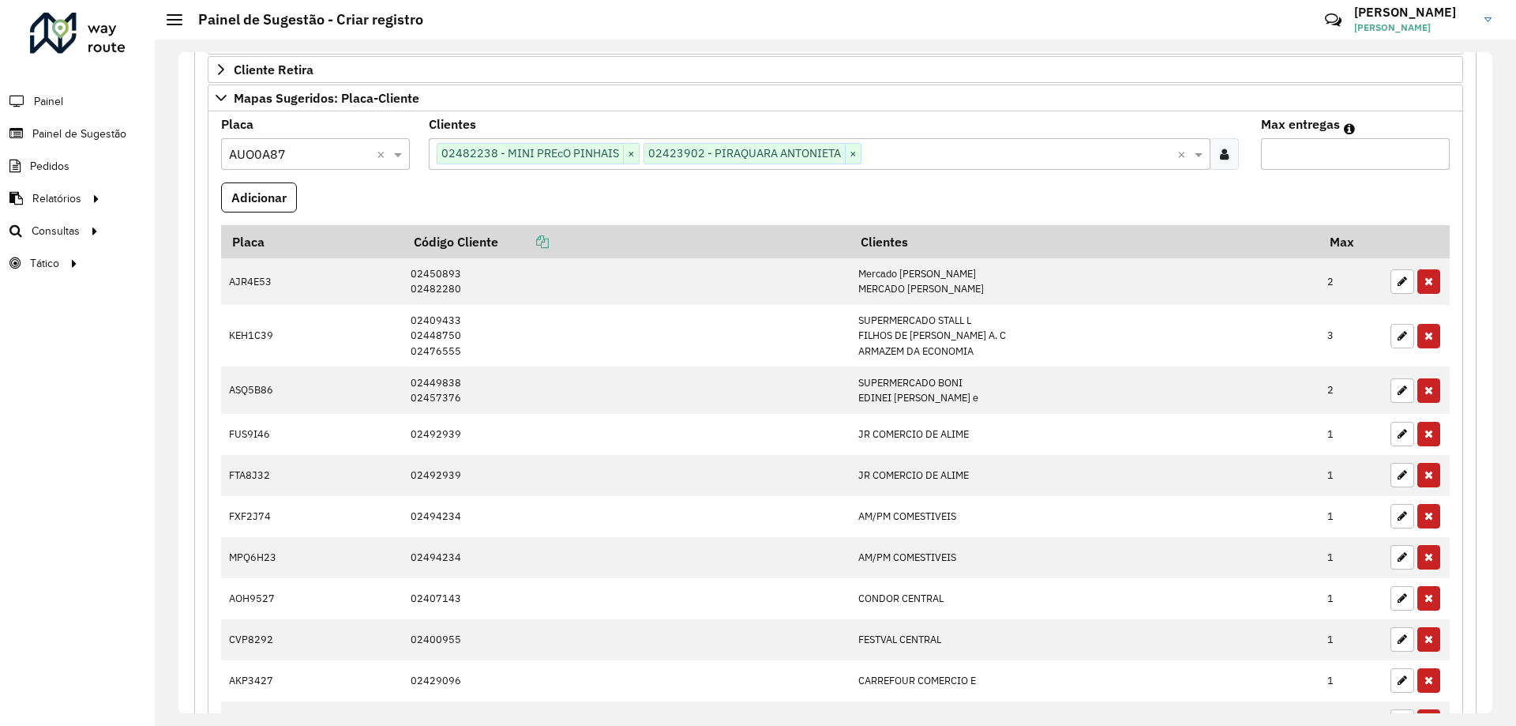
click at [912, 158] on input "text" at bounding box center [1018, 154] width 315 height 19
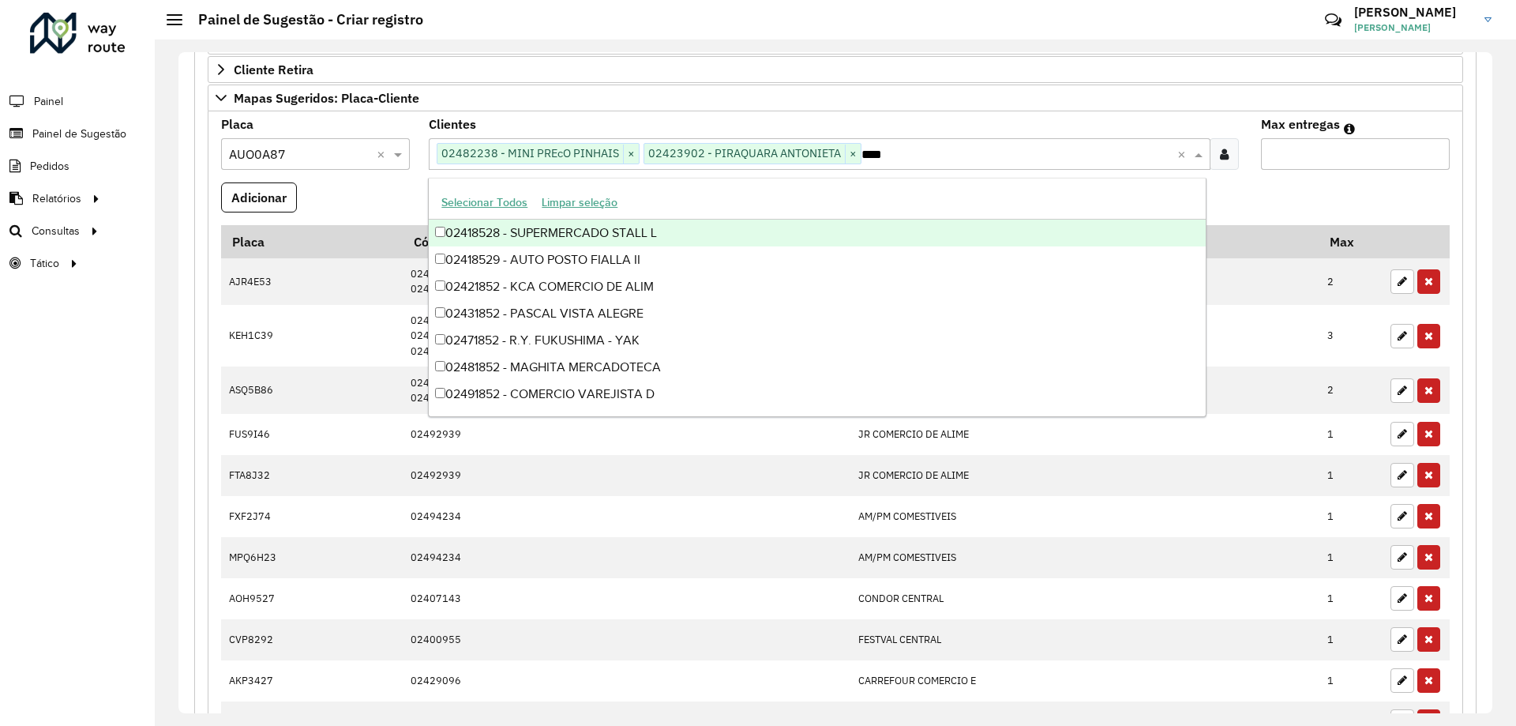
type input "*****"
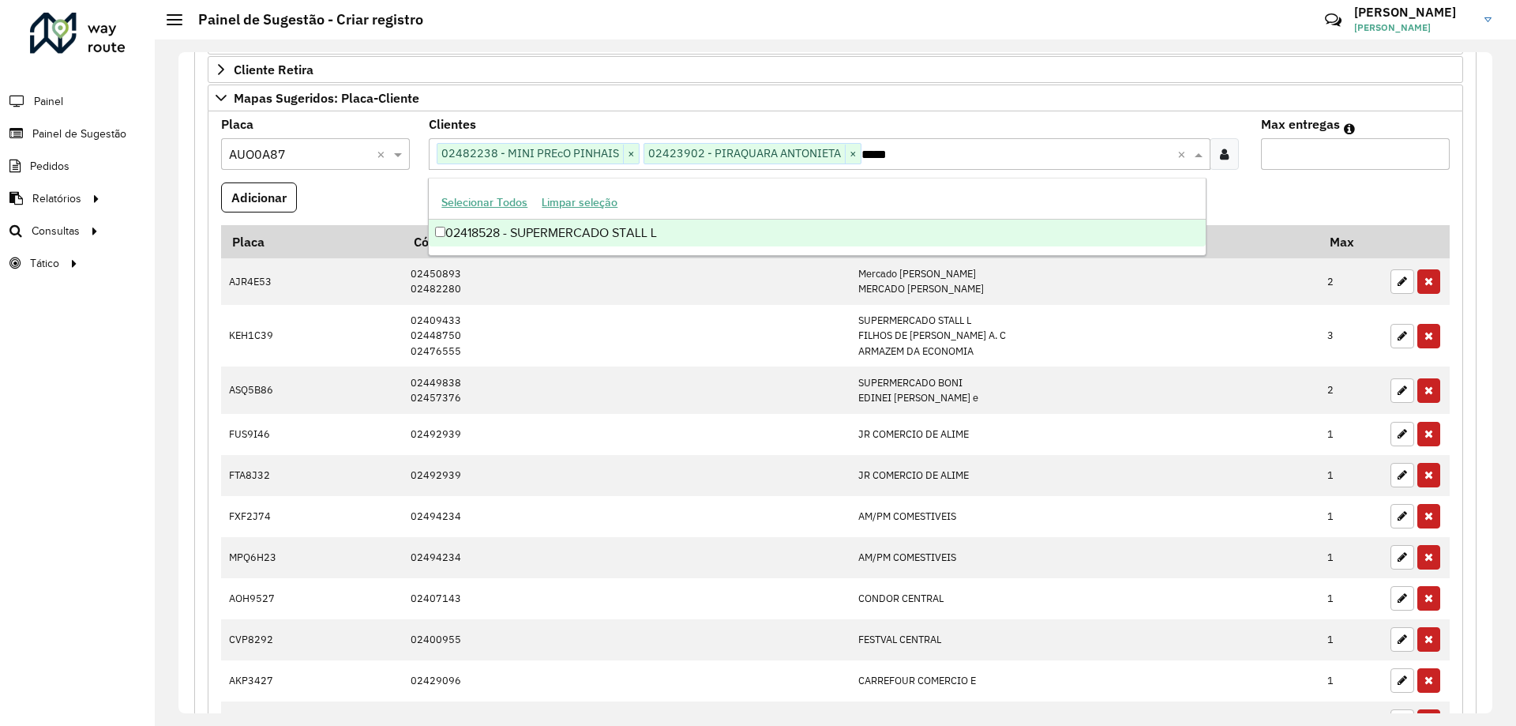
click at [630, 225] on div "02418528 - SUPERMERCADO STALL L" at bounding box center [817, 233] width 776 height 27
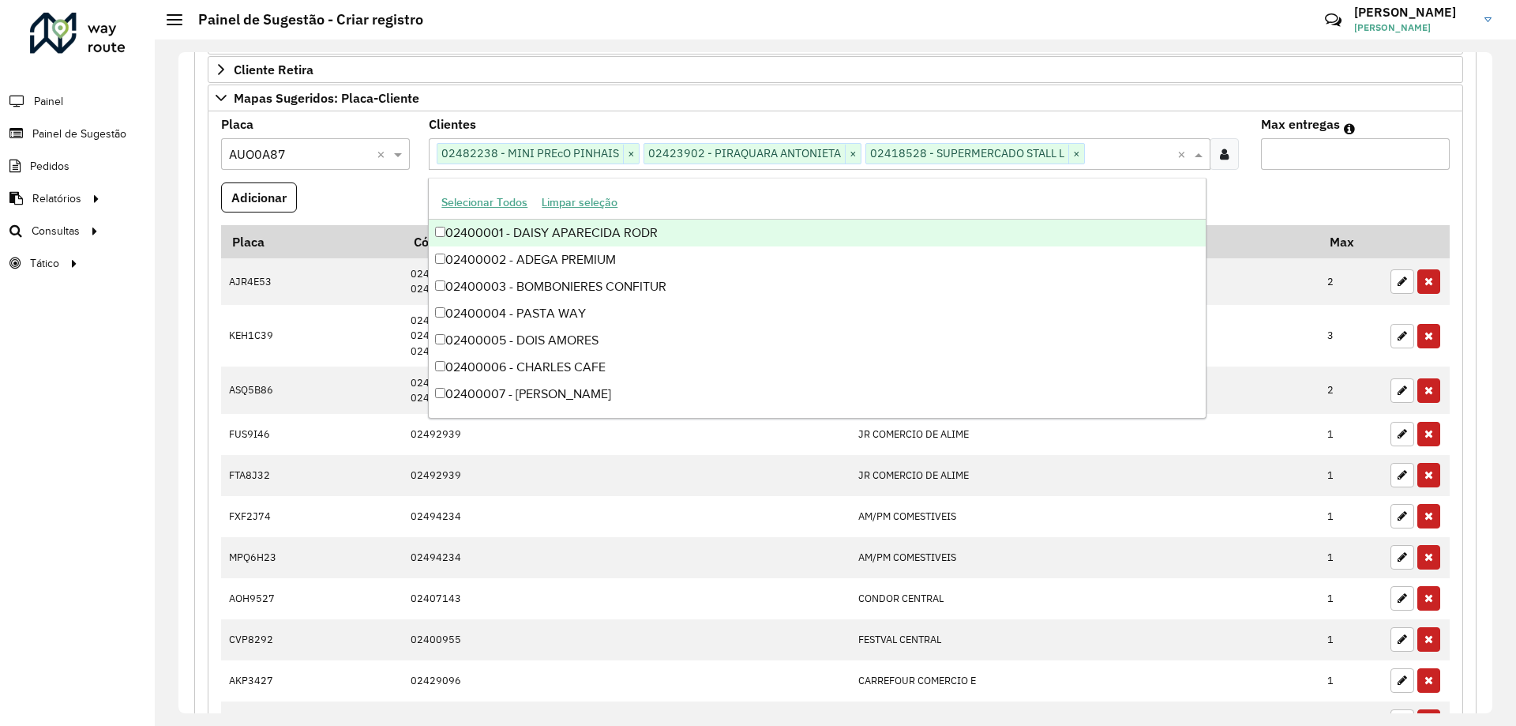
click at [1316, 154] on input "Max entregas" at bounding box center [1355, 154] width 189 height 32
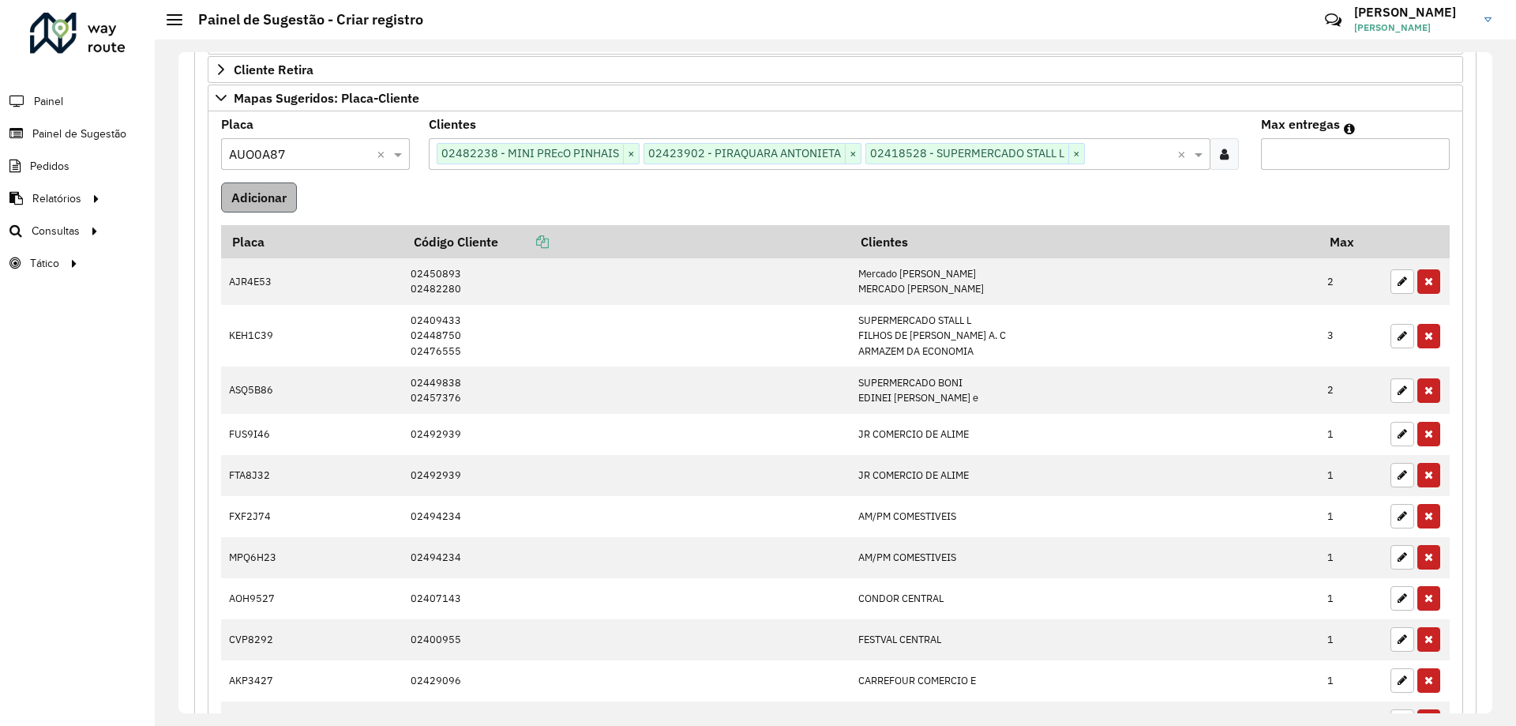
type input "*"
click at [297, 188] on button "Adicionar" at bounding box center [259, 197] width 76 height 30
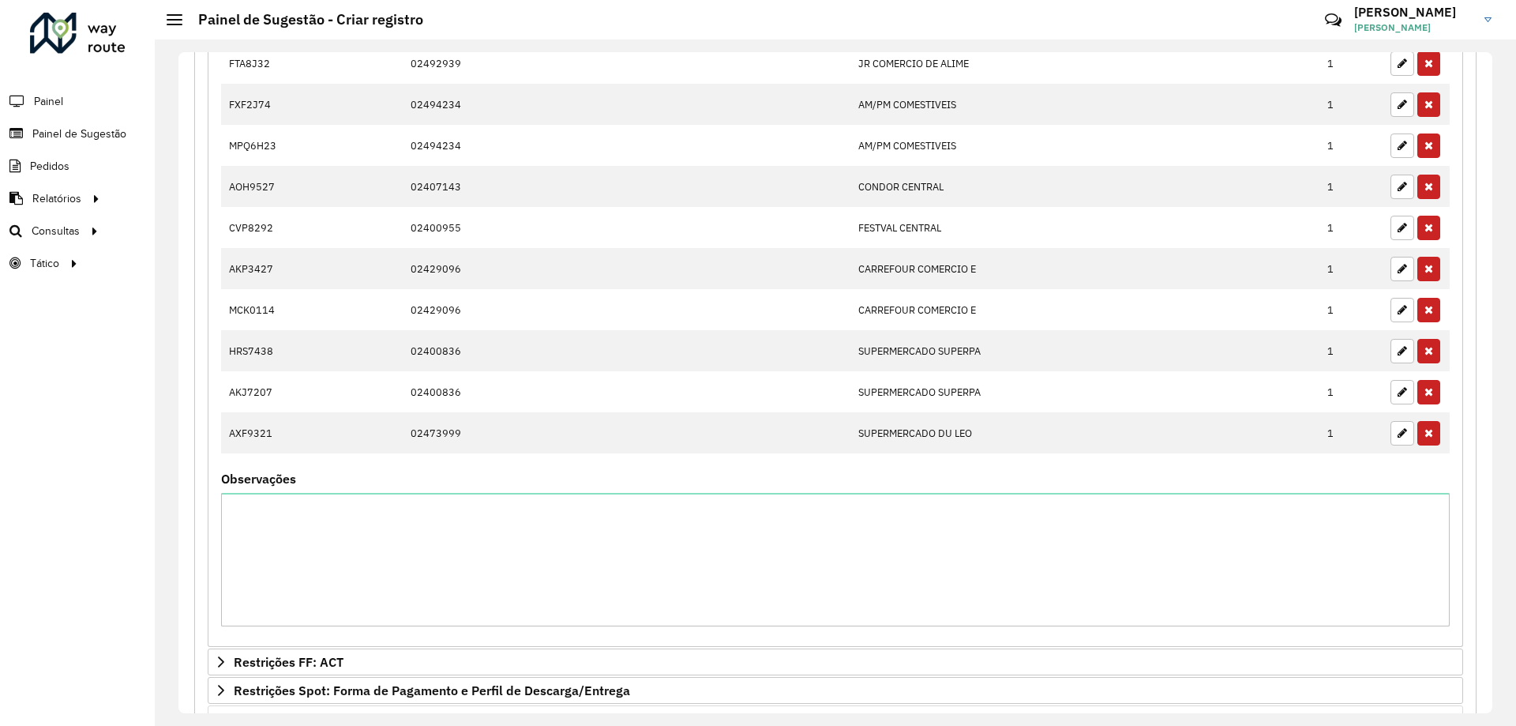
scroll to position [1071, 0]
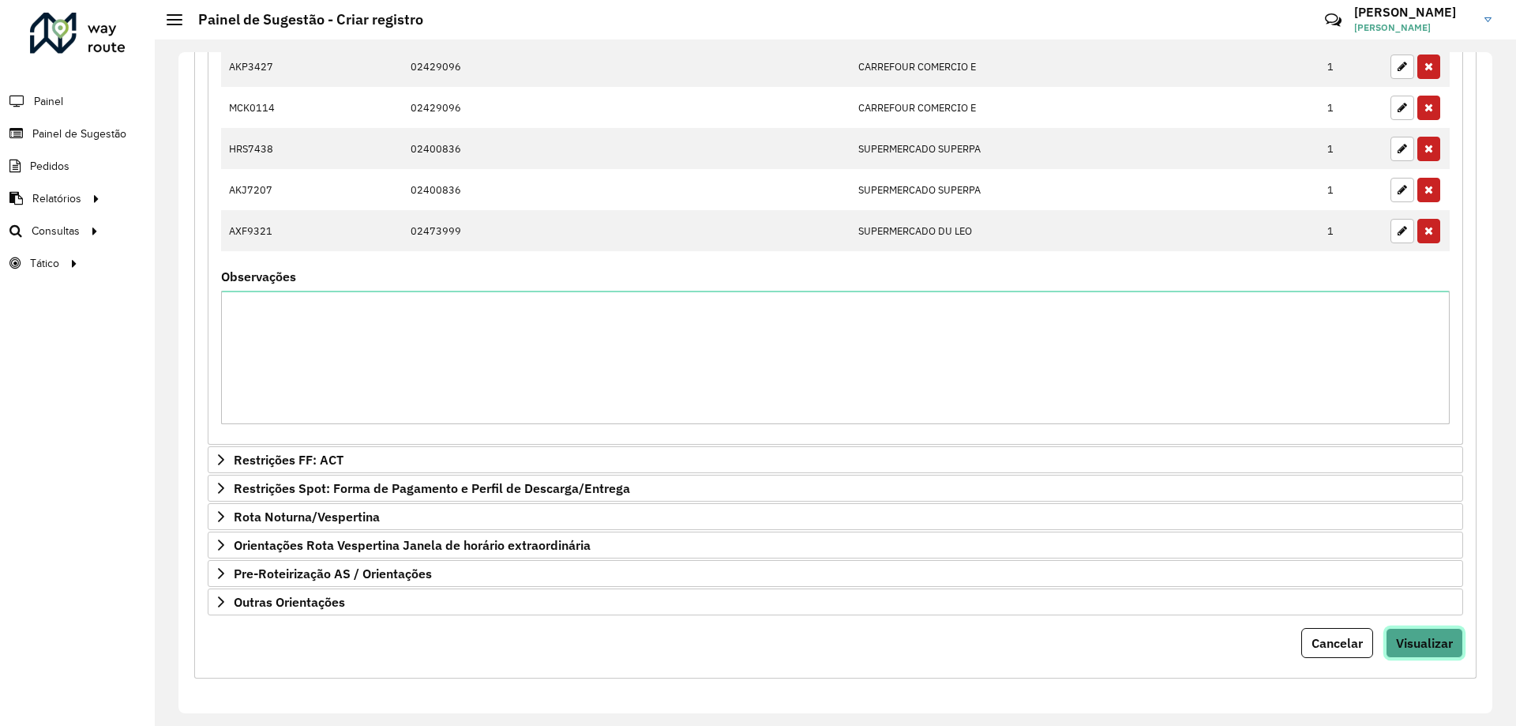
click at [1421, 642] on span "Visualizar" at bounding box center [1424, 643] width 57 height 16
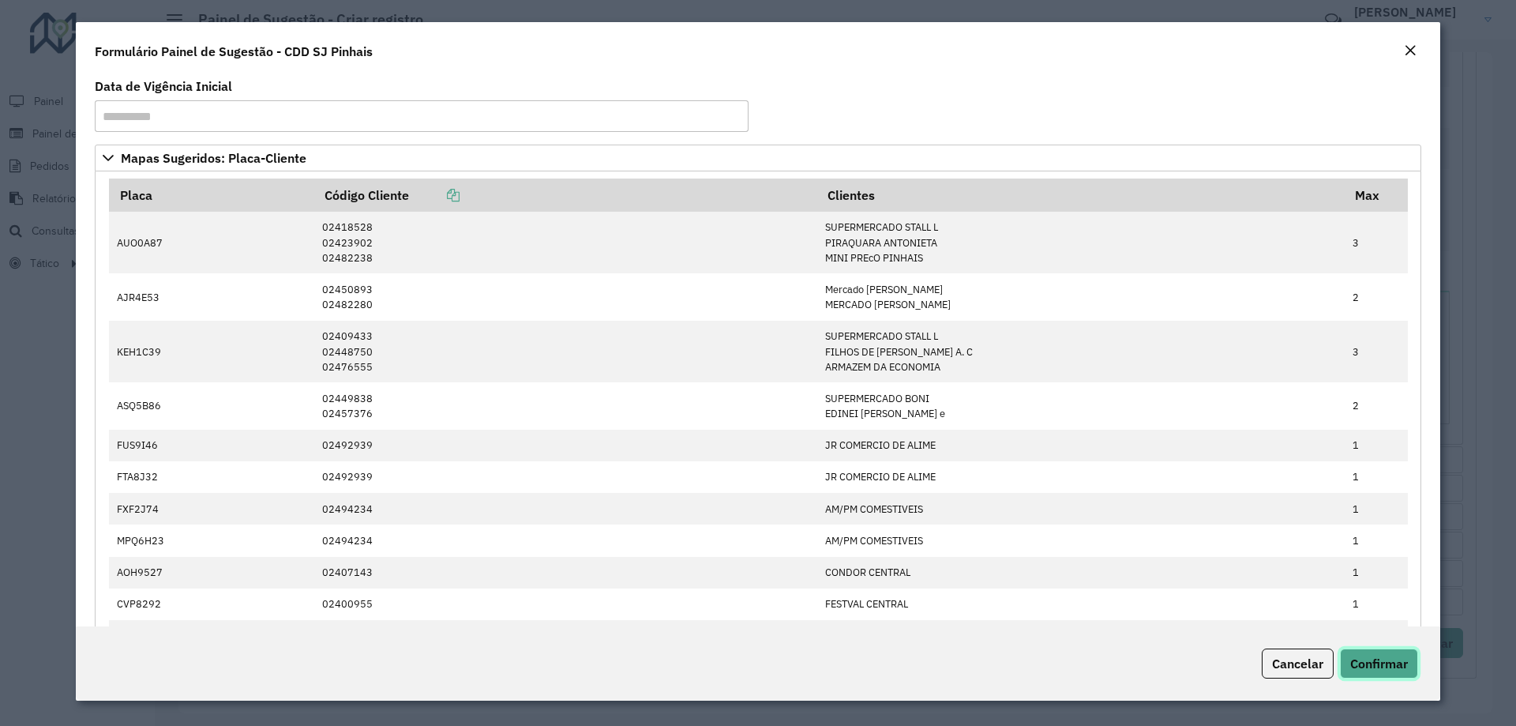
click at [1400, 662] on span "Confirmar" at bounding box center [1379, 663] width 58 height 16
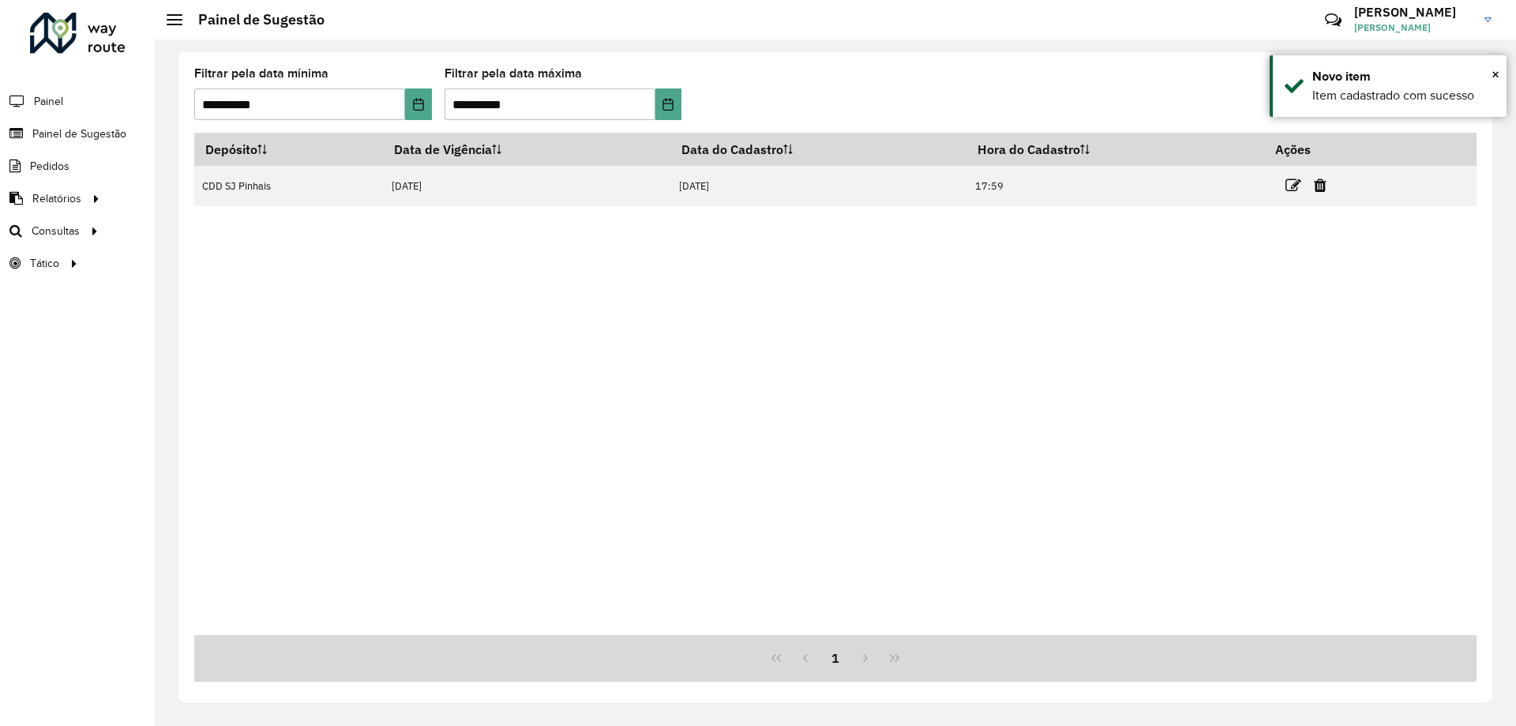
click at [674, 480] on div "Depósito Data de Vigência Data do Cadastro Hora do Cadastro Ações CDD SJ Pinhai…" at bounding box center [835, 384] width 1282 height 502
click at [770, 475] on div "Depósito Data de Vigência Data do Cadastro Hora do Cadastro Ações CDD SJ Pinhai…" at bounding box center [835, 384] width 1282 height 502
